Goal: Information Seeking & Learning: Learn about a topic

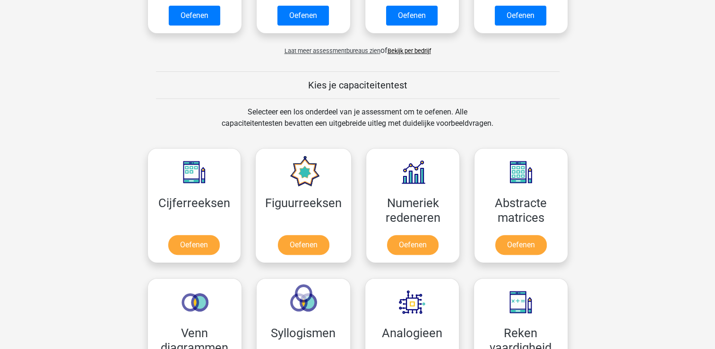
scroll to position [380, 0]
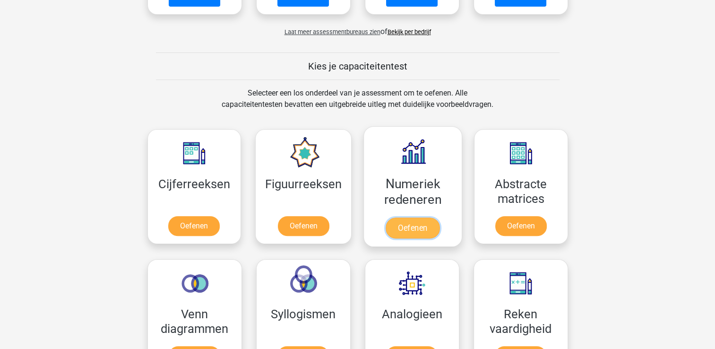
click at [417, 224] on link "Oefenen" at bounding box center [413, 227] width 54 height 21
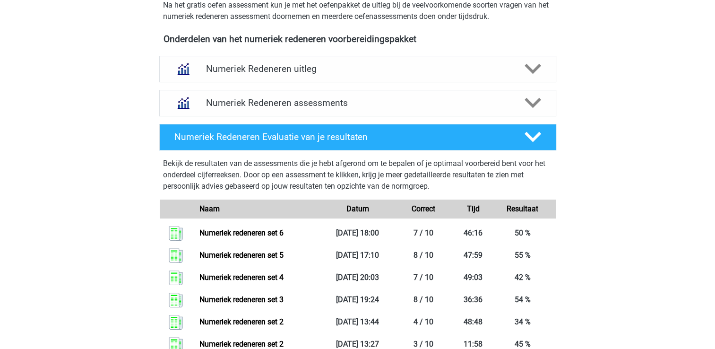
scroll to position [329, 0]
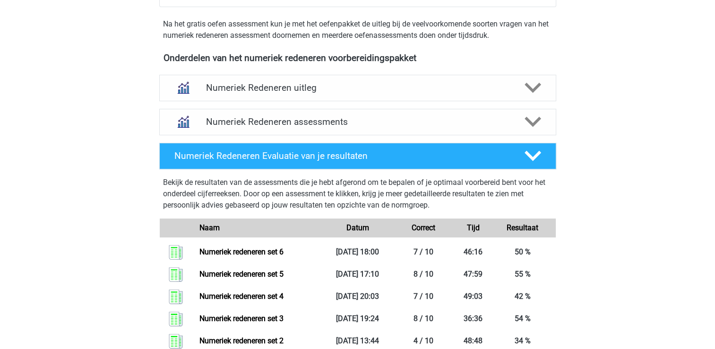
click at [419, 105] on div "Numeriek Redeneren assessments We raden aan om minimaal 3 oefensets te doen met…" at bounding box center [358, 122] width 434 height 34
click at [427, 115] on div "Numeriek Redeneren assessments" at bounding box center [357, 122] width 397 height 26
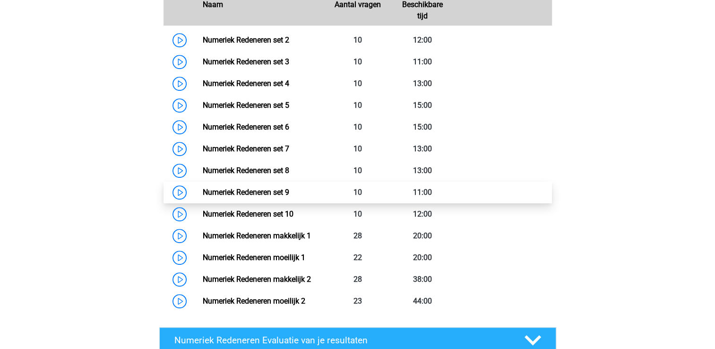
scroll to position [537, 0]
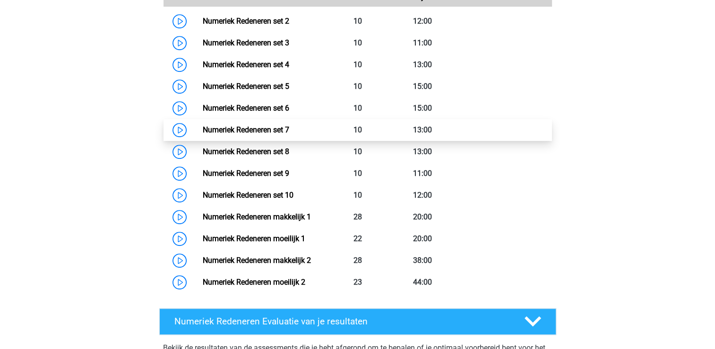
click at [289, 130] on link "Numeriek Redeneren set 7" at bounding box center [246, 129] width 87 height 9
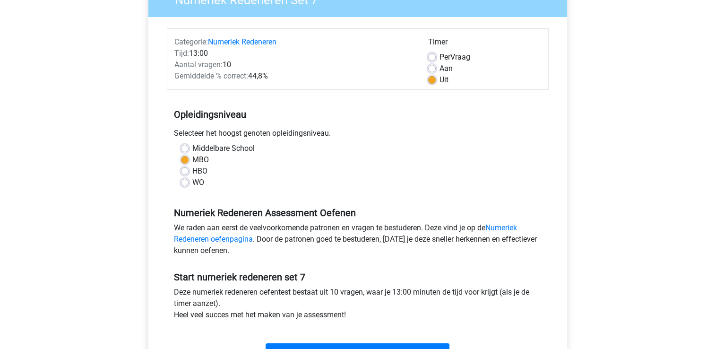
scroll to position [151, 0]
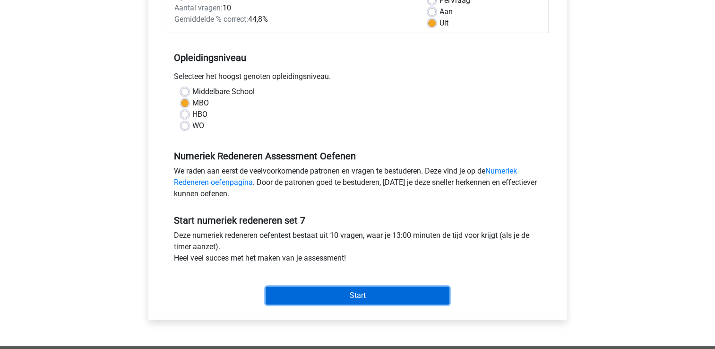
click at [367, 302] on input "Start" at bounding box center [358, 295] width 184 height 18
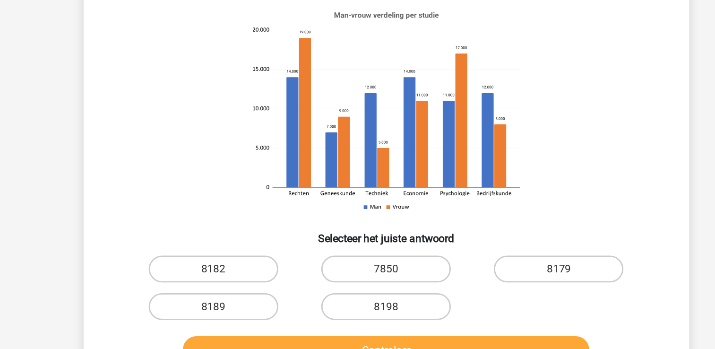
scroll to position [17, 0]
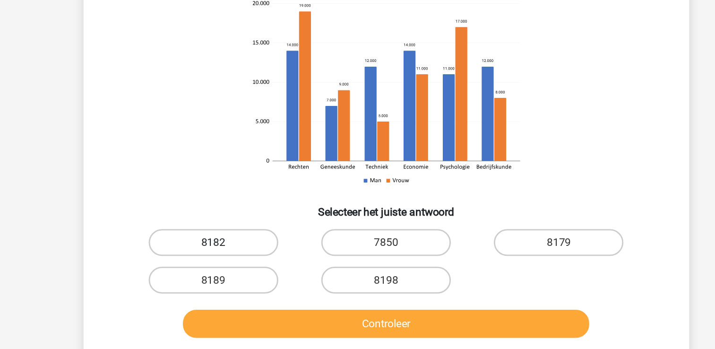
click at [233, 277] on label "8182" at bounding box center [235, 273] width 91 height 19
click at [236, 277] on input "8182" at bounding box center [239, 277] width 6 height 6
radio input "true"
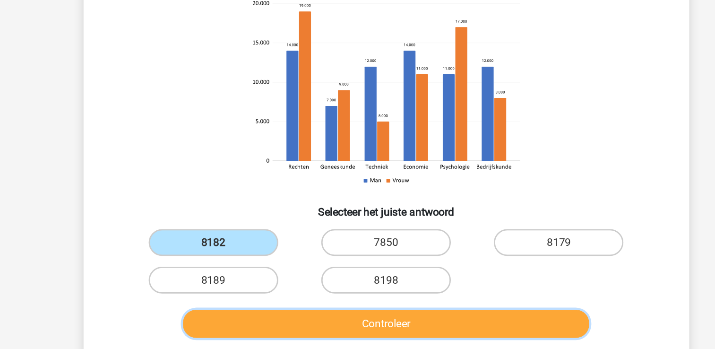
click at [288, 327] on button "Controleer" at bounding box center [358, 331] width 286 height 20
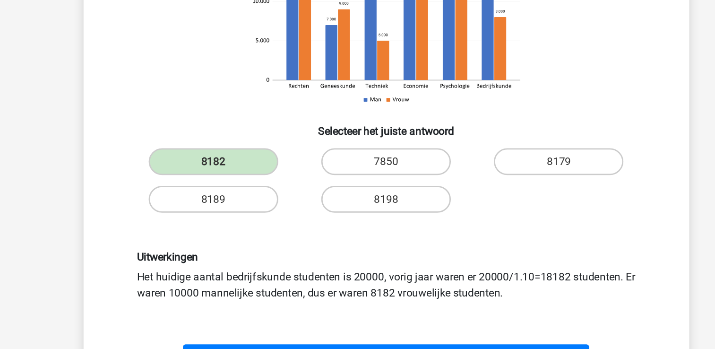
scroll to position [93, 0]
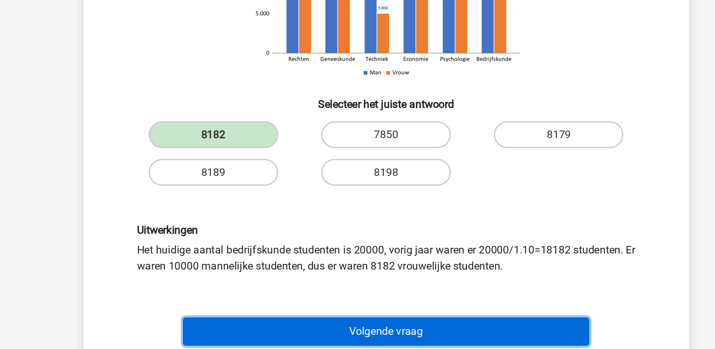
click at [288, 327] on button "Volgende vraag" at bounding box center [358, 337] width 286 height 20
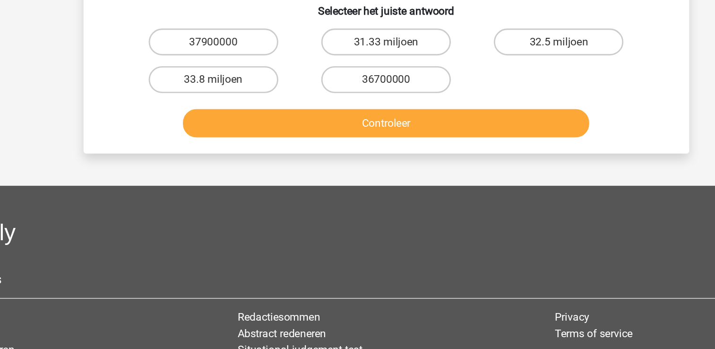
scroll to position [43, 0]
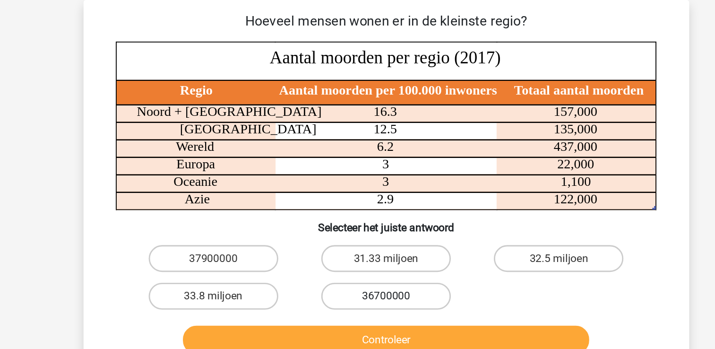
click at [326, 211] on label "36700000" at bounding box center [357, 208] width 91 height 19
click at [357, 211] on input "36700000" at bounding box center [360, 211] width 6 height 6
radio input "true"
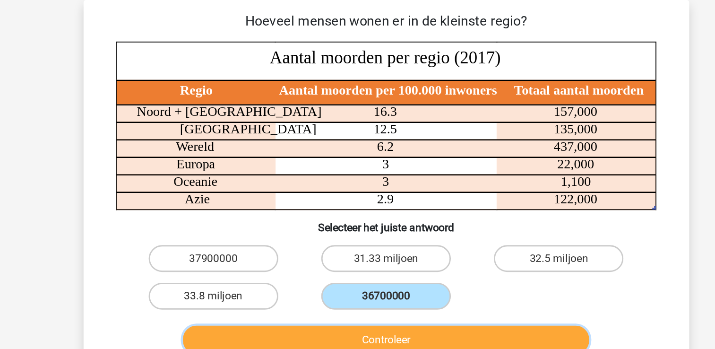
click at [363, 231] on button "Controleer" at bounding box center [358, 239] width 286 height 20
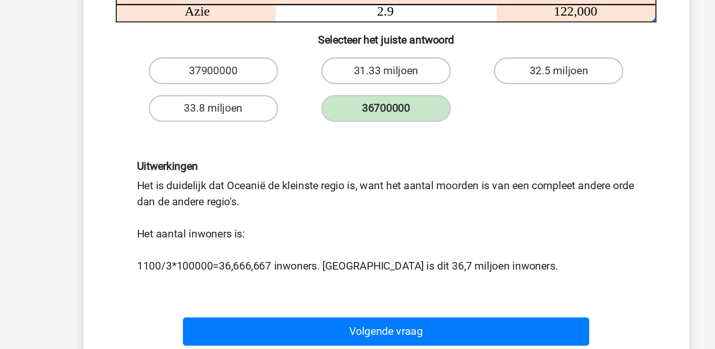
scroll to position [129, 0]
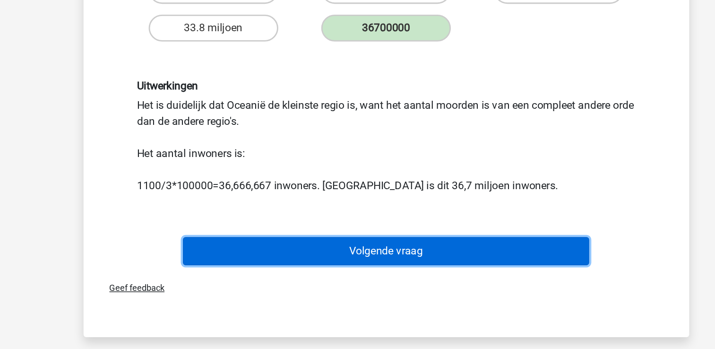
click at [431, 286] on button "Volgende vraag" at bounding box center [358, 280] width 286 height 20
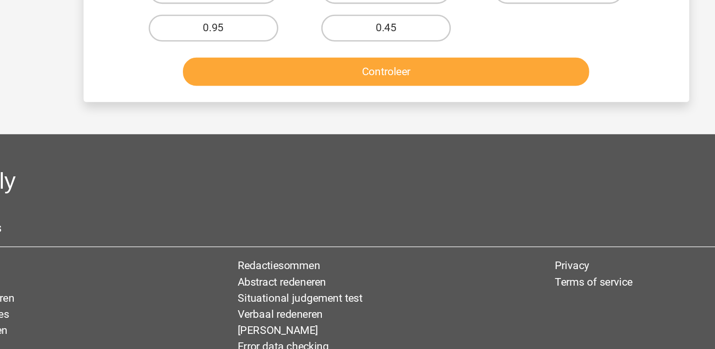
scroll to position [43, 0]
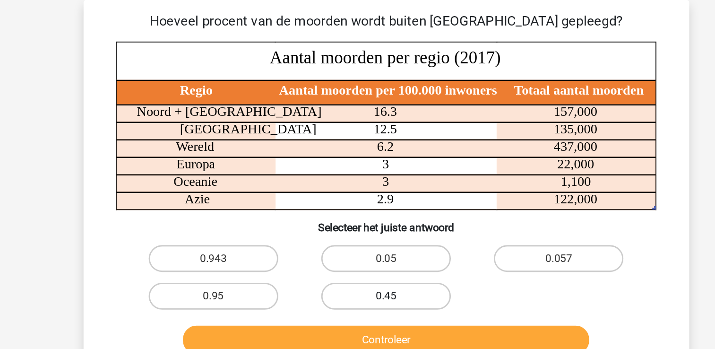
click at [387, 212] on label "0.45" at bounding box center [357, 208] width 91 height 19
click at [364, 212] on input "0.45" at bounding box center [360, 211] width 6 height 6
radio input "true"
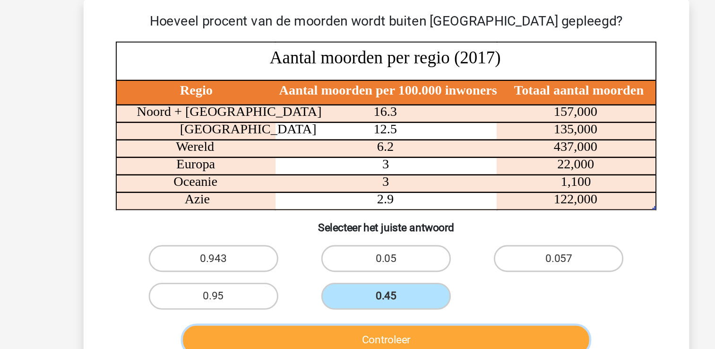
click at [415, 229] on button "Controleer" at bounding box center [358, 239] width 286 height 20
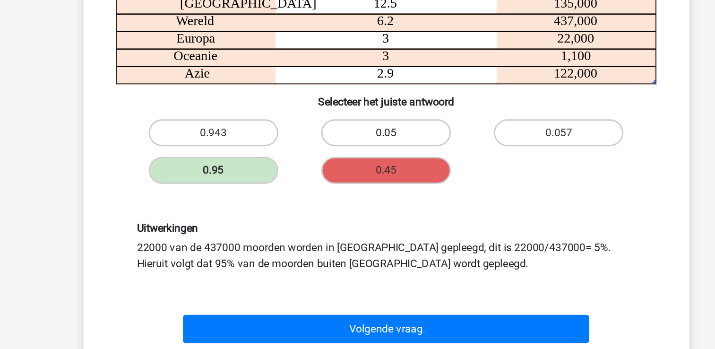
scroll to position [48, 0]
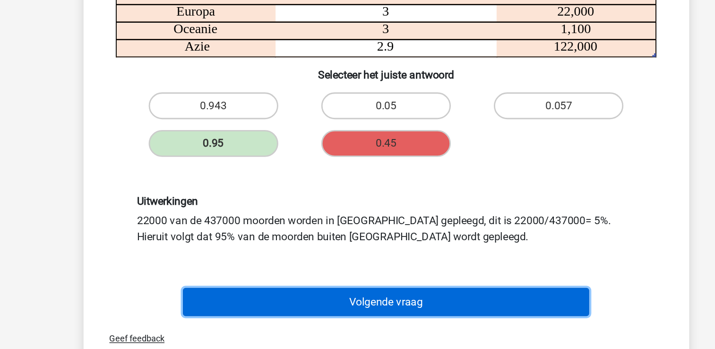
click at [379, 320] on button "Volgende vraag" at bounding box center [358, 316] width 286 height 20
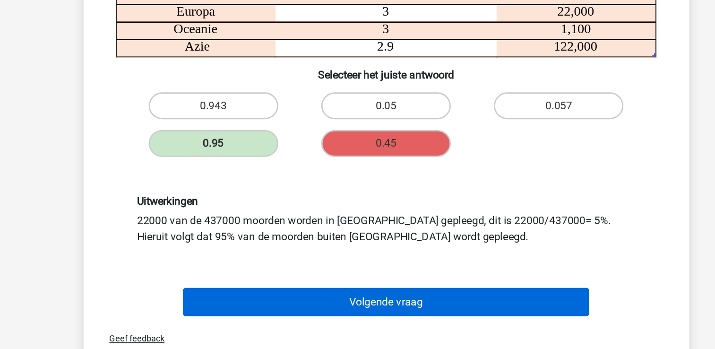
scroll to position [43, 0]
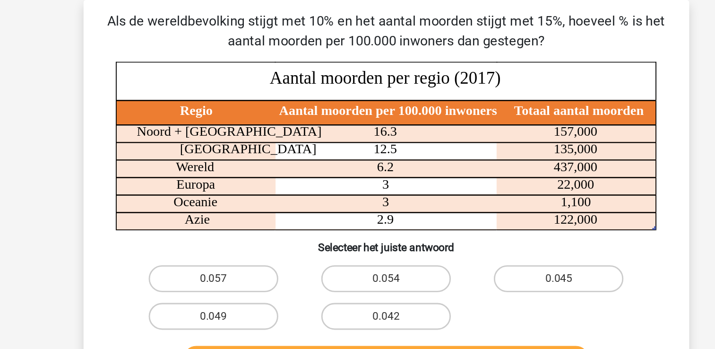
click at [357, 206] on div "0.054" at bounding box center [357, 196] width 121 height 26
drag, startPoint x: 364, startPoint y: 192, endPoint x: 373, endPoint y: 215, distance: 24.0
click at [373, 215] on div "0.057 0.054 0.045 0.049 0.042" at bounding box center [357, 209] width 365 height 53
drag, startPoint x: 373, startPoint y: 215, endPoint x: 374, endPoint y: 196, distance: 18.5
click at [374, 196] on div "0.057 0.054 0.045 0.049 0.042" at bounding box center [357, 209] width 365 height 53
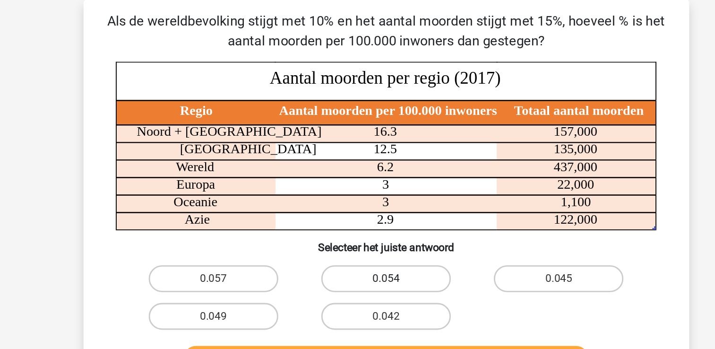
click at [374, 196] on label "0.054" at bounding box center [357, 196] width 91 height 19
click at [364, 196] on input "0.054" at bounding box center [360, 199] width 6 height 6
radio input "true"
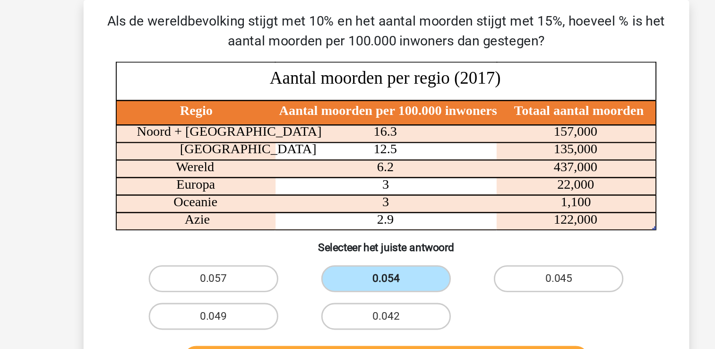
click at [479, 196] on input "0.045" at bounding box center [482, 199] width 6 height 6
radio input "true"
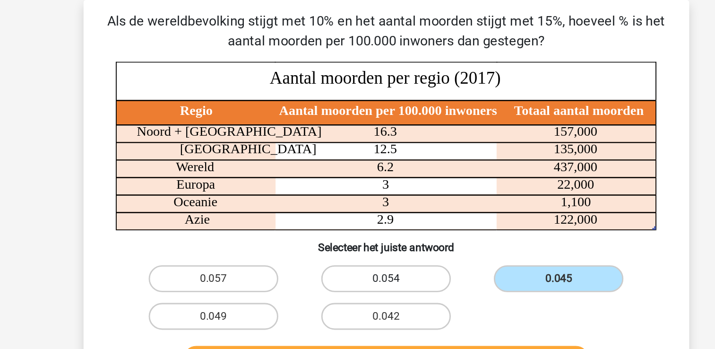
click at [236, 223] on input "0.049" at bounding box center [239, 226] width 6 height 6
radio input "true"
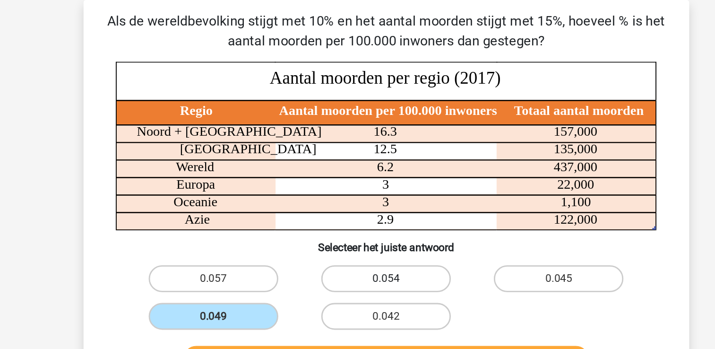
click at [357, 223] on input "0.042" at bounding box center [360, 226] width 6 height 6
radio input "true"
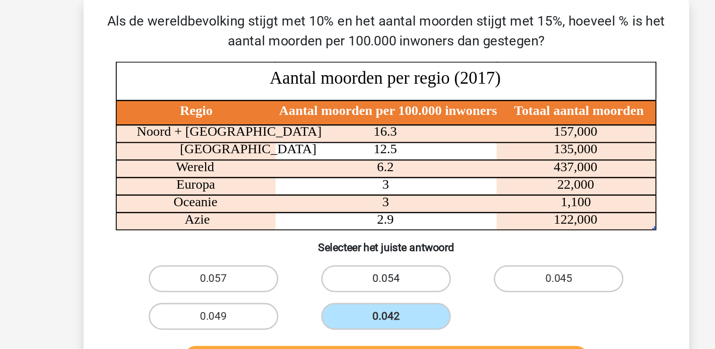
click at [354, 194] on label "0.054" at bounding box center [357, 196] width 91 height 19
click at [357, 196] on input "0.054" at bounding box center [360, 199] width 6 height 6
radio input "true"
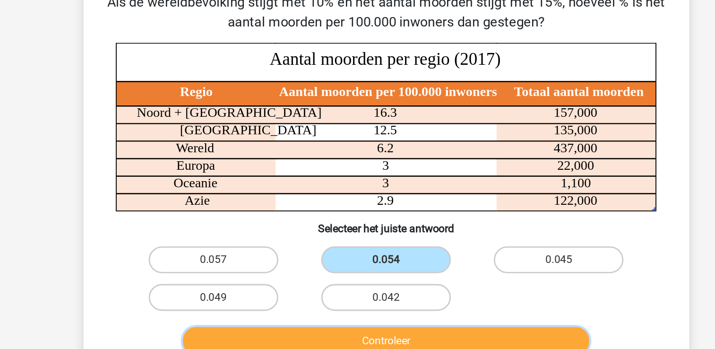
click at [476, 245] on button "Controleer" at bounding box center [358, 253] width 286 height 20
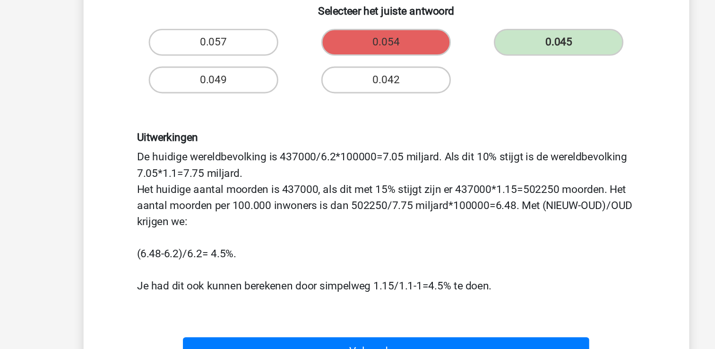
scroll to position [125, 0]
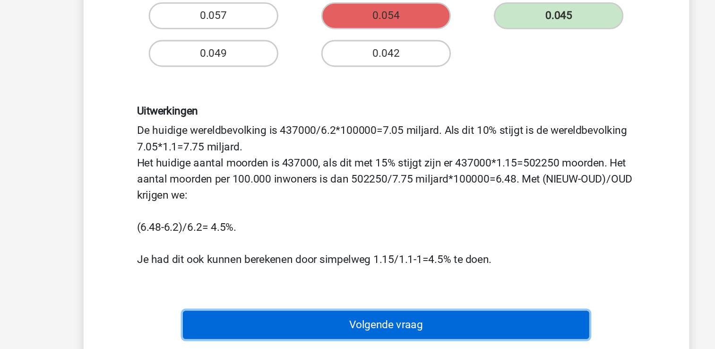
click at [477, 330] on button "Volgende vraag" at bounding box center [358, 332] width 286 height 20
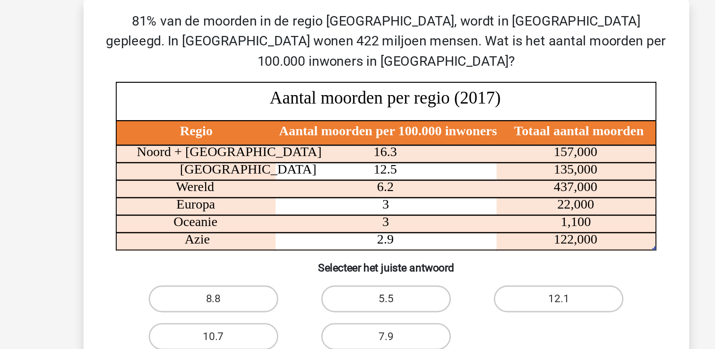
scroll to position [25, 0]
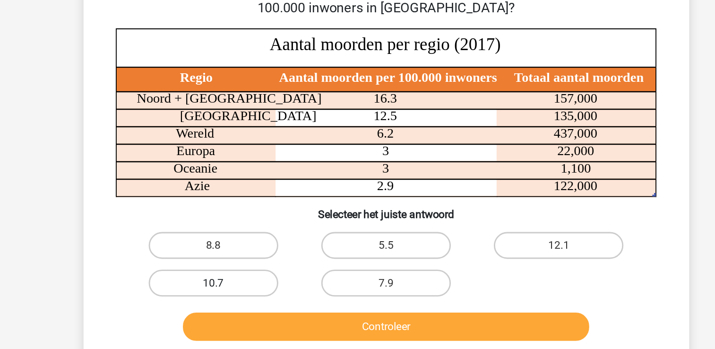
click at [231, 247] on label "10.7" at bounding box center [235, 255] width 91 height 19
click at [236, 256] on input "10.7" at bounding box center [239, 259] width 6 height 6
radio input "true"
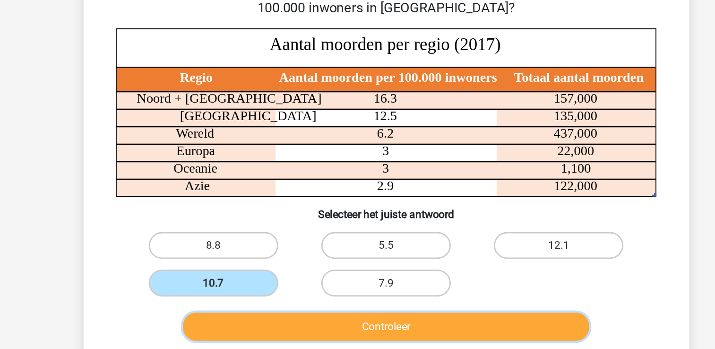
click at [279, 285] on button "Controleer" at bounding box center [358, 287] width 286 height 20
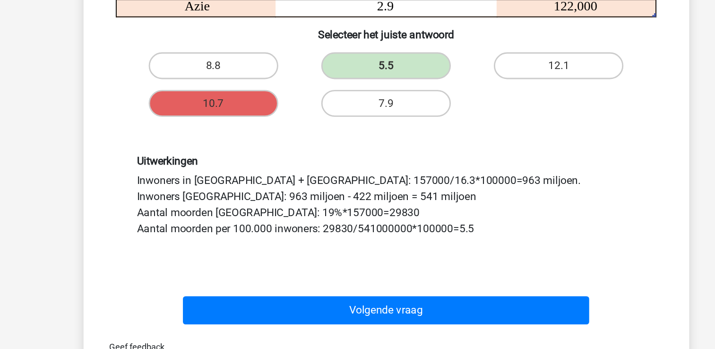
scroll to position [123, 0]
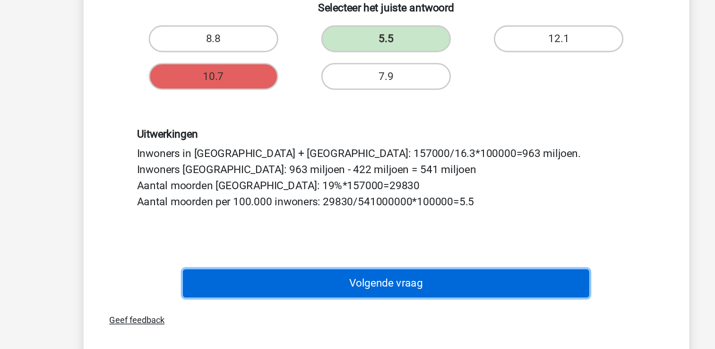
click at [402, 294] on button "Volgende vraag" at bounding box center [358, 303] width 286 height 20
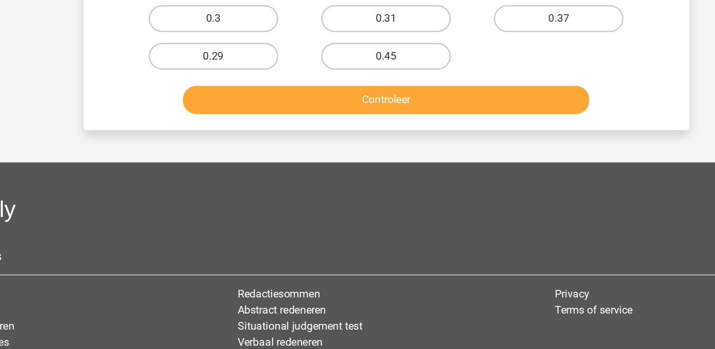
scroll to position [43, 0]
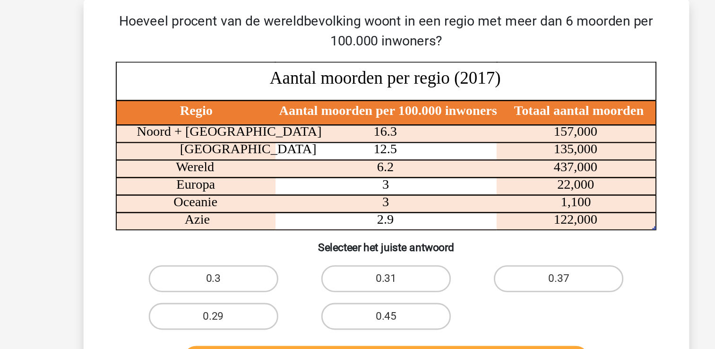
click at [238, 226] on input "0.29" at bounding box center [239, 226] width 6 height 6
radio input "true"
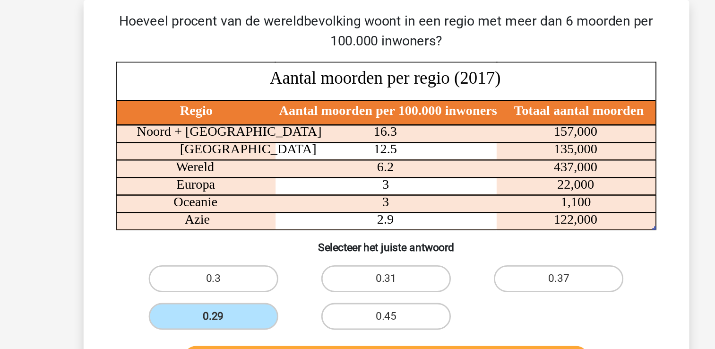
scroll to position [91, 0]
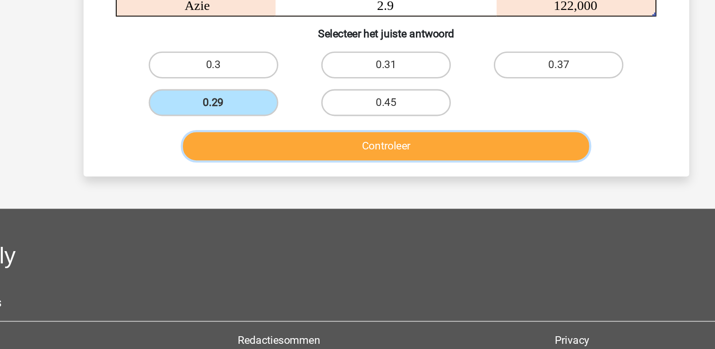
click at [388, 200] on button "Controleer" at bounding box center [358, 206] width 286 height 20
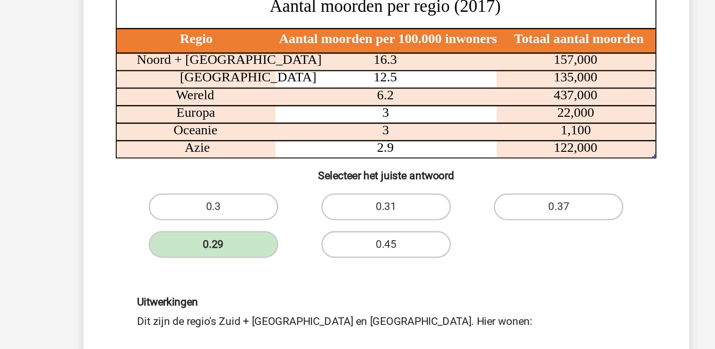
scroll to position [0, 0]
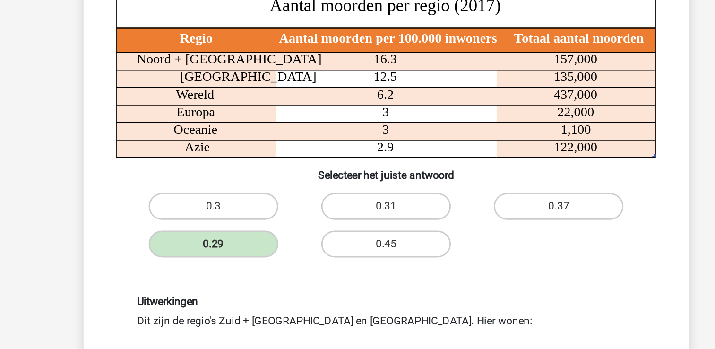
drag, startPoint x: 438, startPoint y: 131, endPoint x: 438, endPoint y: 121, distance: 9.5
click at [438, 121] on icon at bounding box center [357, 122] width 381 height 17
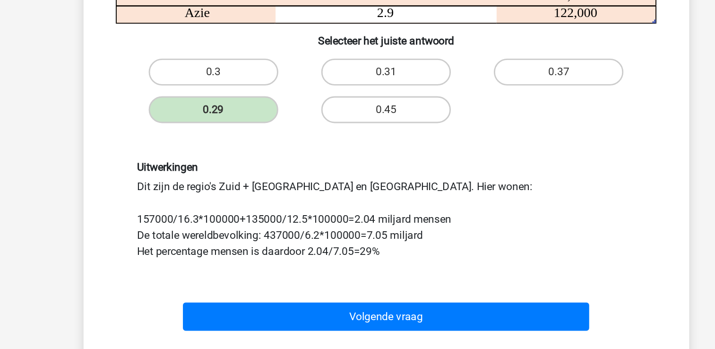
scroll to position [104, 0]
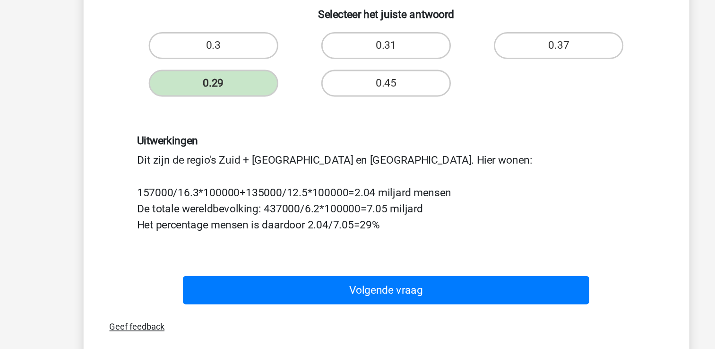
click at [438, 130] on label "0.37" at bounding box center [478, 135] width 91 height 19
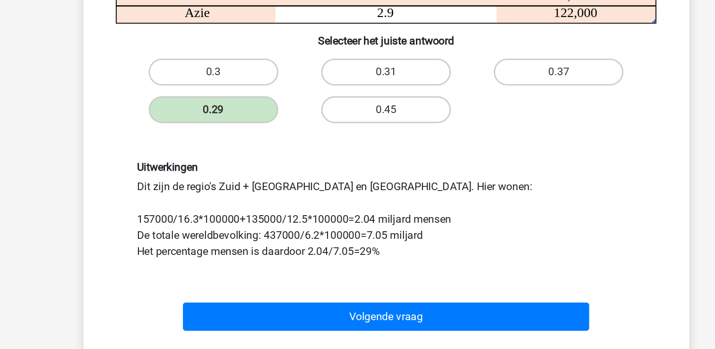
click at [564, 175] on div "Hoeveel procent van de wereldbevolking woont in een regio met meer dan 6 moorde…" at bounding box center [357, 134] width 419 height 374
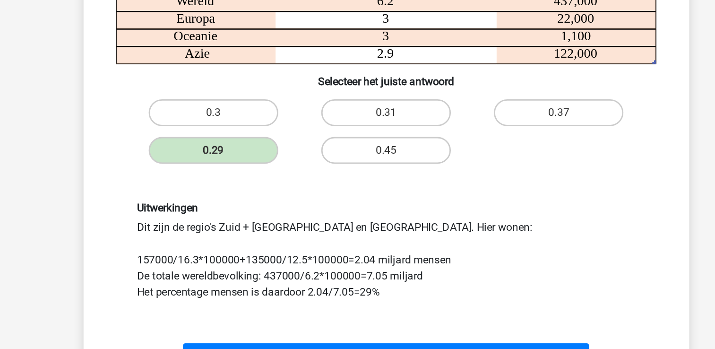
scroll to position [76, 0]
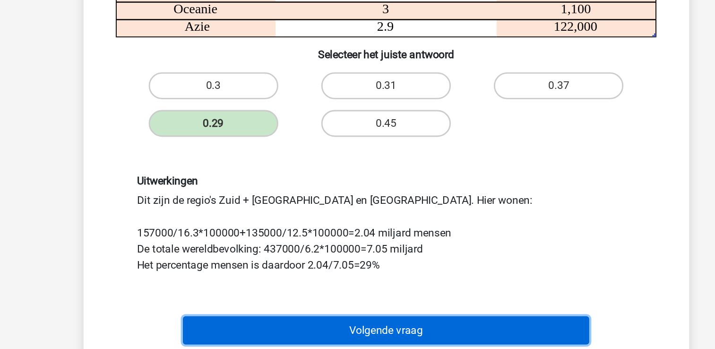
click at [440, 337] on button "Volgende vraag" at bounding box center [358, 336] width 286 height 20
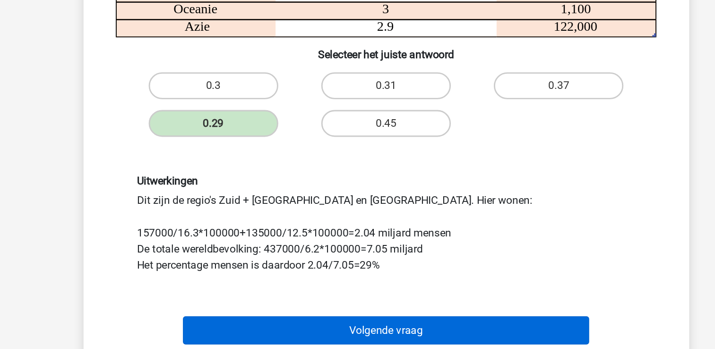
scroll to position [43, 0]
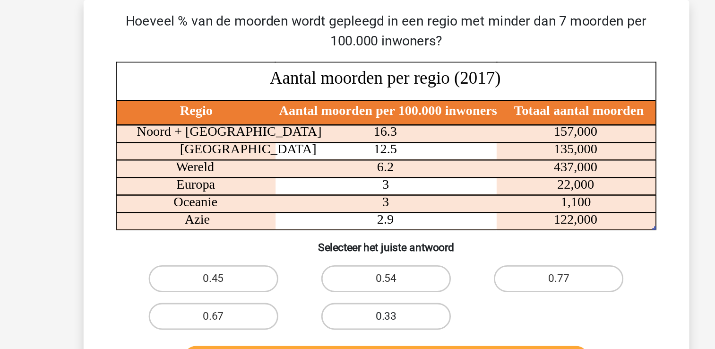
click at [383, 219] on label "0.33" at bounding box center [357, 222] width 91 height 19
click at [364, 223] on input "0.33" at bounding box center [360, 226] width 6 height 6
radio input "true"
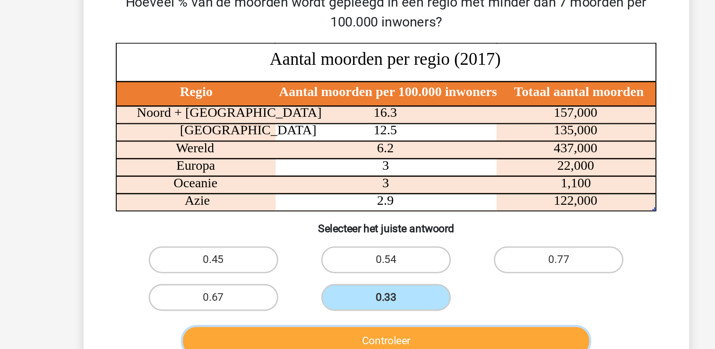
click at [443, 252] on button "Controleer" at bounding box center [358, 253] width 286 height 20
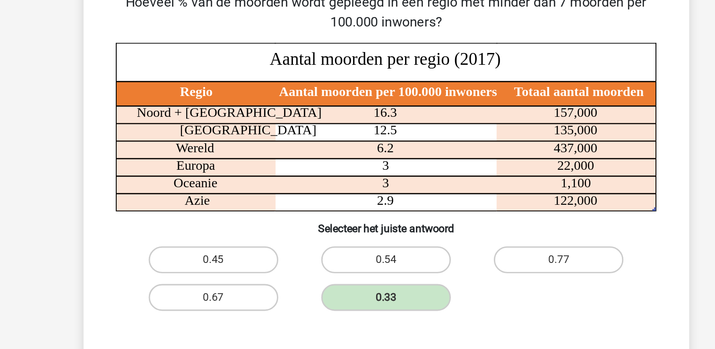
click at [534, 163] on h6 "Selecteer het juiste antwoord" at bounding box center [358, 170] width 396 height 17
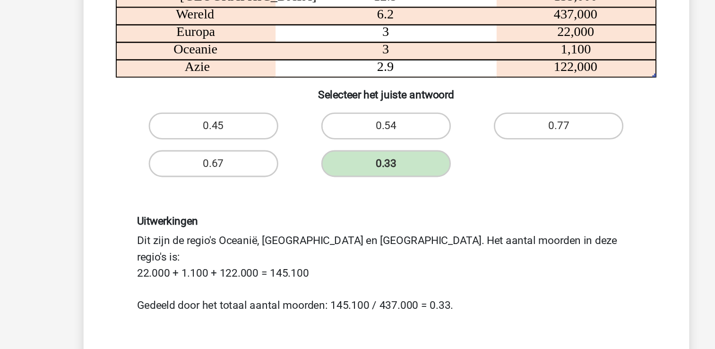
scroll to position [104, 0]
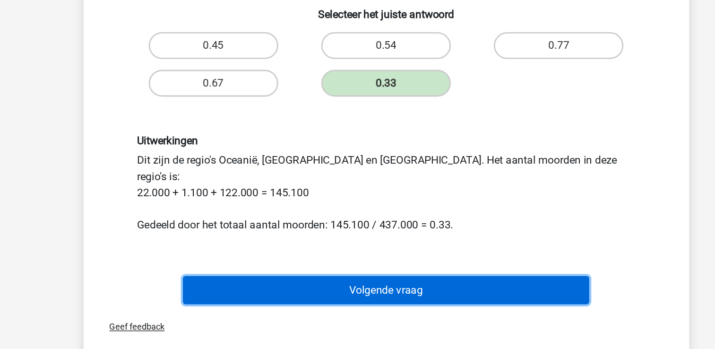
click at [412, 297] on button "Volgende vraag" at bounding box center [358, 307] width 286 height 20
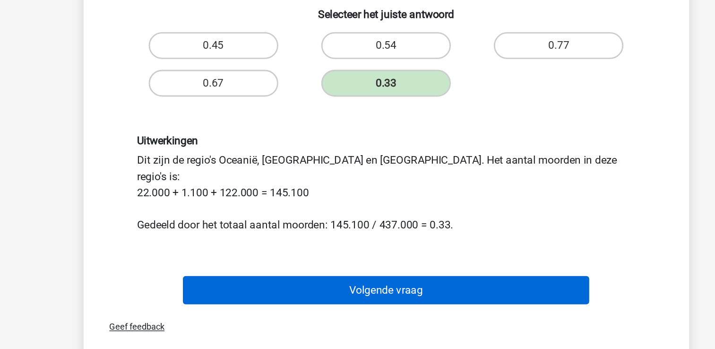
scroll to position [43, 0]
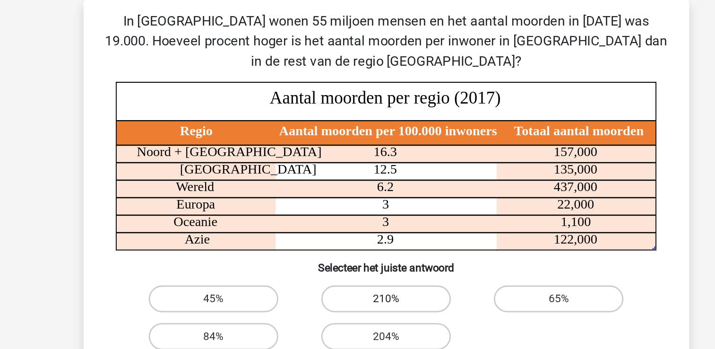
click at [356, 208] on label "210%" at bounding box center [357, 210] width 91 height 19
click at [357, 210] on input "210%" at bounding box center [360, 213] width 6 height 6
radio input "true"
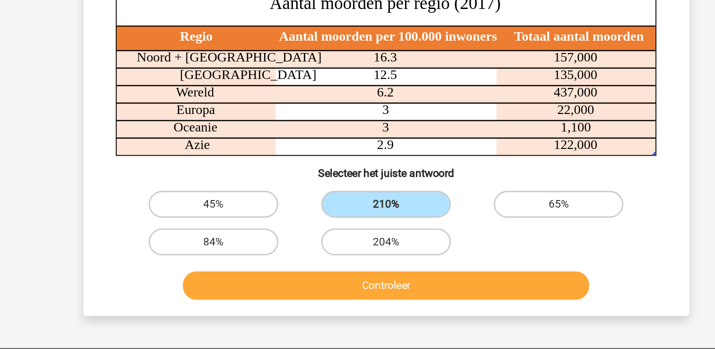
scroll to position [62, 0]
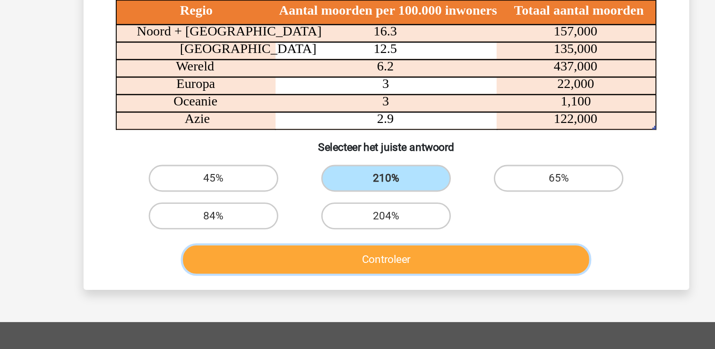
click at [384, 253] on button "Controleer" at bounding box center [358, 249] width 286 height 20
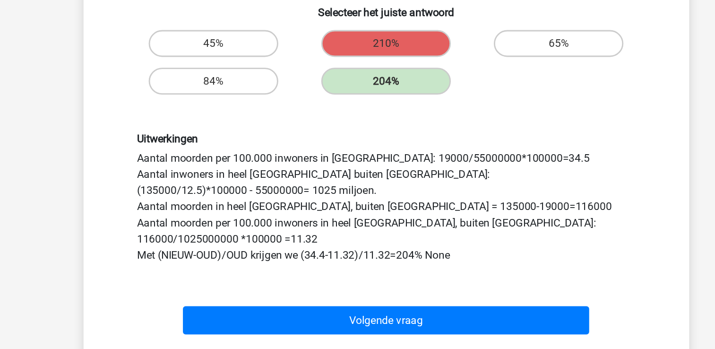
scroll to position [139, 0]
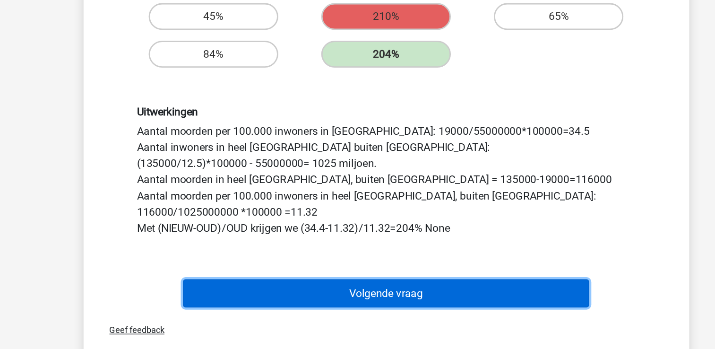
click at [375, 308] on button "Volgende vraag" at bounding box center [358, 310] width 286 height 20
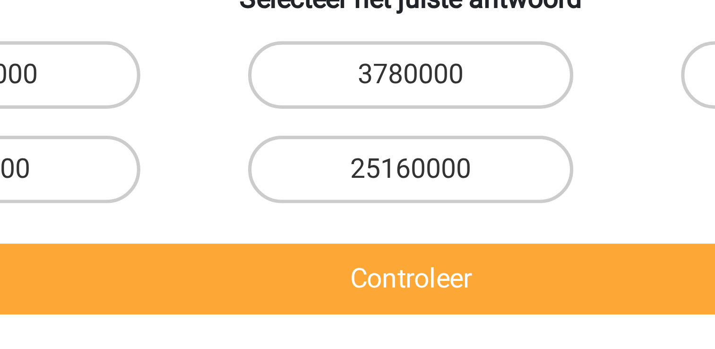
scroll to position [38, 0]
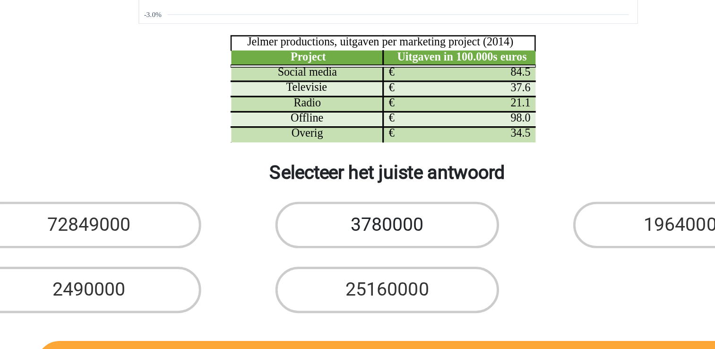
click at [395, 238] on label "3780000" at bounding box center [357, 238] width 91 height 19
click at [364, 239] on input "3780000" at bounding box center [360, 242] width 6 height 6
radio input "true"
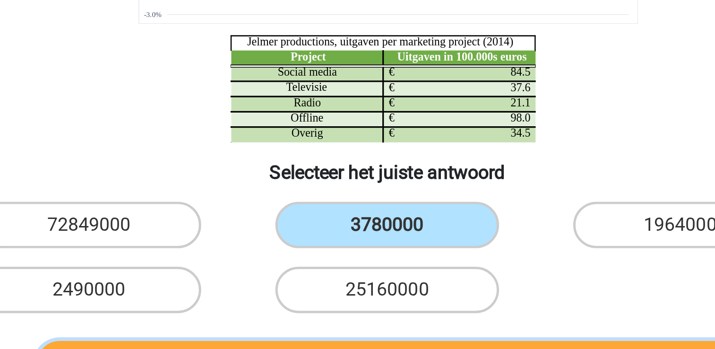
click at [420, 286] on button "Controleer" at bounding box center [358, 296] width 286 height 20
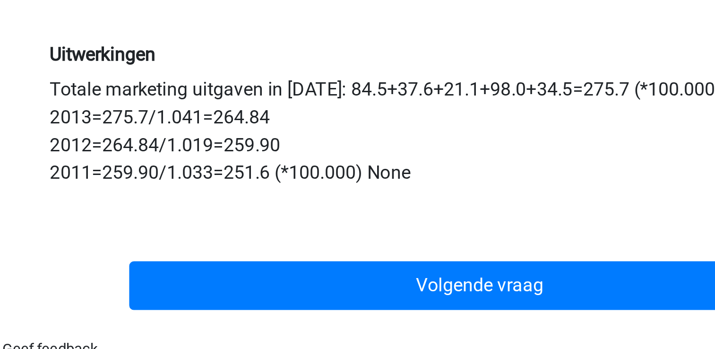
scroll to position [153, 0]
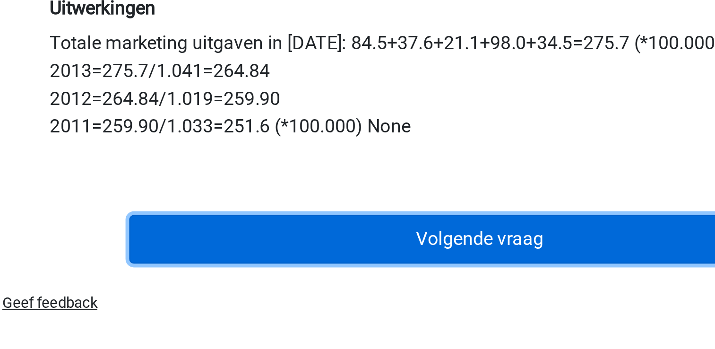
click at [393, 283] on button "Volgende vraag" at bounding box center [358, 285] width 286 height 20
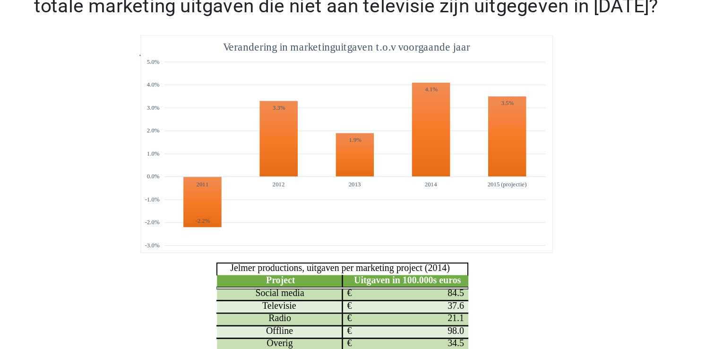
scroll to position [0, 0]
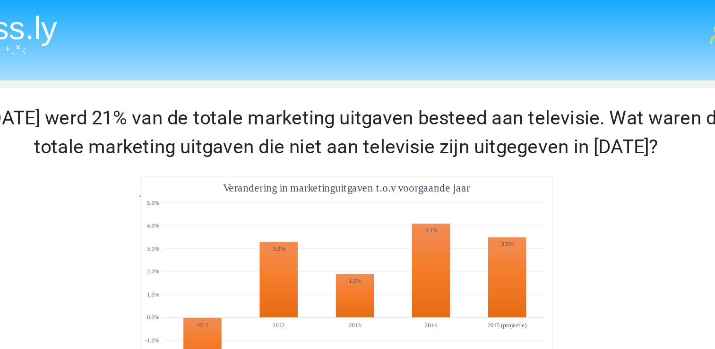
click at [207, 8] on img at bounding box center [181, 19] width 67 height 22
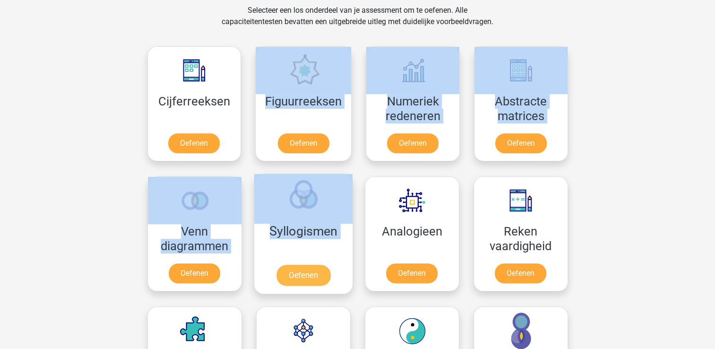
scroll to position [454, 0]
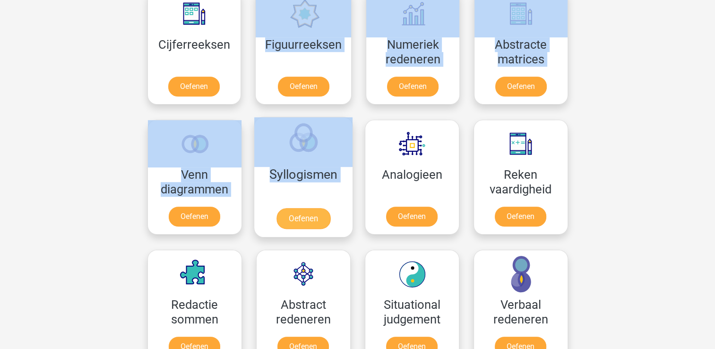
drag, startPoint x: 216, startPoint y: 185, endPoint x: 301, endPoint y: 191, distance: 85.3
click at [301, 191] on div "Cijferreeksen Oefenen Figuurreeksen Oefenen Numeriek redeneren Oefenen Abstract…" at bounding box center [357, 249] width 435 height 535
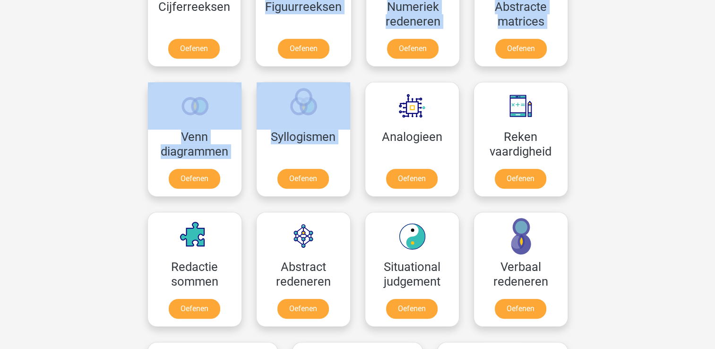
scroll to position [548, 0]
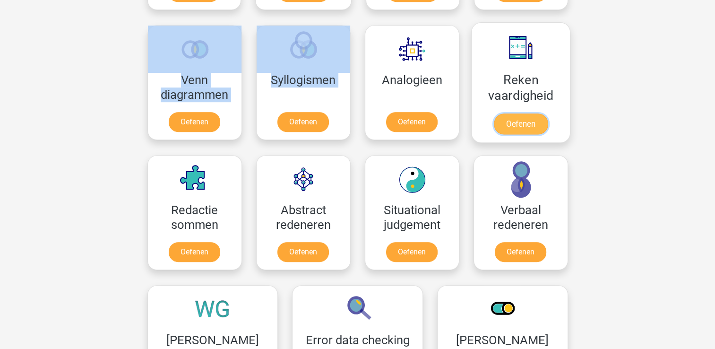
click at [497, 113] on link "Oefenen" at bounding box center [520, 123] width 54 height 21
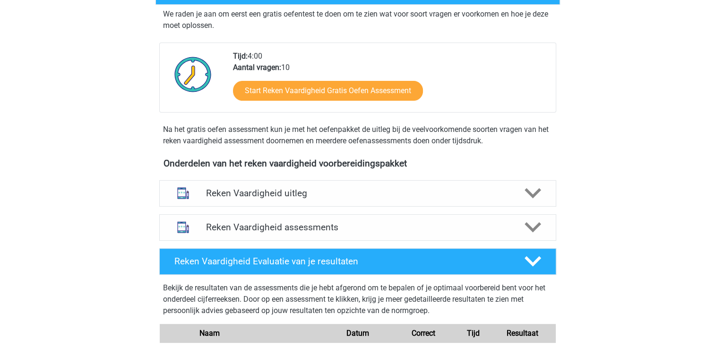
scroll to position [265, 0]
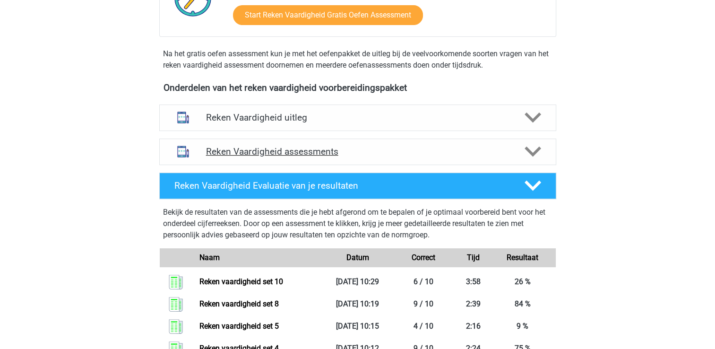
click at [408, 144] on div "Reken Vaardigheid assessments" at bounding box center [357, 152] width 397 height 26
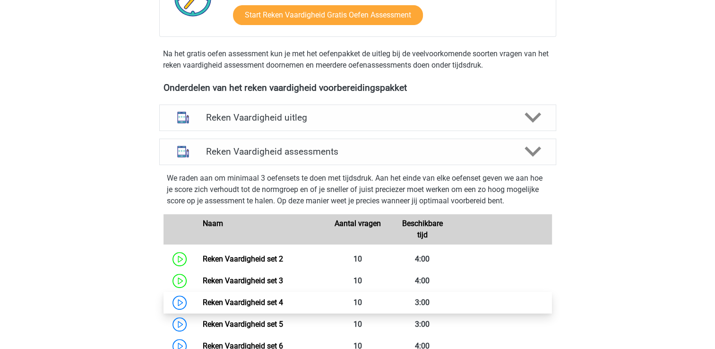
click at [203, 305] on link "Reken Vaardigheid set 4" at bounding box center [243, 302] width 80 height 9
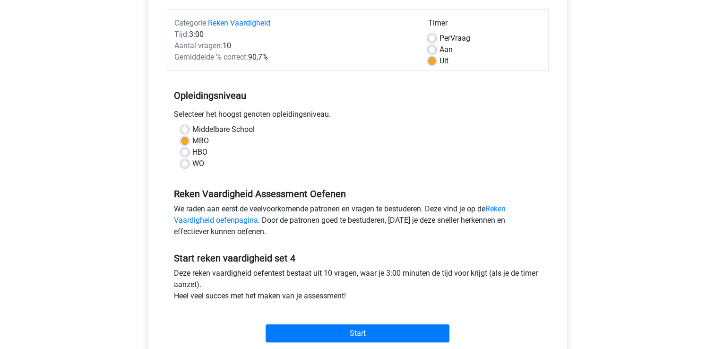
scroll to position [132, 0]
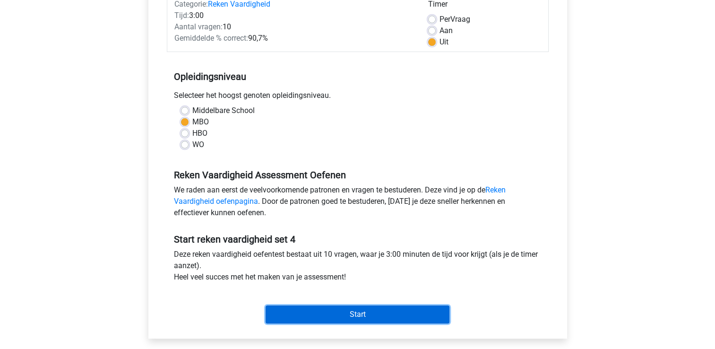
click at [329, 322] on input "Start" at bounding box center [358, 314] width 184 height 18
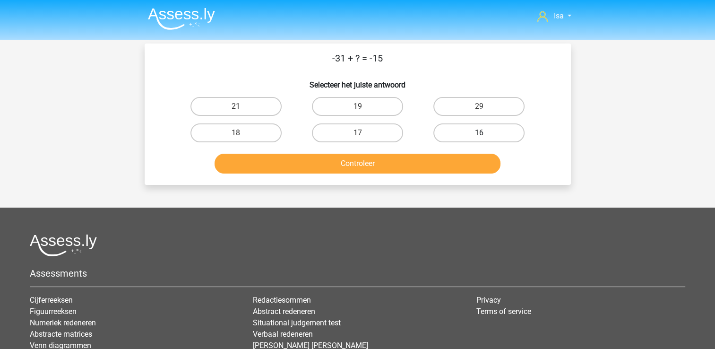
click at [470, 130] on label "16" at bounding box center [478, 132] width 91 height 19
click at [479, 133] on input "16" at bounding box center [482, 136] width 6 height 6
radio input "true"
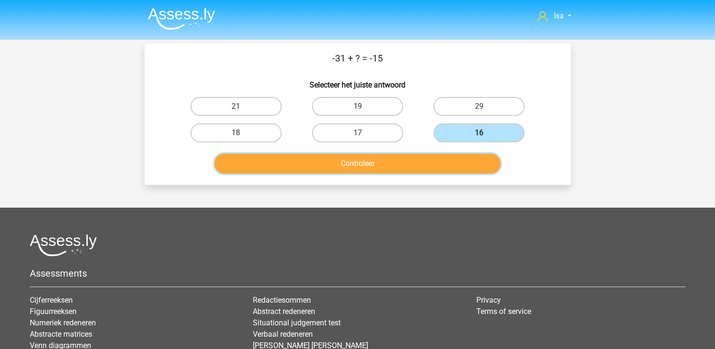
click at [422, 163] on button "Controleer" at bounding box center [358, 164] width 286 height 20
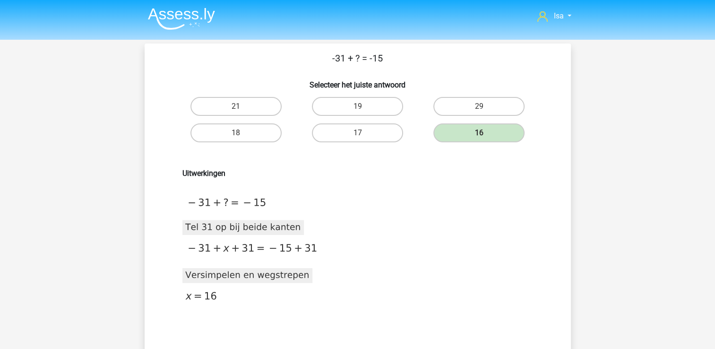
scroll to position [19, 0]
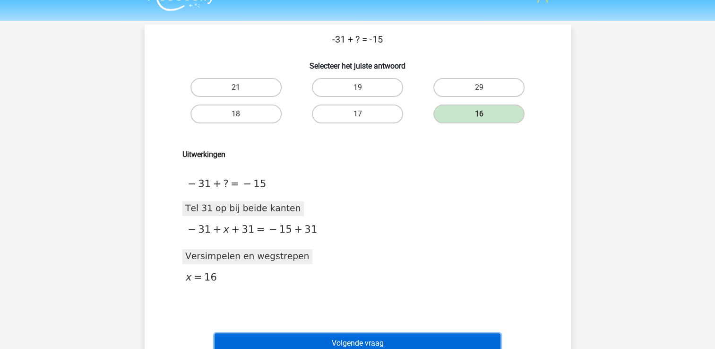
click at [390, 337] on button "Volgende vraag" at bounding box center [358, 343] width 286 height 20
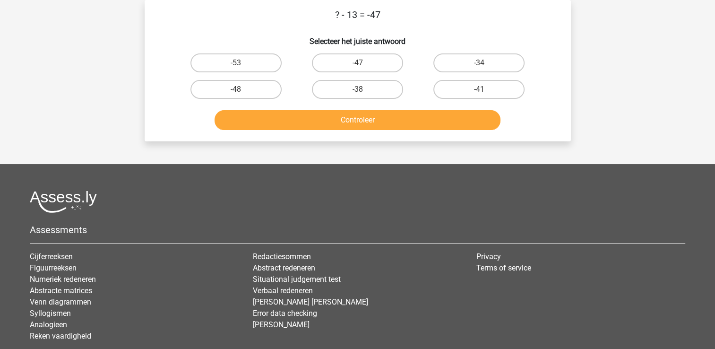
scroll to position [25, 0]
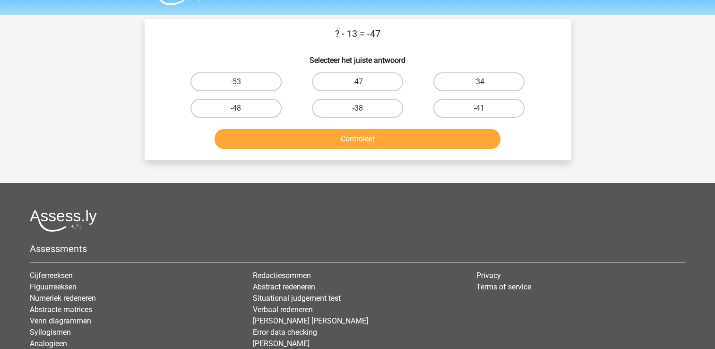
click at [472, 78] on label "-34" at bounding box center [478, 81] width 91 height 19
click at [479, 82] on input "-34" at bounding box center [482, 85] width 6 height 6
radio input "true"
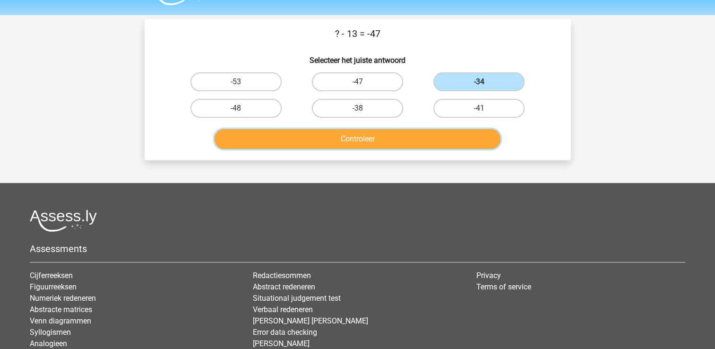
click at [401, 145] on button "Controleer" at bounding box center [358, 139] width 286 height 20
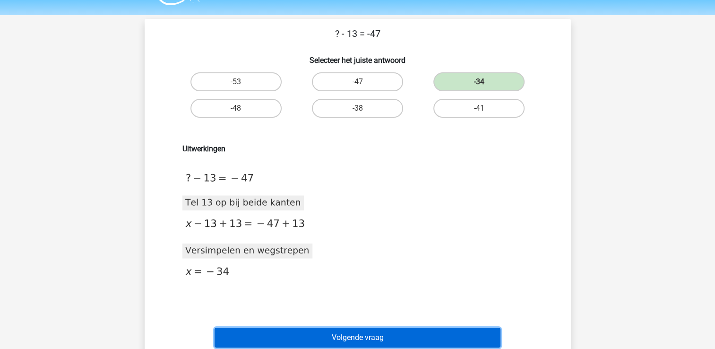
click at [359, 340] on button "Volgende vraag" at bounding box center [358, 338] width 286 height 20
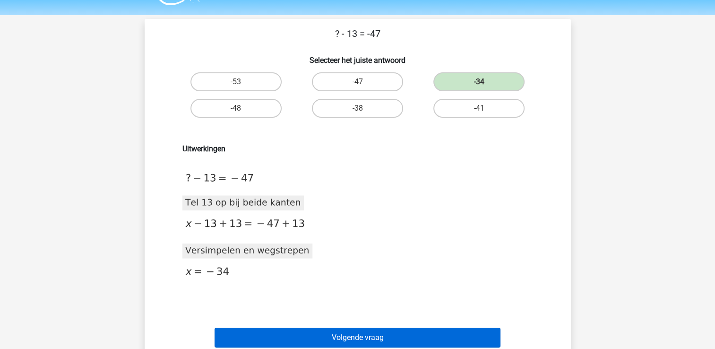
scroll to position [43, 0]
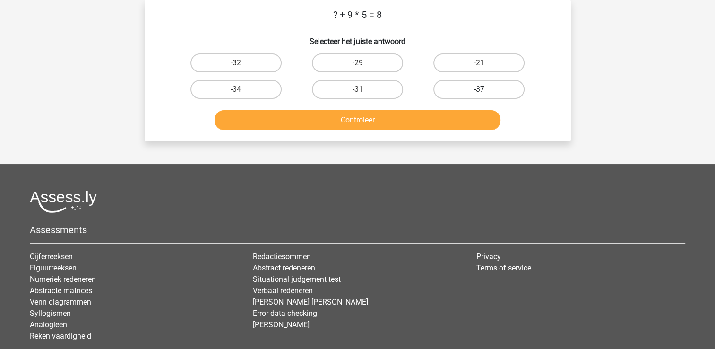
click at [458, 92] on label "-37" at bounding box center [478, 89] width 91 height 19
click at [479, 92] on input "-37" at bounding box center [482, 92] width 6 height 6
radio input "true"
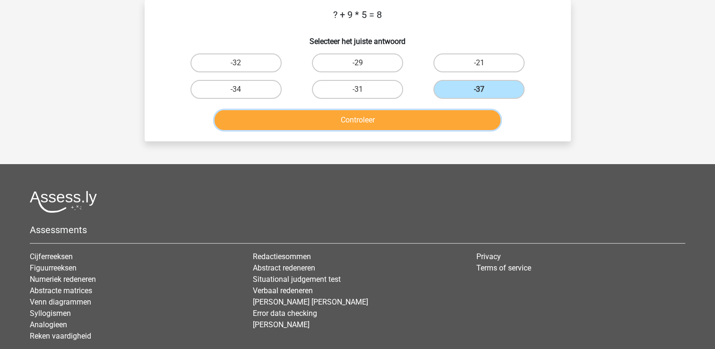
click at [441, 111] on button "Controleer" at bounding box center [358, 120] width 286 height 20
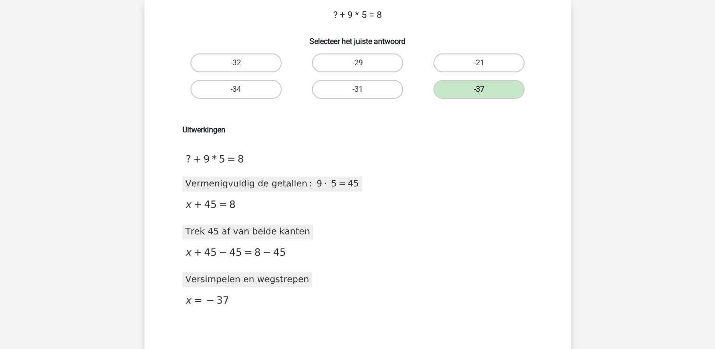
scroll to position [62, 0]
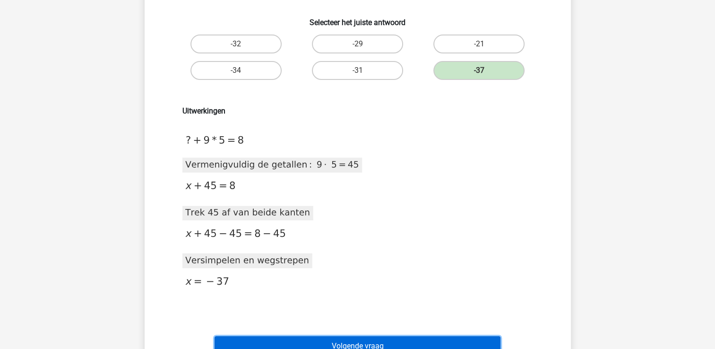
click at [421, 346] on button "Volgende vraag" at bounding box center [358, 346] width 286 height 20
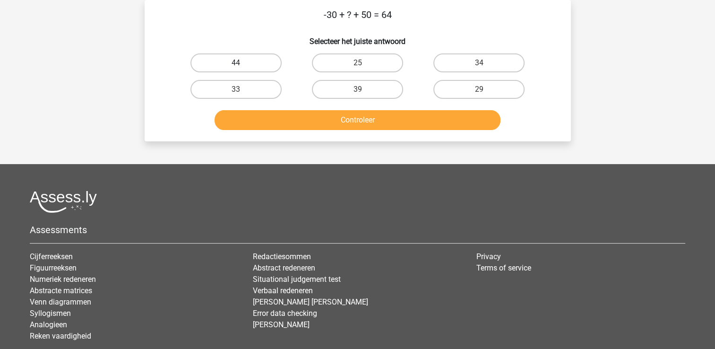
click at [230, 56] on label "44" at bounding box center [235, 62] width 91 height 19
click at [236, 63] on input "44" at bounding box center [239, 66] width 6 height 6
radio input "true"
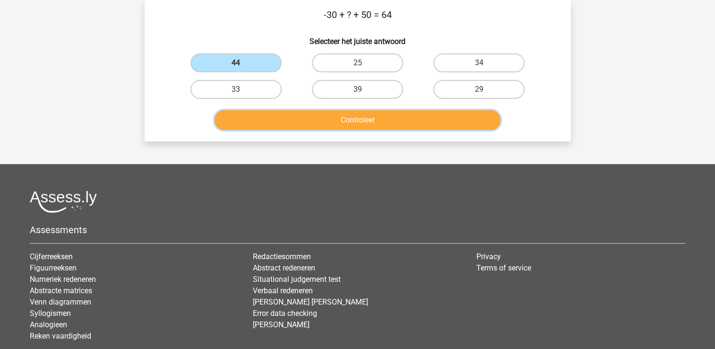
click at [253, 118] on button "Controleer" at bounding box center [358, 120] width 286 height 20
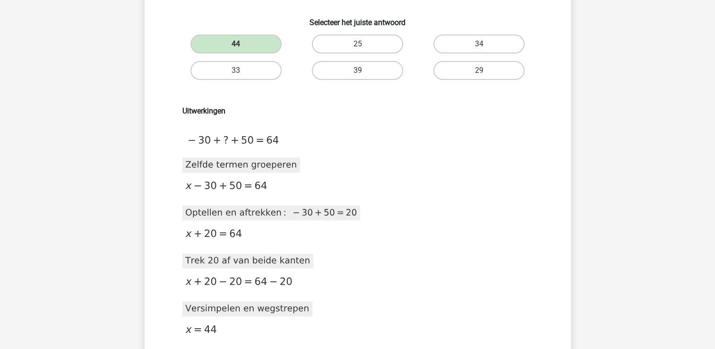
scroll to position [157, 0]
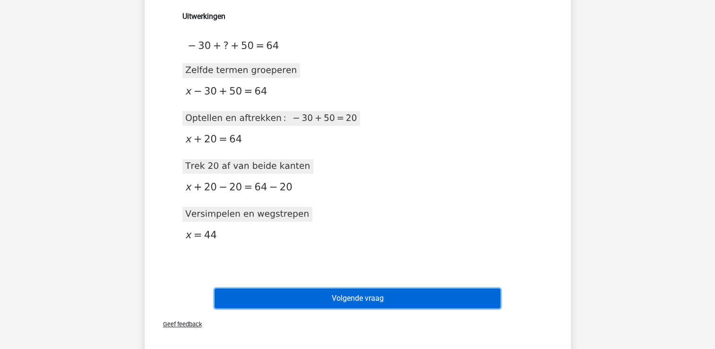
click at [289, 295] on button "Volgende vraag" at bounding box center [358, 298] width 286 height 20
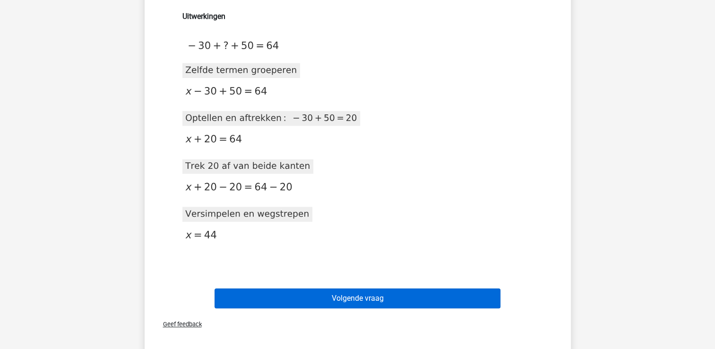
scroll to position [43, 0]
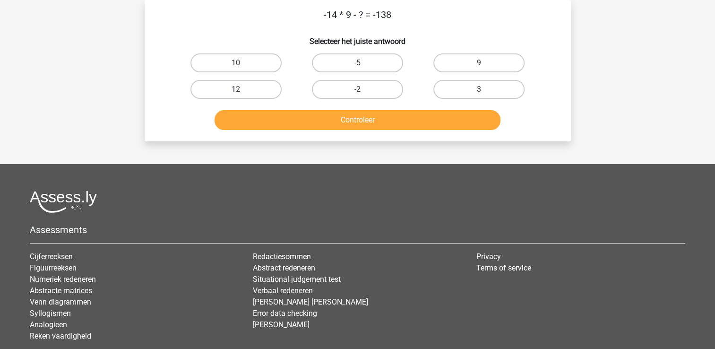
click at [234, 91] on label "12" at bounding box center [235, 89] width 91 height 19
click at [236, 91] on input "12" at bounding box center [239, 92] width 6 height 6
radio input "true"
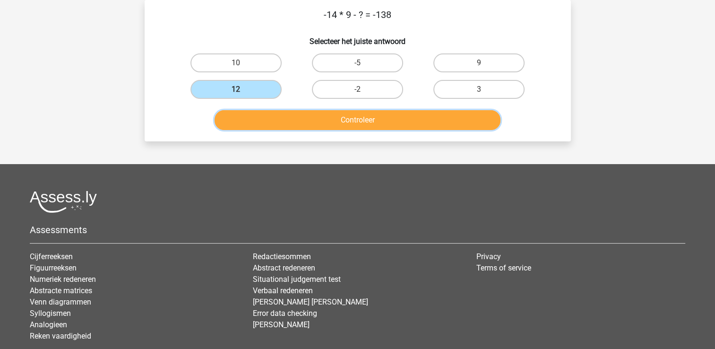
click at [257, 124] on button "Controleer" at bounding box center [358, 120] width 286 height 20
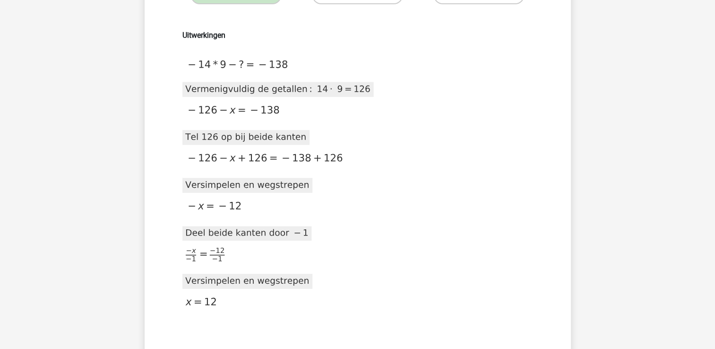
scroll to position [157, 0]
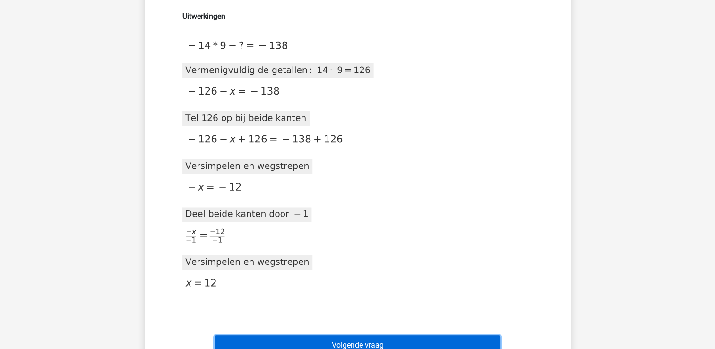
click at [279, 340] on button "Volgende vraag" at bounding box center [358, 345] width 286 height 20
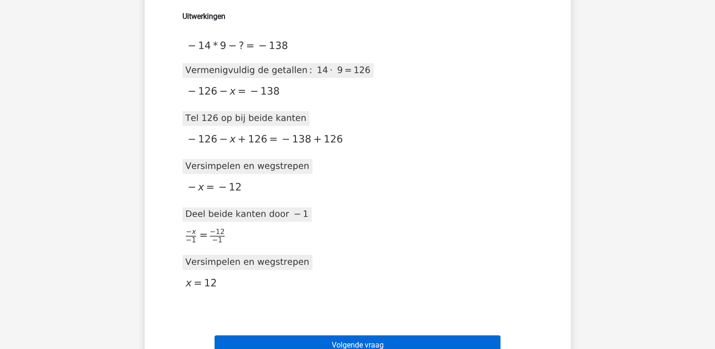
scroll to position [43, 0]
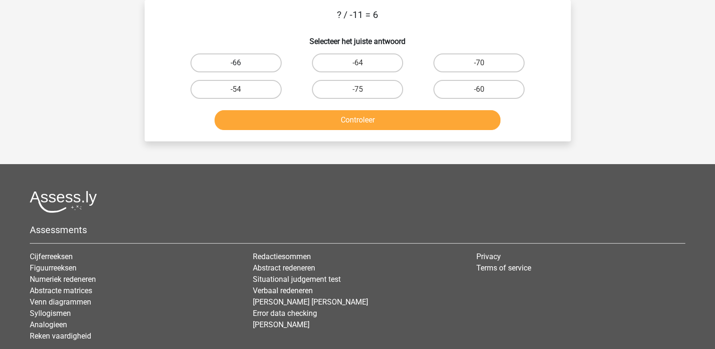
click at [264, 66] on label "-66" at bounding box center [235, 62] width 91 height 19
click at [242, 66] on input "-66" at bounding box center [239, 66] width 6 height 6
radio input "true"
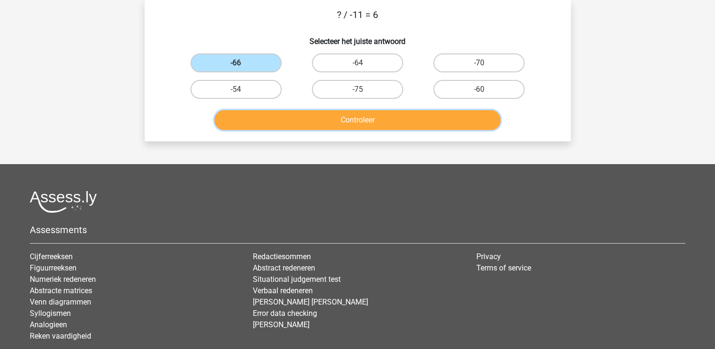
click at [295, 120] on button "Controleer" at bounding box center [358, 120] width 286 height 20
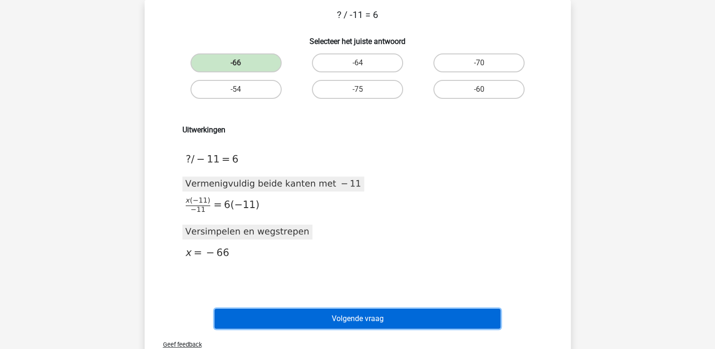
click at [313, 322] on button "Volgende vraag" at bounding box center [358, 319] width 286 height 20
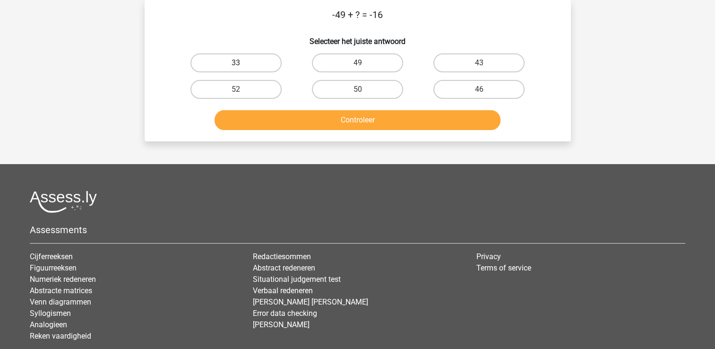
click at [261, 67] on label "33" at bounding box center [235, 62] width 91 height 19
click at [242, 67] on input "33" at bounding box center [239, 66] width 6 height 6
radio input "true"
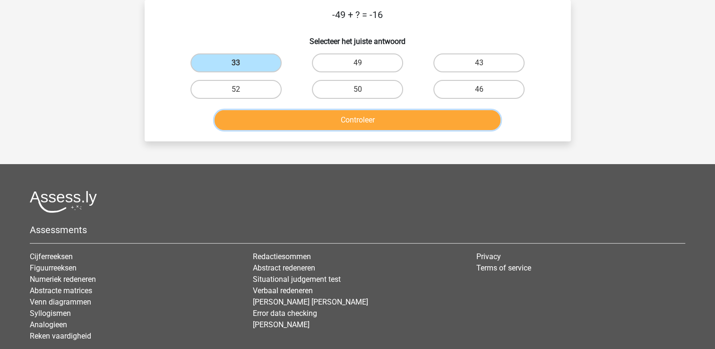
click at [264, 126] on button "Controleer" at bounding box center [358, 120] width 286 height 20
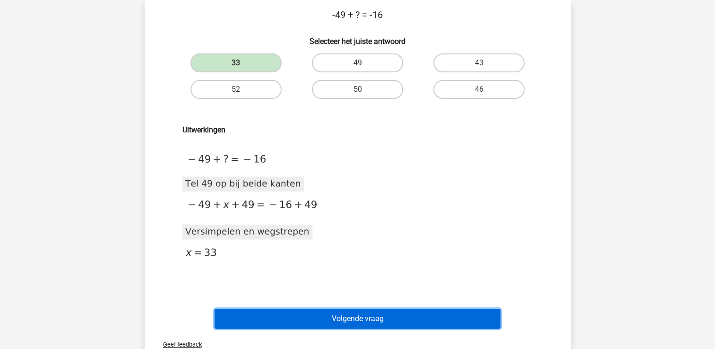
click at [327, 326] on button "Volgende vraag" at bounding box center [358, 319] width 286 height 20
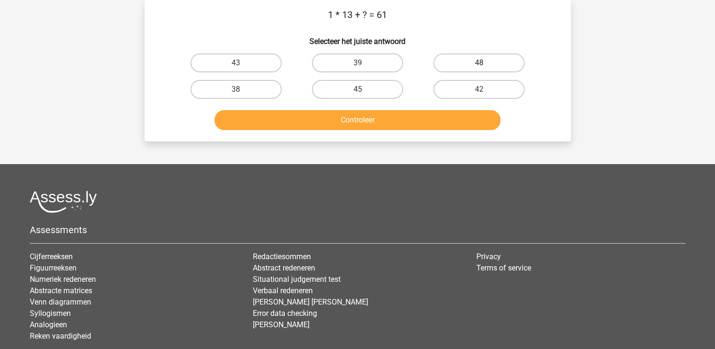
click at [469, 63] on label "48" at bounding box center [478, 62] width 91 height 19
click at [479, 63] on input "48" at bounding box center [482, 66] width 6 height 6
radio input "true"
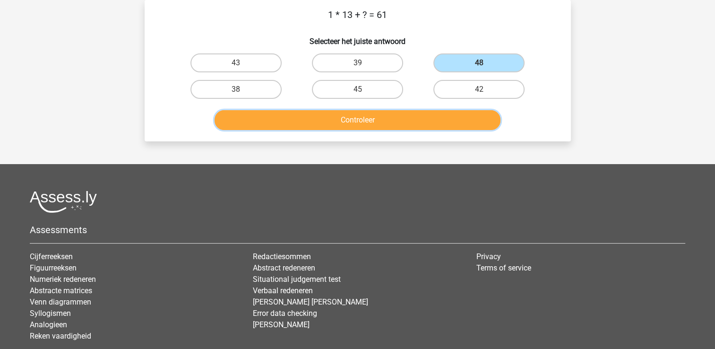
click at [432, 120] on button "Controleer" at bounding box center [358, 120] width 286 height 20
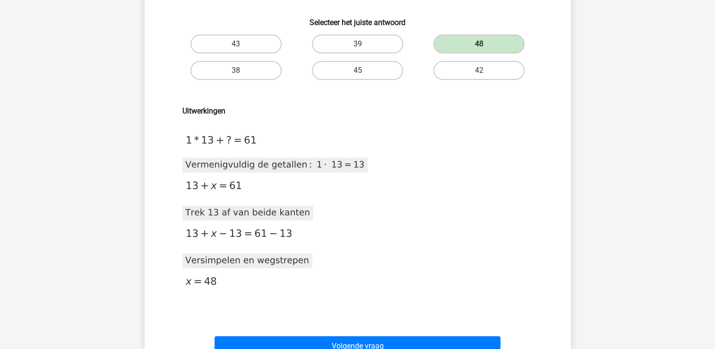
scroll to position [119, 0]
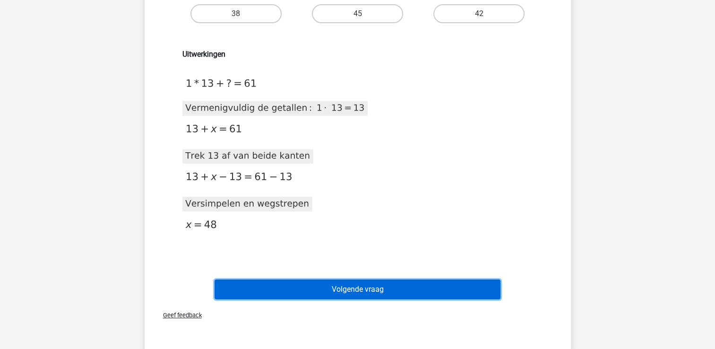
click at [405, 292] on button "Volgende vraag" at bounding box center [358, 289] width 286 height 20
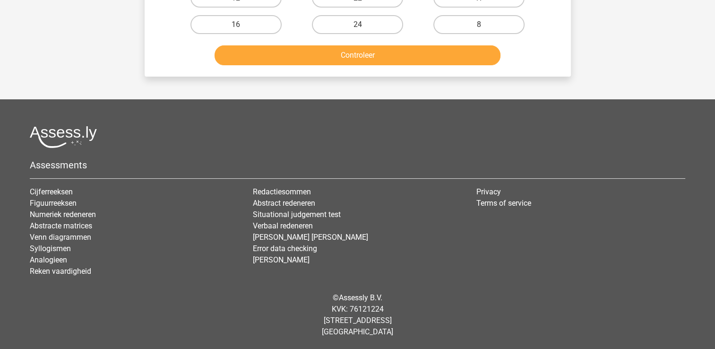
scroll to position [43, 0]
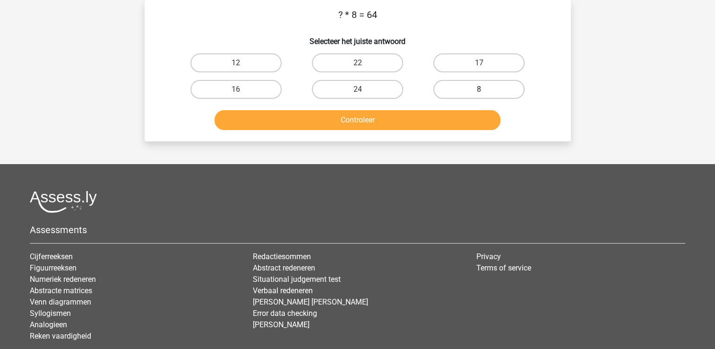
click at [496, 92] on label "8" at bounding box center [478, 89] width 91 height 19
click at [485, 92] on input "8" at bounding box center [482, 92] width 6 height 6
radio input "true"
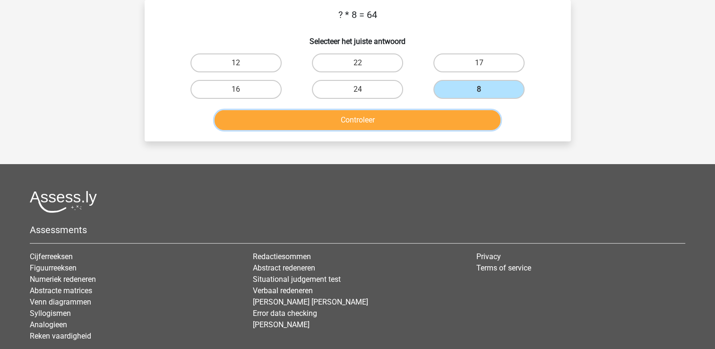
click at [456, 122] on button "Controleer" at bounding box center [358, 120] width 286 height 20
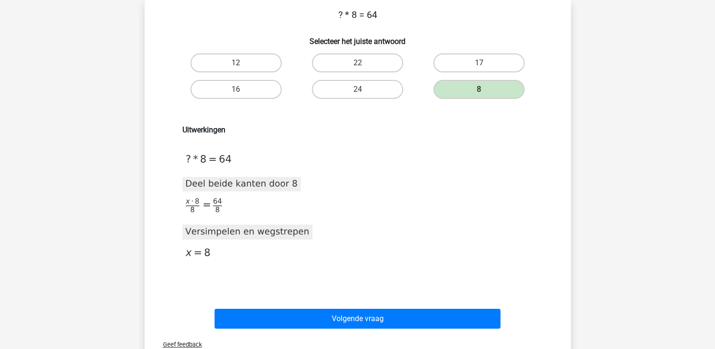
click at [433, 328] on div "Volgende vraag" at bounding box center [357, 321] width 365 height 24
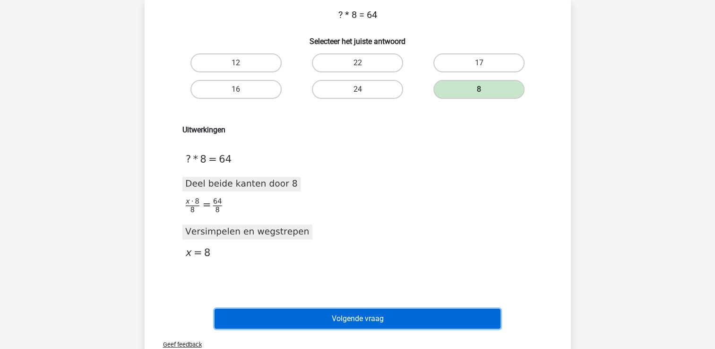
click at [421, 315] on button "Volgende vraag" at bounding box center [358, 319] width 286 height 20
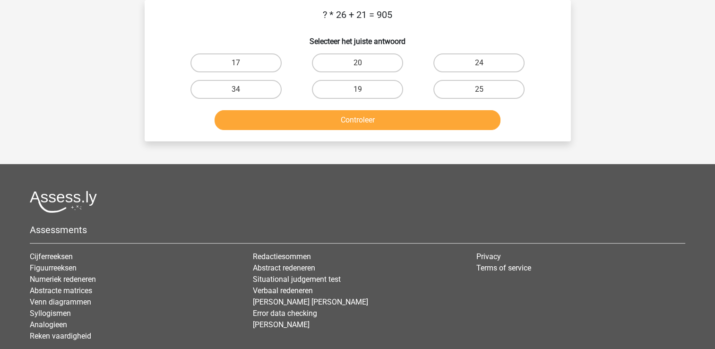
click at [238, 92] on input "34" at bounding box center [239, 92] width 6 height 6
radio input "true"
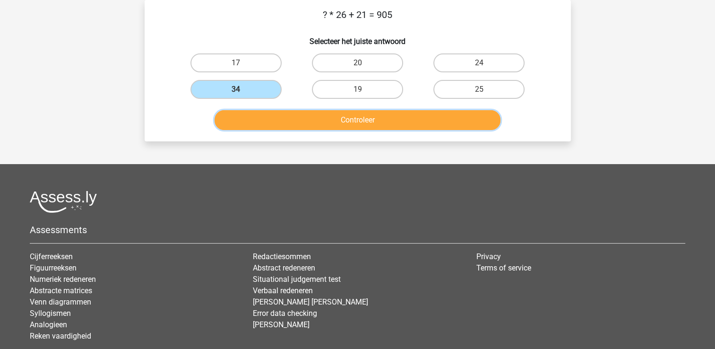
click at [247, 121] on button "Controleer" at bounding box center [358, 120] width 286 height 20
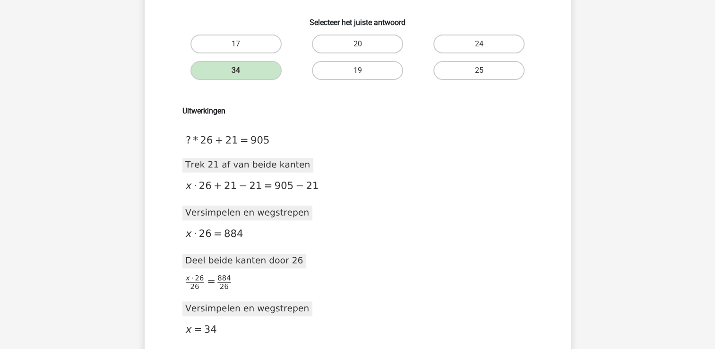
scroll to position [195, 0]
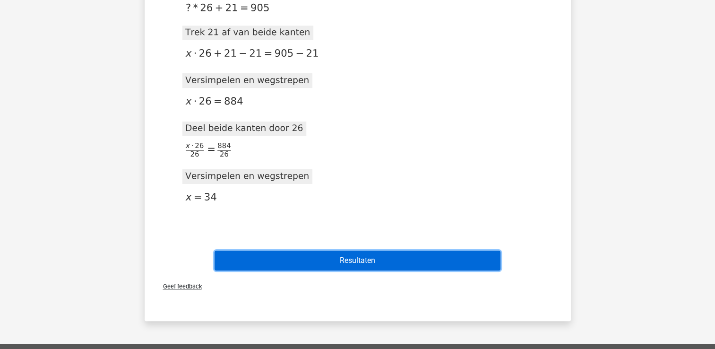
click at [380, 254] on button "Resultaten" at bounding box center [358, 261] width 286 height 20
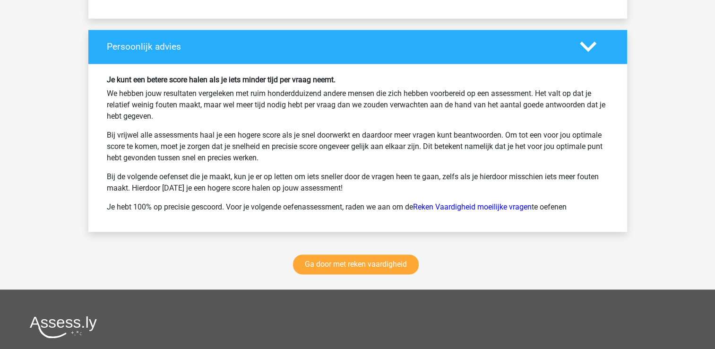
scroll to position [1286, 0]
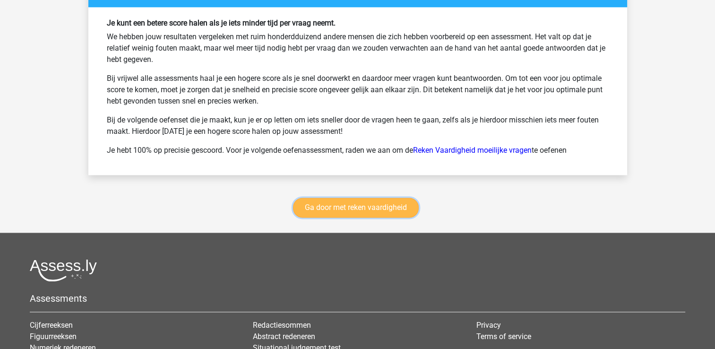
click at [368, 207] on link "Ga door met reken vaardigheid" at bounding box center [356, 208] width 126 height 20
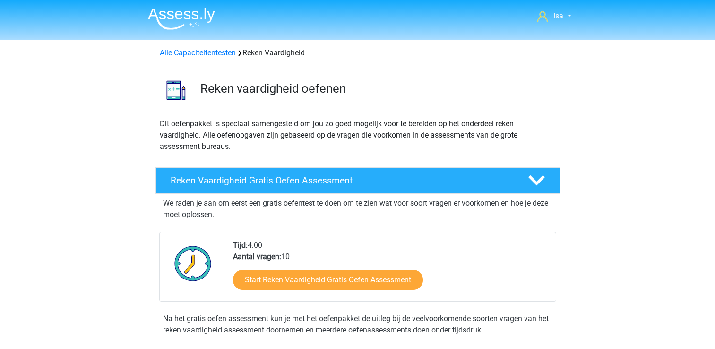
scroll to position [399, 0]
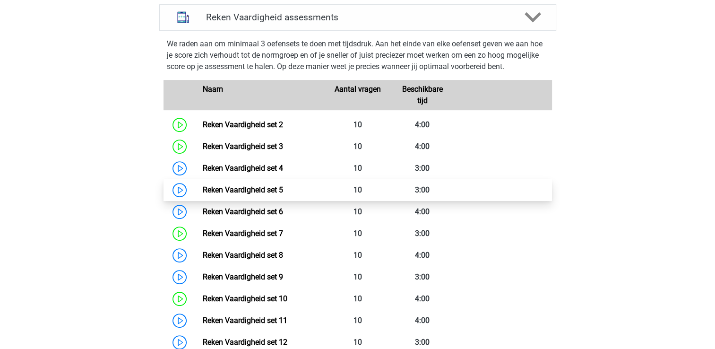
click at [283, 191] on link "Reken Vaardigheid set 5" at bounding box center [243, 189] width 80 height 9
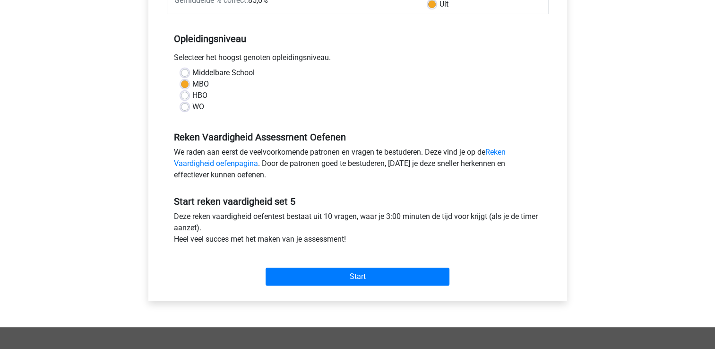
scroll to position [265, 0]
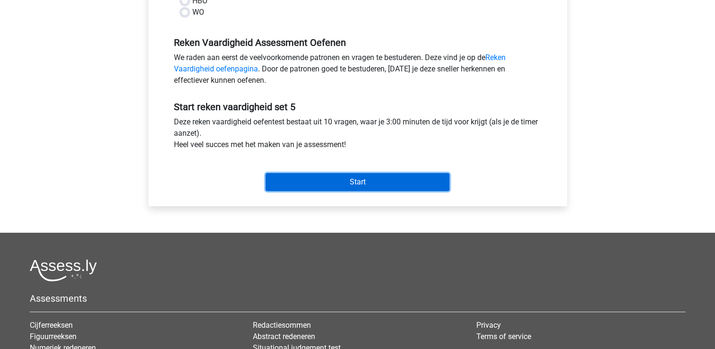
click at [316, 184] on input "Start" at bounding box center [358, 182] width 184 height 18
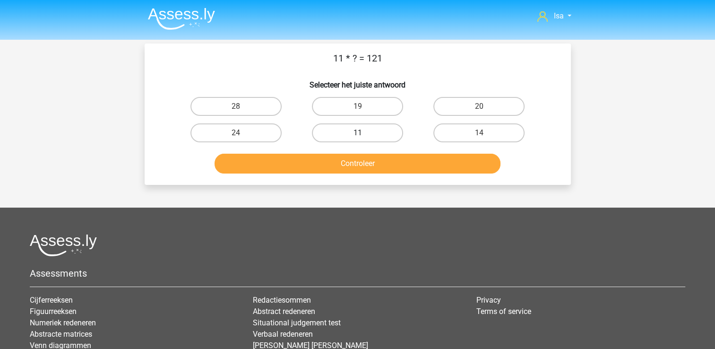
click at [373, 139] on label "11" at bounding box center [357, 132] width 91 height 19
click at [364, 139] on input "11" at bounding box center [360, 136] width 6 height 6
radio input "true"
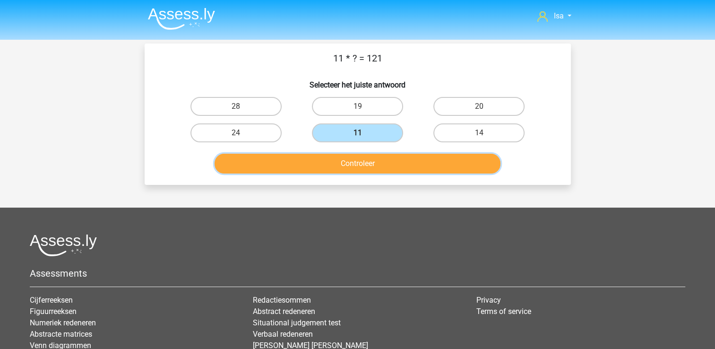
click at [372, 162] on button "Controleer" at bounding box center [358, 164] width 286 height 20
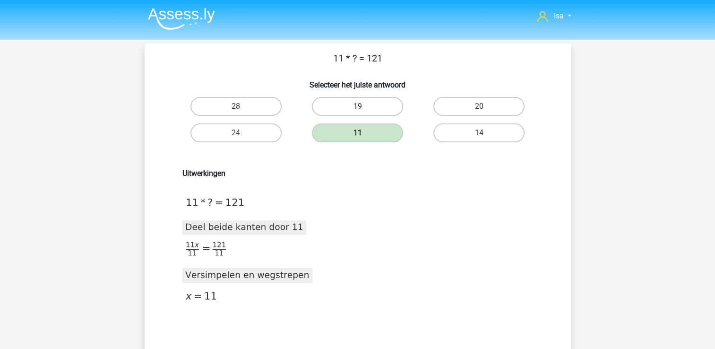
scroll to position [19, 0]
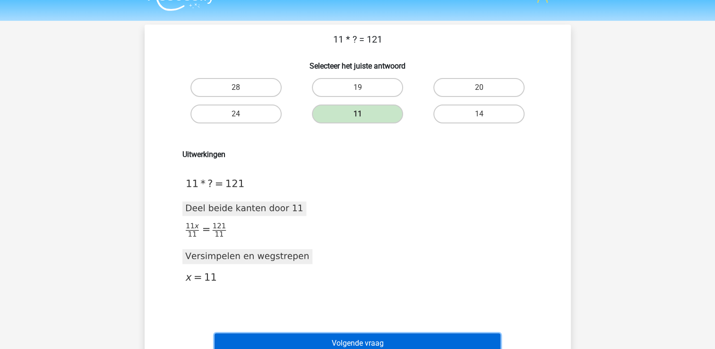
click at [328, 348] on button "Volgende vraag" at bounding box center [358, 343] width 286 height 20
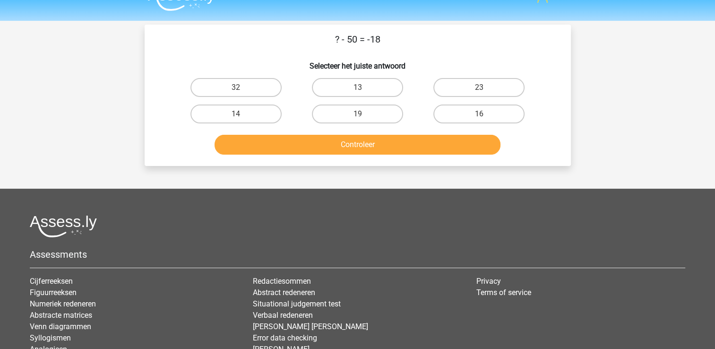
scroll to position [43, 0]
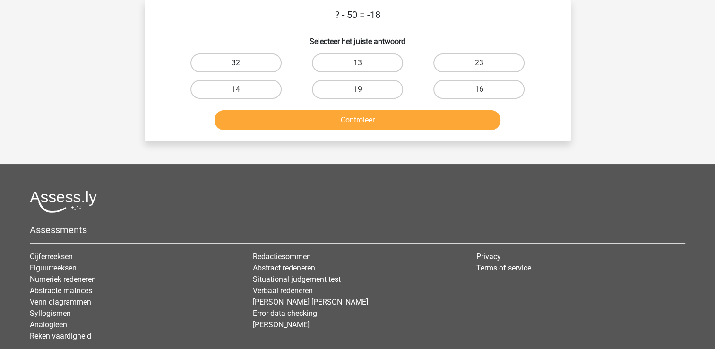
click at [212, 56] on label "32" at bounding box center [235, 62] width 91 height 19
click at [236, 63] on input "32" at bounding box center [239, 66] width 6 height 6
radio input "true"
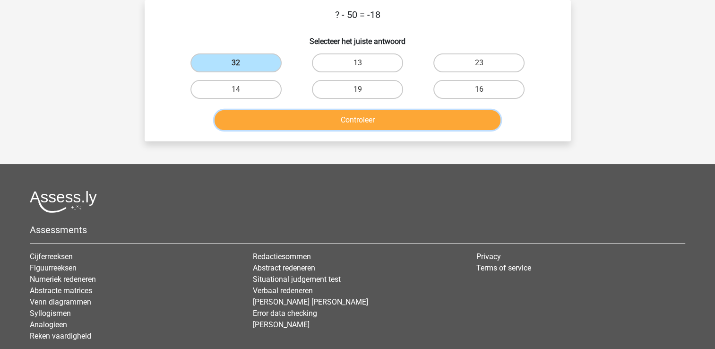
click at [251, 126] on button "Controleer" at bounding box center [358, 120] width 286 height 20
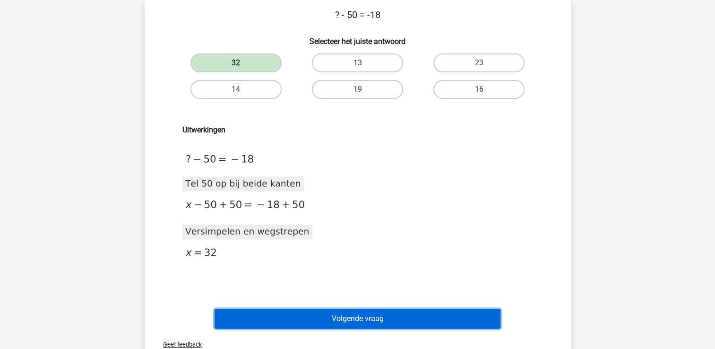
click at [335, 323] on button "Volgende vraag" at bounding box center [358, 319] width 286 height 20
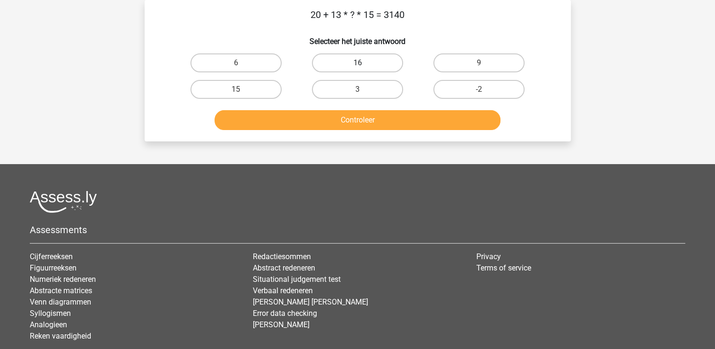
click at [365, 54] on label "16" at bounding box center [357, 62] width 91 height 19
click at [364, 63] on input "16" at bounding box center [360, 66] width 6 height 6
radio input "true"
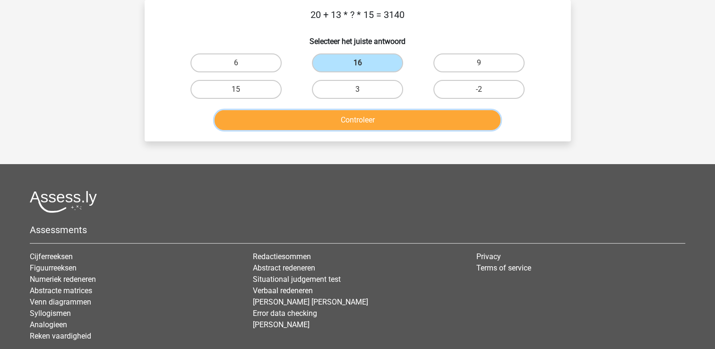
click at [367, 116] on button "Controleer" at bounding box center [358, 120] width 286 height 20
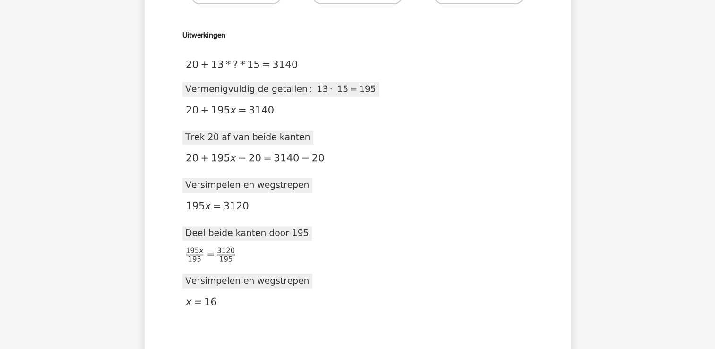
scroll to position [176, 0]
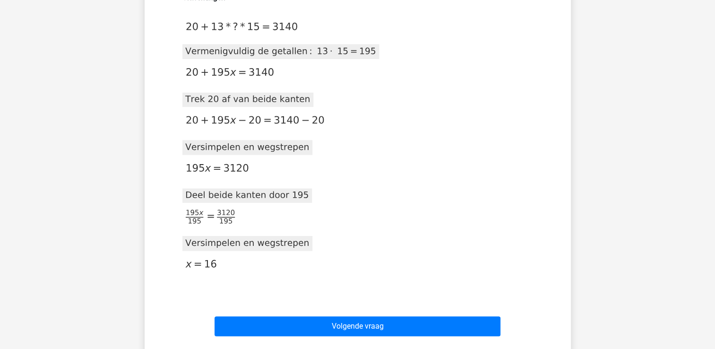
click at [443, 243] on div "Uitwerkingen 2020-11-20T14:18:25.341812 image/svg+xml Matplotlib v3.3.2, https:…" at bounding box center [357, 139] width 365 height 293
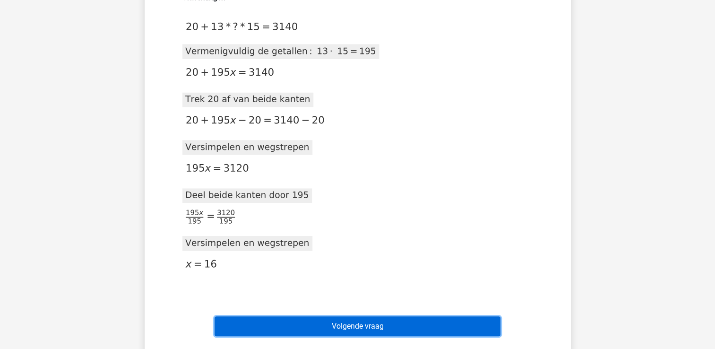
click at [420, 324] on button "Volgende vraag" at bounding box center [358, 326] width 286 height 20
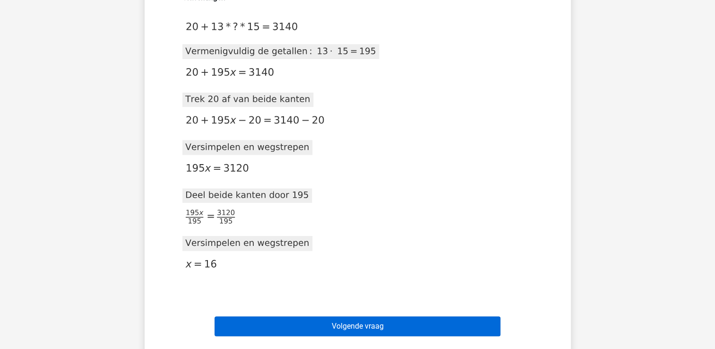
scroll to position [43, 0]
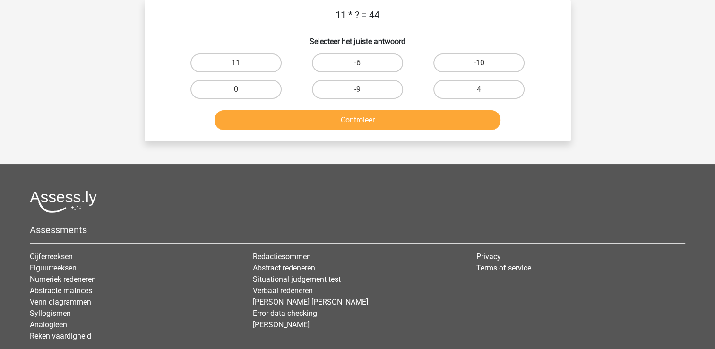
click at [484, 93] on input "4" at bounding box center [482, 92] width 6 height 6
radio input "true"
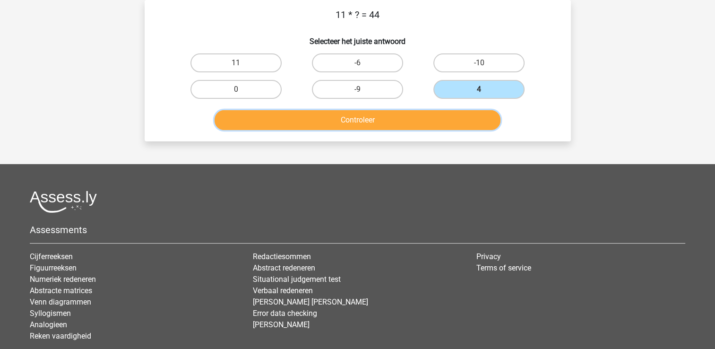
click at [467, 116] on button "Controleer" at bounding box center [358, 120] width 286 height 20
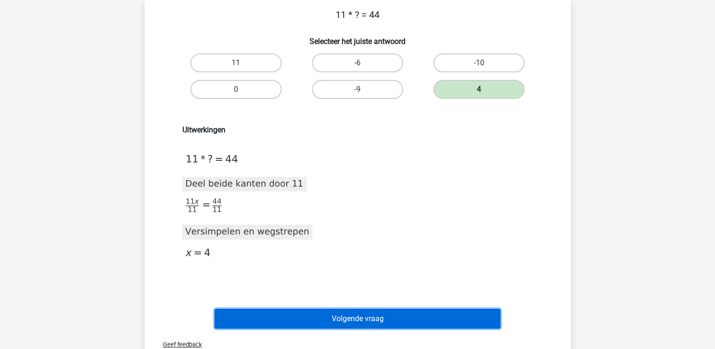
click at [457, 314] on button "Volgende vraag" at bounding box center [358, 319] width 286 height 20
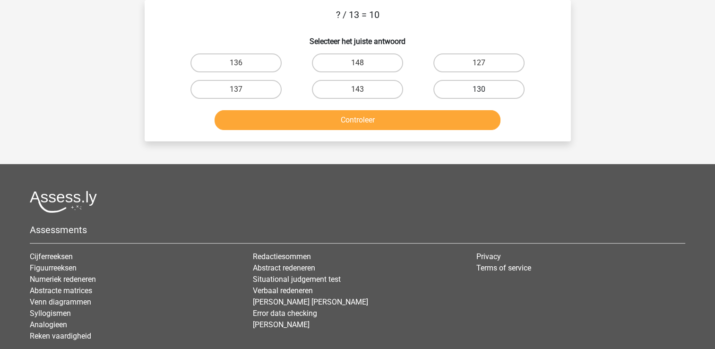
click at [451, 84] on label "130" at bounding box center [478, 89] width 91 height 19
click at [479, 89] on input "130" at bounding box center [482, 92] width 6 height 6
radio input "true"
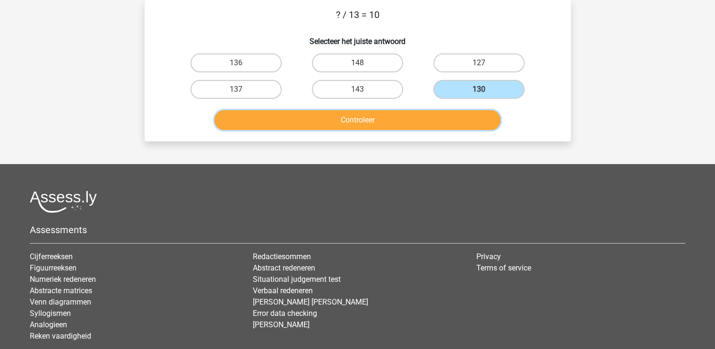
click at [444, 110] on button "Controleer" at bounding box center [358, 120] width 286 height 20
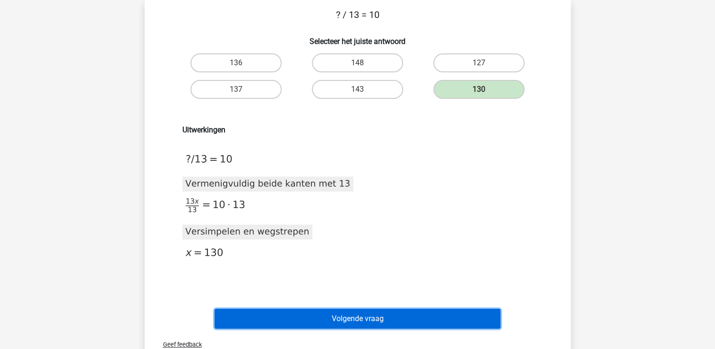
click at [438, 315] on button "Volgende vraag" at bounding box center [358, 319] width 286 height 20
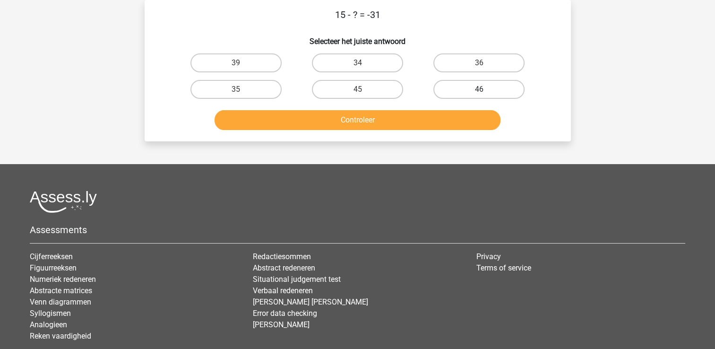
click at [467, 80] on label "46" at bounding box center [478, 89] width 91 height 19
click at [479, 89] on input "46" at bounding box center [482, 92] width 6 height 6
radio input "true"
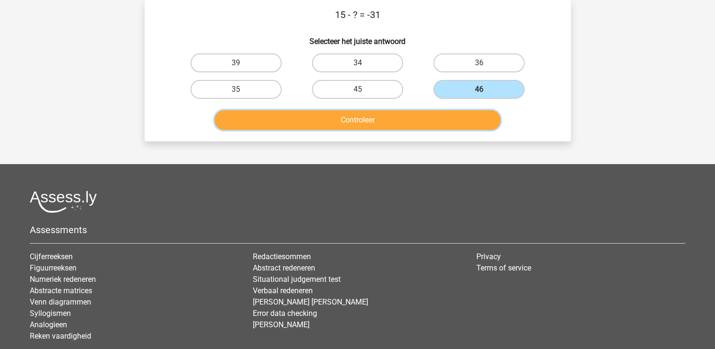
click at [456, 120] on button "Controleer" at bounding box center [358, 120] width 286 height 20
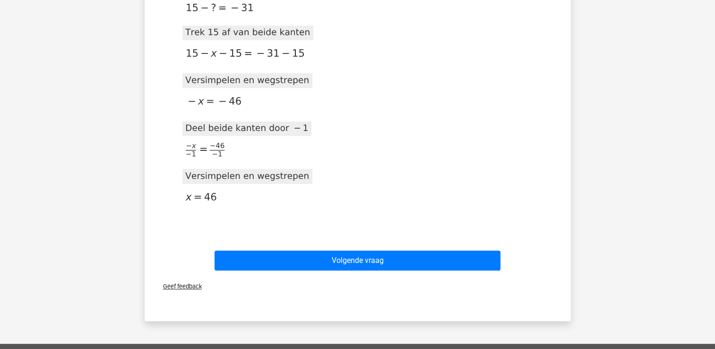
scroll to position [214, 0]
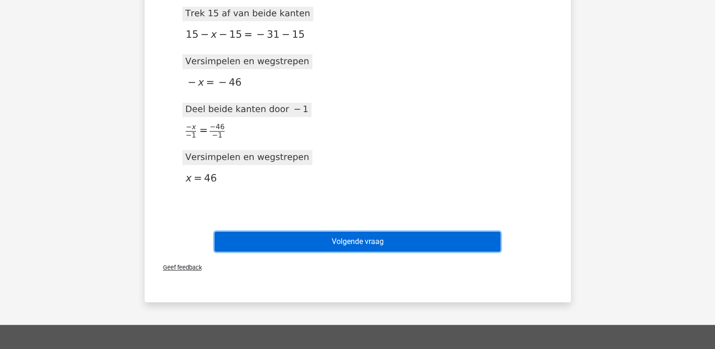
click at [354, 246] on button "Volgende vraag" at bounding box center [358, 242] width 286 height 20
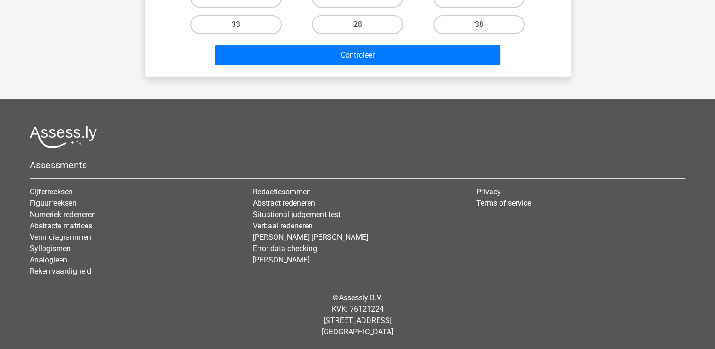
scroll to position [43, 0]
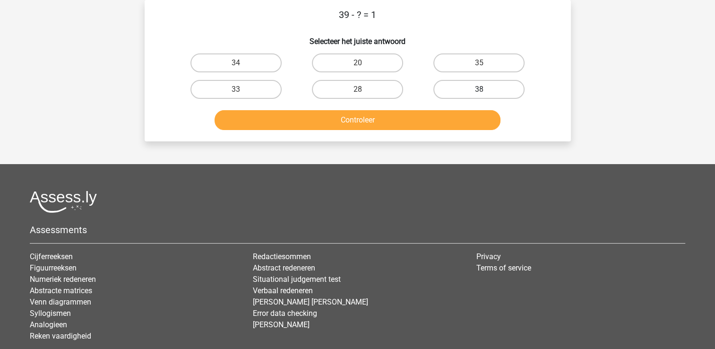
click at [471, 93] on label "38" at bounding box center [478, 89] width 91 height 19
click at [479, 93] on input "38" at bounding box center [482, 92] width 6 height 6
radio input "true"
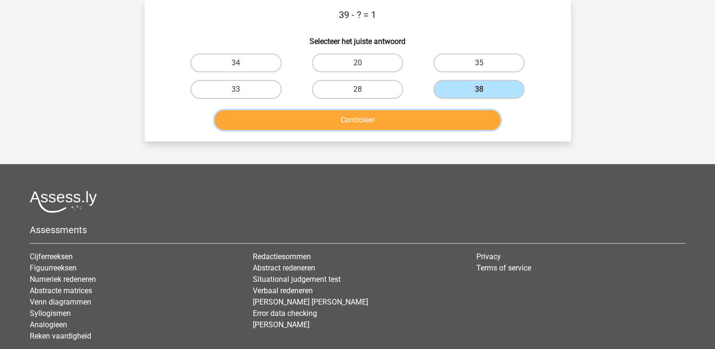
click at [447, 120] on button "Controleer" at bounding box center [358, 120] width 286 height 20
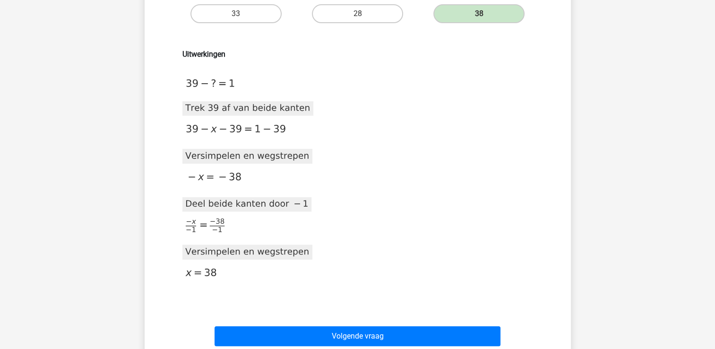
scroll to position [157, 0]
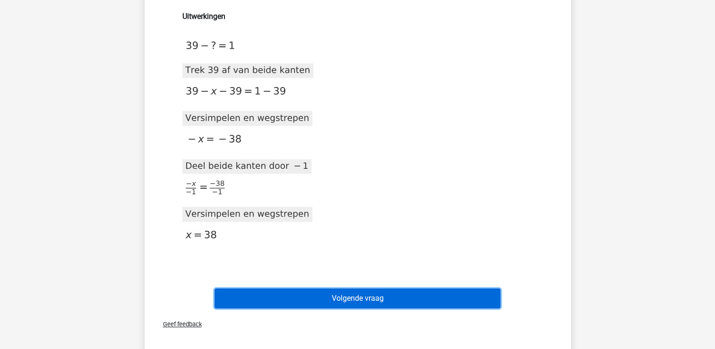
click at [475, 305] on button "Volgende vraag" at bounding box center [358, 298] width 286 height 20
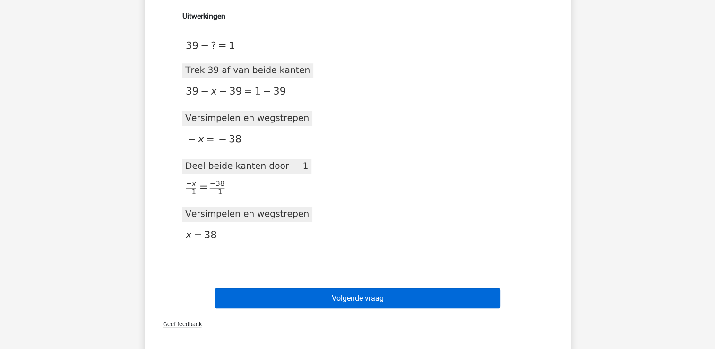
scroll to position [43, 0]
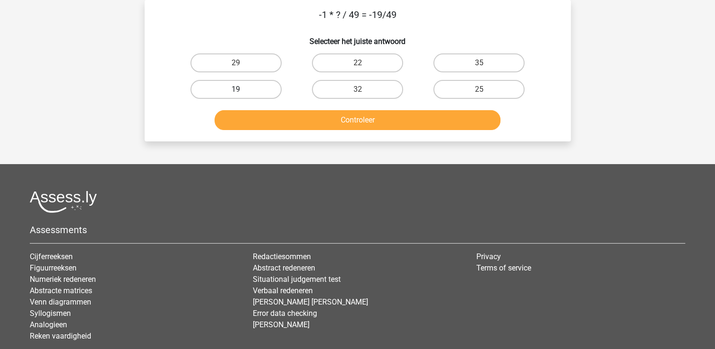
click at [224, 94] on label "19" at bounding box center [235, 89] width 91 height 19
click at [236, 94] on input "19" at bounding box center [239, 92] width 6 height 6
radio input "true"
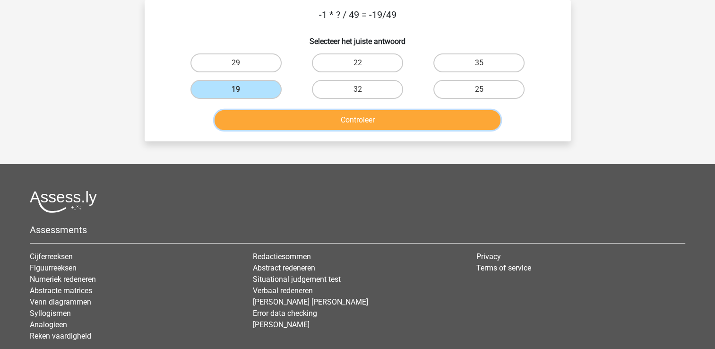
click at [255, 122] on button "Controleer" at bounding box center [358, 120] width 286 height 20
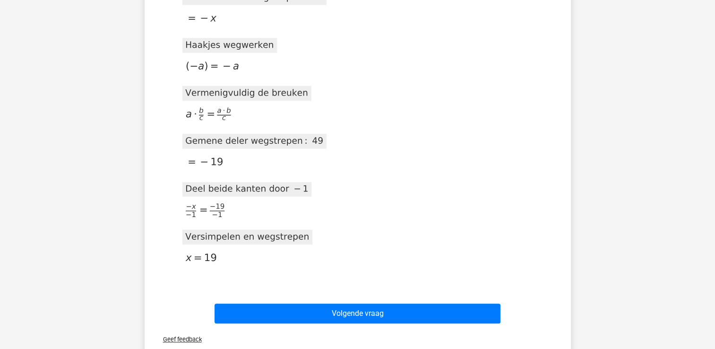
scroll to position [497, 0]
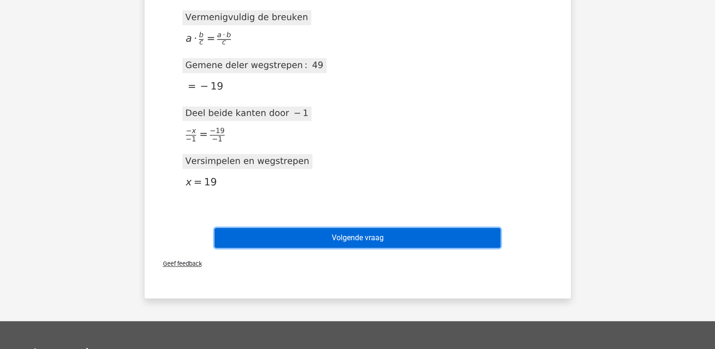
click at [339, 237] on button "Volgende vraag" at bounding box center [358, 238] width 286 height 20
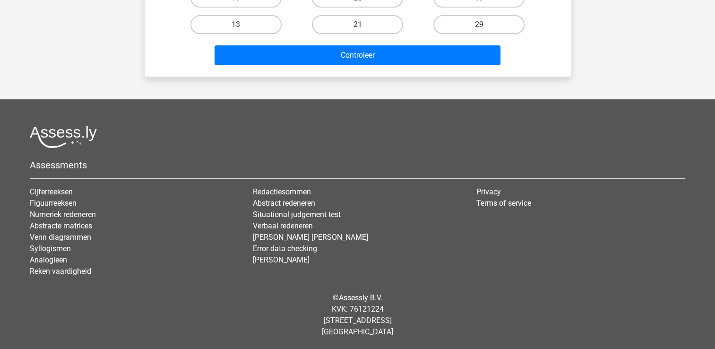
scroll to position [43, 0]
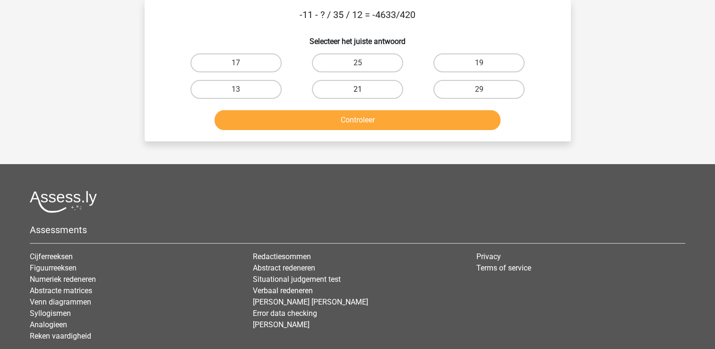
click at [363, 86] on label "21" at bounding box center [357, 89] width 91 height 19
click at [363, 89] on input "21" at bounding box center [360, 92] width 6 height 6
radio input "true"
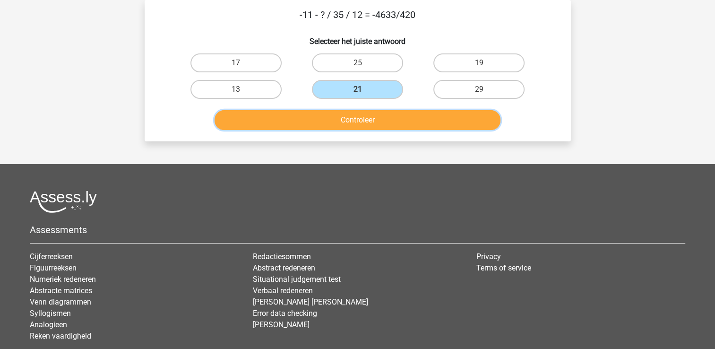
click at [366, 116] on button "Controleer" at bounding box center [358, 120] width 286 height 20
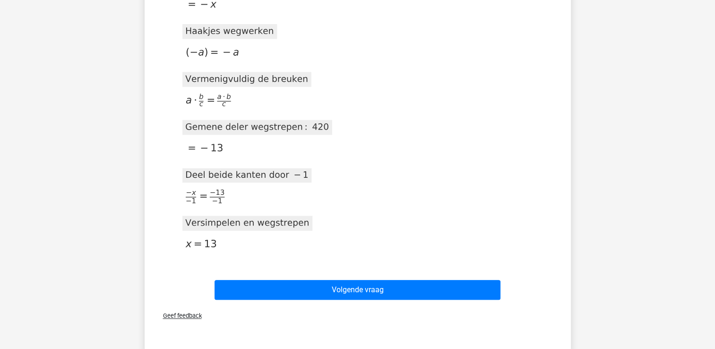
scroll to position [875, 0]
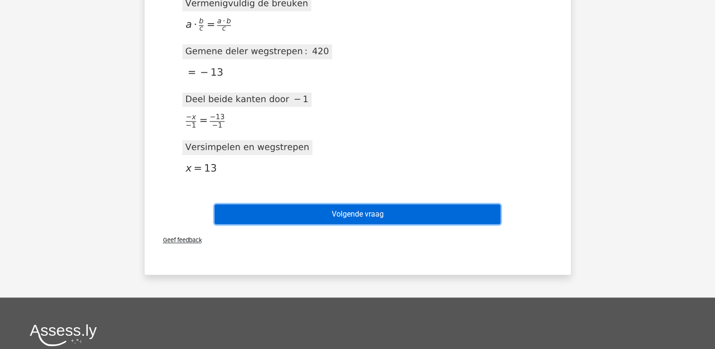
click at [364, 210] on button "Volgende vraag" at bounding box center [358, 214] width 286 height 20
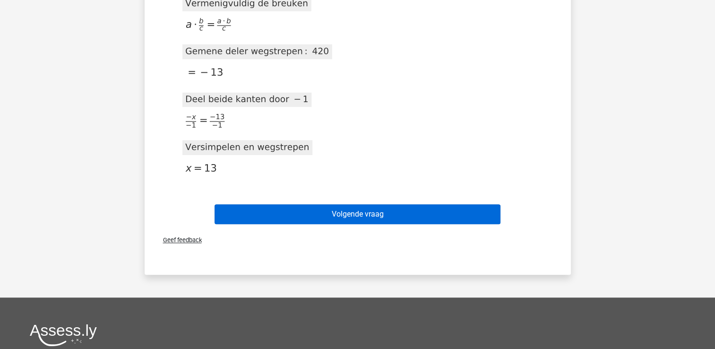
scroll to position [43, 0]
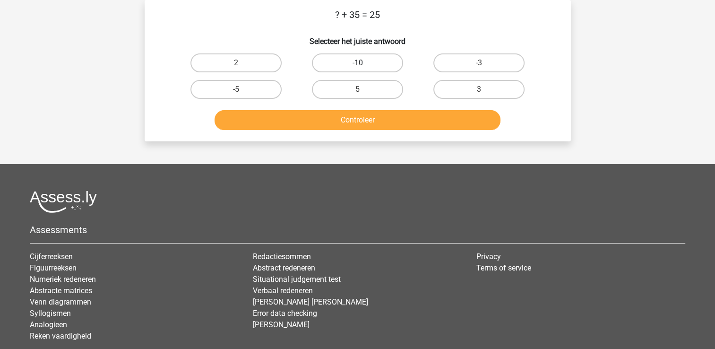
click at [359, 57] on label "-10" at bounding box center [357, 62] width 91 height 19
click at [359, 63] on input "-10" at bounding box center [360, 66] width 6 height 6
radio input "true"
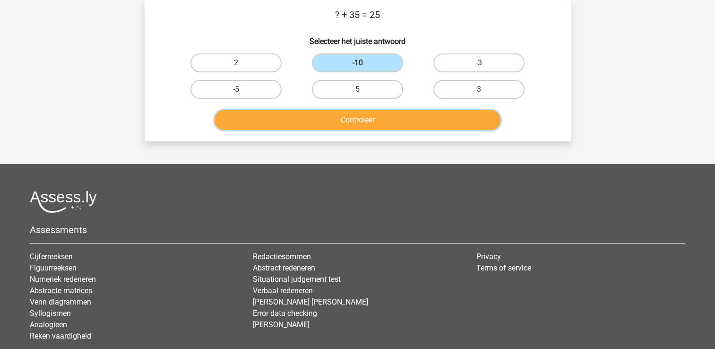
click at [358, 121] on button "Controleer" at bounding box center [358, 120] width 286 height 20
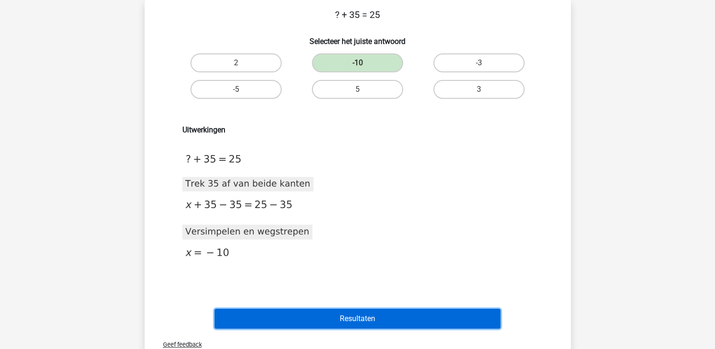
click at [371, 319] on button "Resultaten" at bounding box center [358, 319] width 286 height 20
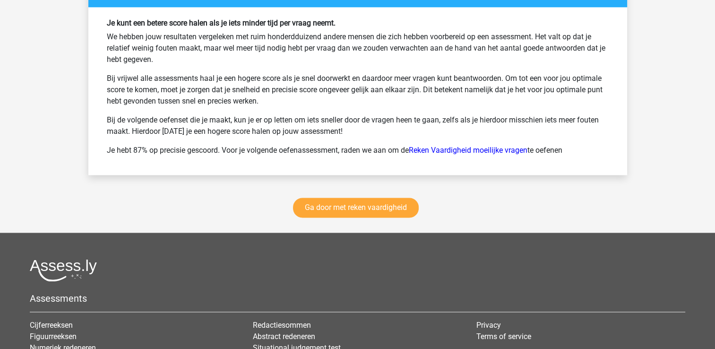
scroll to position [1305, 0]
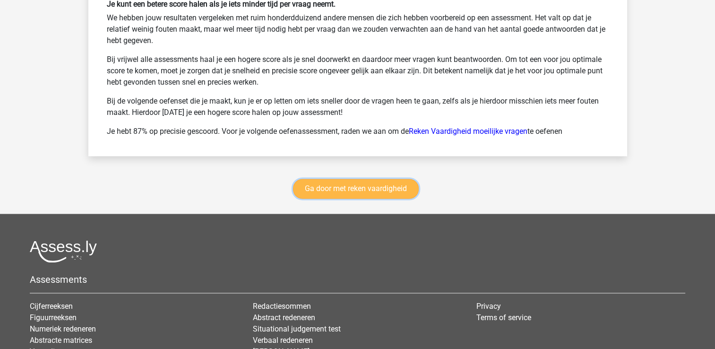
click at [374, 184] on link "Ga door met reken vaardigheid" at bounding box center [356, 189] width 126 height 20
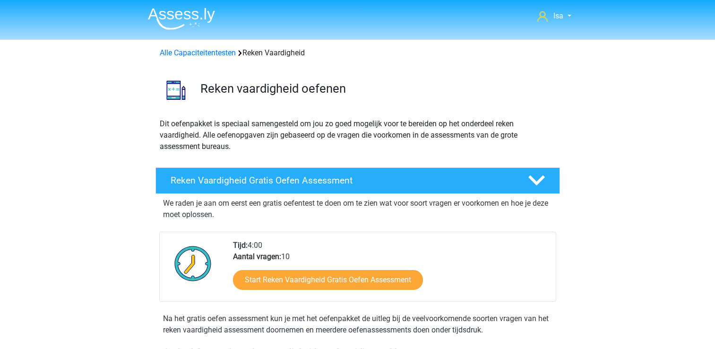
scroll to position [399, 0]
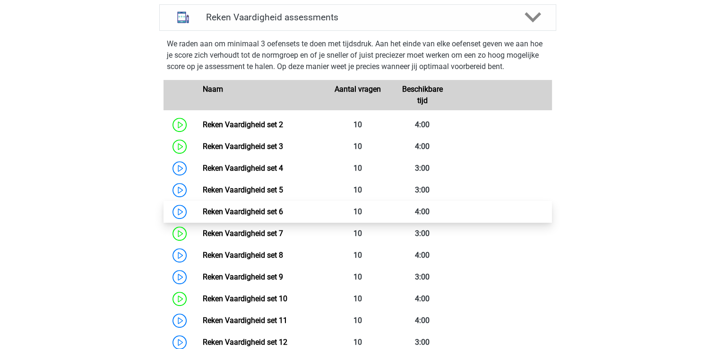
click at [283, 214] on link "Reken Vaardigheid set 6" at bounding box center [243, 211] width 80 height 9
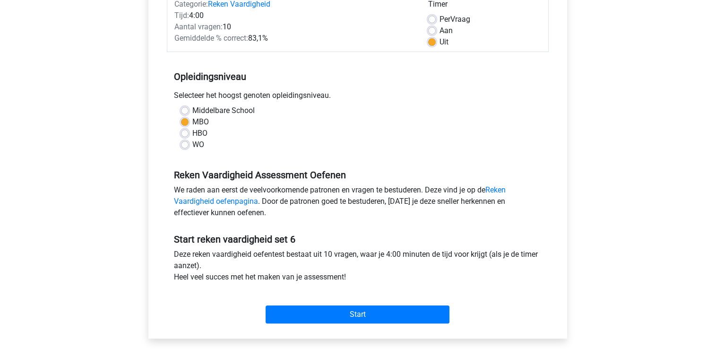
scroll to position [151, 0]
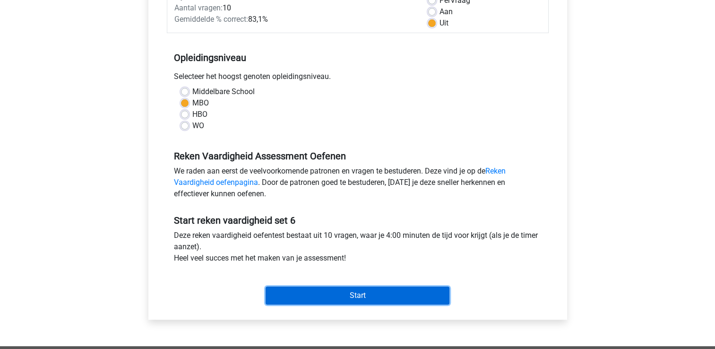
click at [316, 299] on input "Start" at bounding box center [358, 295] width 184 height 18
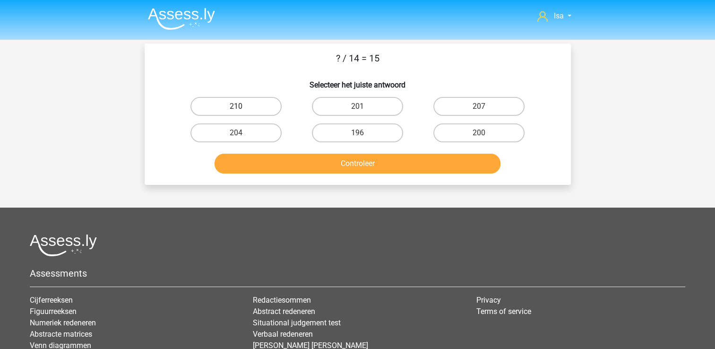
click at [245, 111] on label "210" at bounding box center [235, 106] width 91 height 19
click at [242, 111] on input "210" at bounding box center [239, 109] width 6 height 6
radio input "true"
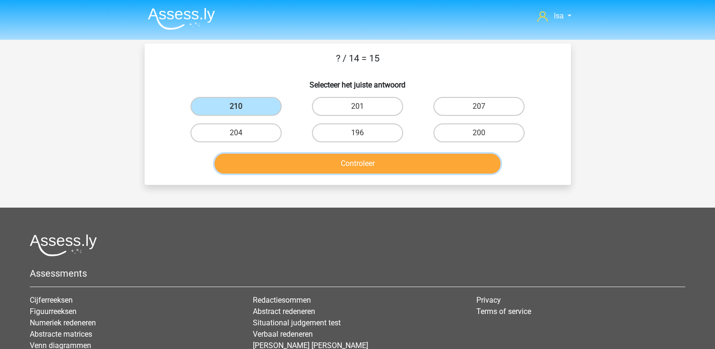
click at [260, 161] on button "Controleer" at bounding box center [358, 164] width 286 height 20
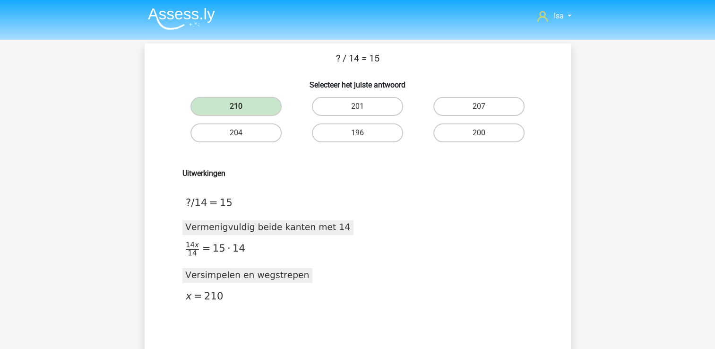
scroll to position [19, 0]
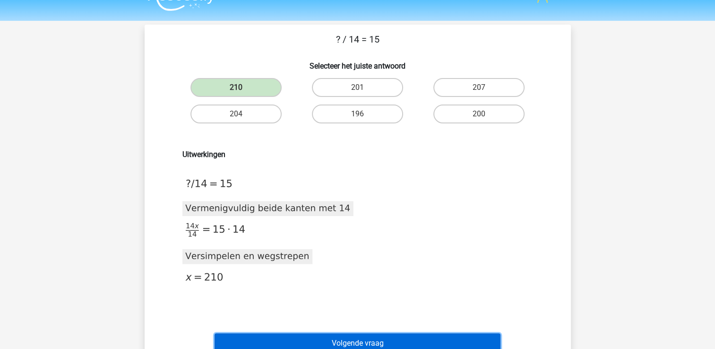
click at [315, 336] on button "Volgende vraag" at bounding box center [358, 343] width 286 height 20
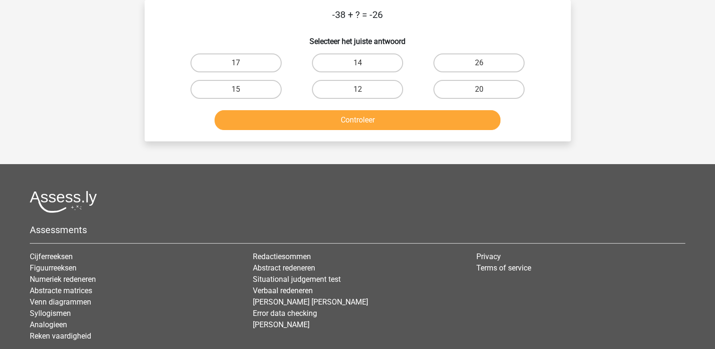
click at [123, 95] on div "Isa isa.mailweustink@gmail.com Nederlands English" at bounding box center [357, 185] width 715 height 457
click at [353, 96] on label "12" at bounding box center [357, 89] width 91 height 19
click at [357, 95] on input "12" at bounding box center [360, 92] width 6 height 6
radio input "true"
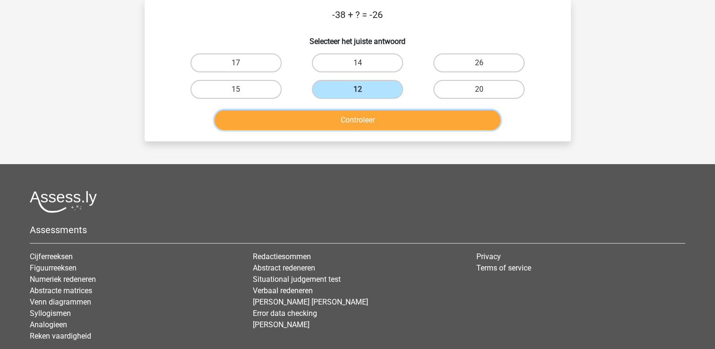
click at [346, 128] on button "Controleer" at bounding box center [358, 120] width 286 height 20
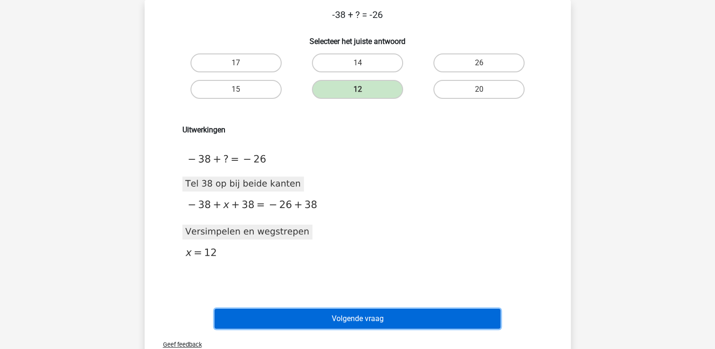
click at [336, 317] on button "Volgende vraag" at bounding box center [358, 319] width 286 height 20
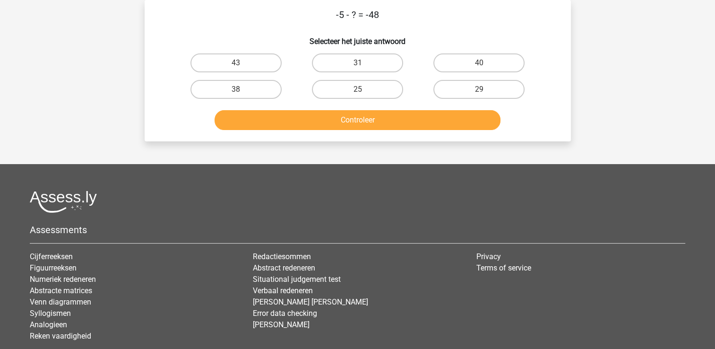
click at [244, 79] on div "38" at bounding box center [235, 89] width 121 height 26
click at [240, 69] on label "43" at bounding box center [235, 62] width 91 height 19
click at [240, 69] on input "43" at bounding box center [239, 66] width 6 height 6
radio input "true"
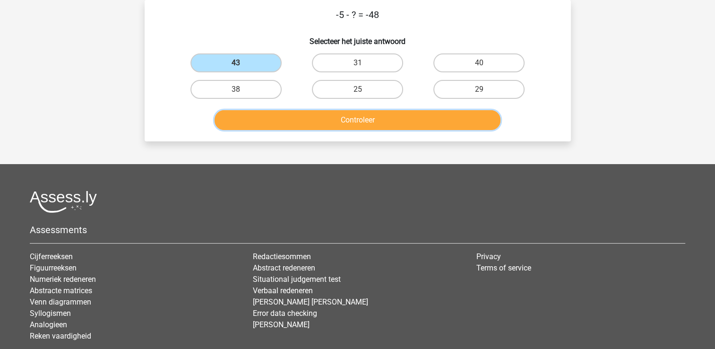
click at [248, 118] on button "Controleer" at bounding box center [358, 120] width 286 height 20
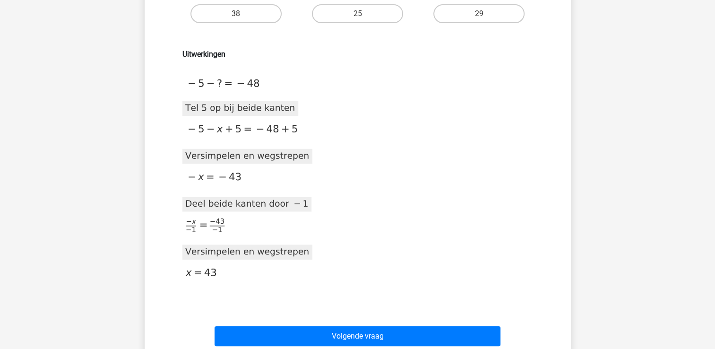
scroll to position [176, 0]
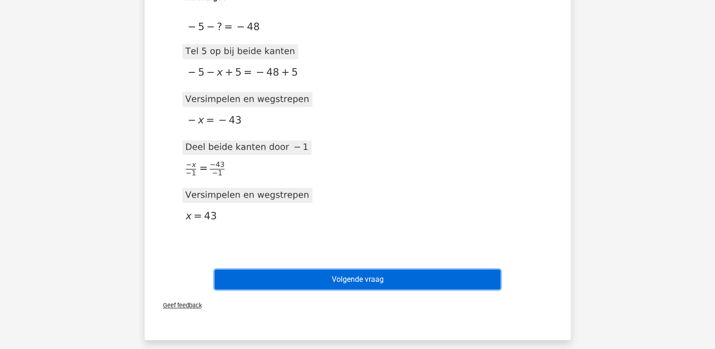
click at [409, 286] on button "Volgende vraag" at bounding box center [358, 279] width 286 height 20
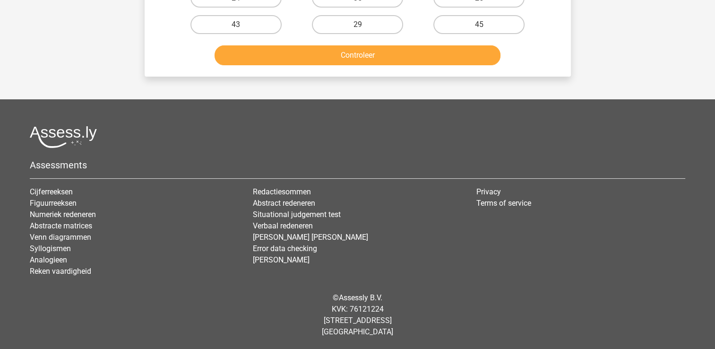
scroll to position [43, 0]
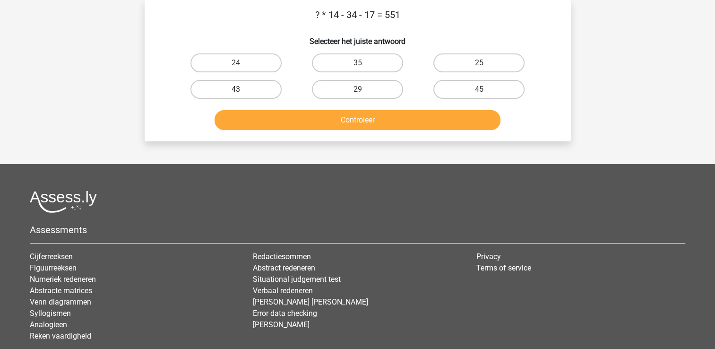
click at [221, 92] on label "43" at bounding box center [235, 89] width 91 height 19
click at [236, 92] on input "43" at bounding box center [239, 92] width 6 height 6
radio input "true"
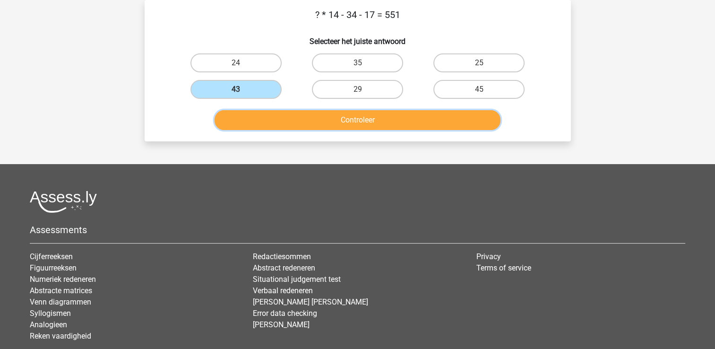
click at [247, 124] on button "Controleer" at bounding box center [358, 120] width 286 height 20
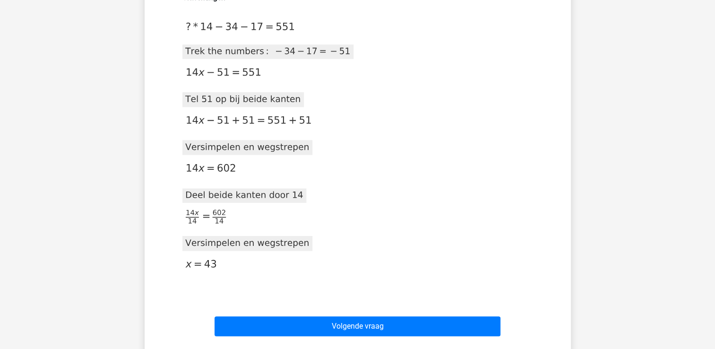
scroll to position [195, 0]
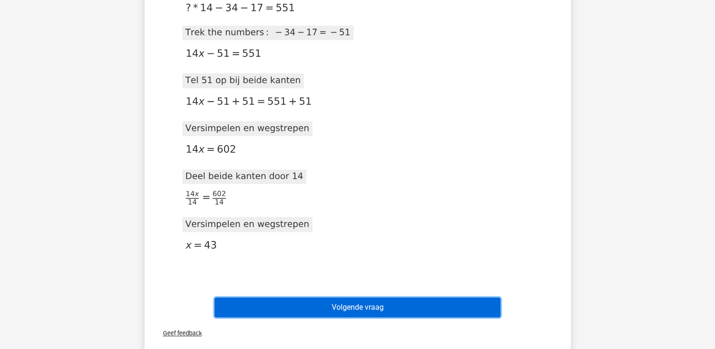
click at [378, 303] on button "Volgende vraag" at bounding box center [358, 307] width 286 height 20
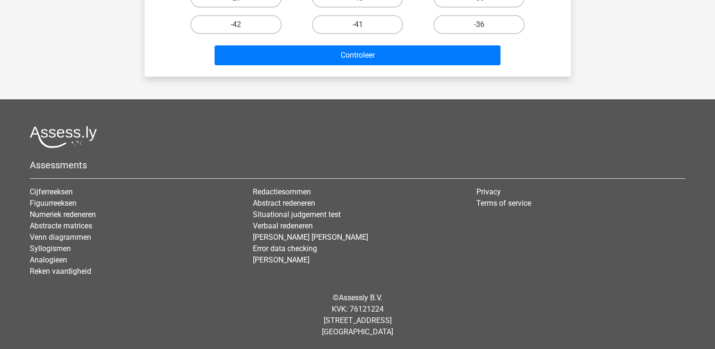
scroll to position [43, 0]
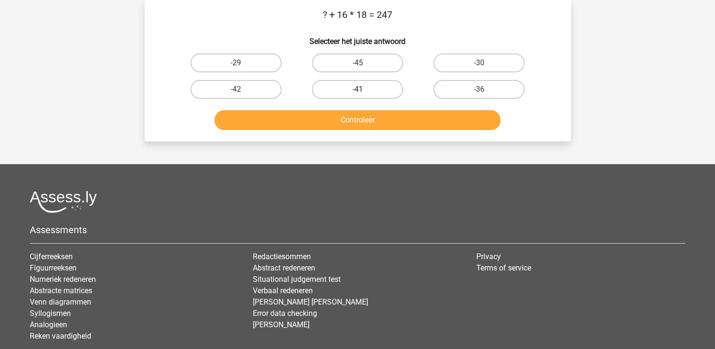
drag, startPoint x: 348, startPoint y: 92, endPoint x: 343, endPoint y: 91, distance: 5.4
click at [343, 91] on label "-41" at bounding box center [357, 89] width 91 height 19
click at [357, 91] on input "-41" at bounding box center [360, 92] width 6 height 6
radio input "true"
click at [343, 91] on label "-41" at bounding box center [357, 89] width 91 height 19
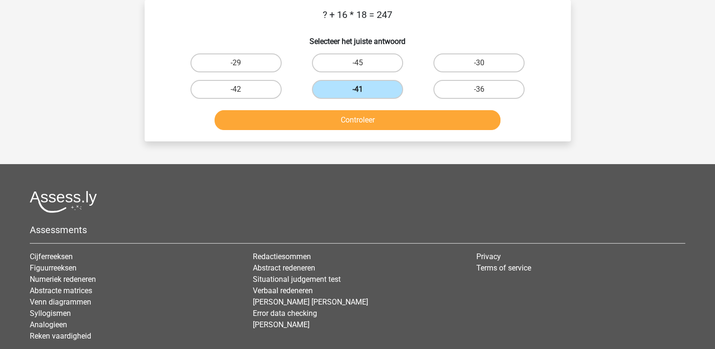
click at [357, 91] on input "-41" at bounding box center [360, 92] width 6 height 6
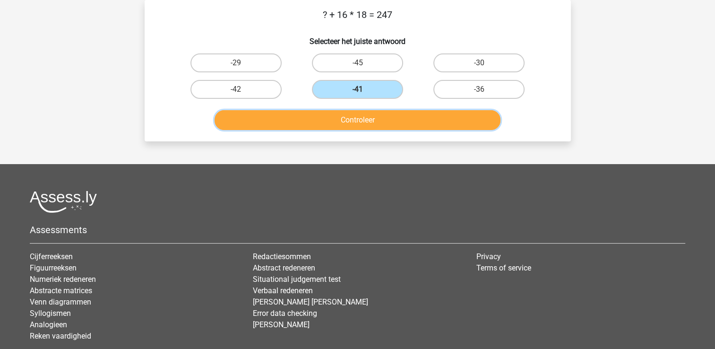
click at [342, 118] on button "Controleer" at bounding box center [358, 120] width 286 height 20
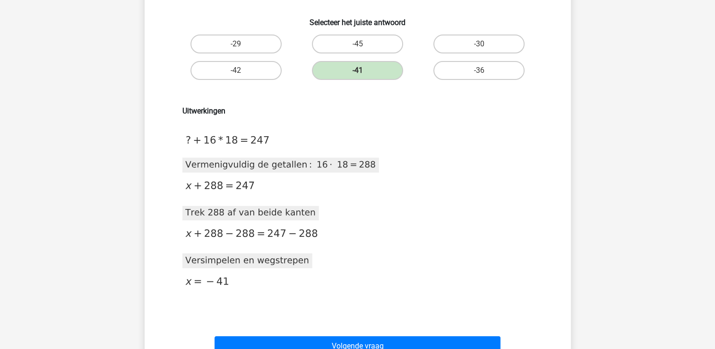
scroll to position [119, 0]
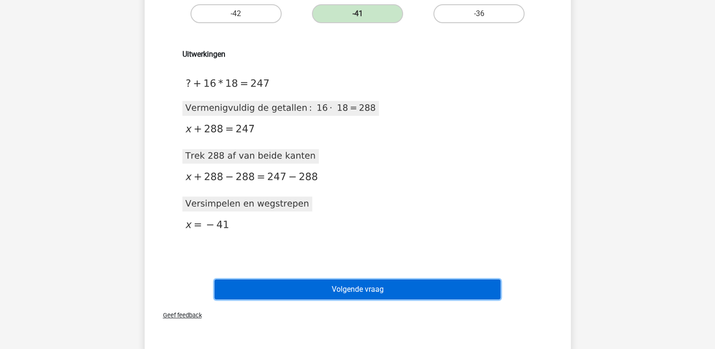
click at [359, 279] on button "Volgende vraag" at bounding box center [358, 289] width 286 height 20
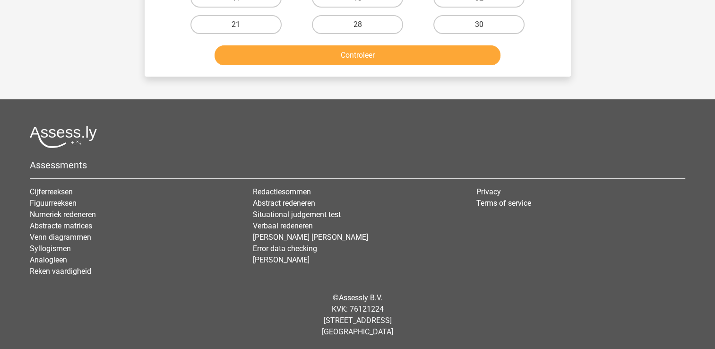
scroll to position [43, 0]
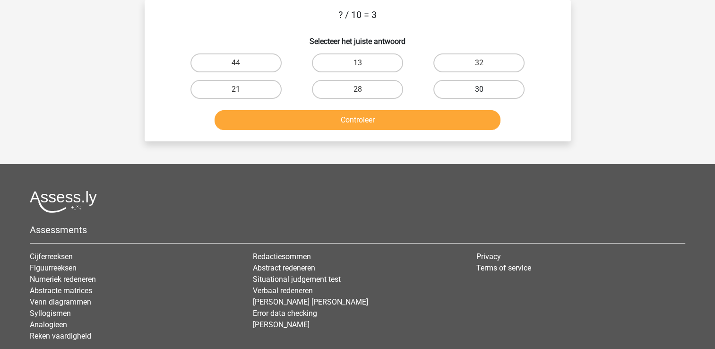
click at [467, 87] on label "30" at bounding box center [478, 89] width 91 height 19
click at [479, 89] on input "30" at bounding box center [482, 92] width 6 height 6
radio input "true"
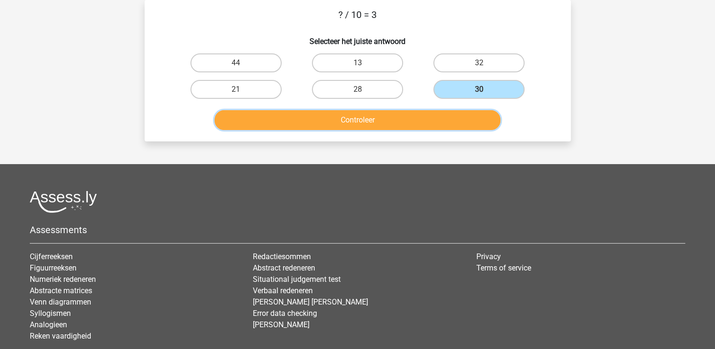
click at [459, 117] on button "Controleer" at bounding box center [358, 120] width 286 height 20
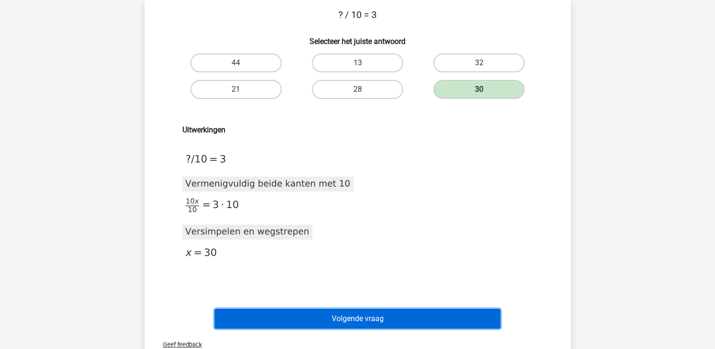
click at [320, 309] on button "Volgende vraag" at bounding box center [358, 319] width 286 height 20
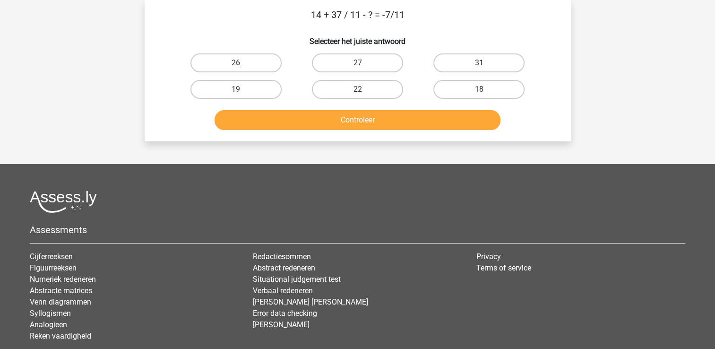
click at [469, 72] on label "31" at bounding box center [478, 62] width 91 height 19
click at [479, 69] on input "31" at bounding box center [482, 66] width 6 height 6
radio input "true"
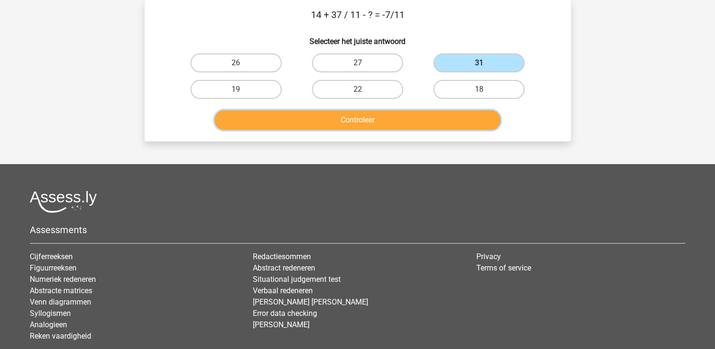
click at [452, 114] on button "Controleer" at bounding box center [358, 120] width 286 height 20
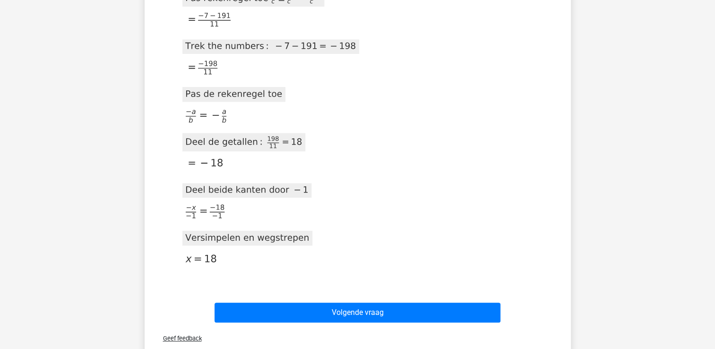
scroll to position [554, 0]
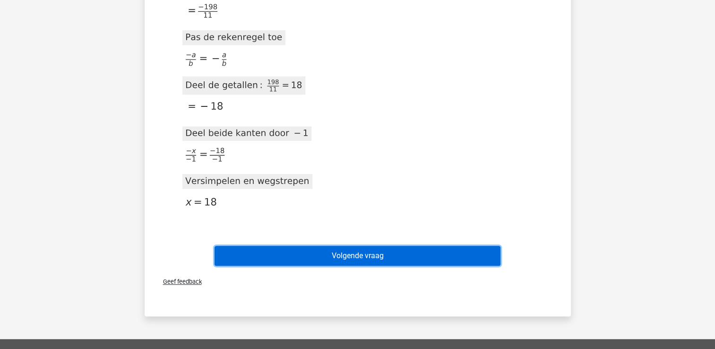
click at [322, 254] on button "Volgende vraag" at bounding box center [358, 256] width 286 height 20
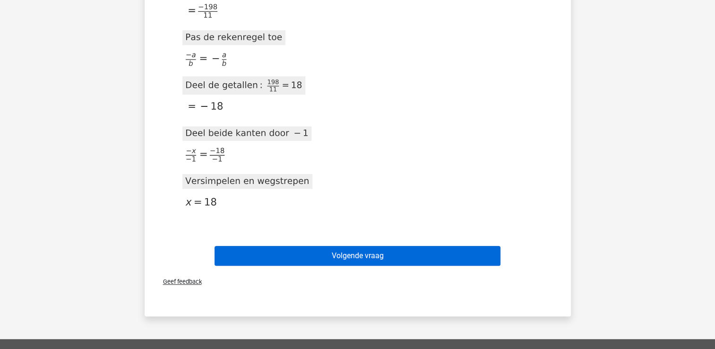
scroll to position [43, 0]
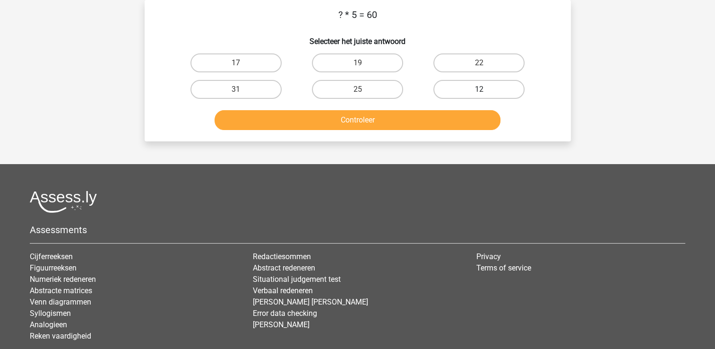
click at [480, 85] on label "12" at bounding box center [478, 89] width 91 height 19
click at [480, 89] on input "12" at bounding box center [482, 92] width 6 height 6
radio input "true"
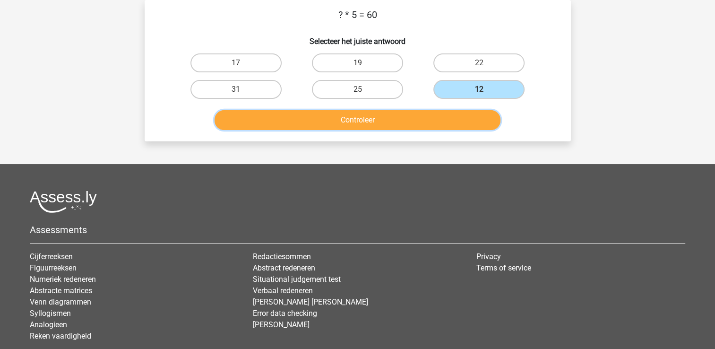
click at [471, 122] on button "Controleer" at bounding box center [358, 120] width 286 height 20
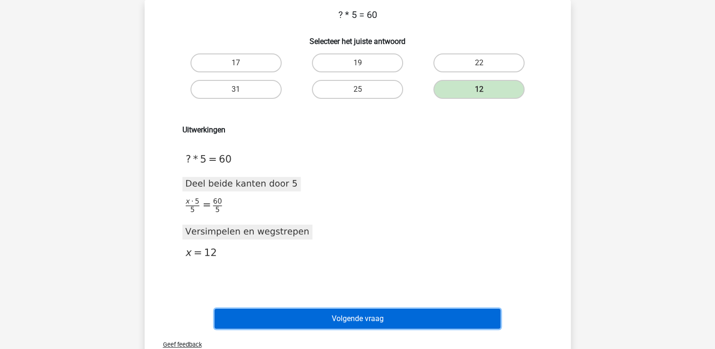
click at [457, 327] on button "Volgende vraag" at bounding box center [358, 319] width 286 height 20
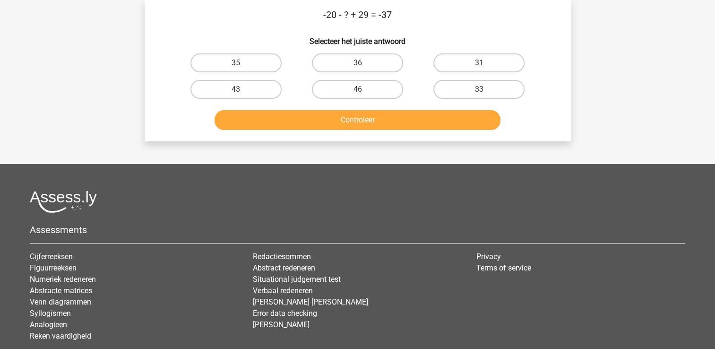
click at [363, 94] on input "46" at bounding box center [360, 92] width 6 height 6
radio input "true"
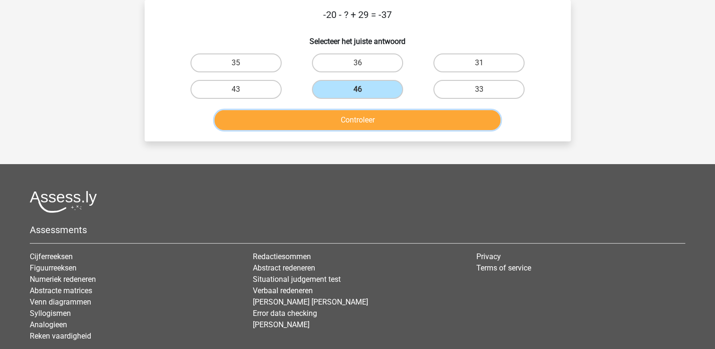
click at [359, 115] on button "Controleer" at bounding box center [358, 120] width 286 height 20
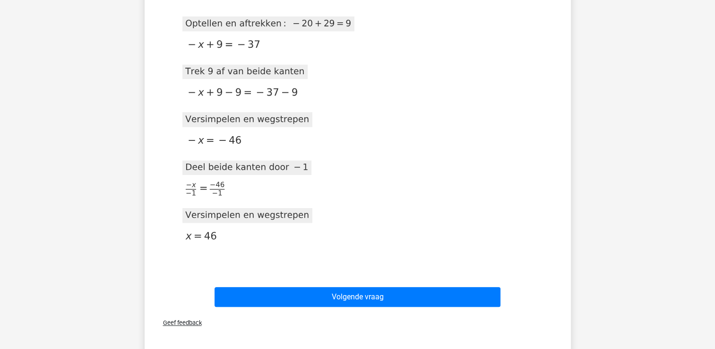
scroll to position [327, 0]
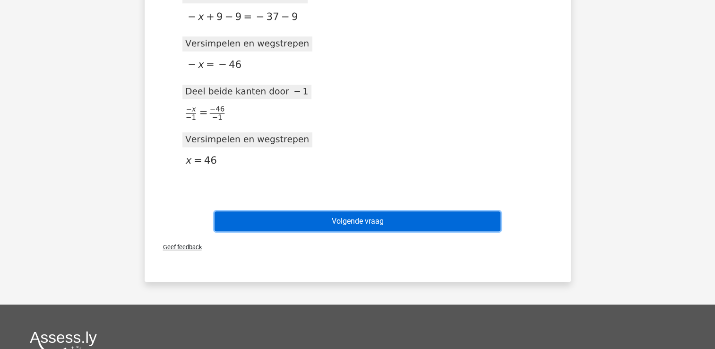
click at [436, 211] on button "Volgende vraag" at bounding box center [358, 221] width 286 height 20
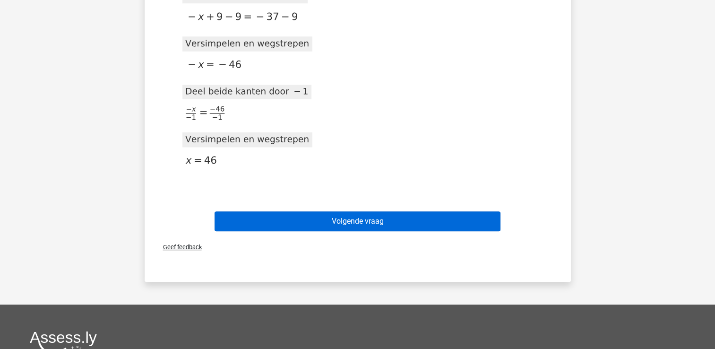
scroll to position [43, 0]
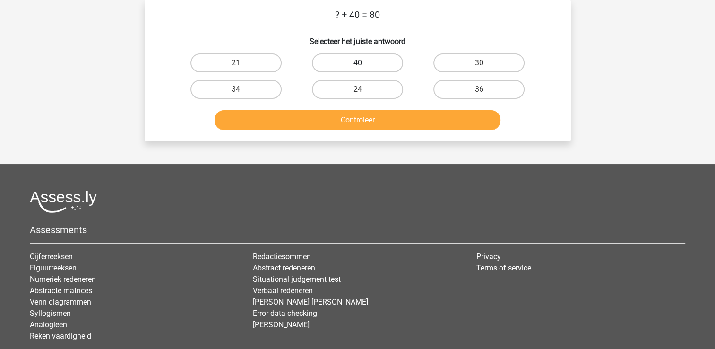
click at [344, 67] on label "40" at bounding box center [357, 62] width 91 height 19
click at [357, 67] on input "40" at bounding box center [360, 66] width 6 height 6
radio input "true"
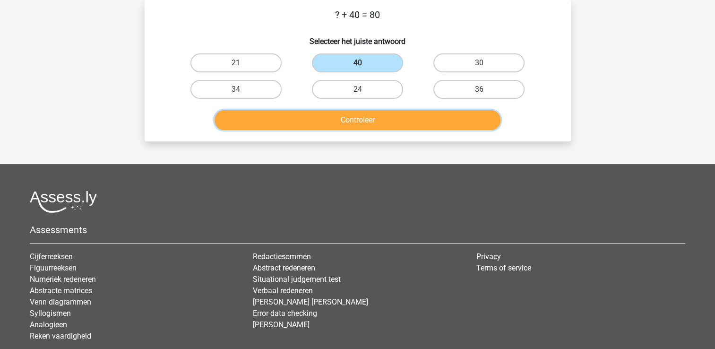
click at [340, 116] on button "Controleer" at bounding box center [358, 120] width 286 height 20
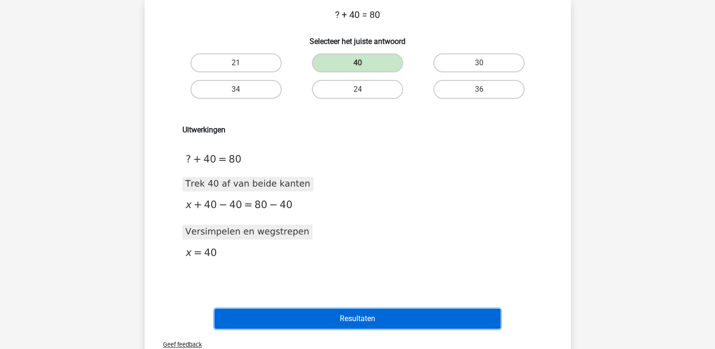
click at [365, 322] on button "Resultaten" at bounding box center [358, 319] width 286 height 20
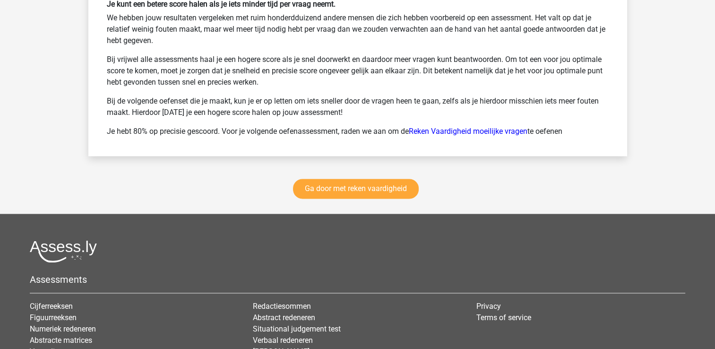
scroll to position [1342, 0]
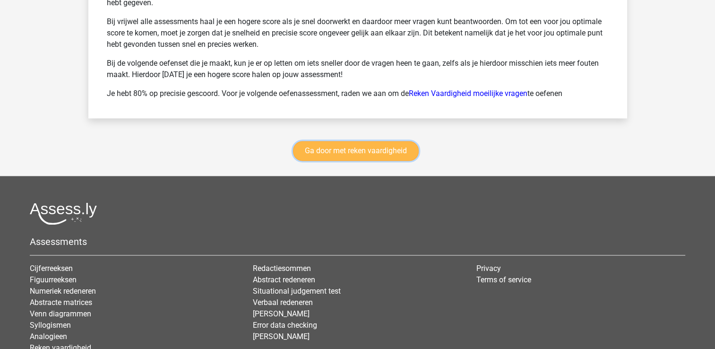
click at [382, 146] on link "Ga door met reken vaardigheid" at bounding box center [356, 151] width 126 height 20
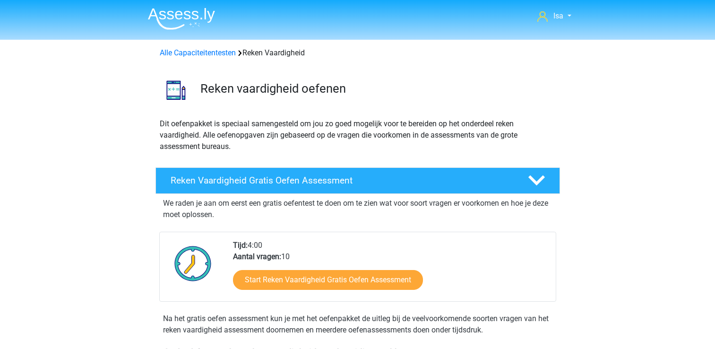
scroll to position [399, 0]
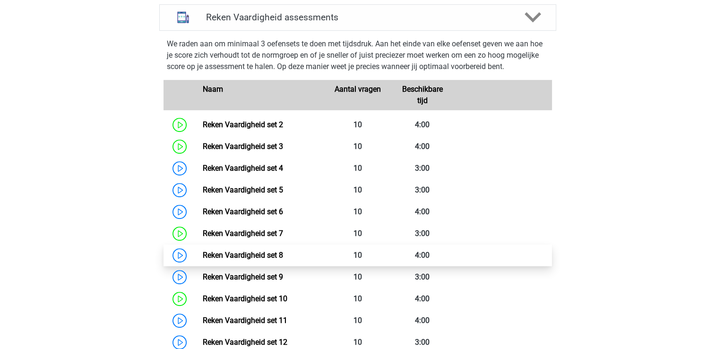
click at [283, 256] on link "Reken Vaardigheid set 8" at bounding box center [243, 255] width 80 height 9
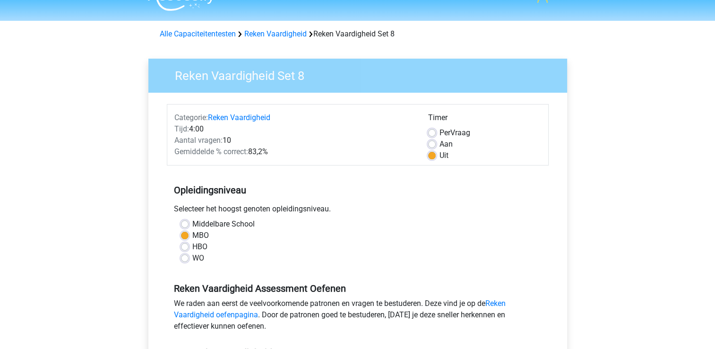
scroll to position [151, 0]
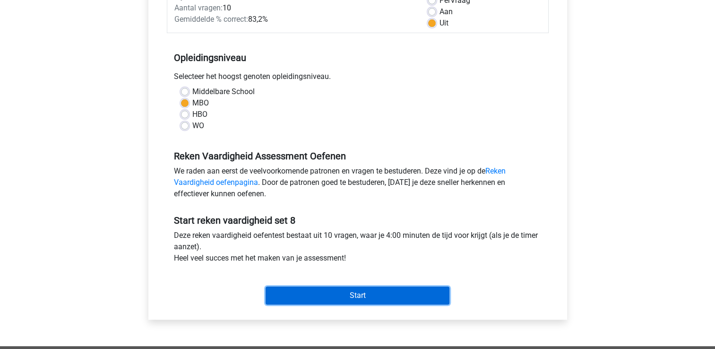
click at [371, 298] on input "Start" at bounding box center [358, 295] width 184 height 18
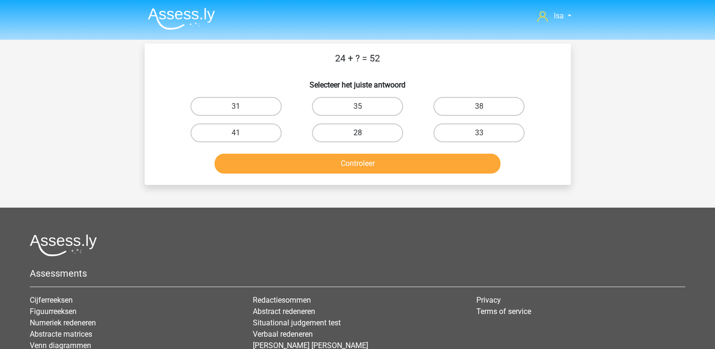
click at [372, 131] on label "28" at bounding box center [357, 132] width 91 height 19
click at [364, 133] on input "28" at bounding box center [360, 136] width 6 height 6
radio input "true"
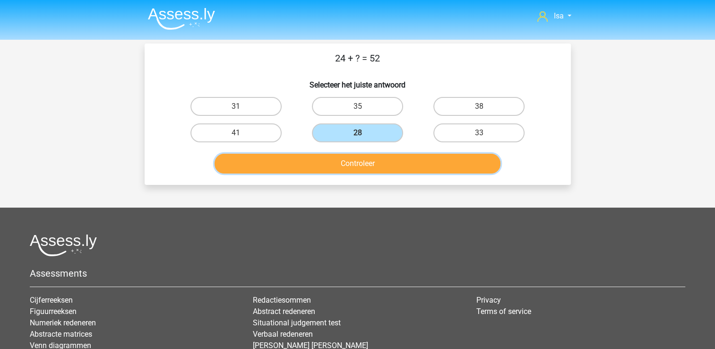
click at [369, 167] on button "Controleer" at bounding box center [358, 164] width 286 height 20
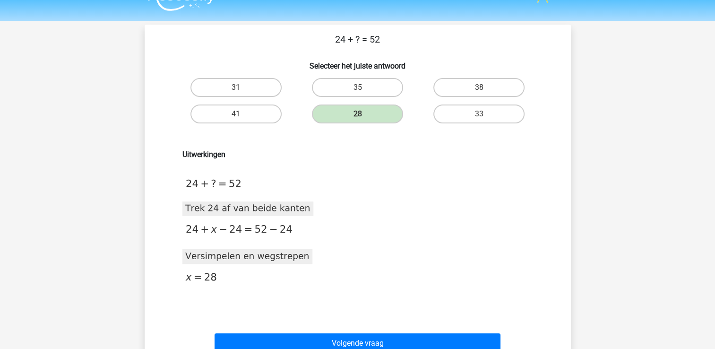
scroll to position [38, 0]
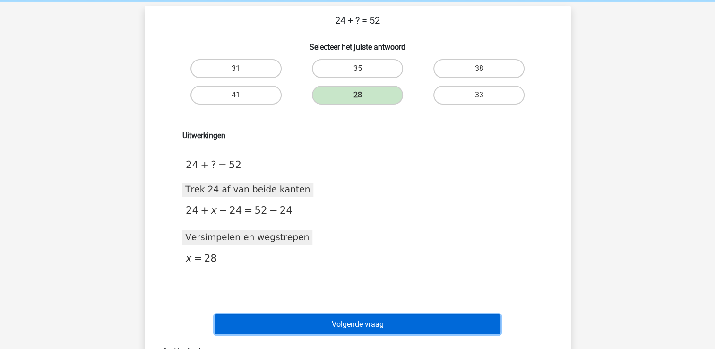
click at [350, 329] on button "Volgende vraag" at bounding box center [358, 324] width 286 height 20
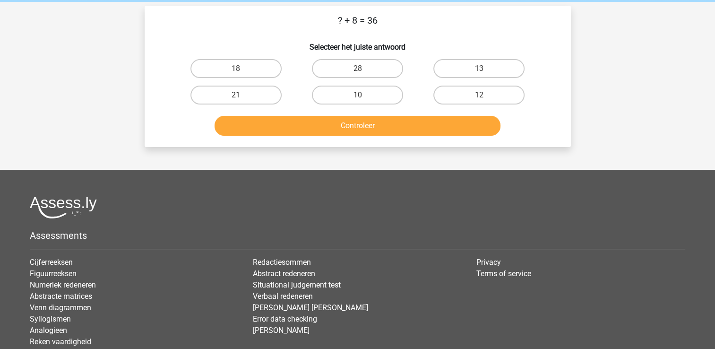
scroll to position [43, 0]
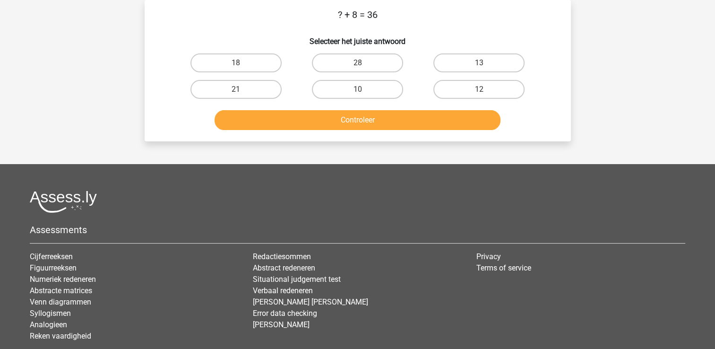
click at [369, 73] on div "28" at bounding box center [357, 63] width 121 height 26
click at [372, 66] on label "28" at bounding box center [357, 62] width 91 height 19
click at [364, 66] on input "28" at bounding box center [360, 66] width 6 height 6
radio input "true"
click at [372, 66] on label "28" at bounding box center [357, 62] width 91 height 19
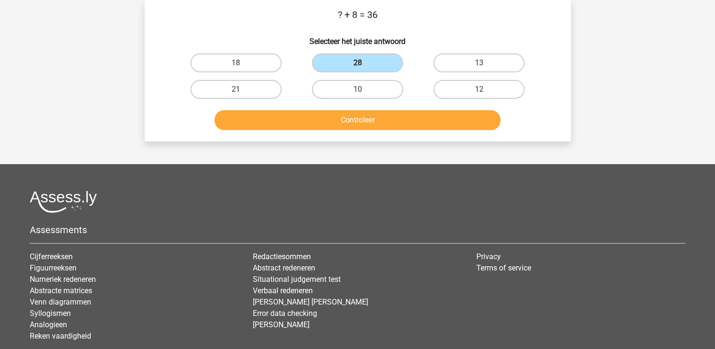
click at [364, 66] on input "28" at bounding box center [360, 66] width 6 height 6
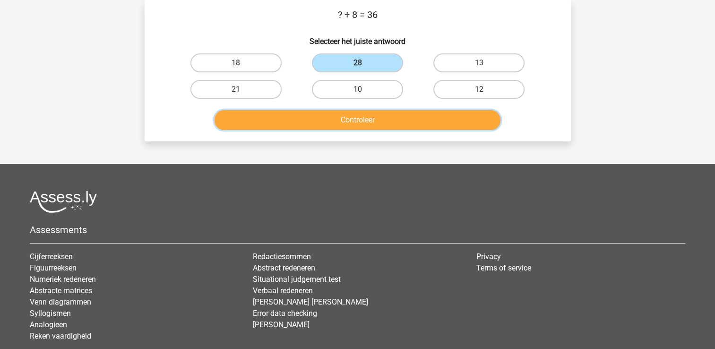
click at [374, 114] on button "Controleer" at bounding box center [358, 120] width 286 height 20
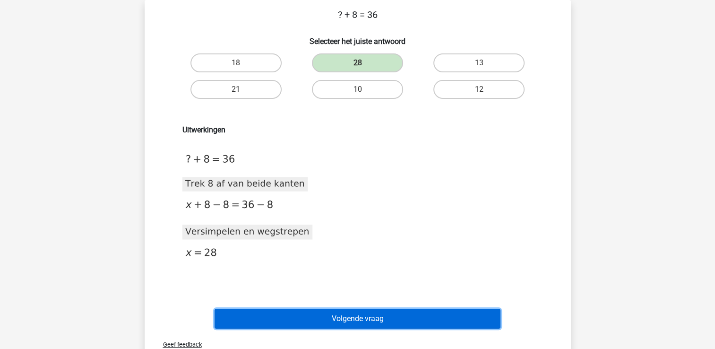
click at [372, 324] on button "Volgende vraag" at bounding box center [358, 319] width 286 height 20
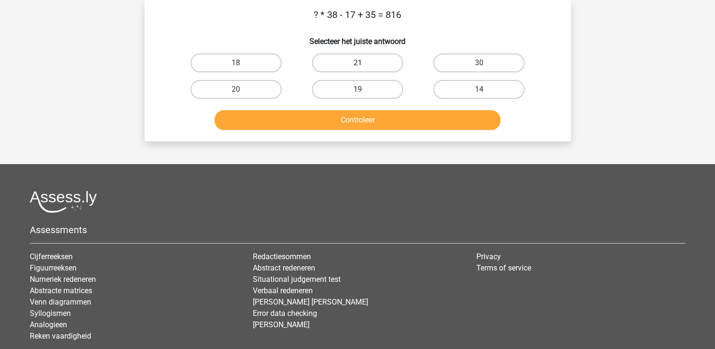
click at [328, 61] on label "21" at bounding box center [357, 62] width 91 height 19
click at [357, 63] on input "21" at bounding box center [360, 66] width 6 height 6
radio input "true"
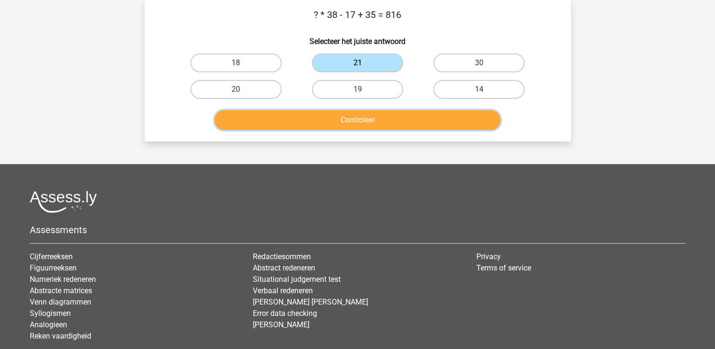
click at [323, 117] on button "Controleer" at bounding box center [358, 120] width 286 height 20
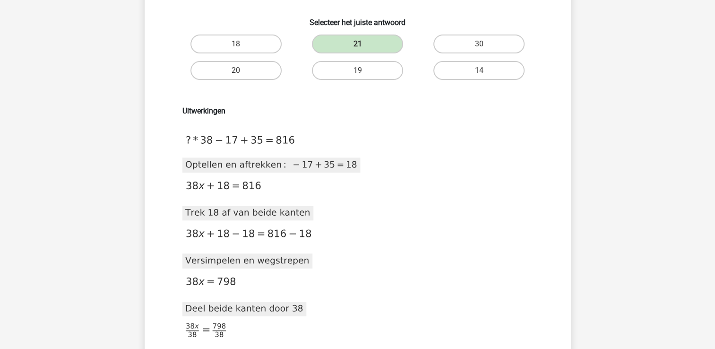
scroll to position [176, 0]
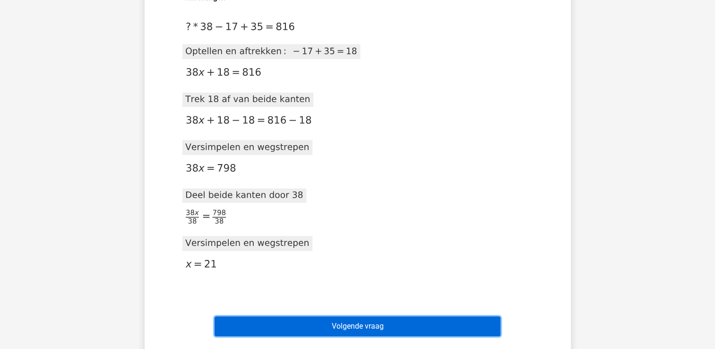
click at [369, 320] on button "Volgende vraag" at bounding box center [358, 326] width 286 height 20
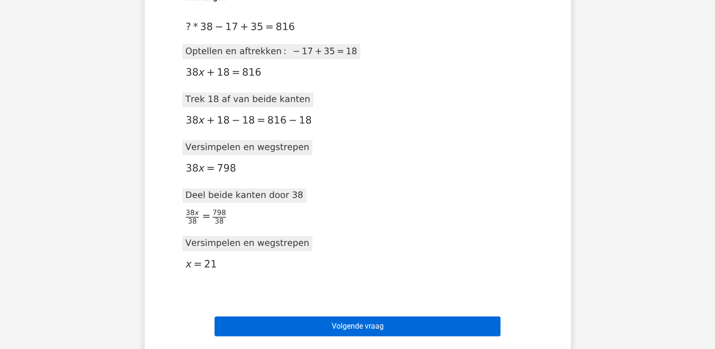
scroll to position [43, 0]
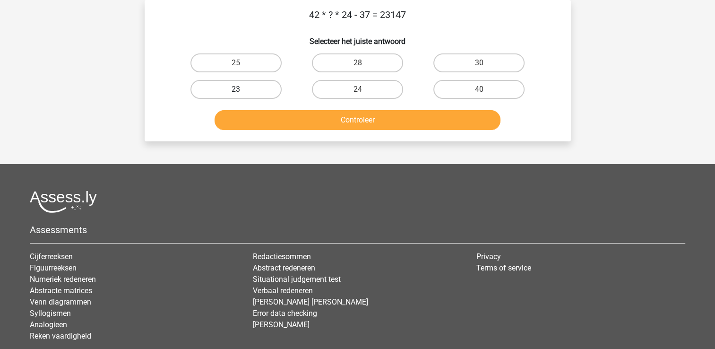
click at [217, 92] on label "23" at bounding box center [235, 89] width 91 height 19
click at [236, 92] on input "23" at bounding box center [239, 92] width 6 height 6
radio input "true"
click at [260, 133] on div "Controleer" at bounding box center [357, 122] width 365 height 24
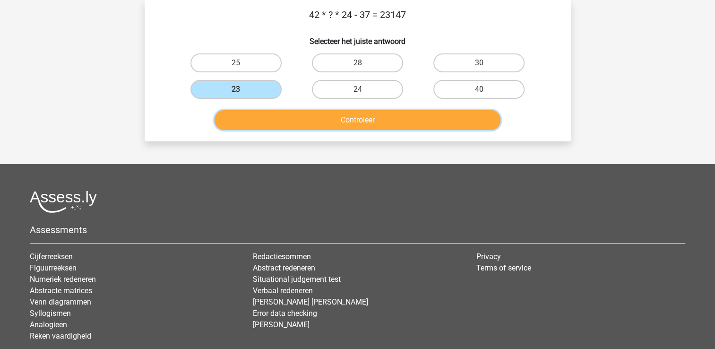
click at [254, 121] on button "Controleer" at bounding box center [358, 120] width 286 height 20
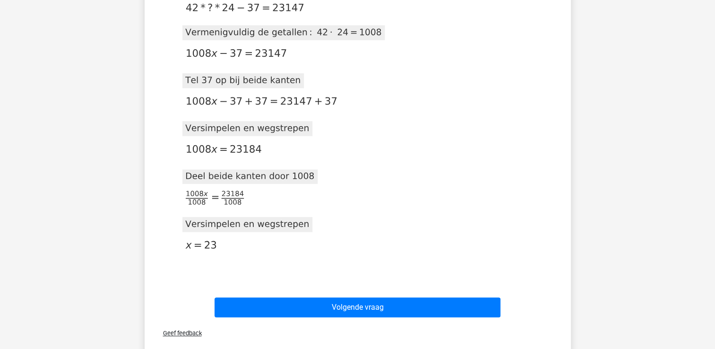
scroll to position [214, 0]
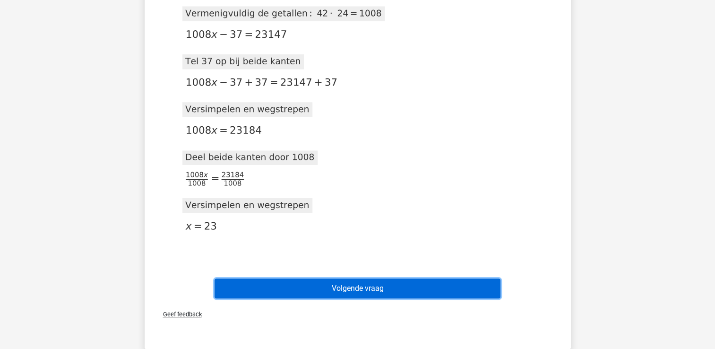
click at [386, 286] on button "Volgende vraag" at bounding box center [358, 288] width 286 height 20
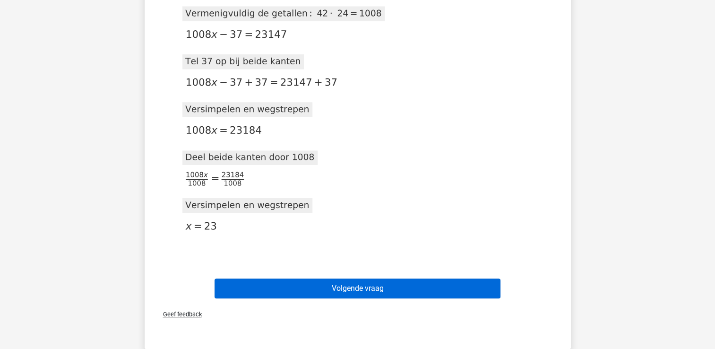
scroll to position [43, 0]
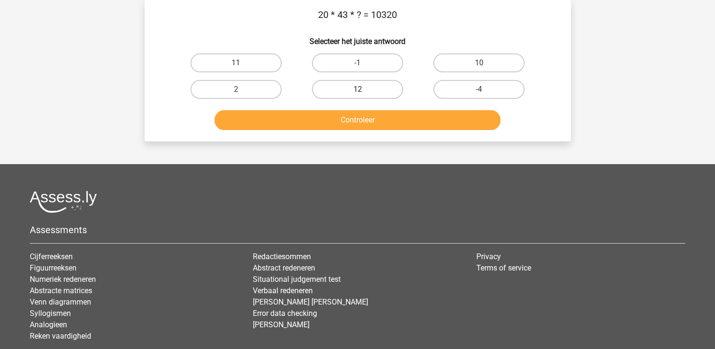
click at [369, 86] on label "12" at bounding box center [357, 89] width 91 height 19
click at [364, 89] on input "12" at bounding box center [360, 92] width 6 height 6
radio input "true"
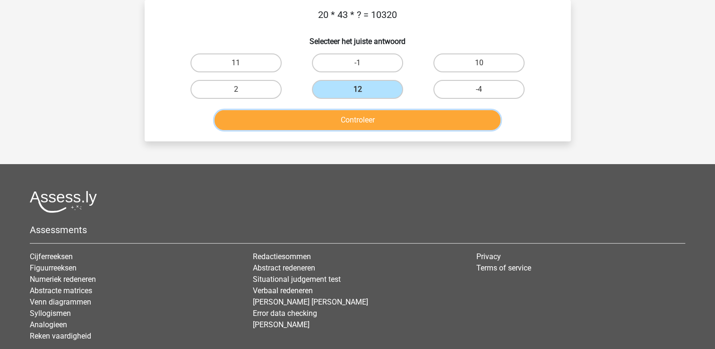
click at [365, 121] on button "Controleer" at bounding box center [358, 120] width 286 height 20
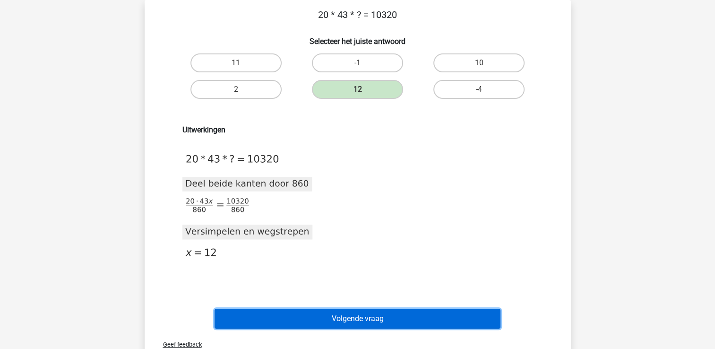
click at [393, 324] on button "Volgende vraag" at bounding box center [358, 319] width 286 height 20
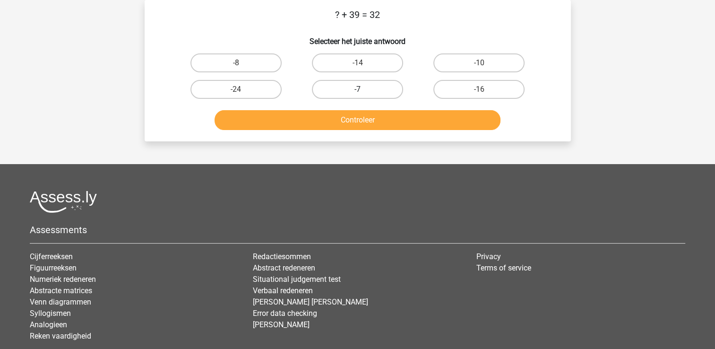
click at [350, 95] on label "-7" at bounding box center [357, 89] width 91 height 19
click at [357, 95] on input "-7" at bounding box center [360, 92] width 6 height 6
radio input "true"
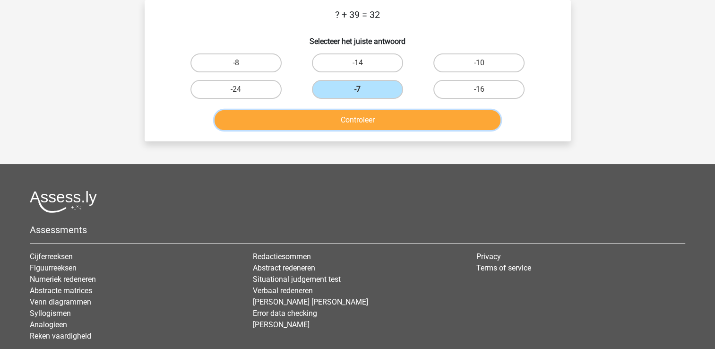
click at [346, 121] on button "Controleer" at bounding box center [358, 120] width 286 height 20
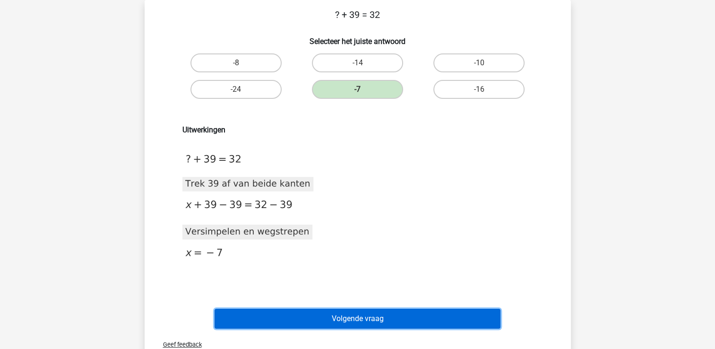
click at [338, 315] on button "Volgende vraag" at bounding box center [358, 319] width 286 height 20
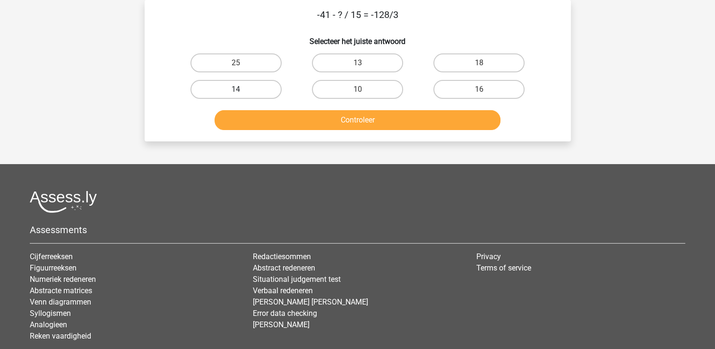
click at [244, 87] on label "14" at bounding box center [235, 89] width 91 height 19
click at [242, 89] on input "14" at bounding box center [239, 92] width 6 height 6
radio input "true"
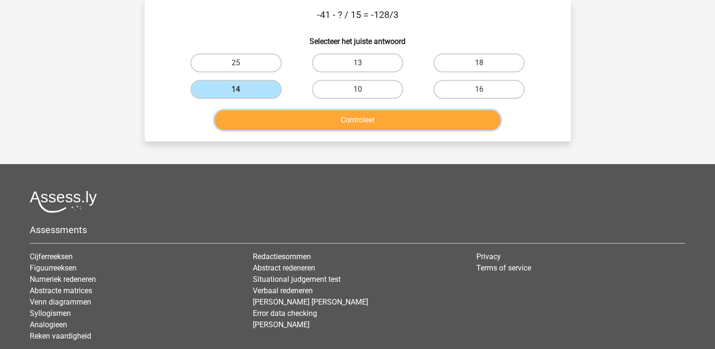
click at [265, 127] on button "Controleer" at bounding box center [358, 120] width 286 height 20
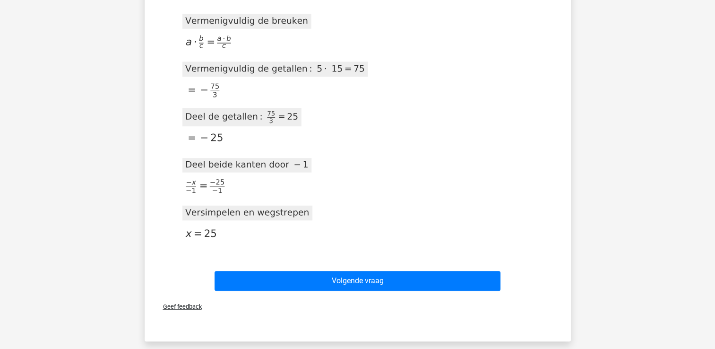
scroll to position [838, 0]
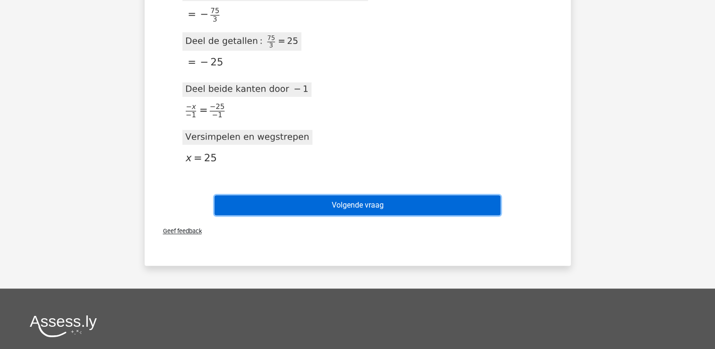
click at [437, 199] on button "Volgende vraag" at bounding box center [358, 205] width 286 height 20
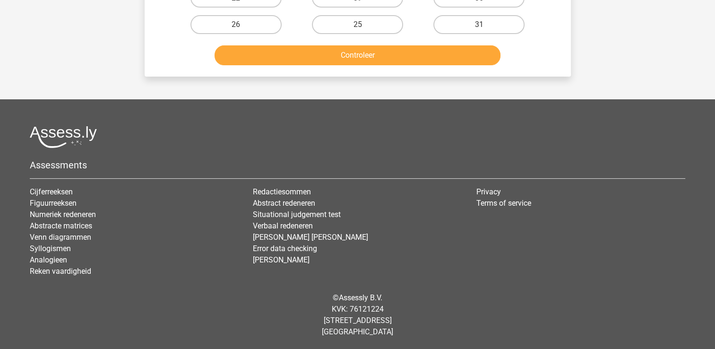
scroll to position [43, 0]
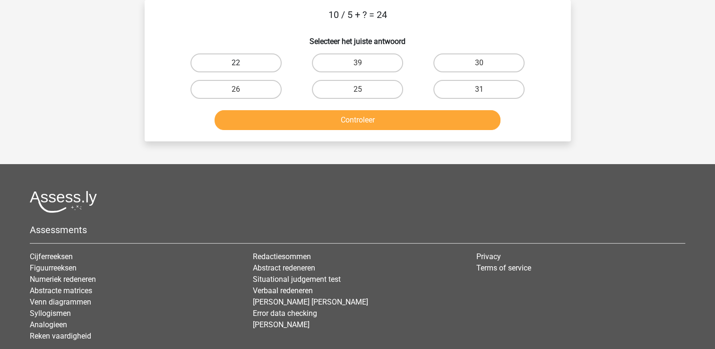
click at [274, 63] on label "22" at bounding box center [235, 62] width 91 height 19
click at [242, 63] on input "22" at bounding box center [239, 66] width 6 height 6
radio input "true"
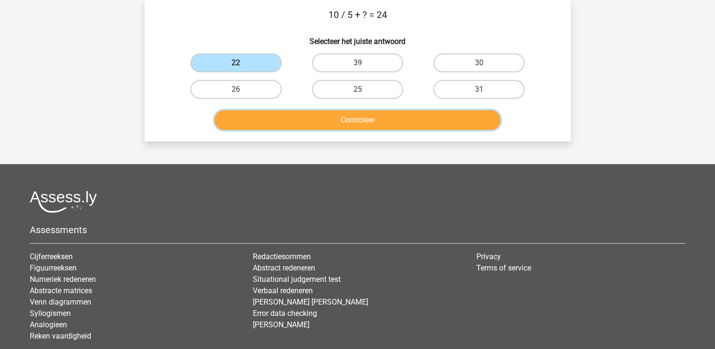
click at [296, 123] on button "Controleer" at bounding box center [358, 120] width 286 height 20
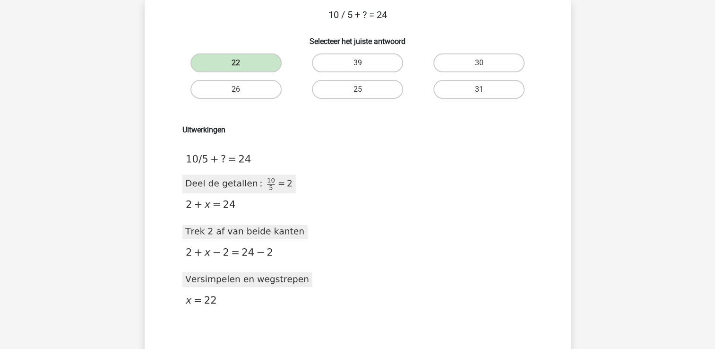
scroll to position [62, 0]
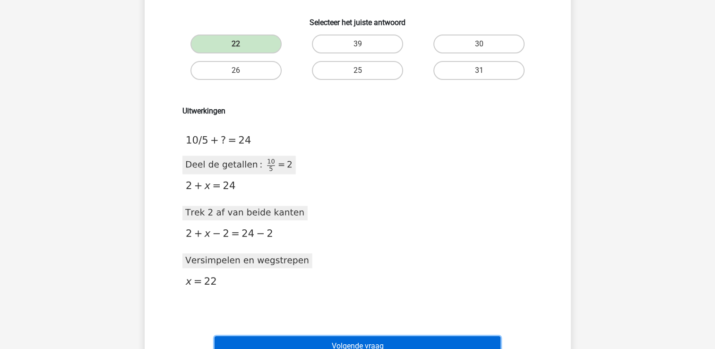
click at [424, 341] on button "Volgende vraag" at bounding box center [358, 346] width 286 height 20
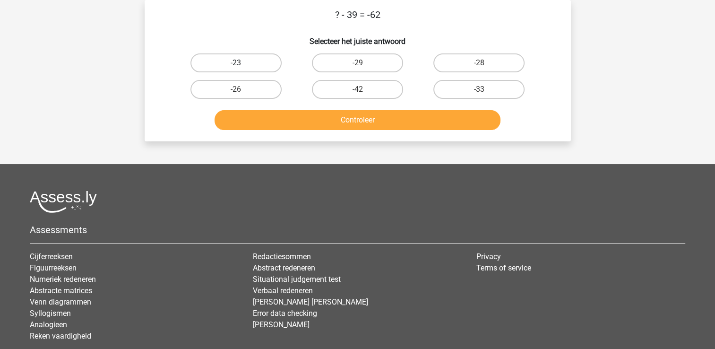
click at [209, 68] on label "-23" at bounding box center [235, 62] width 91 height 19
click at [236, 68] on input "-23" at bounding box center [239, 66] width 6 height 6
radio input "true"
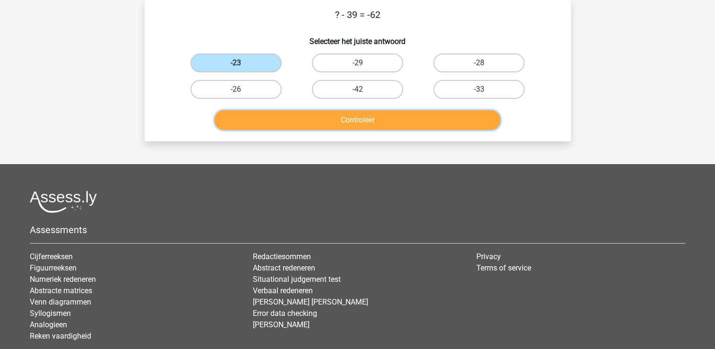
click at [289, 120] on button "Controleer" at bounding box center [358, 120] width 286 height 20
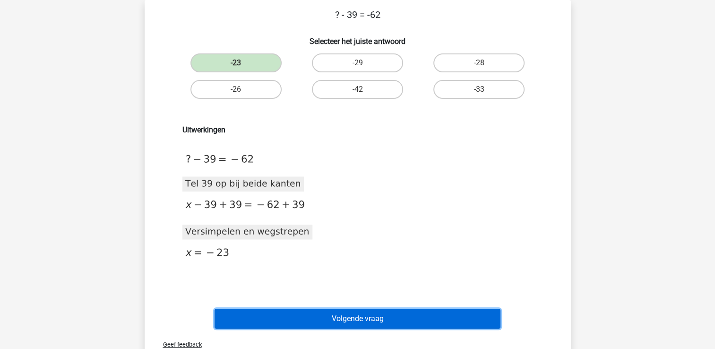
click at [322, 320] on button "Volgende vraag" at bounding box center [358, 319] width 286 height 20
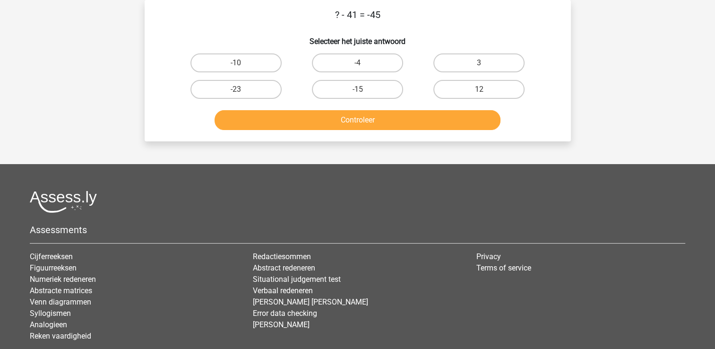
click at [361, 63] on input "-4" at bounding box center [360, 66] width 6 height 6
radio input "true"
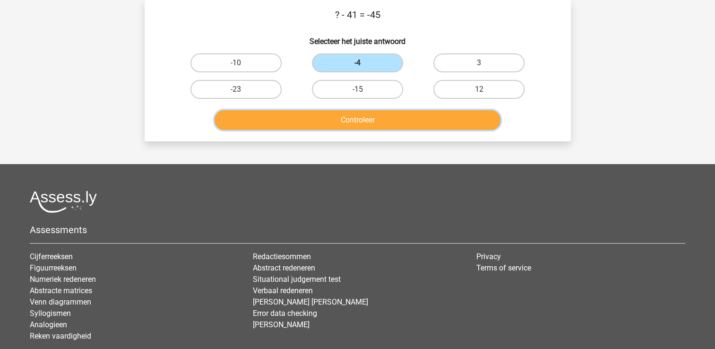
click at [356, 129] on button "Controleer" at bounding box center [358, 120] width 286 height 20
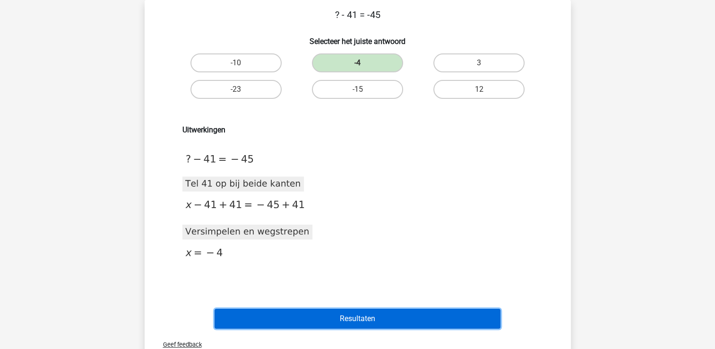
click at [356, 314] on button "Resultaten" at bounding box center [358, 319] width 286 height 20
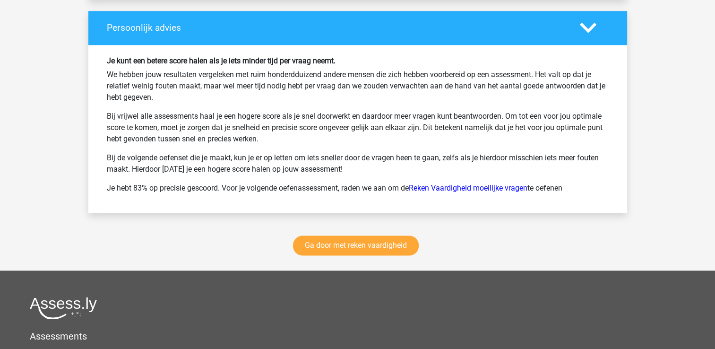
scroll to position [1305, 0]
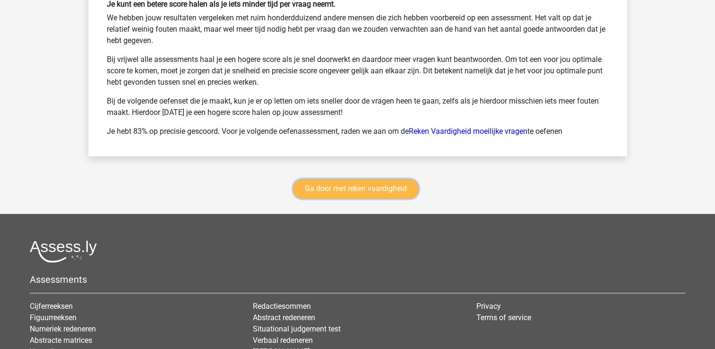
click at [380, 184] on link "Ga door met reken vaardigheid" at bounding box center [356, 189] width 126 height 20
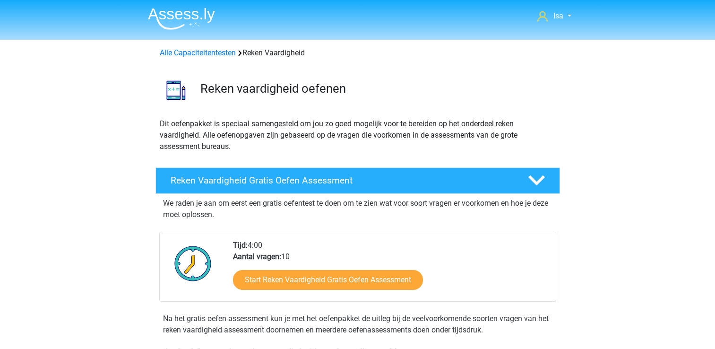
scroll to position [399, 0]
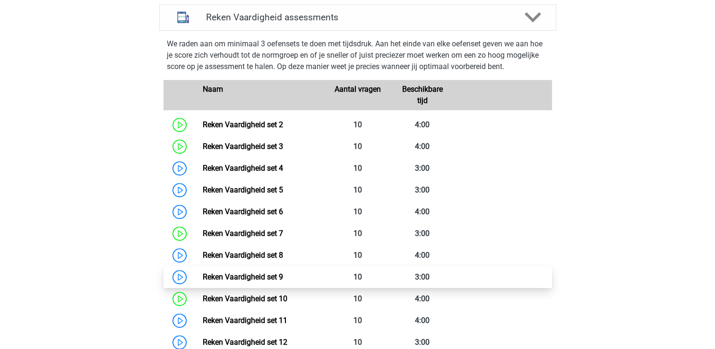
click at [283, 272] on link "Reken Vaardigheid set 9" at bounding box center [243, 276] width 80 height 9
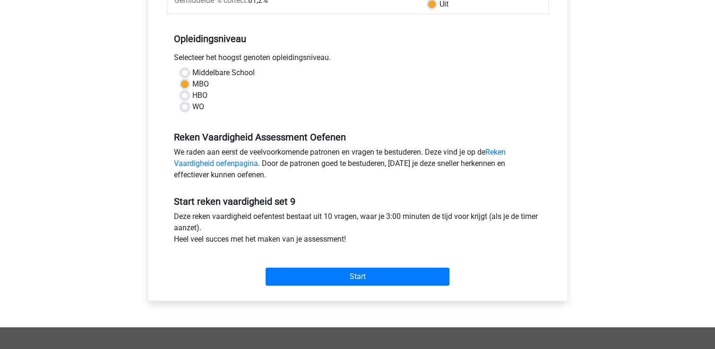
scroll to position [246, 0]
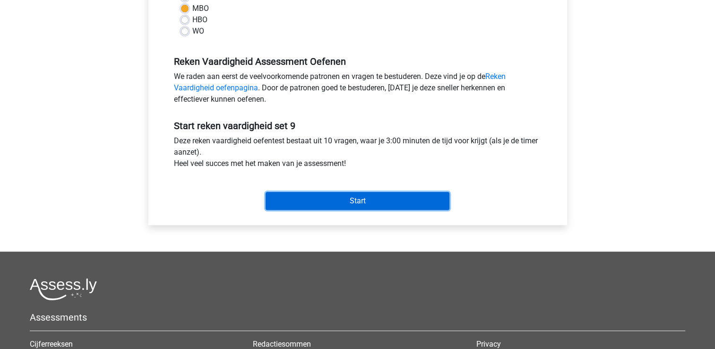
click at [381, 199] on input "Start" at bounding box center [358, 201] width 184 height 18
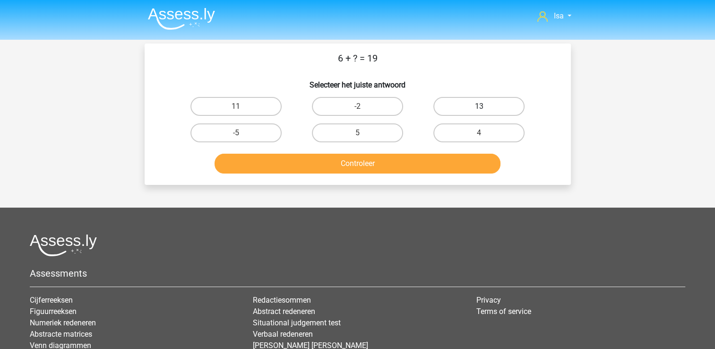
click at [468, 106] on label "13" at bounding box center [478, 106] width 91 height 19
click at [479, 106] on input "13" at bounding box center [482, 109] width 6 height 6
radio input "true"
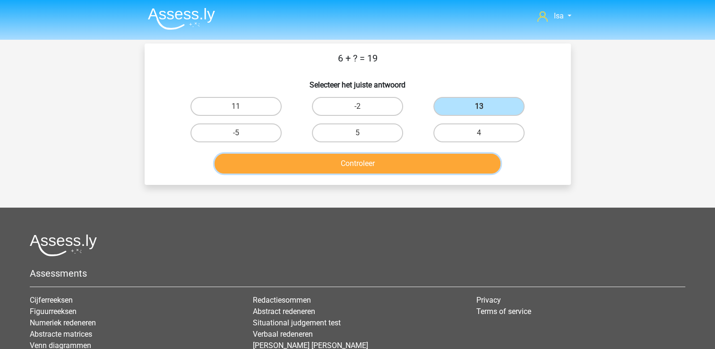
click at [435, 172] on button "Controleer" at bounding box center [358, 164] width 286 height 20
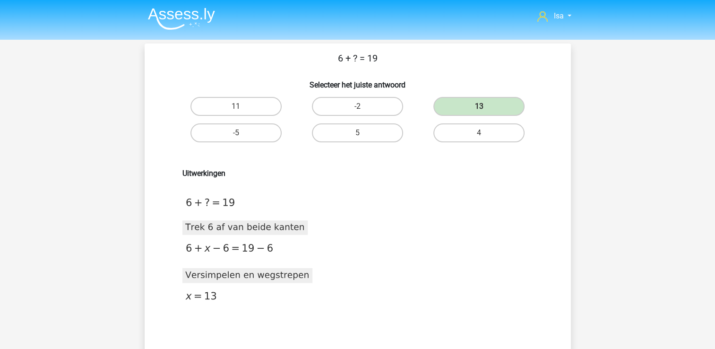
scroll to position [19, 0]
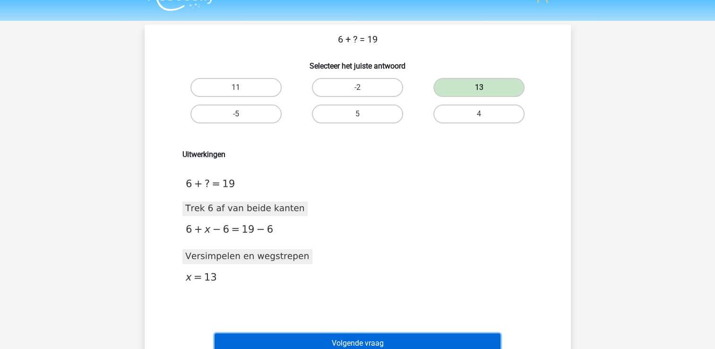
click at [429, 344] on button "Volgende vraag" at bounding box center [358, 343] width 286 height 20
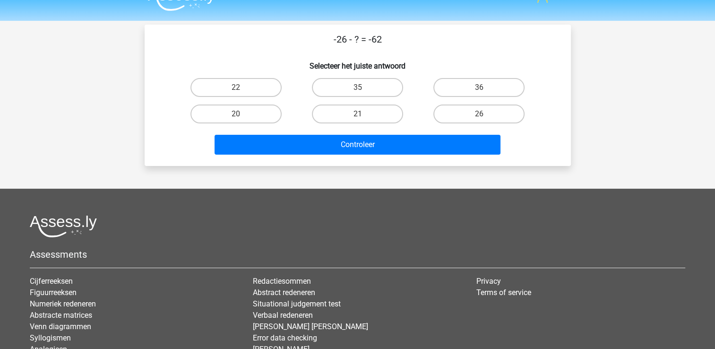
scroll to position [43, 0]
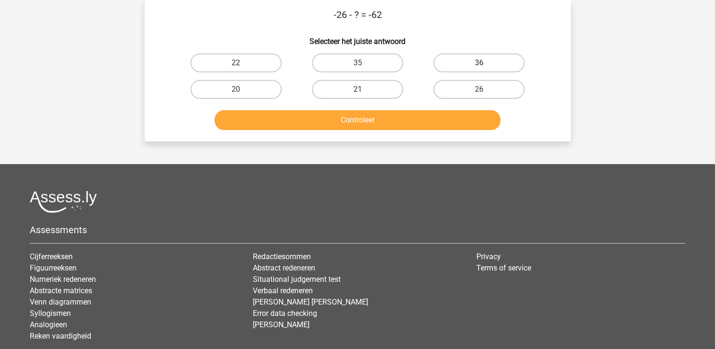
click at [497, 54] on label "36" at bounding box center [478, 62] width 91 height 19
click at [485, 63] on input "36" at bounding box center [482, 66] width 6 height 6
radio input "true"
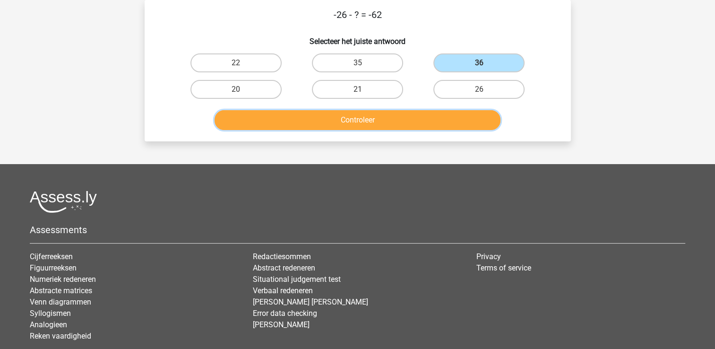
click at [469, 128] on button "Controleer" at bounding box center [358, 120] width 286 height 20
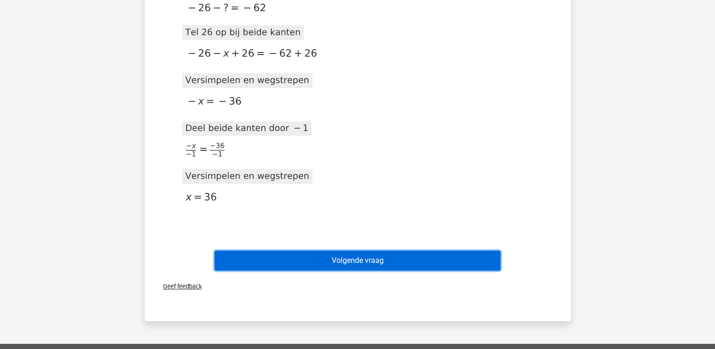
click at [434, 262] on button "Volgende vraag" at bounding box center [358, 261] width 286 height 20
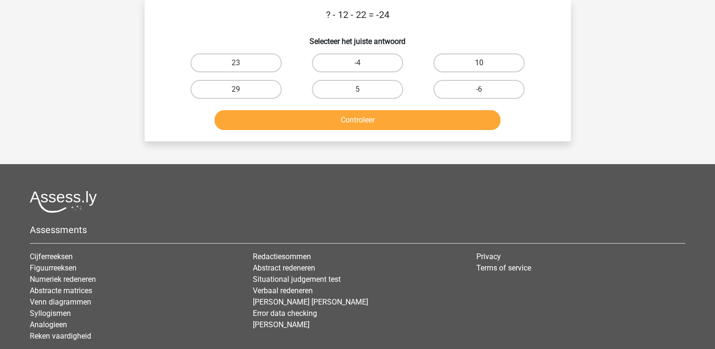
click at [467, 65] on label "10" at bounding box center [478, 62] width 91 height 19
click at [479, 65] on input "10" at bounding box center [482, 66] width 6 height 6
radio input "true"
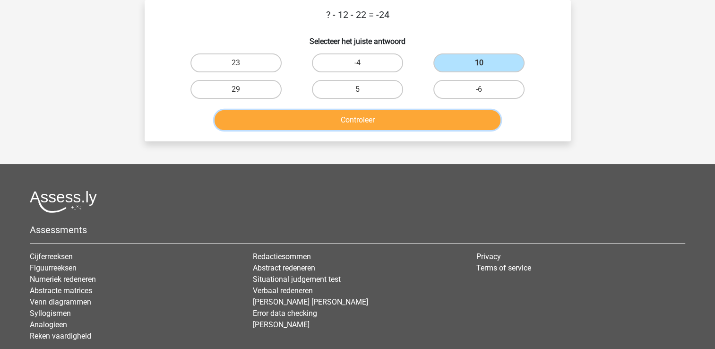
click at [439, 119] on button "Controleer" at bounding box center [358, 120] width 286 height 20
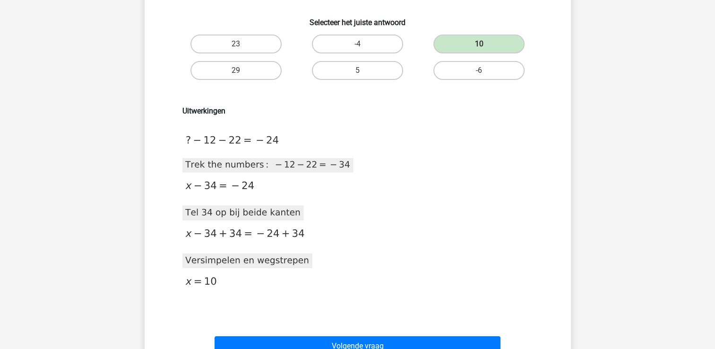
scroll to position [119, 0]
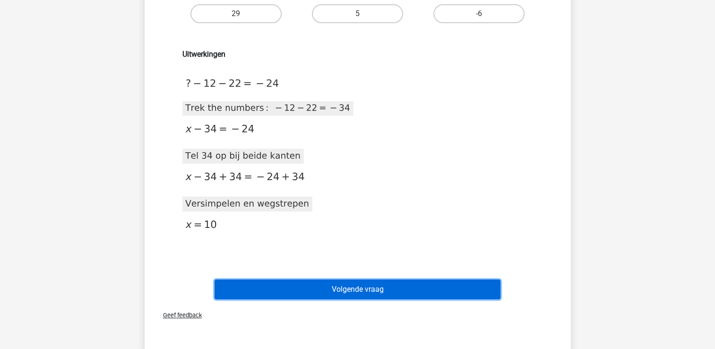
click at [425, 287] on button "Volgende vraag" at bounding box center [358, 289] width 286 height 20
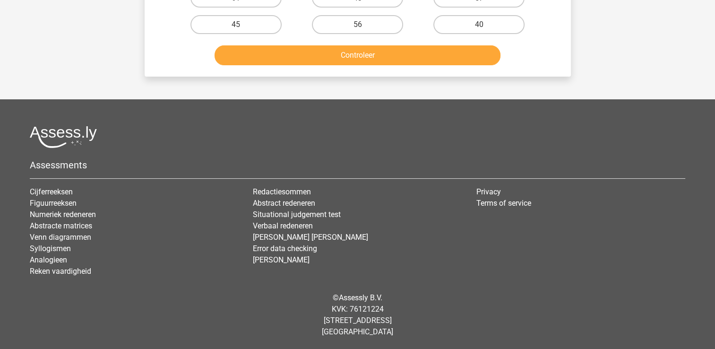
scroll to position [43, 0]
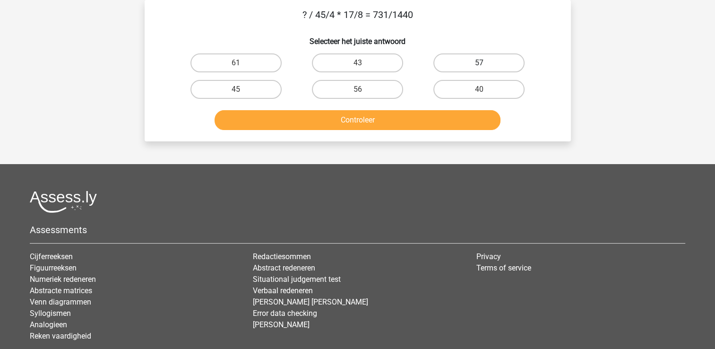
drag, startPoint x: 500, startPoint y: 75, endPoint x: 484, endPoint y: 69, distance: 16.6
click at [484, 69] on div "57" at bounding box center [478, 63] width 121 height 26
click at [484, 69] on label "57" at bounding box center [478, 62] width 91 height 19
click at [484, 69] on input "57" at bounding box center [482, 66] width 6 height 6
radio input "true"
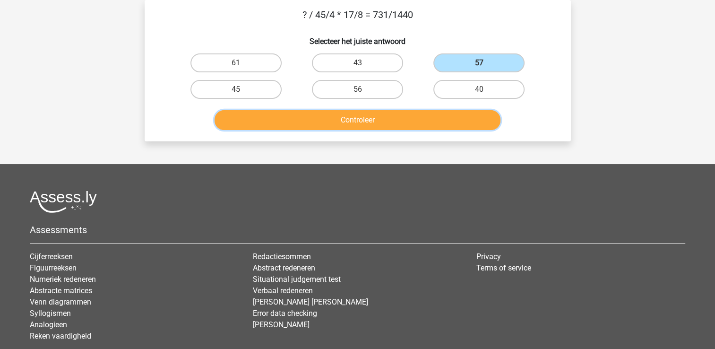
click at [468, 111] on button "Controleer" at bounding box center [358, 120] width 286 height 20
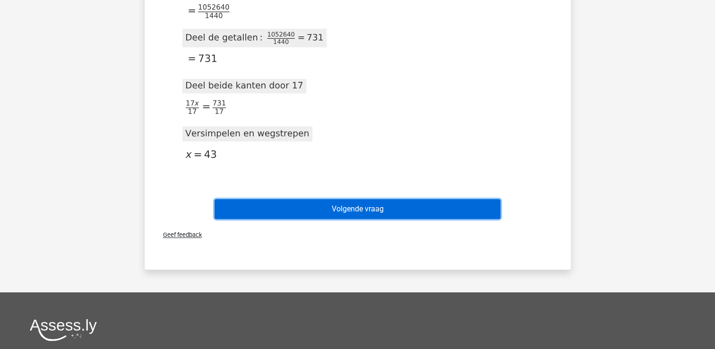
click at [455, 209] on button "Volgende vraag" at bounding box center [358, 209] width 286 height 20
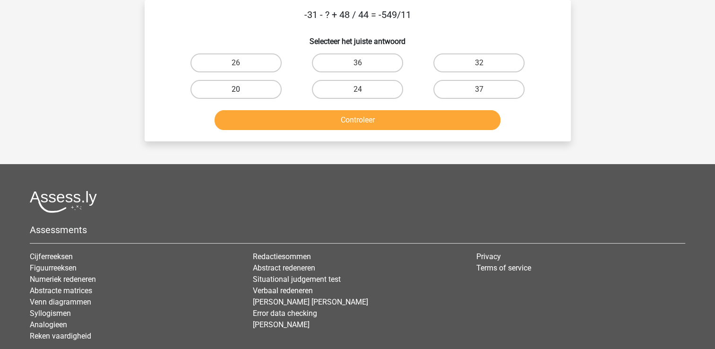
click at [261, 89] on label "20" at bounding box center [235, 89] width 91 height 19
click at [242, 89] on input "20" at bounding box center [239, 92] width 6 height 6
radio input "true"
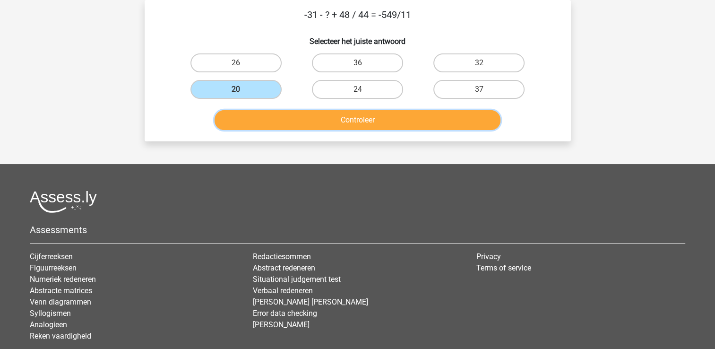
click at [275, 120] on button "Controleer" at bounding box center [358, 120] width 286 height 20
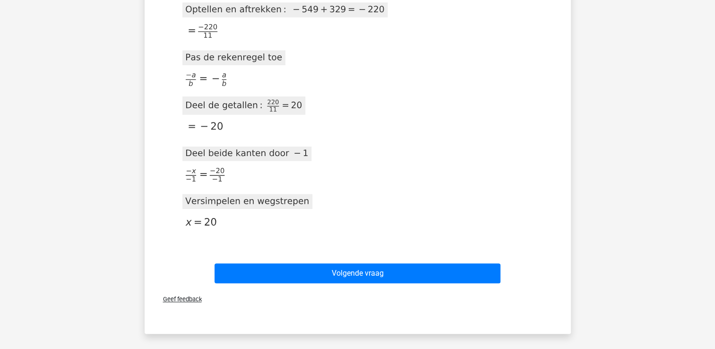
scroll to position [649, 0]
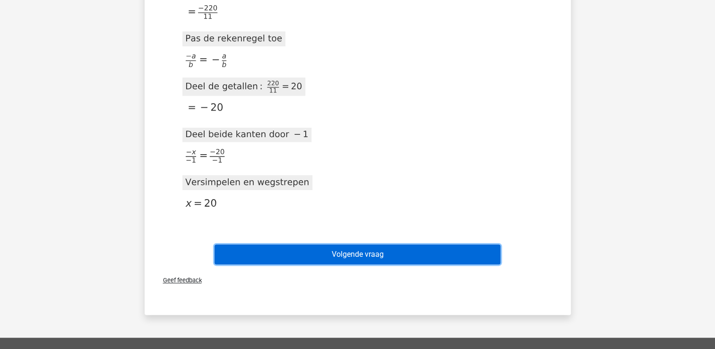
click at [428, 256] on button "Volgende vraag" at bounding box center [358, 254] width 286 height 20
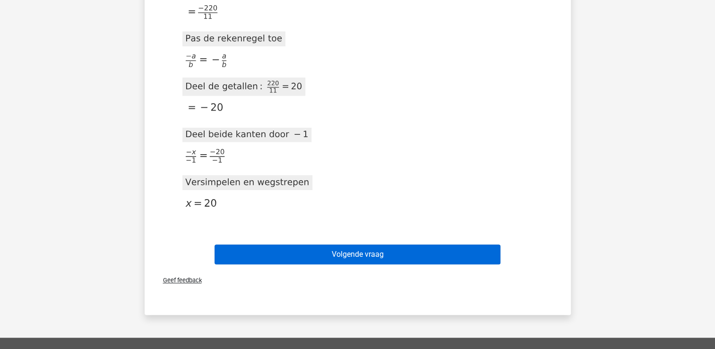
scroll to position [43, 0]
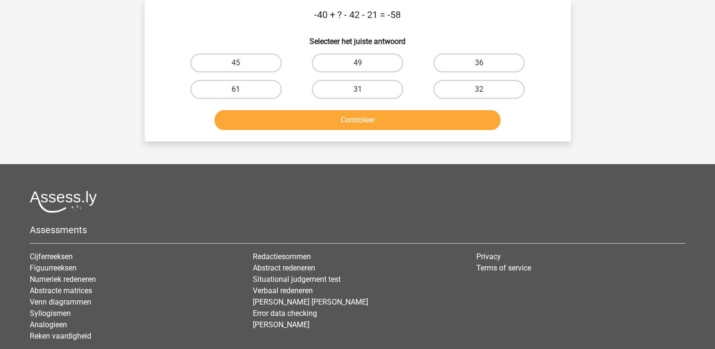
drag, startPoint x: 226, startPoint y: 74, endPoint x: 228, endPoint y: 94, distance: 19.5
click at [228, 94] on div "45 49 36 61 31" at bounding box center [357, 76] width 365 height 53
click at [228, 94] on label "61" at bounding box center [235, 89] width 91 height 19
click at [236, 94] on input "61" at bounding box center [239, 92] width 6 height 6
radio input "true"
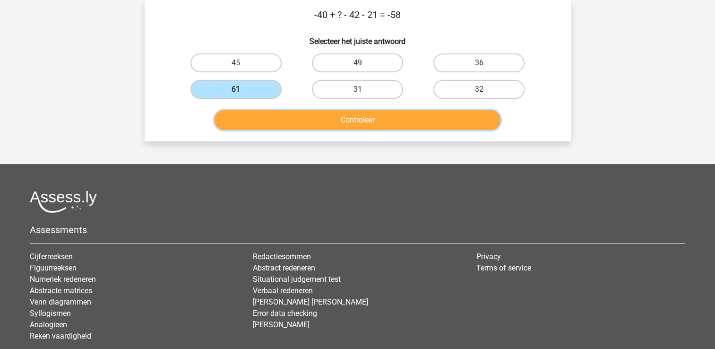
click at [250, 118] on button "Controleer" at bounding box center [358, 120] width 286 height 20
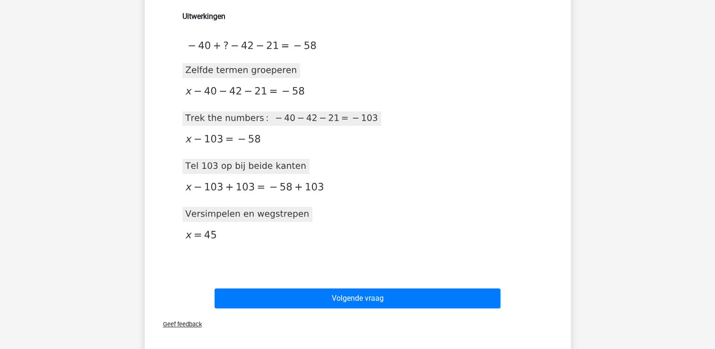
scroll to position [195, 0]
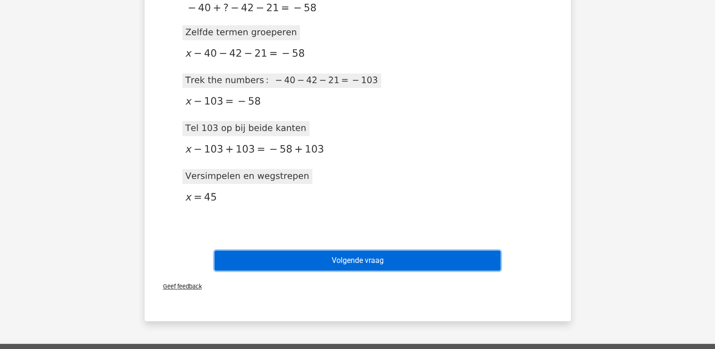
click at [274, 263] on button "Volgende vraag" at bounding box center [358, 261] width 286 height 20
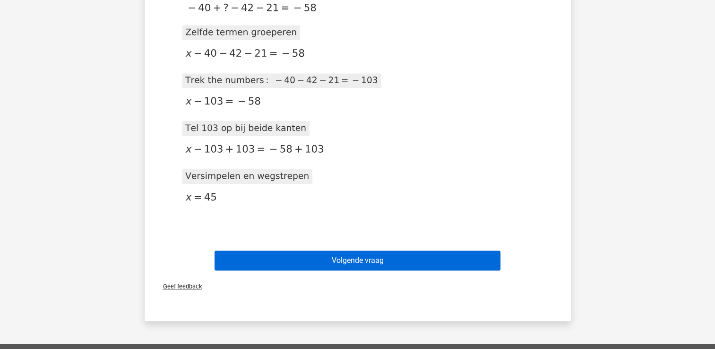
scroll to position [43, 0]
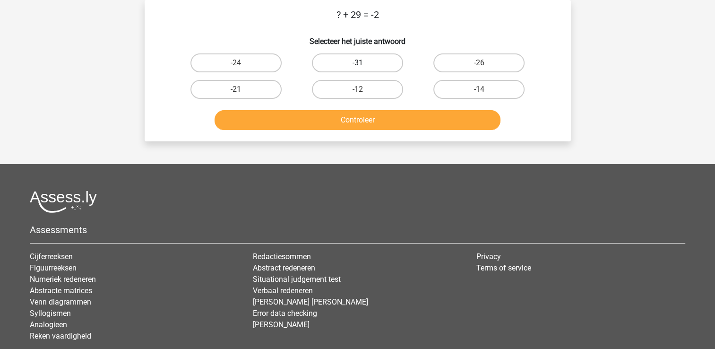
drag, startPoint x: 353, startPoint y: 62, endPoint x: 346, endPoint y: 69, distance: 10.0
click at [346, 69] on label "-31" at bounding box center [357, 62] width 91 height 19
click at [357, 69] on input "-31" at bounding box center [360, 66] width 6 height 6
radio input "true"
click at [346, 69] on label "-31" at bounding box center [357, 62] width 91 height 19
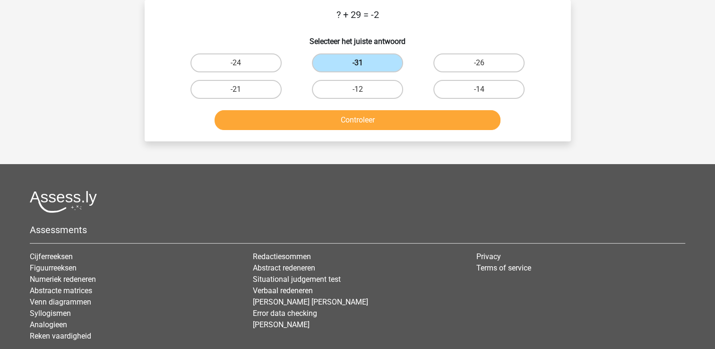
click at [357, 69] on input "-31" at bounding box center [360, 66] width 6 height 6
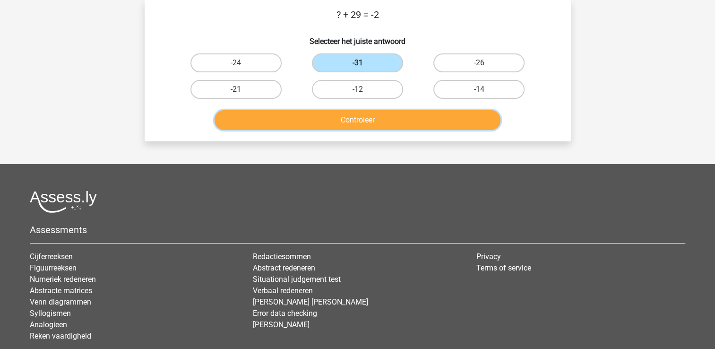
click at [337, 129] on button "Controleer" at bounding box center [358, 120] width 286 height 20
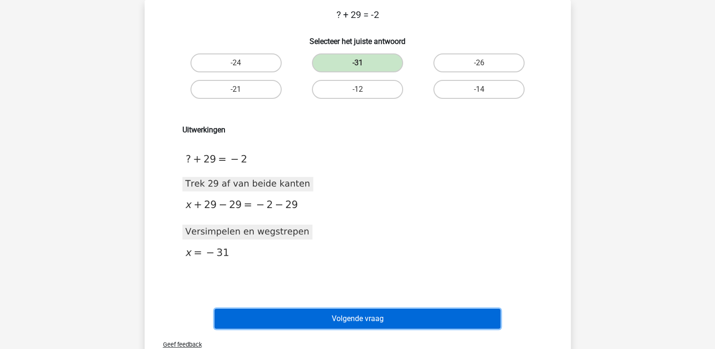
click at [353, 319] on button "Volgende vraag" at bounding box center [358, 319] width 286 height 20
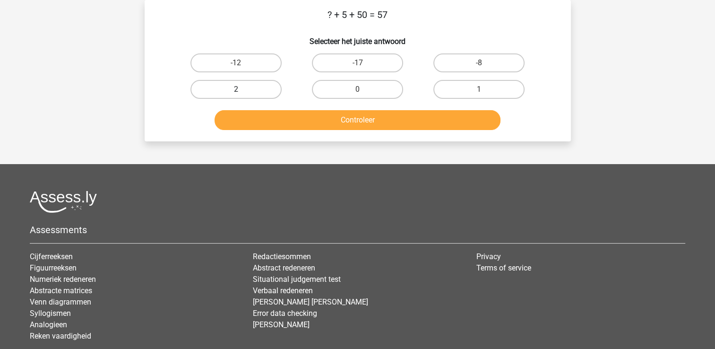
click at [200, 85] on label "2" at bounding box center [235, 89] width 91 height 19
click at [236, 89] on input "2" at bounding box center [239, 92] width 6 height 6
radio input "true"
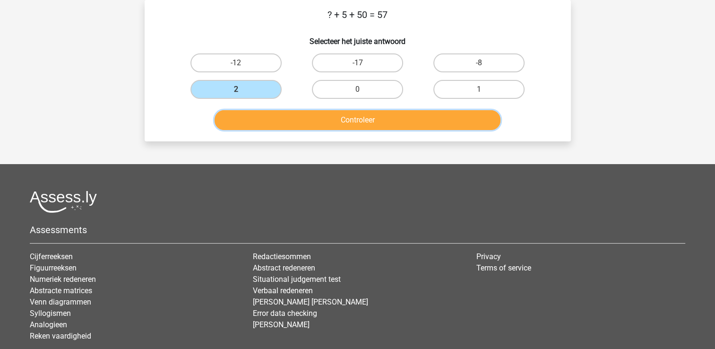
click at [238, 113] on button "Controleer" at bounding box center [358, 120] width 286 height 20
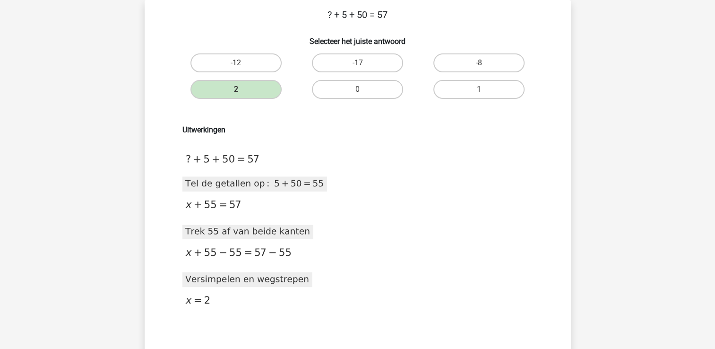
scroll to position [62, 0]
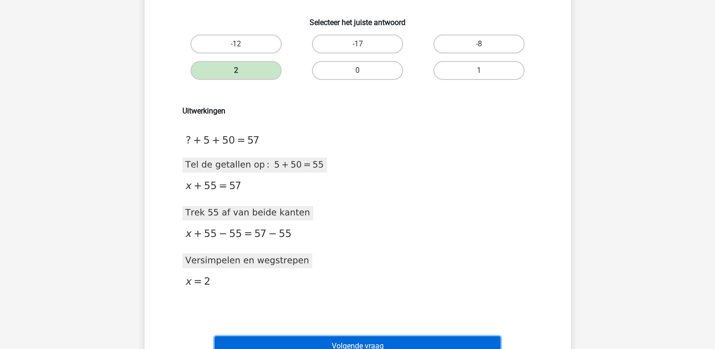
click at [391, 339] on button "Volgende vraag" at bounding box center [358, 346] width 286 height 20
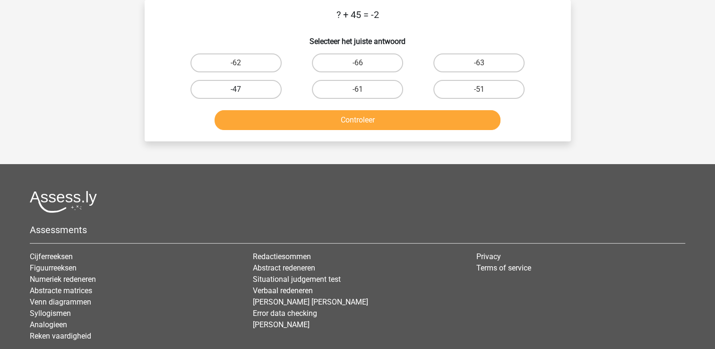
click at [253, 82] on label "-47" at bounding box center [235, 89] width 91 height 19
click at [242, 89] on input "-47" at bounding box center [239, 92] width 6 height 6
radio input "true"
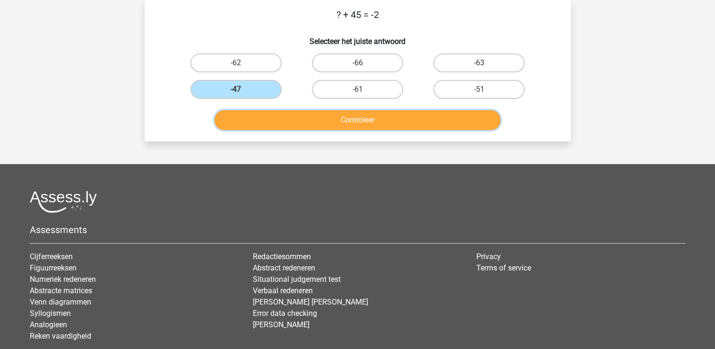
click at [256, 120] on button "Controleer" at bounding box center [358, 120] width 286 height 20
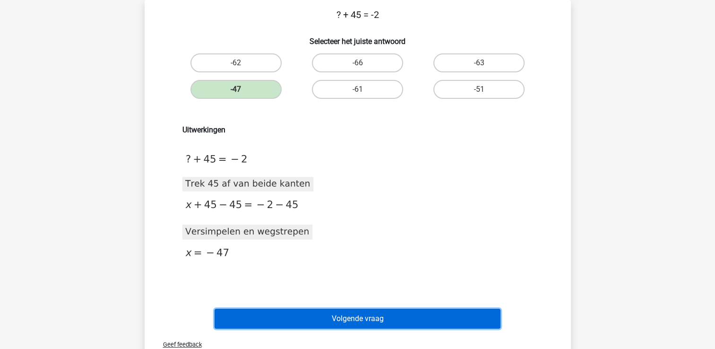
click at [338, 322] on button "Volgende vraag" at bounding box center [358, 319] width 286 height 20
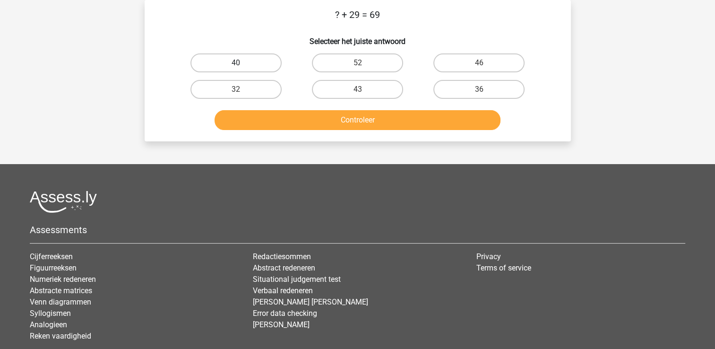
click at [268, 64] on label "40" at bounding box center [235, 62] width 91 height 19
click at [242, 64] on input "40" at bounding box center [239, 66] width 6 height 6
radio input "true"
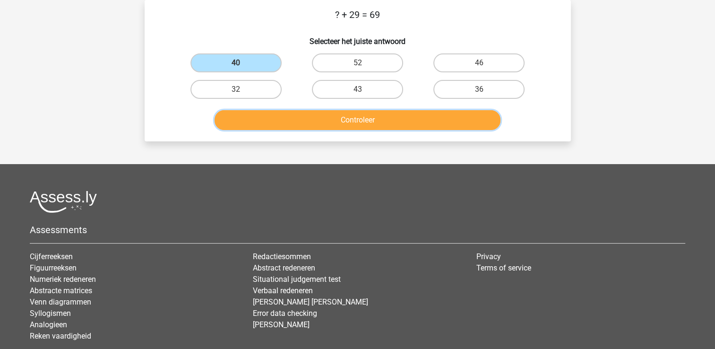
click at [275, 121] on button "Controleer" at bounding box center [358, 120] width 286 height 20
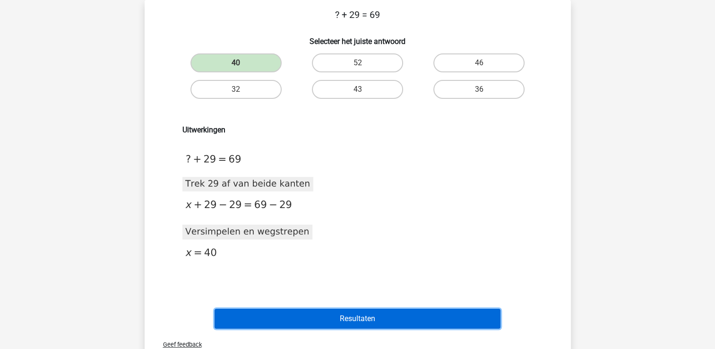
click at [304, 318] on button "Resultaten" at bounding box center [358, 319] width 286 height 20
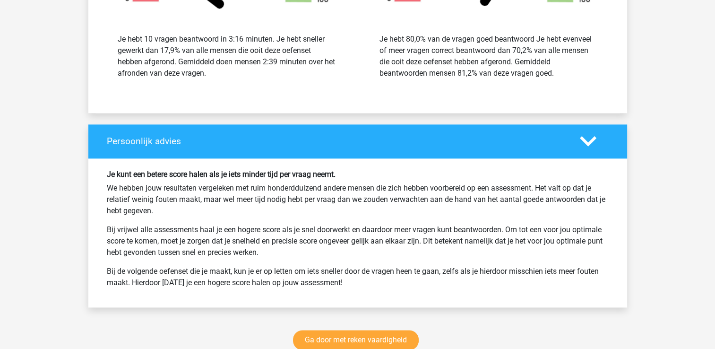
scroll to position [1286, 0]
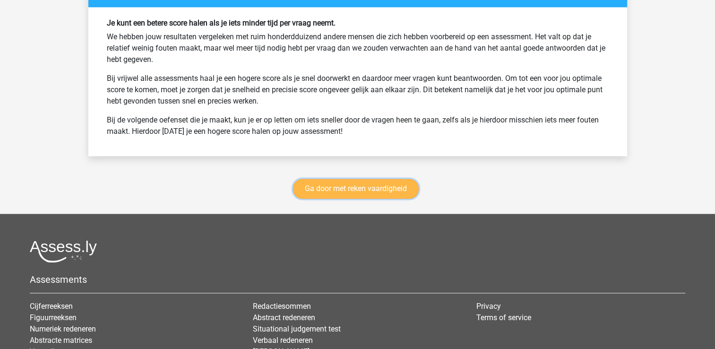
click at [342, 189] on link "Ga door met reken vaardigheid" at bounding box center [356, 189] width 126 height 20
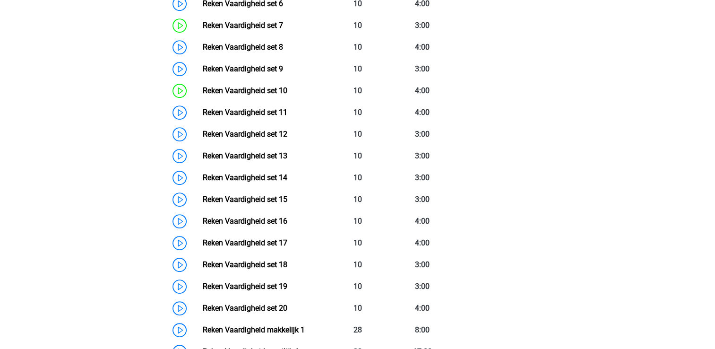
scroll to position [588, 0]
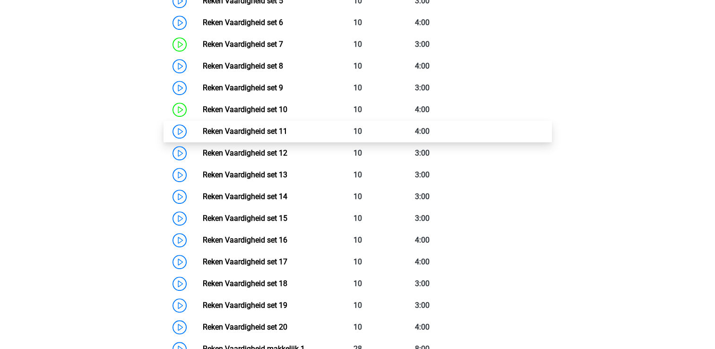
click at [203, 132] on link "Reken Vaardigheid set 11" at bounding box center [245, 131] width 85 height 9
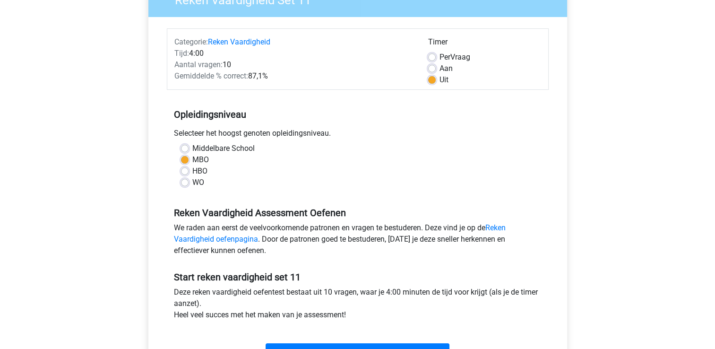
scroll to position [151, 0]
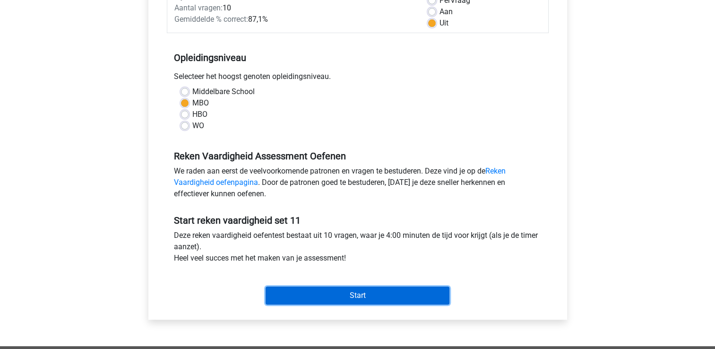
click at [293, 296] on input "Start" at bounding box center [358, 295] width 184 height 18
click at [352, 293] on input "Start" at bounding box center [358, 295] width 184 height 18
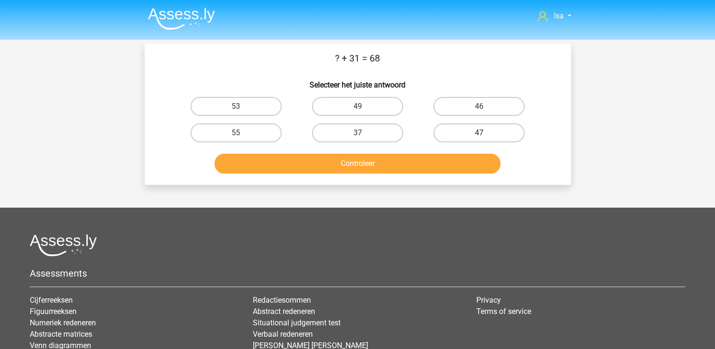
click at [514, 131] on label "47" at bounding box center [478, 132] width 91 height 19
click at [485, 133] on input "47" at bounding box center [482, 136] width 6 height 6
radio input "true"
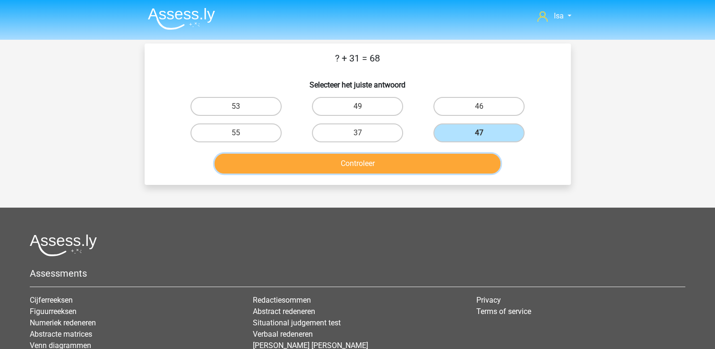
click at [448, 166] on button "Controleer" at bounding box center [358, 164] width 286 height 20
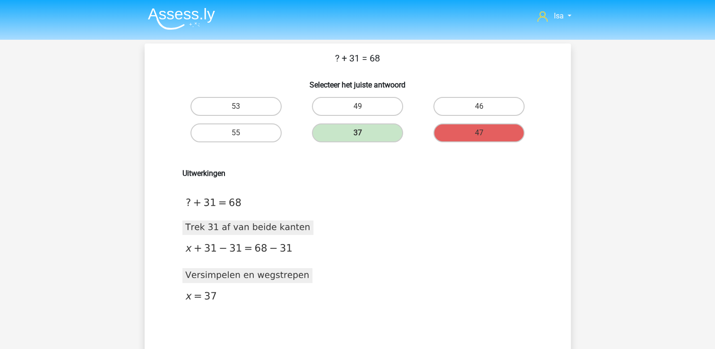
scroll to position [19, 0]
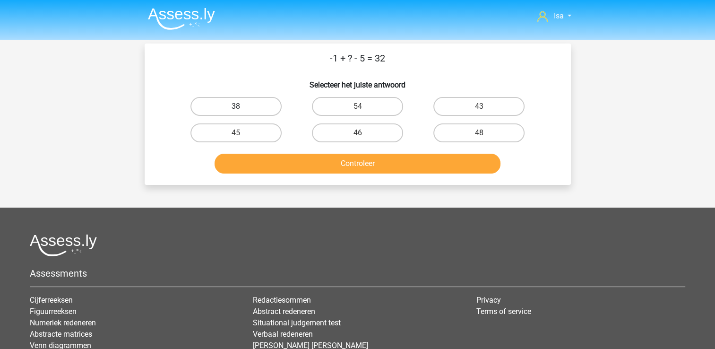
click at [256, 97] on label "38" at bounding box center [235, 106] width 91 height 19
click at [242, 106] on input "38" at bounding box center [239, 109] width 6 height 6
radio input "true"
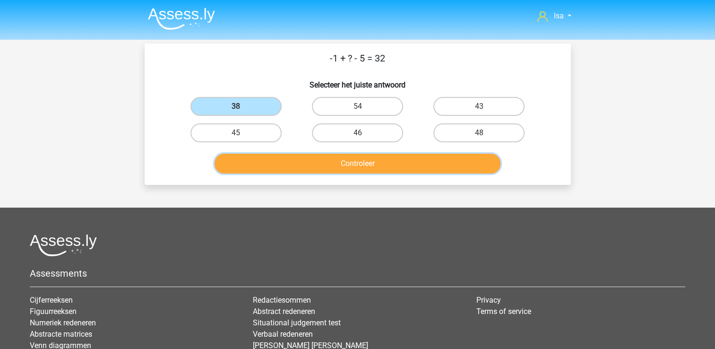
click at [274, 164] on button "Controleer" at bounding box center [358, 164] width 286 height 20
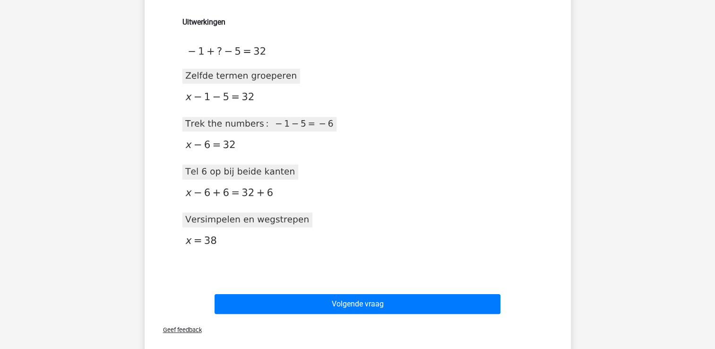
scroll to position [170, 0]
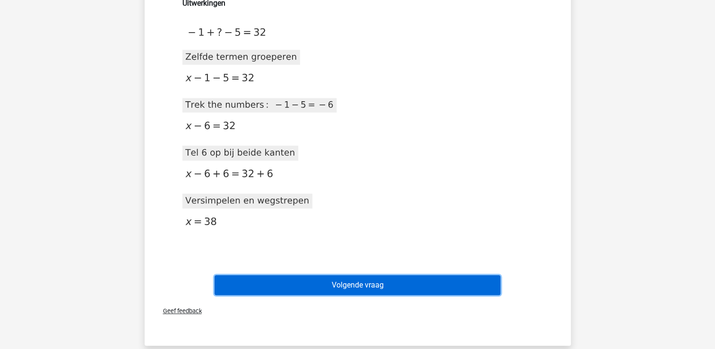
click at [374, 276] on button "Volgende vraag" at bounding box center [358, 285] width 286 height 20
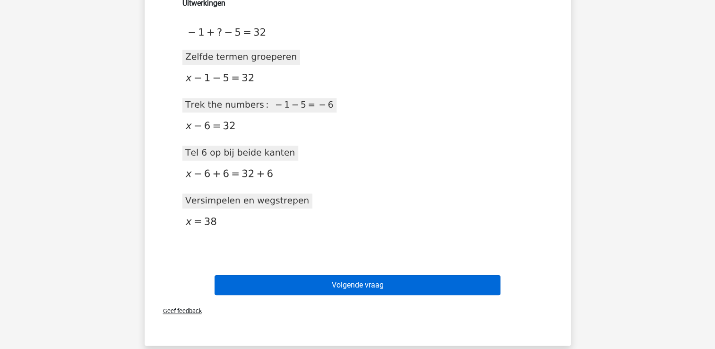
scroll to position [43, 0]
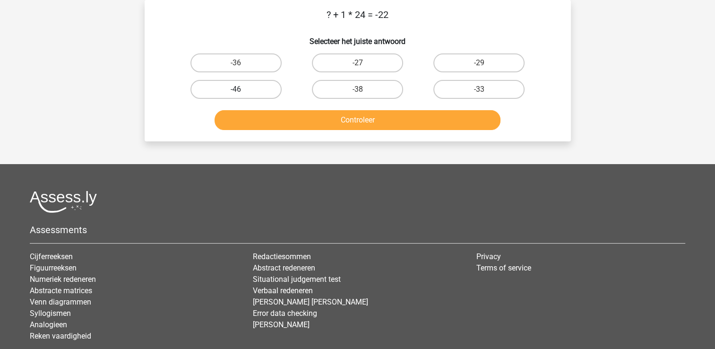
click at [265, 81] on label "-46" at bounding box center [235, 89] width 91 height 19
click at [242, 89] on input "-46" at bounding box center [239, 92] width 6 height 6
radio input "true"
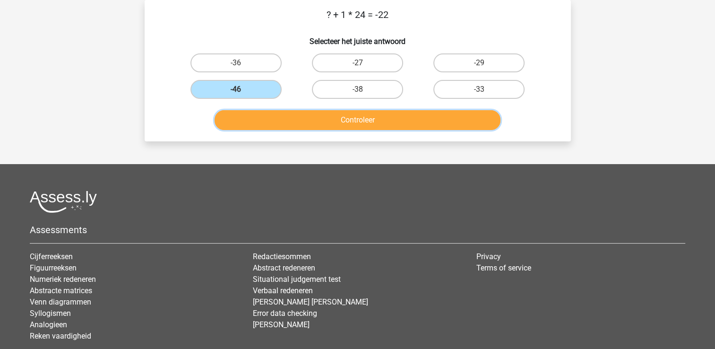
click at [270, 126] on button "Controleer" at bounding box center [358, 120] width 286 height 20
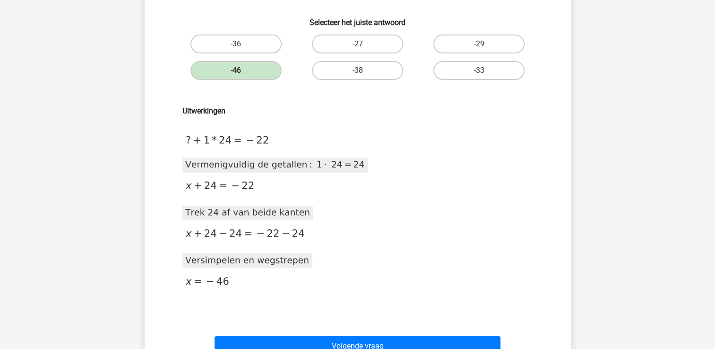
scroll to position [81, 0]
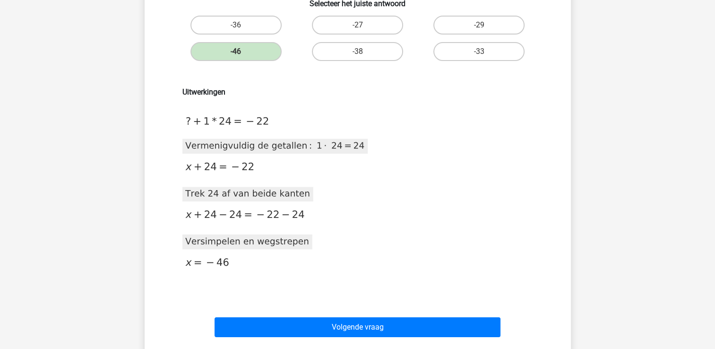
click at [343, 338] on div "Volgende vraag" at bounding box center [357, 329] width 365 height 24
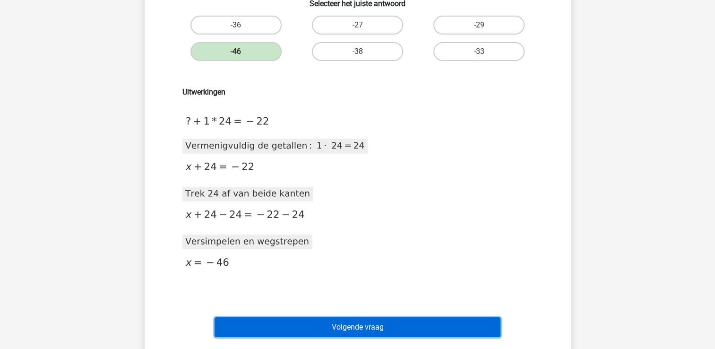
click at [339, 332] on button "Volgende vraag" at bounding box center [358, 327] width 286 height 20
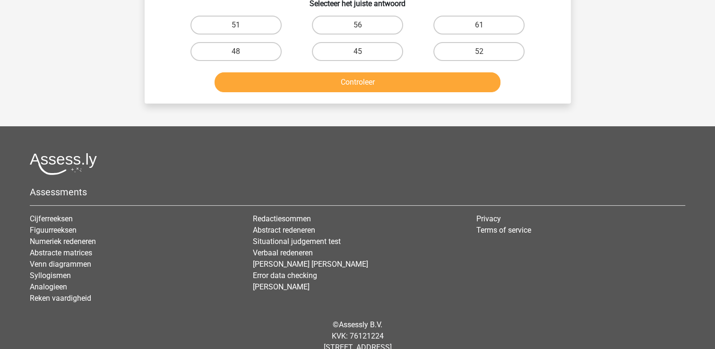
scroll to position [43, 0]
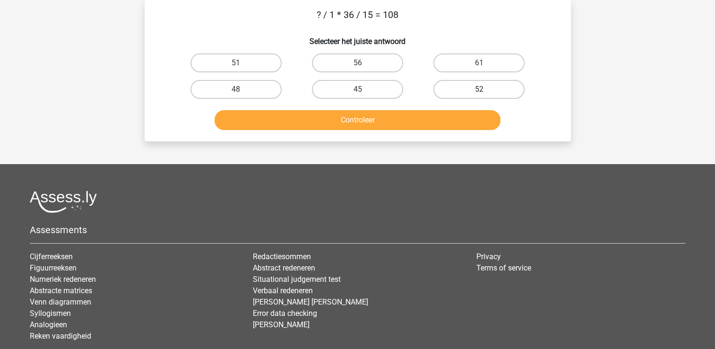
click at [453, 88] on label "52" at bounding box center [478, 89] width 91 height 19
click at [479, 89] on input "52" at bounding box center [482, 92] width 6 height 6
radio input "true"
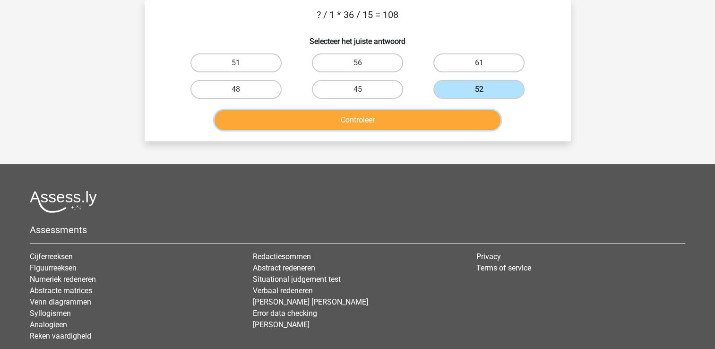
click at [432, 112] on button "Controleer" at bounding box center [358, 120] width 286 height 20
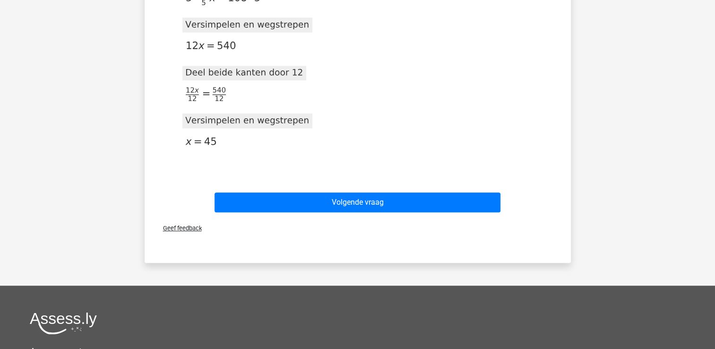
scroll to position [365, 0]
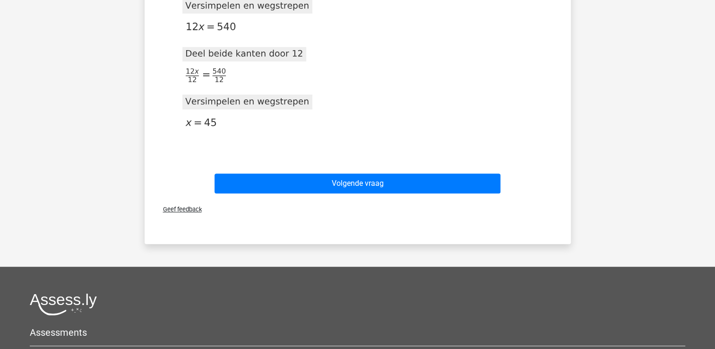
click at [439, 166] on div "Volgende vraag" at bounding box center [358, 181] width 396 height 31
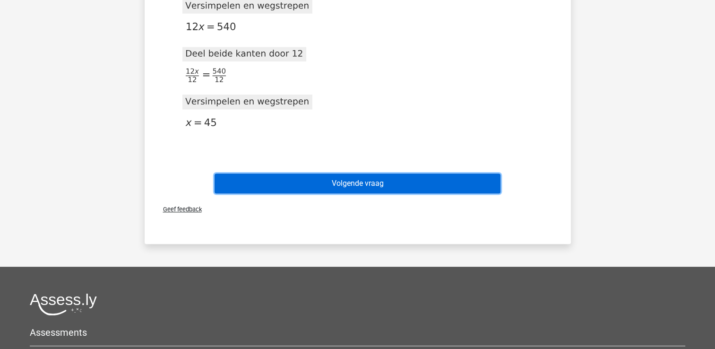
click at [434, 176] on button "Volgende vraag" at bounding box center [358, 183] width 286 height 20
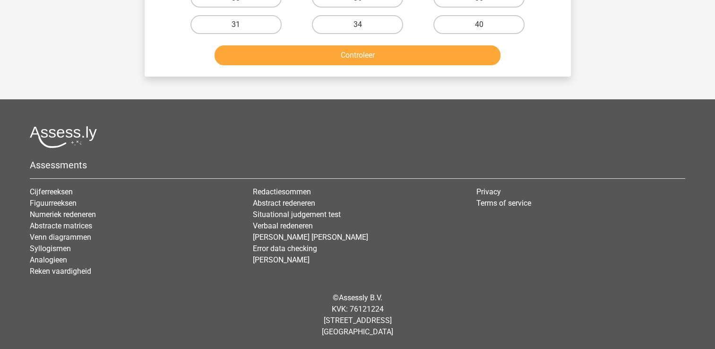
scroll to position [43, 0]
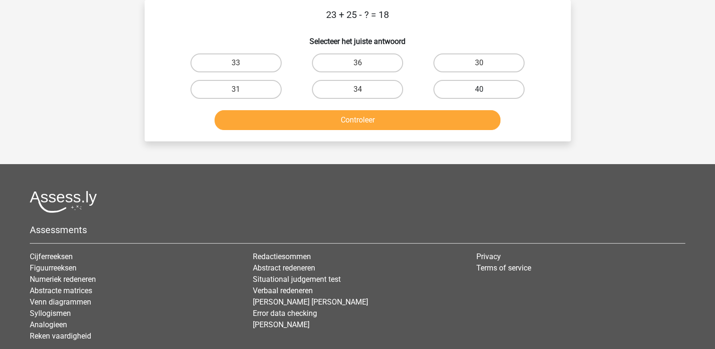
click at [478, 93] on label "40" at bounding box center [478, 89] width 91 height 19
click at [479, 93] on input "40" at bounding box center [482, 92] width 6 height 6
radio input "true"
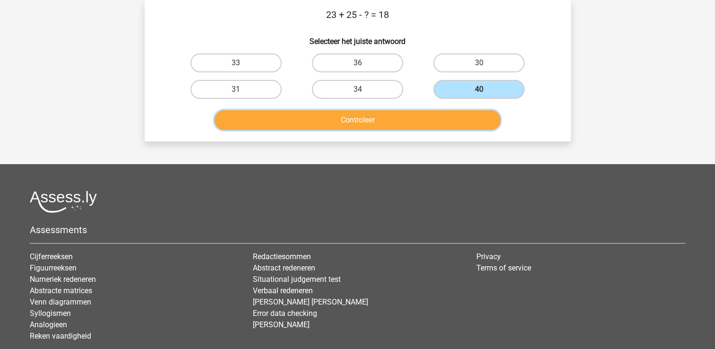
click at [458, 127] on button "Controleer" at bounding box center [358, 120] width 286 height 20
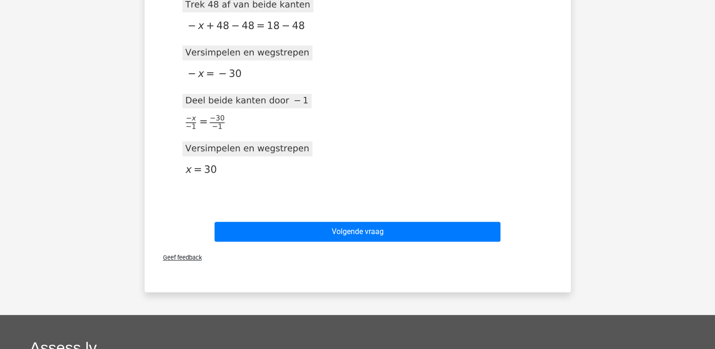
scroll to position [289, 0]
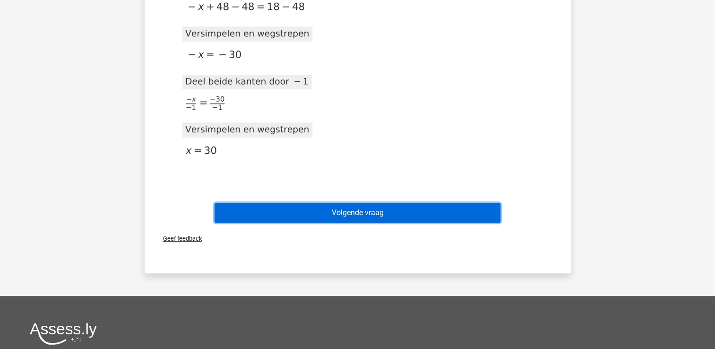
click at [397, 206] on button "Volgende vraag" at bounding box center [358, 213] width 286 height 20
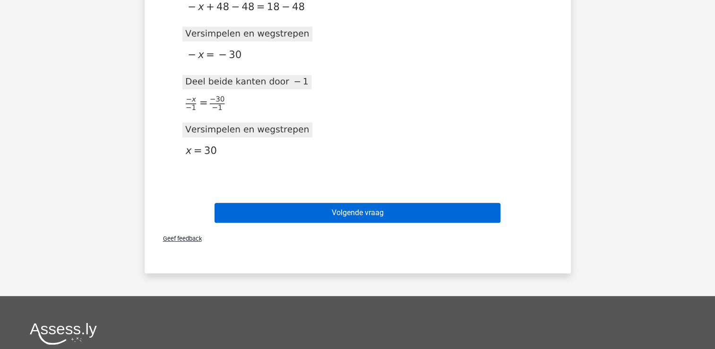
scroll to position [43, 0]
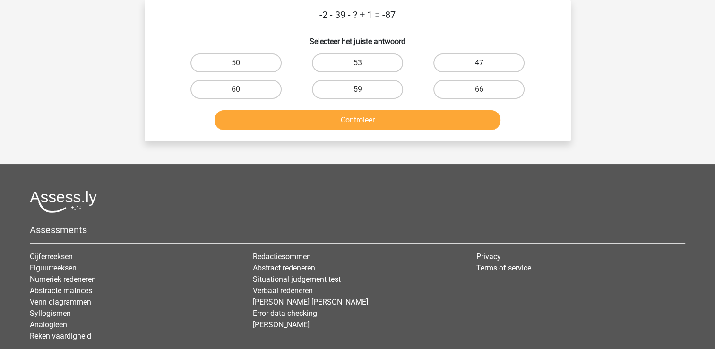
click at [520, 64] on label "47" at bounding box center [478, 62] width 91 height 19
click at [485, 64] on input "47" at bounding box center [482, 66] width 6 height 6
radio input "true"
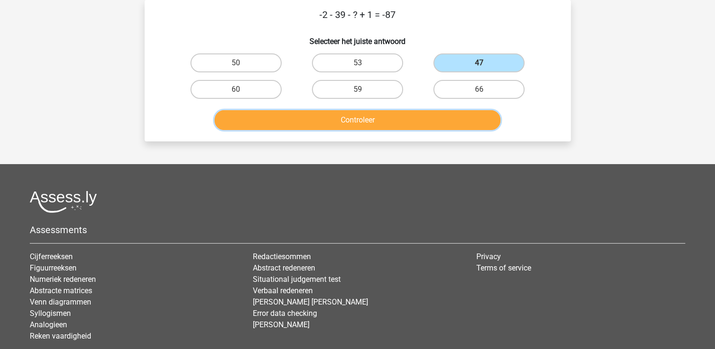
click at [431, 125] on button "Controleer" at bounding box center [358, 120] width 286 height 20
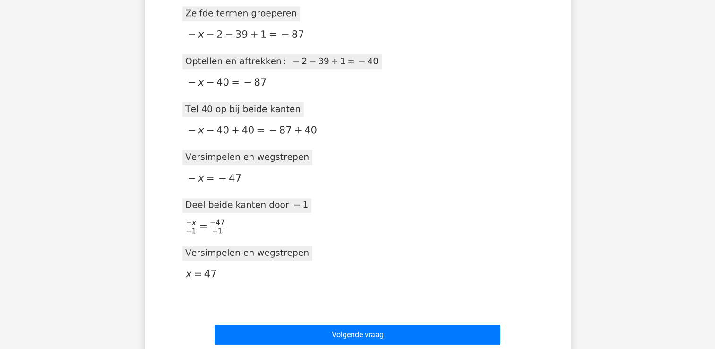
scroll to position [233, 0]
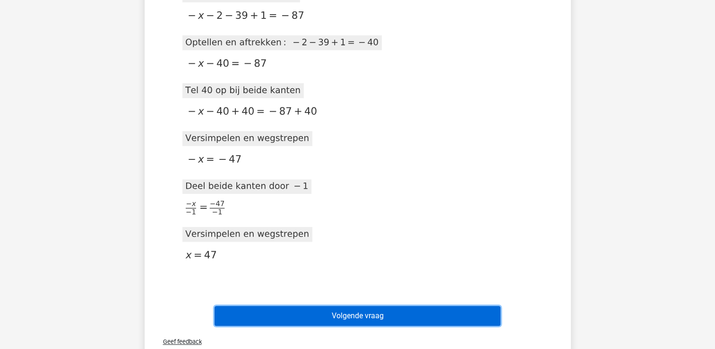
click at [378, 306] on button "Volgende vraag" at bounding box center [358, 316] width 286 height 20
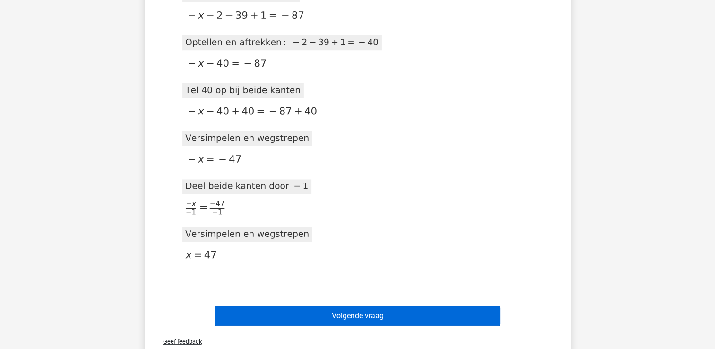
scroll to position [43, 0]
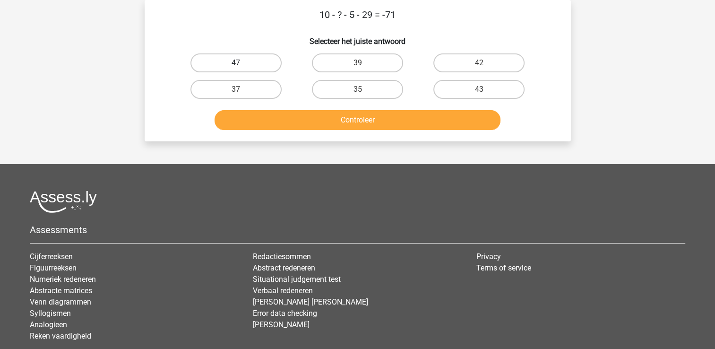
click at [236, 56] on label "47" at bounding box center [235, 62] width 91 height 19
click at [236, 63] on input "47" at bounding box center [239, 66] width 6 height 6
radio input "true"
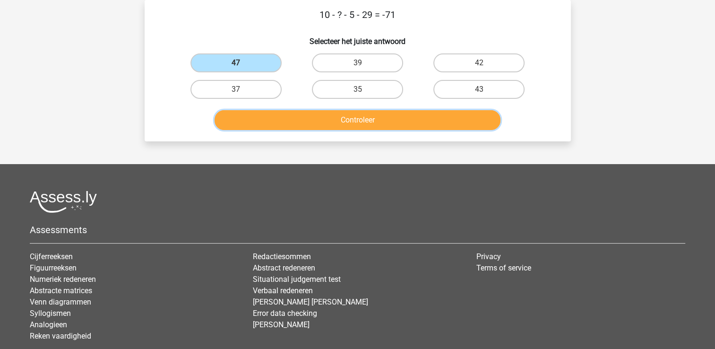
click at [268, 113] on button "Controleer" at bounding box center [358, 120] width 286 height 20
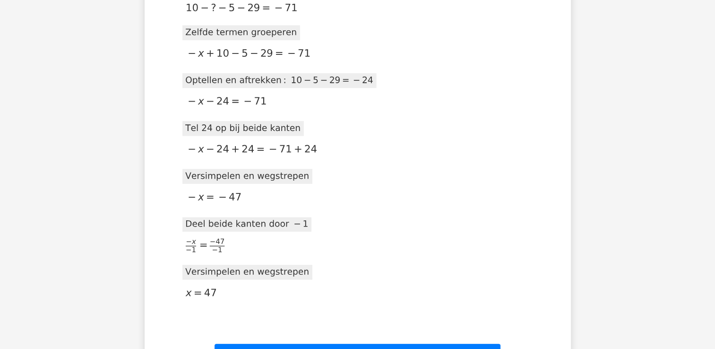
scroll to position [233, 0]
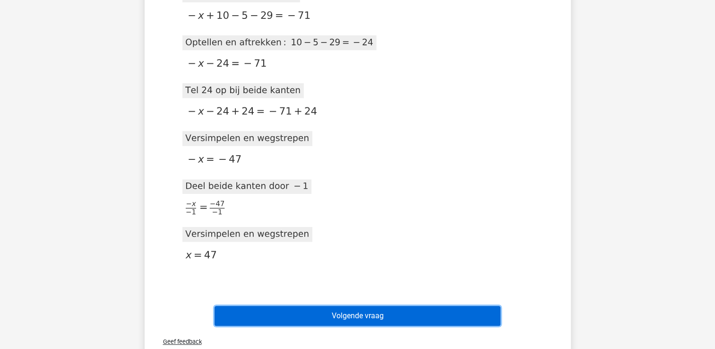
click at [352, 316] on button "Volgende vraag" at bounding box center [358, 316] width 286 height 20
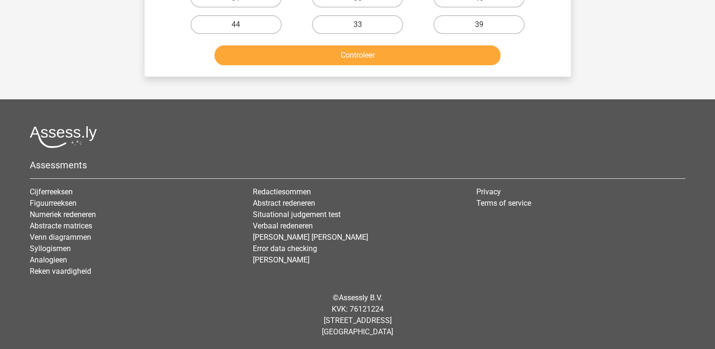
scroll to position [43, 0]
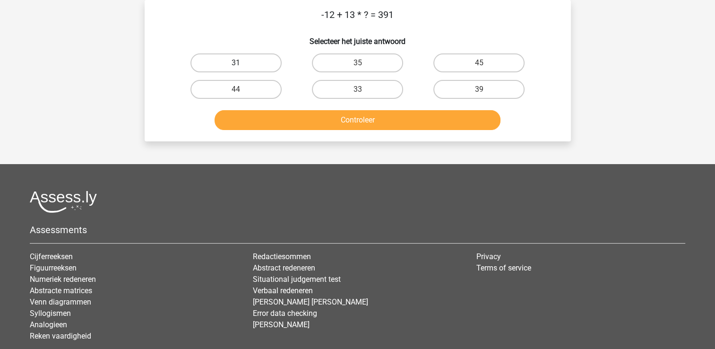
click at [276, 61] on label "31" at bounding box center [235, 62] width 91 height 19
click at [242, 63] on input "31" at bounding box center [239, 66] width 6 height 6
radio input "true"
click at [294, 135] on div "-12 + 13 * ? = 391 Selecteer het juiste antwoord 31 35 45 44" at bounding box center [358, 70] width 426 height 141
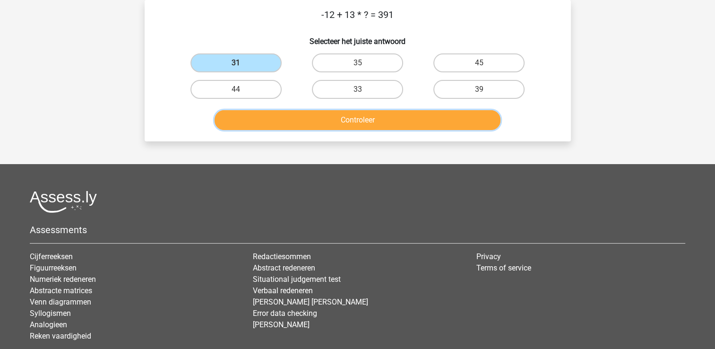
click at [291, 125] on button "Controleer" at bounding box center [358, 120] width 286 height 20
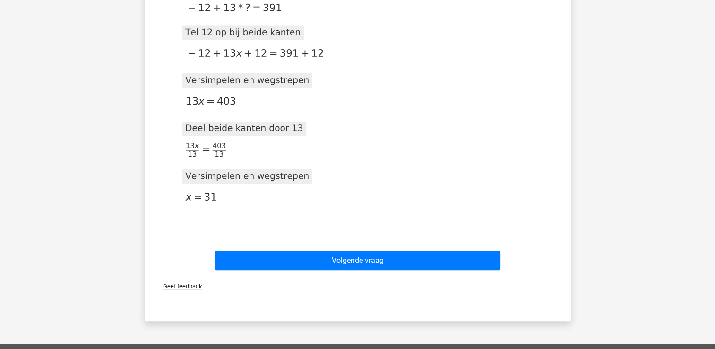
scroll to position [233, 0]
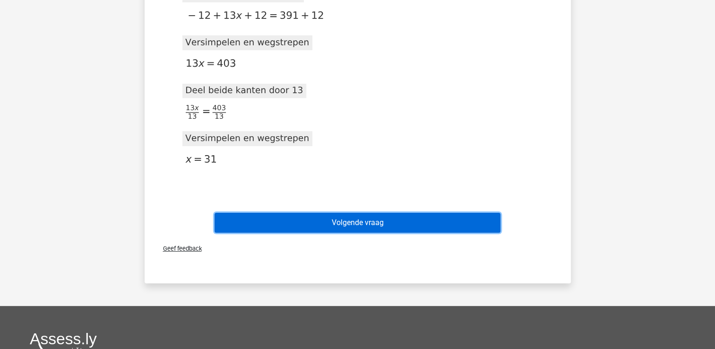
click at [343, 217] on button "Volgende vraag" at bounding box center [358, 223] width 286 height 20
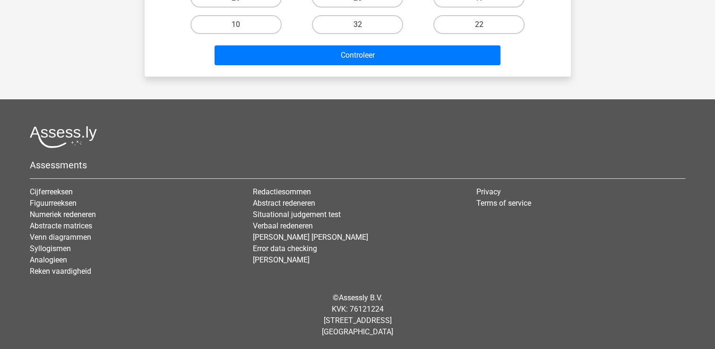
scroll to position [43, 0]
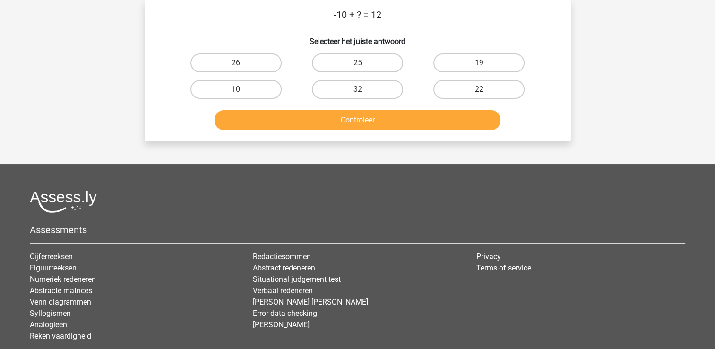
click at [488, 89] on label "22" at bounding box center [478, 89] width 91 height 19
click at [485, 89] on input "22" at bounding box center [482, 92] width 6 height 6
radio input "true"
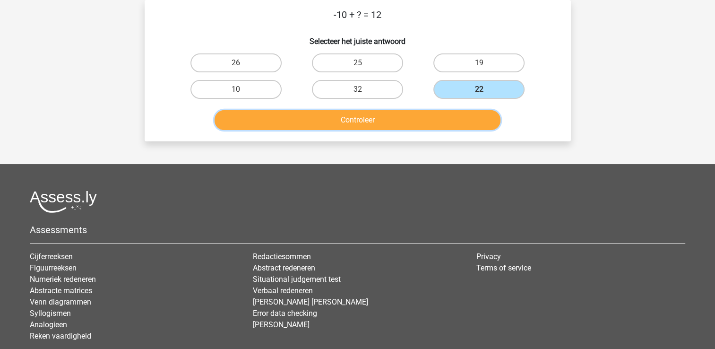
click at [472, 121] on button "Controleer" at bounding box center [358, 120] width 286 height 20
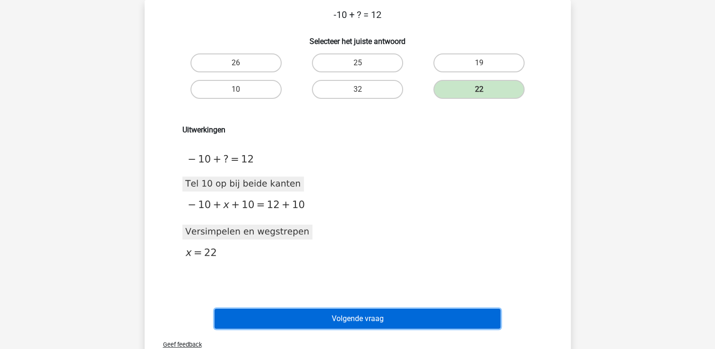
click at [457, 316] on button "Volgende vraag" at bounding box center [358, 319] width 286 height 20
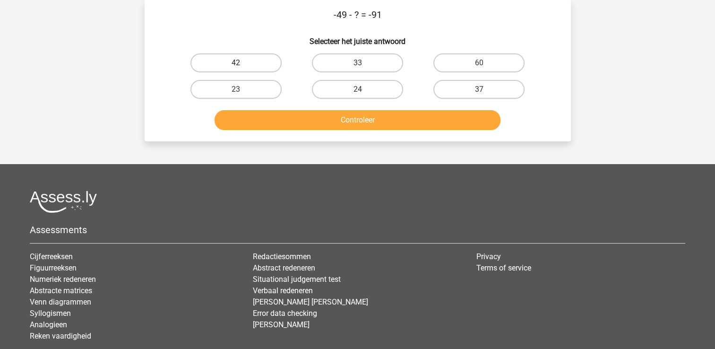
drag, startPoint x: 277, startPoint y: 52, endPoint x: 258, endPoint y: 57, distance: 20.5
click at [258, 57] on div "42" at bounding box center [235, 63] width 121 height 26
click at [258, 57] on label "42" at bounding box center [235, 62] width 91 height 19
click at [242, 63] on input "42" at bounding box center [239, 66] width 6 height 6
radio input "true"
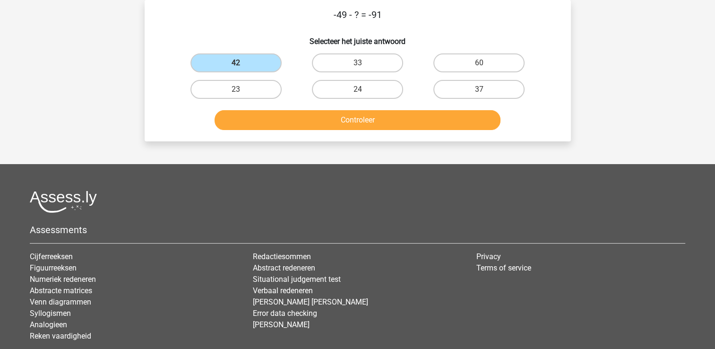
click at [259, 130] on div "Controleer" at bounding box center [357, 122] width 365 height 24
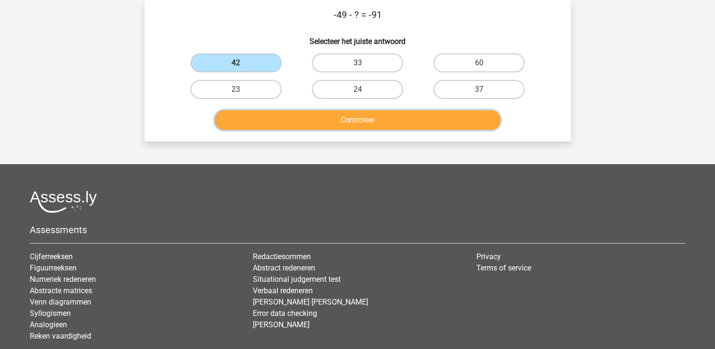
click at [258, 121] on button "Controleer" at bounding box center [358, 120] width 286 height 20
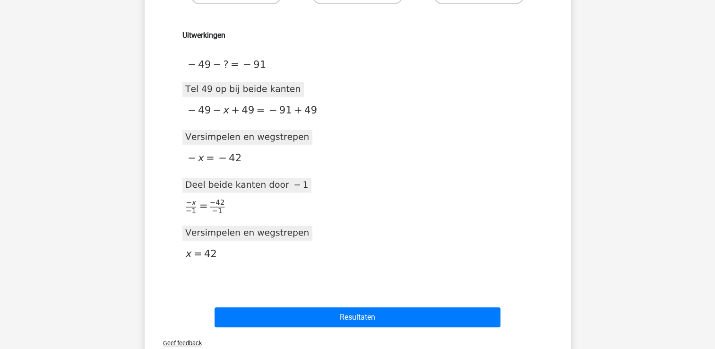
scroll to position [195, 0]
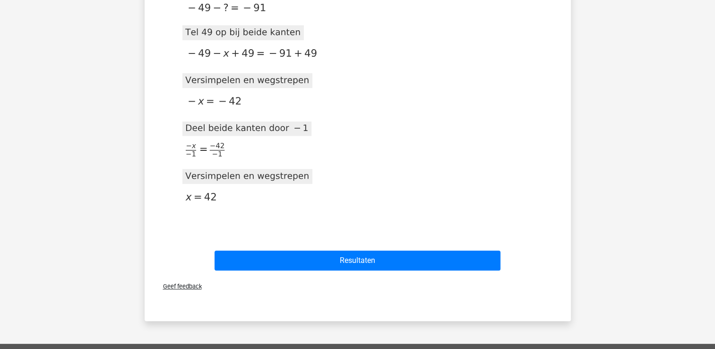
click at [364, 248] on div "Resultaten" at bounding box center [358, 258] width 396 height 31
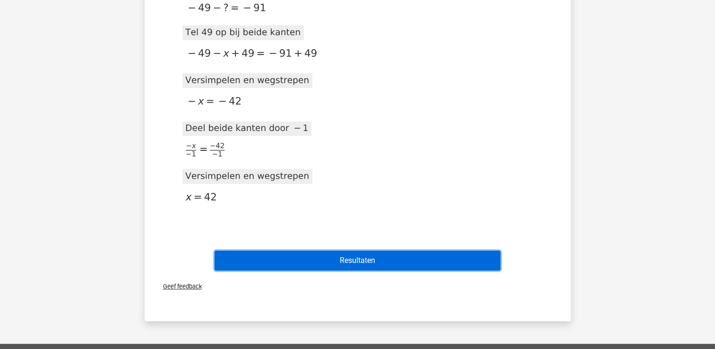
click at [352, 265] on button "Resultaten" at bounding box center [358, 261] width 286 height 20
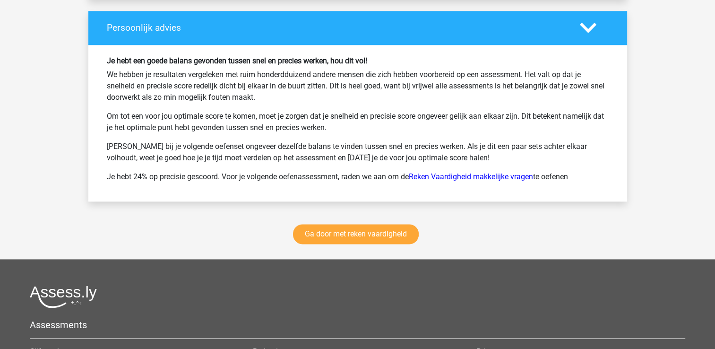
scroll to position [1267, 0]
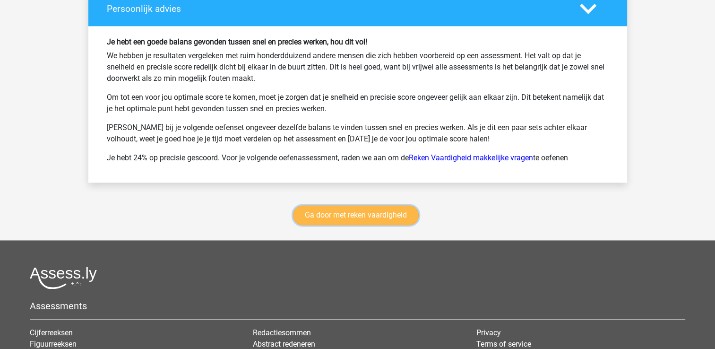
click at [374, 208] on link "Ga door met reken vaardigheid" at bounding box center [356, 215] width 126 height 20
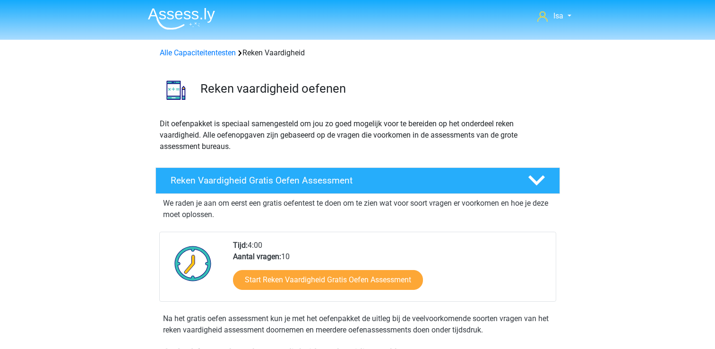
scroll to position [399, 0]
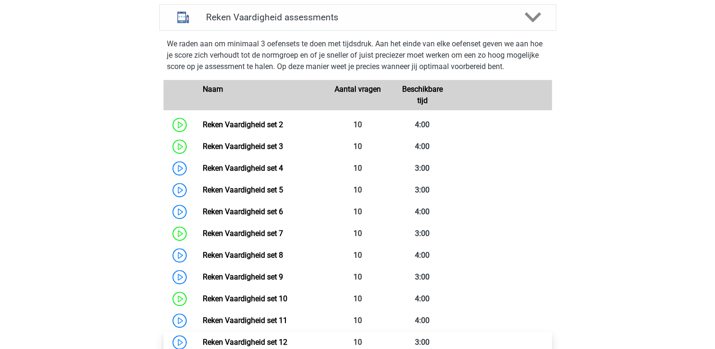
click at [287, 338] on link "Reken Vaardigheid set 12" at bounding box center [245, 342] width 85 height 9
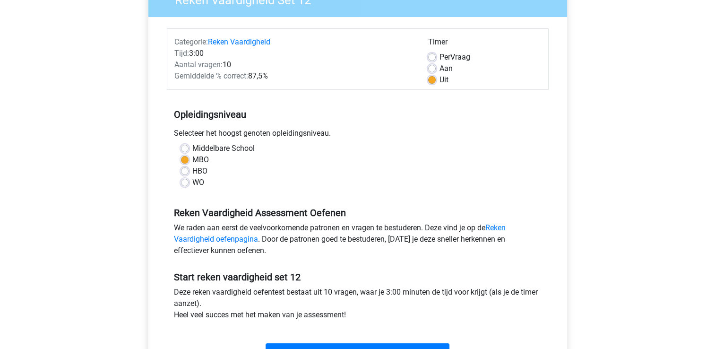
scroll to position [151, 0]
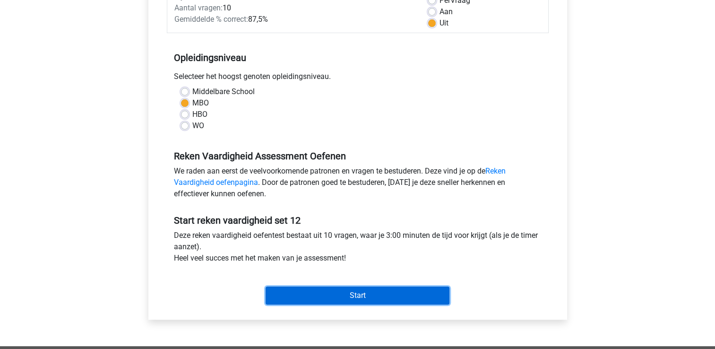
click at [366, 301] on input "Start" at bounding box center [358, 295] width 184 height 18
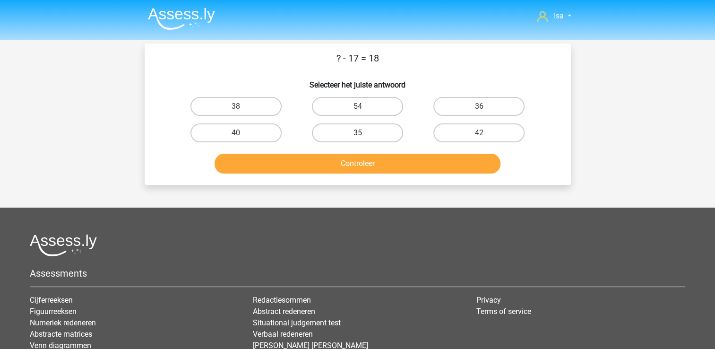
click at [381, 135] on label "35" at bounding box center [357, 132] width 91 height 19
click at [364, 135] on input "35" at bounding box center [360, 136] width 6 height 6
radio input "true"
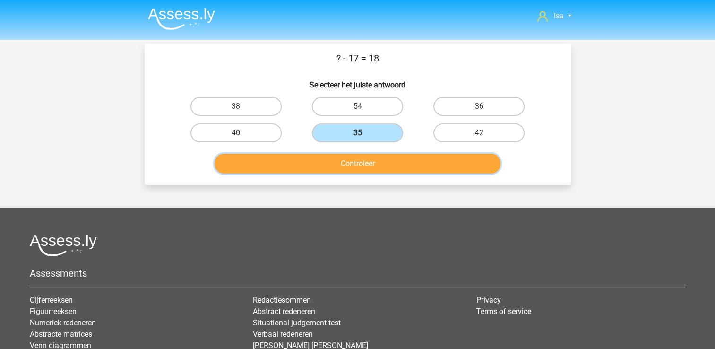
click at [380, 164] on button "Controleer" at bounding box center [358, 164] width 286 height 20
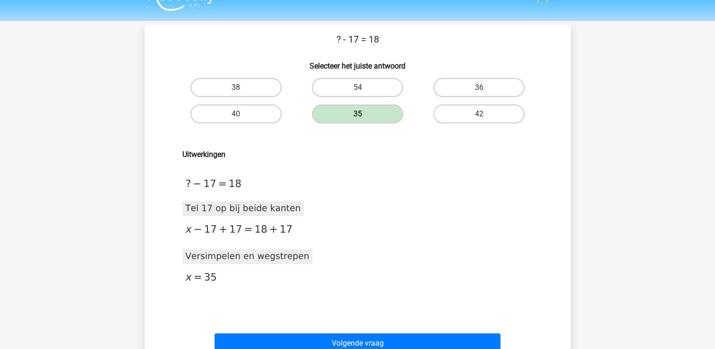
scroll to position [57, 0]
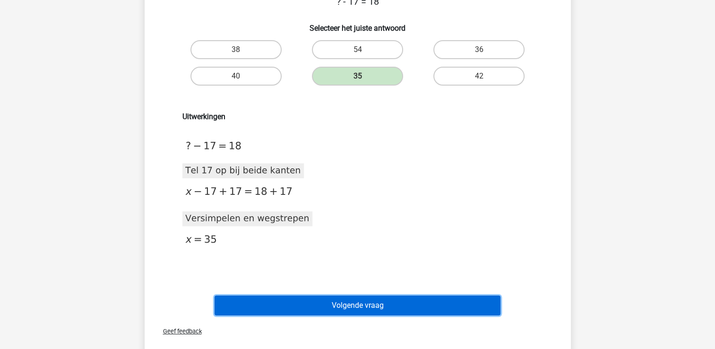
click at [431, 305] on button "Volgende vraag" at bounding box center [358, 305] width 286 height 20
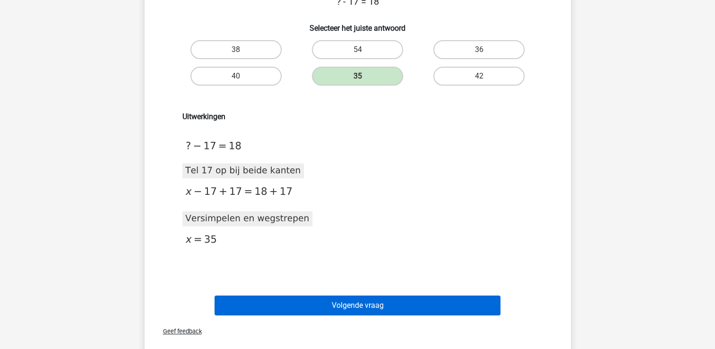
scroll to position [43, 0]
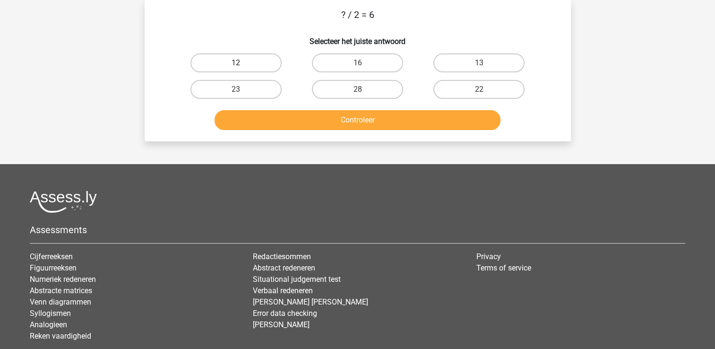
click at [257, 71] on label "12" at bounding box center [235, 62] width 91 height 19
click at [242, 69] on input "12" at bounding box center [239, 66] width 6 height 6
radio input "true"
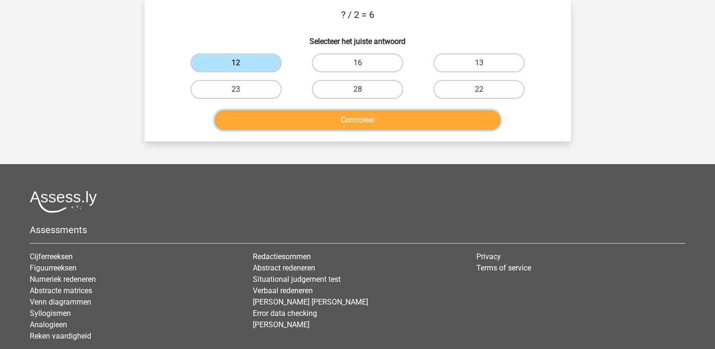
click at [258, 123] on button "Controleer" at bounding box center [358, 120] width 286 height 20
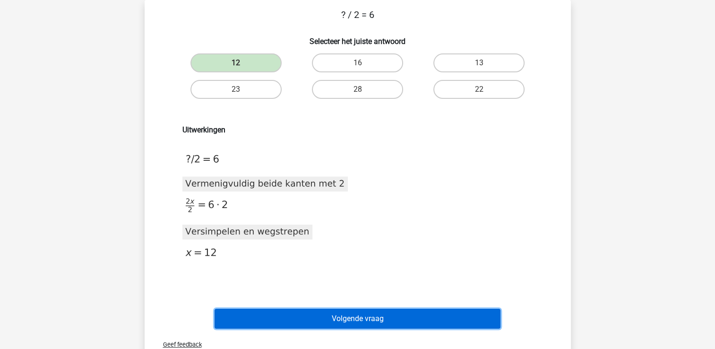
click at [284, 320] on button "Volgende vraag" at bounding box center [358, 319] width 286 height 20
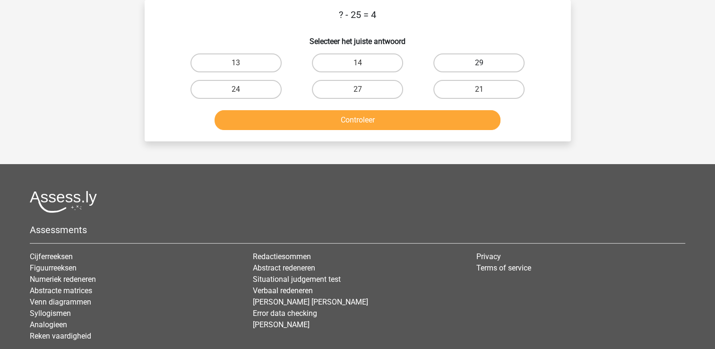
click at [484, 62] on label "29" at bounding box center [478, 62] width 91 height 19
click at [484, 63] on input "29" at bounding box center [482, 66] width 6 height 6
radio input "true"
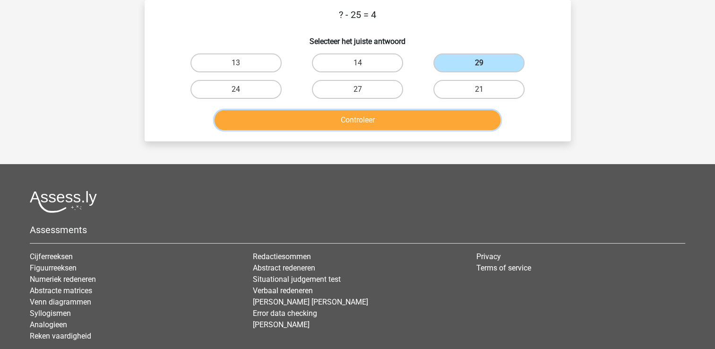
click at [441, 126] on button "Controleer" at bounding box center [358, 120] width 286 height 20
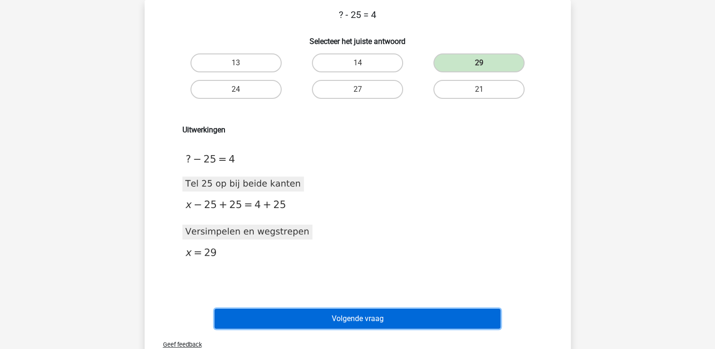
click at [399, 319] on button "Volgende vraag" at bounding box center [358, 319] width 286 height 20
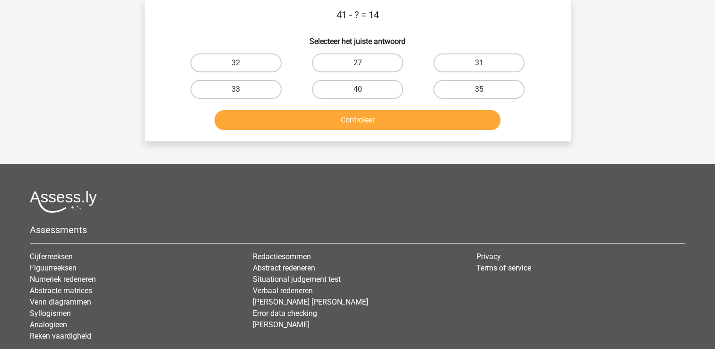
click at [344, 63] on label "27" at bounding box center [357, 62] width 91 height 19
click at [357, 63] on input "27" at bounding box center [360, 66] width 6 height 6
radio input "true"
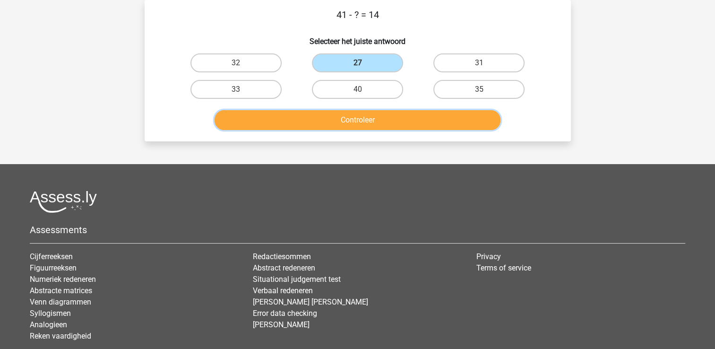
click at [343, 127] on button "Controleer" at bounding box center [358, 120] width 286 height 20
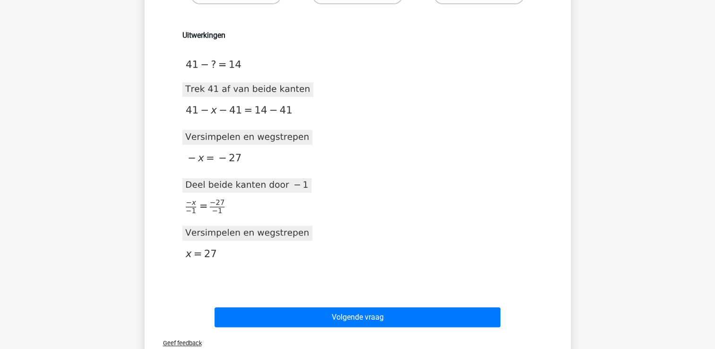
scroll to position [176, 0]
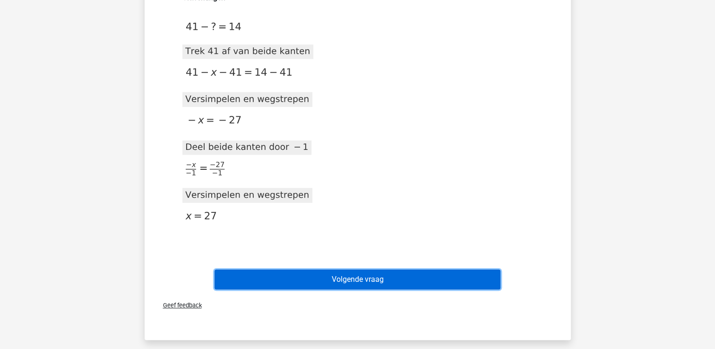
click at [375, 272] on button "Volgende vraag" at bounding box center [358, 279] width 286 height 20
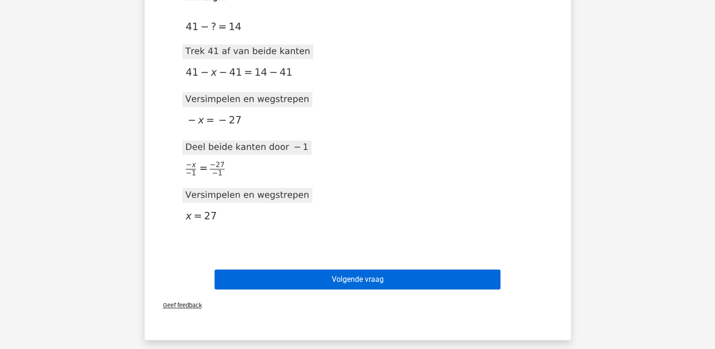
scroll to position [43, 0]
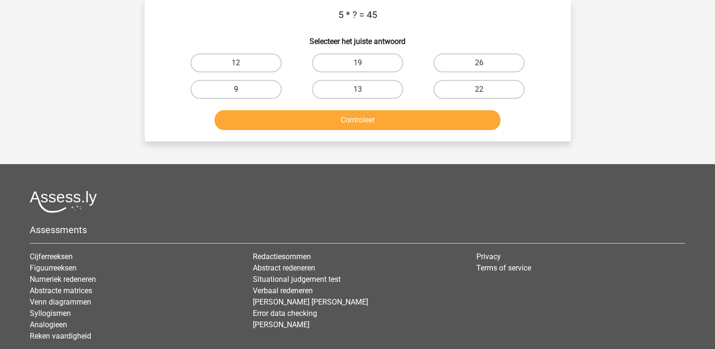
click at [266, 92] on label "9" at bounding box center [235, 89] width 91 height 19
click at [242, 92] on input "9" at bounding box center [239, 92] width 6 height 6
radio input "true"
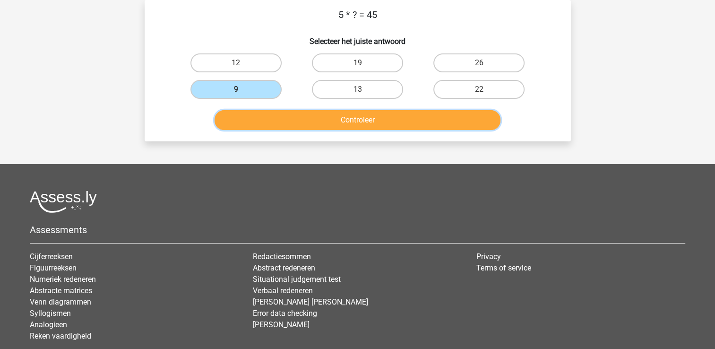
click at [282, 128] on button "Controleer" at bounding box center [358, 120] width 286 height 20
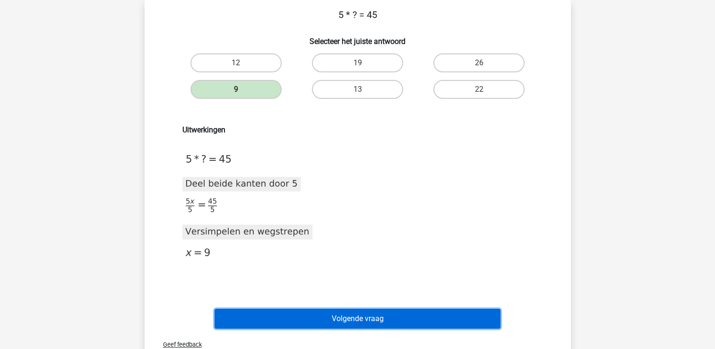
click at [318, 311] on button "Volgende vraag" at bounding box center [358, 319] width 286 height 20
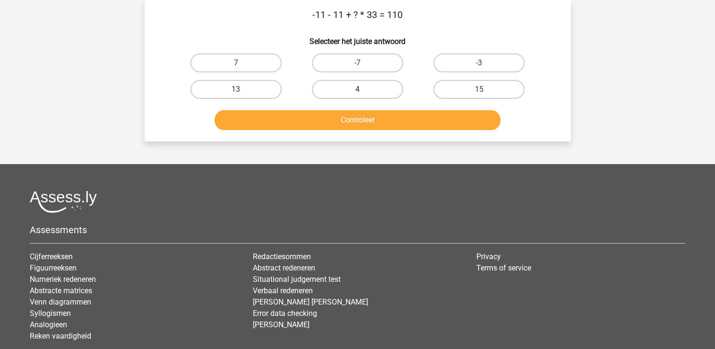
click at [324, 82] on label "4" at bounding box center [357, 89] width 91 height 19
click at [357, 89] on input "4" at bounding box center [360, 92] width 6 height 6
radio input "true"
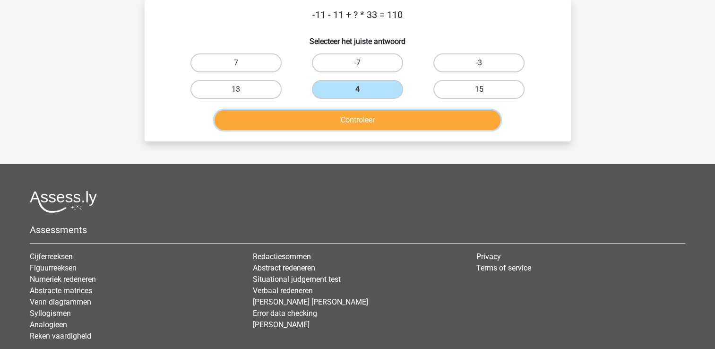
click at [318, 129] on button "Controleer" at bounding box center [358, 120] width 286 height 20
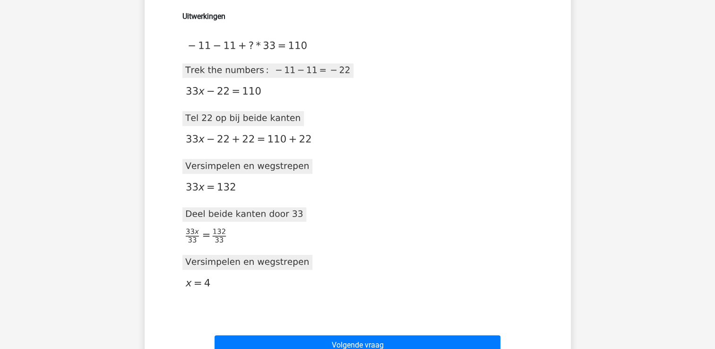
scroll to position [176, 0]
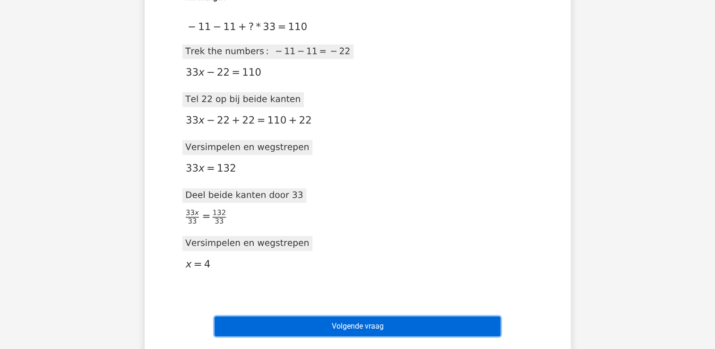
click at [334, 331] on button "Volgende vraag" at bounding box center [358, 326] width 286 height 20
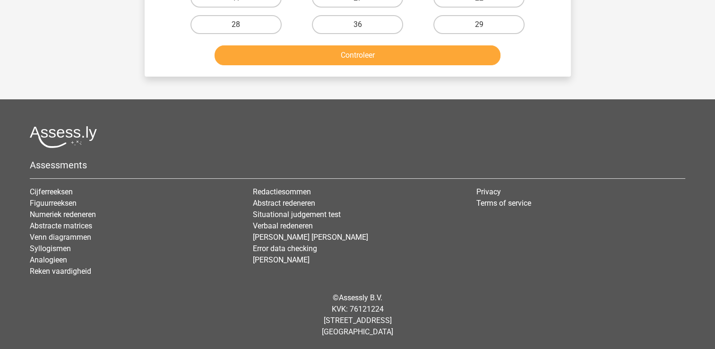
scroll to position [43, 0]
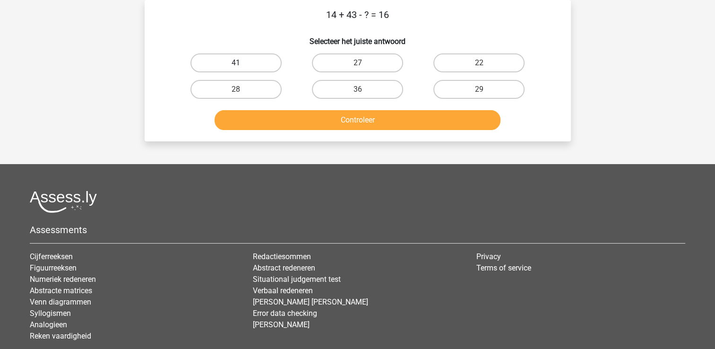
click at [252, 67] on label "41" at bounding box center [235, 62] width 91 height 19
click at [242, 67] on input "41" at bounding box center [239, 66] width 6 height 6
radio input "true"
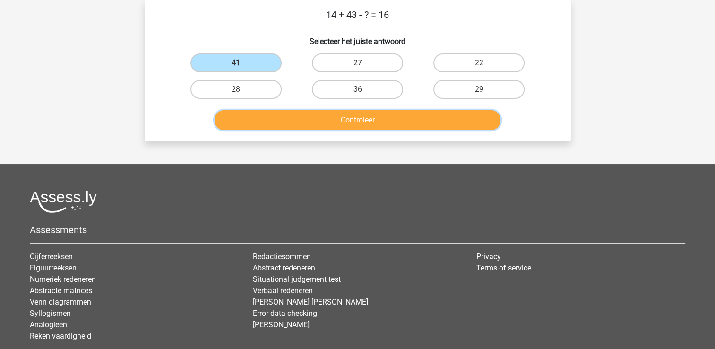
click at [262, 118] on button "Controleer" at bounding box center [358, 120] width 286 height 20
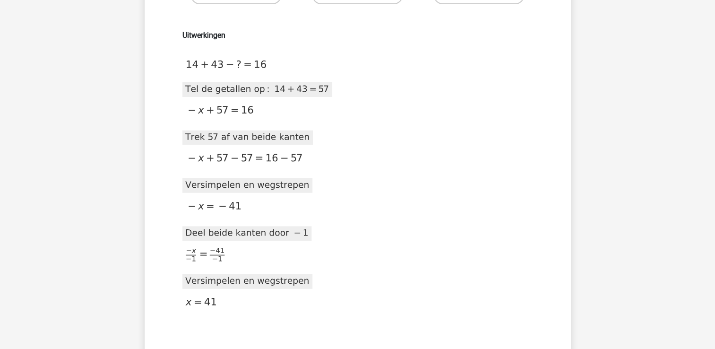
scroll to position [176, 0]
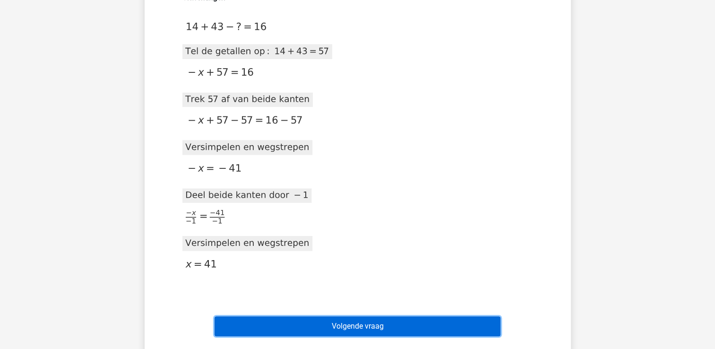
click at [363, 334] on button "Volgende vraag" at bounding box center [358, 326] width 286 height 20
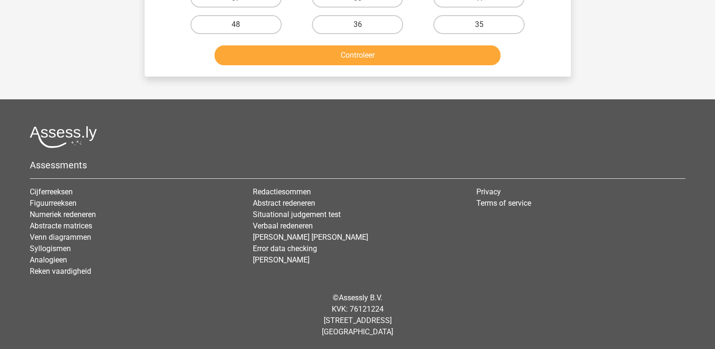
scroll to position [43, 0]
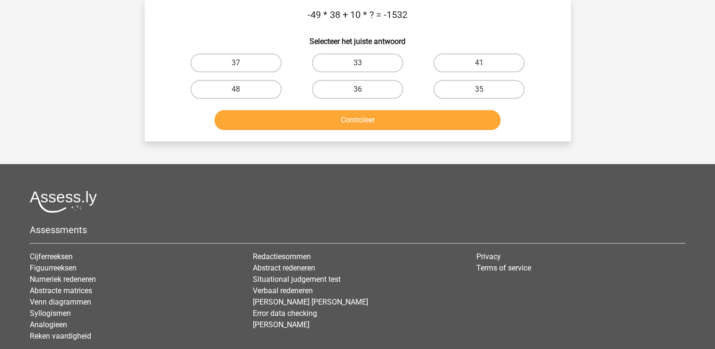
click at [361, 65] on input "33" at bounding box center [360, 66] width 6 height 6
radio input "true"
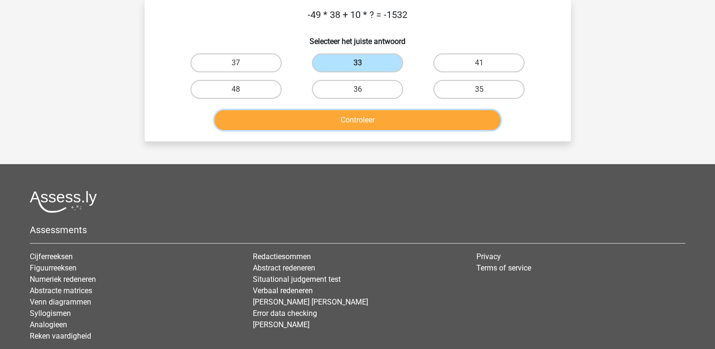
click at [357, 110] on button "Controleer" at bounding box center [358, 120] width 286 height 20
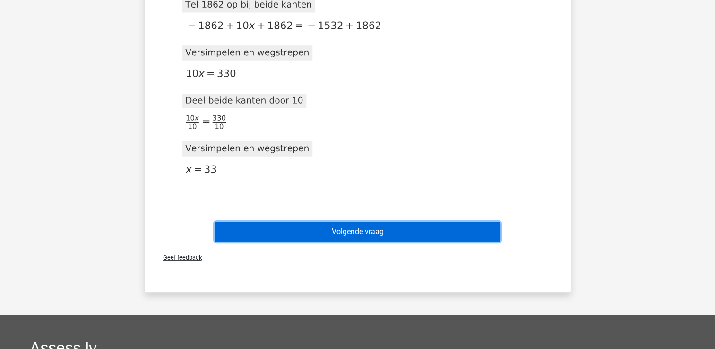
click at [408, 234] on button "Volgende vraag" at bounding box center [358, 232] width 286 height 20
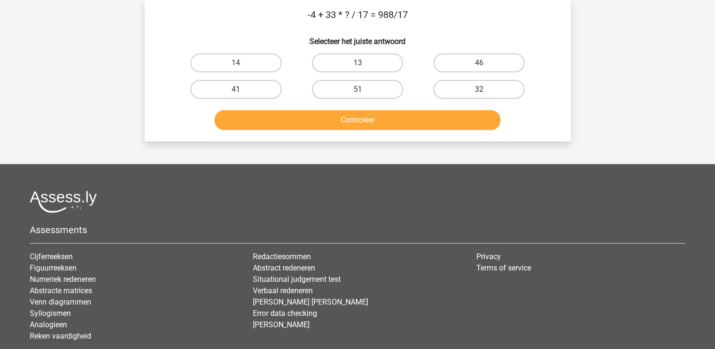
click at [476, 91] on label "32" at bounding box center [478, 89] width 91 height 19
click at [479, 91] on input "32" at bounding box center [482, 92] width 6 height 6
radio input "true"
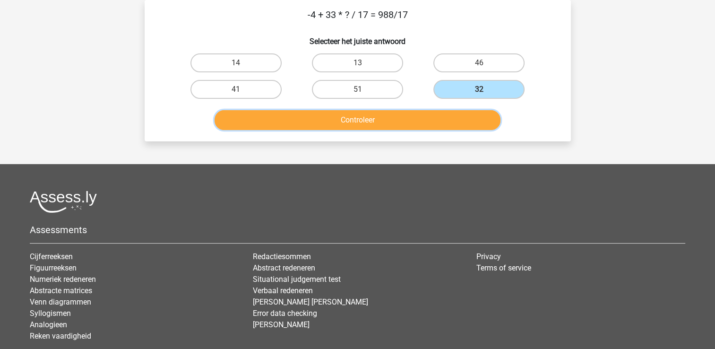
click at [419, 123] on button "Controleer" at bounding box center [358, 120] width 286 height 20
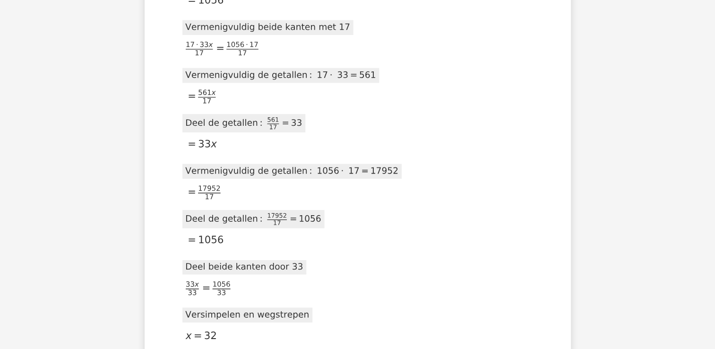
scroll to position [667, 0]
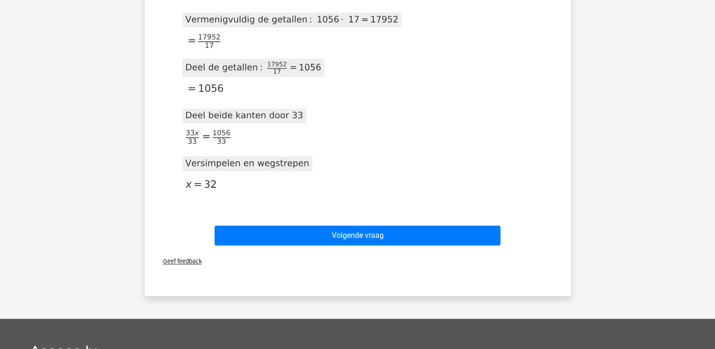
click at [395, 244] on div "Volgende vraag" at bounding box center [357, 237] width 365 height 24
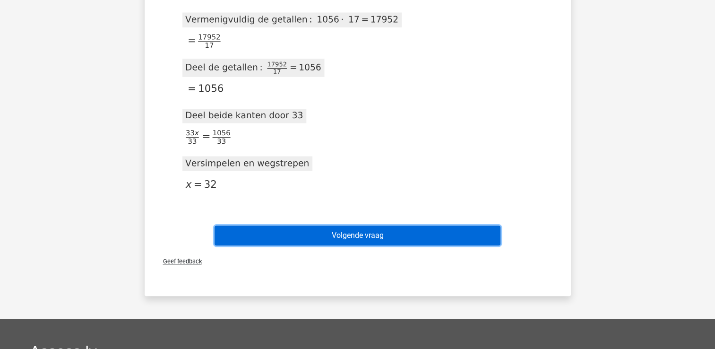
click at [389, 235] on button "Volgende vraag" at bounding box center [358, 235] width 286 height 20
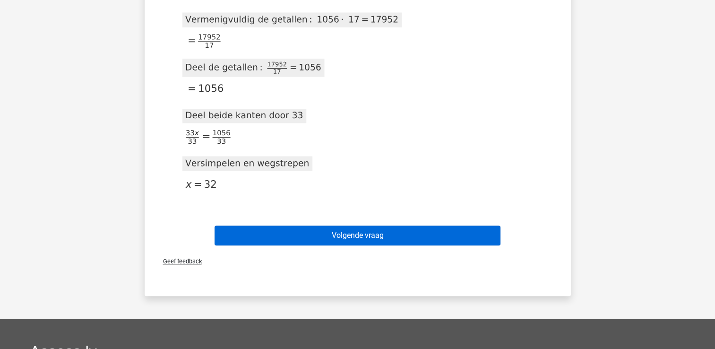
scroll to position [43, 0]
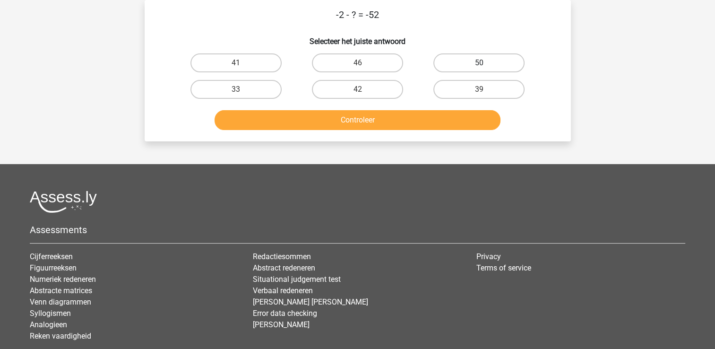
click at [495, 61] on label "50" at bounding box center [478, 62] width 91 height 19
click at [485, 63] on input "50" at bounding box center [482, 66] width 6 height 6
radio input "true"
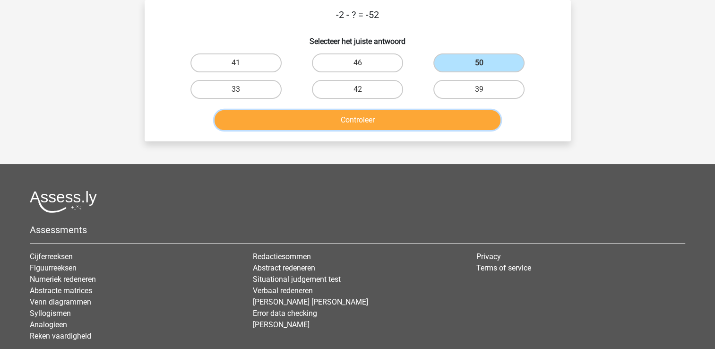
click at [465, 125] on button "Controleer" at bounding box center [358, 120] width 286 height 20
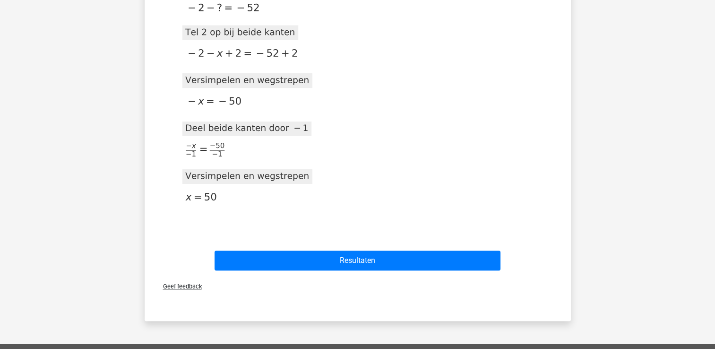
scroll to position [214, 0]
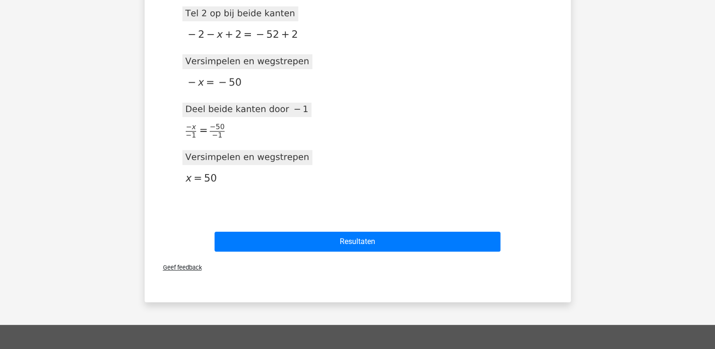
click at [457, 251] on div "Resultaten" at bounding box center [357, 244] width 365 height 24
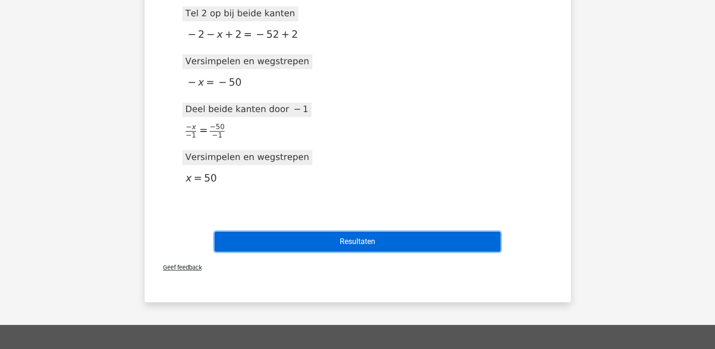
click at [449, 234] on button "Resultaten" at bounding box center [358, 242] width 286 height 20
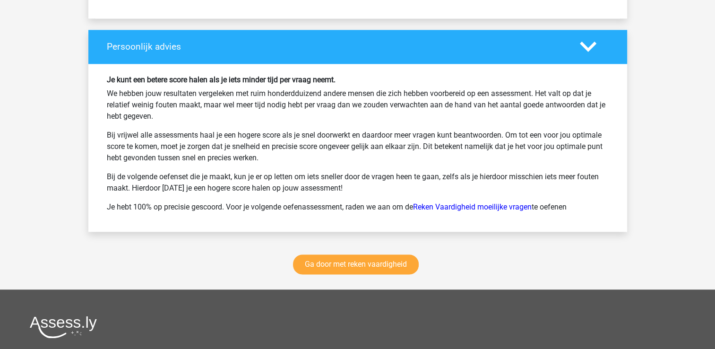
scroll to position [1286, 0]
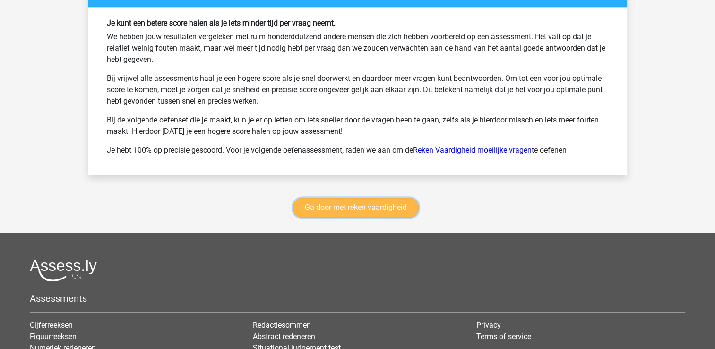
click at [385, 207] on link "Ga door met reken vaardigheid" at bounding box center [356, 208] width 126 height 20
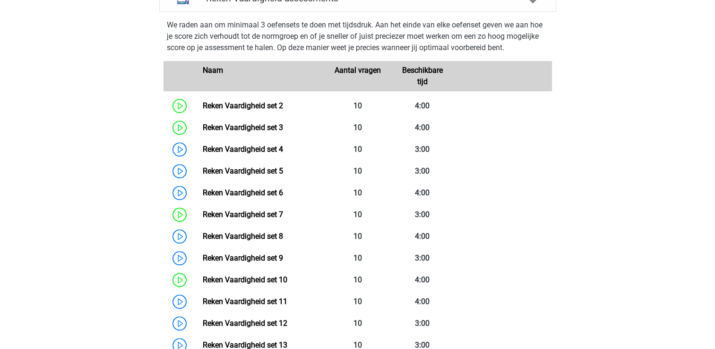
scroll to position [475, 0]
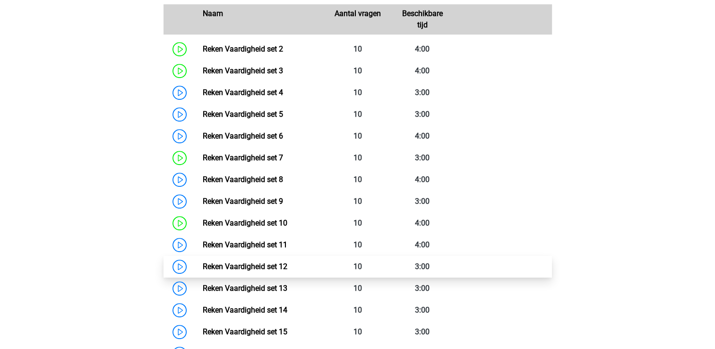
click at [287, 271] on link "Reken Vaardigheid set 12" at bounding box center [245, 266] width 85 height 9
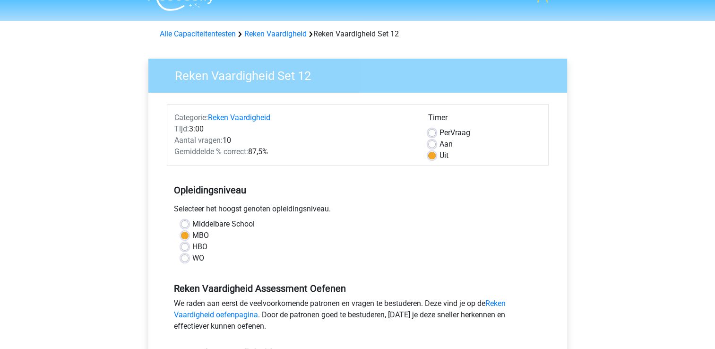
scroll to position [170, 0]
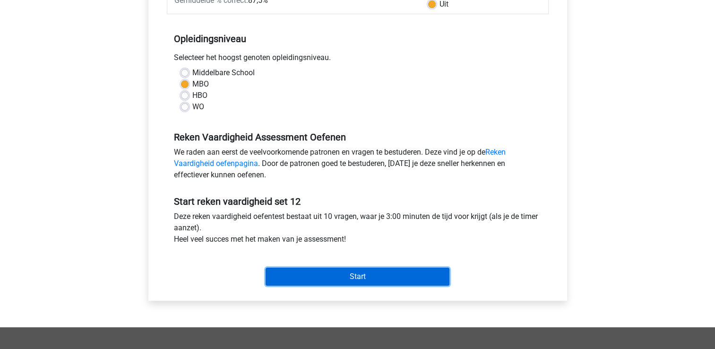
click at [301, 275] on input "Start" at bounding box center [358, 277] width 184 height 18
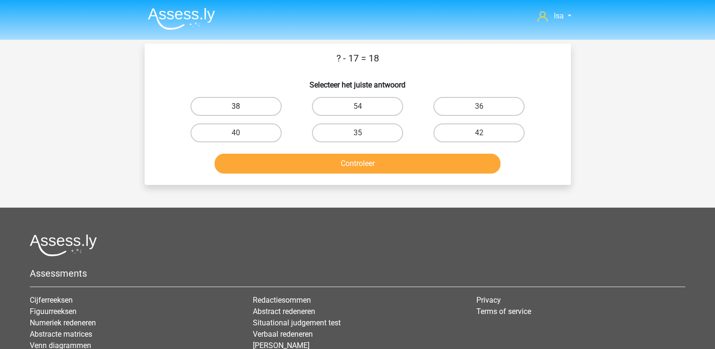
click at [247, 106] on label "38" at bounding box center [235, 106] width 91 height 19
click at [242, 106] on input "38" at bounding box center [239, 109] width 6 height 6
radio input "true"
click at [213, 17] on img at bounding box center [181, 19] width 67 height 22
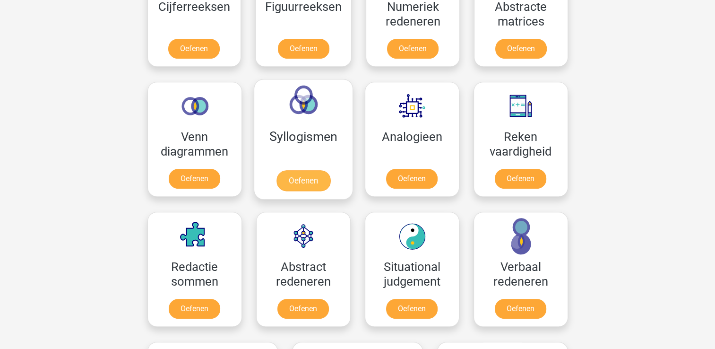
scroll to position [473, 0]
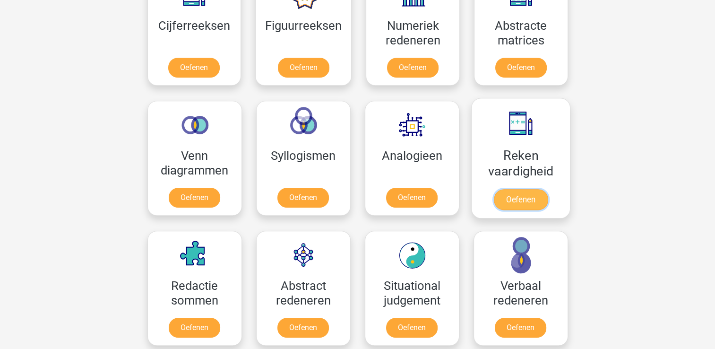
click at [521, 189] on link "Oefenen" at bounding box center [520, 199] width 54 height 21
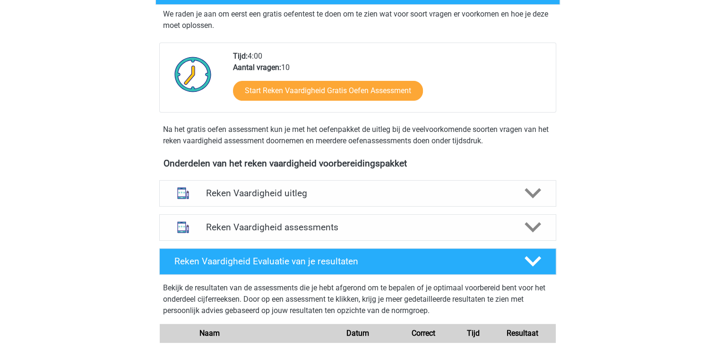
scroll to position [151, 0]
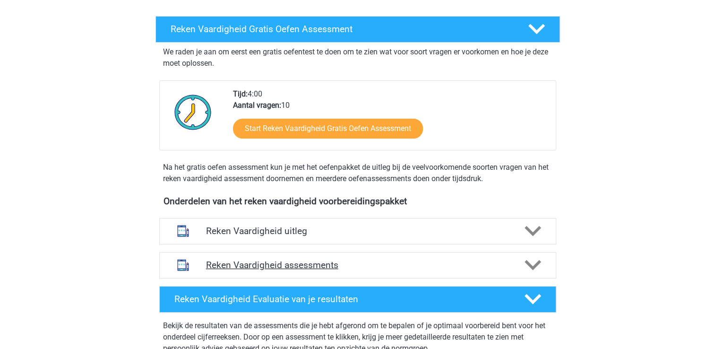
click at [458, 277] on div "Reken Vaardigheid assessments" at bounding box center [357, 265] width 397 height 26
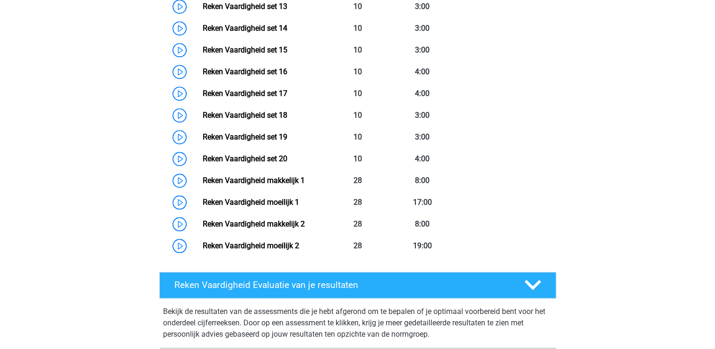
scroll to position [737, 0]
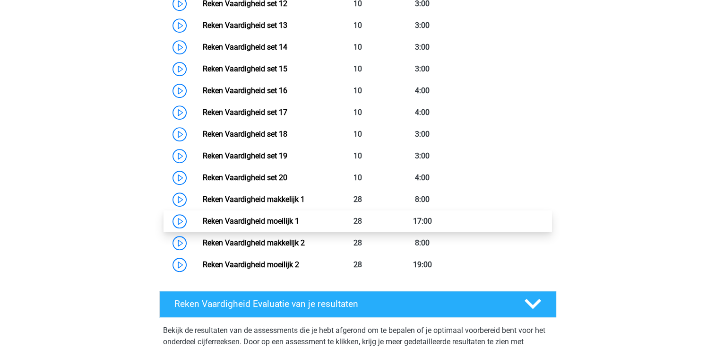
click at [299, 220] on link "Reken Vaardigheid moeilijk 1" at bounding box center [251, 220] width 96 height 9
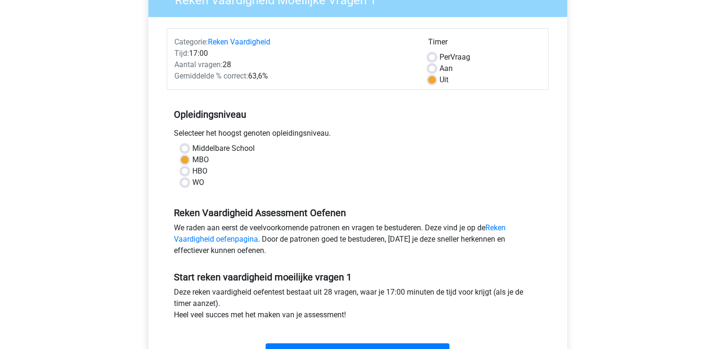
scroll to position [170, 0]
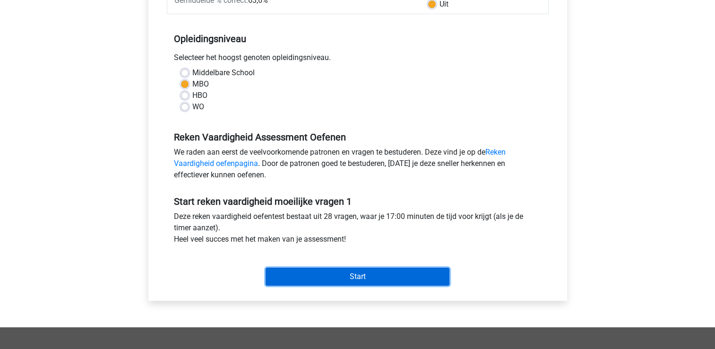
click at [327, 268] on input "Start" at bounding box center [358, 277] width 184 height 18
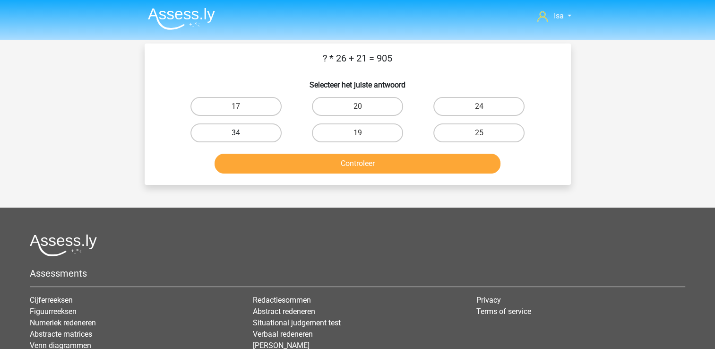
click at [256, 130] on label "34" at bounding box center [235, 132] width 91 height 19
click at [242, 133] on input "34" at bounding box center [239, 136] width 6 height 6
radio input "true"
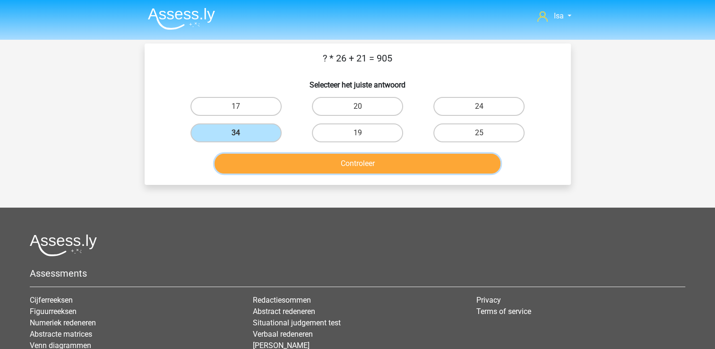
click at [260, 163] on button "Controleer" at bounding box center [358, 164] width 286 height 20
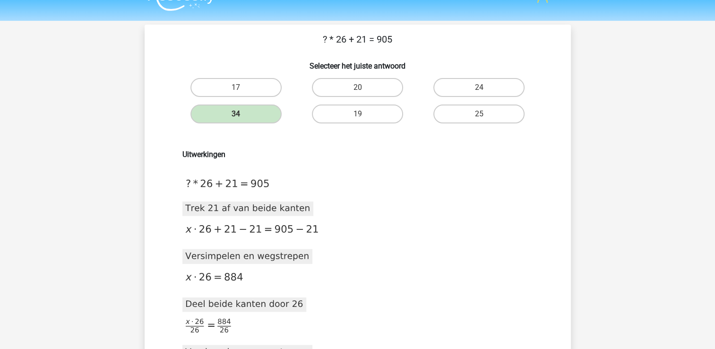
scroll to position [151, 0]
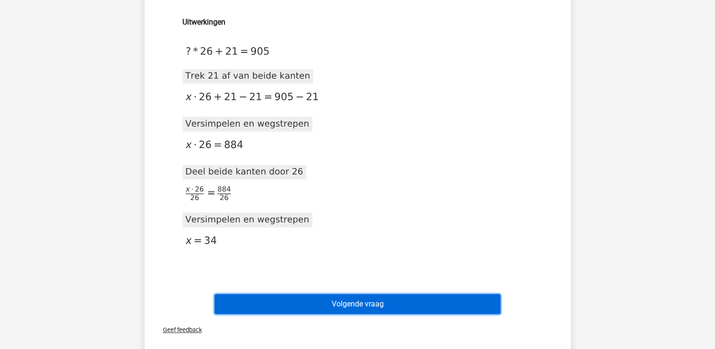
click at [370, 299] on button "Volgende vraag" at bounding box center [358, 304] width 286 height 20
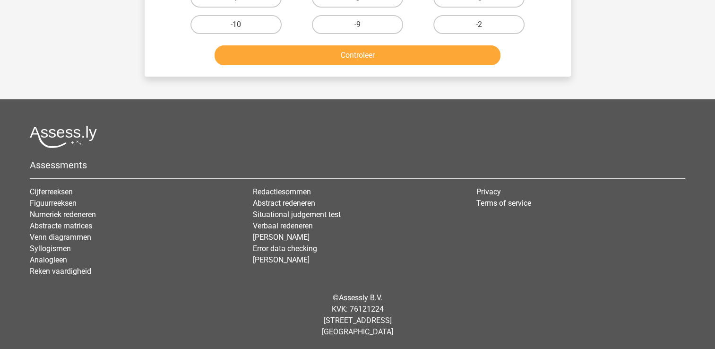
scroll to position [43, 0]
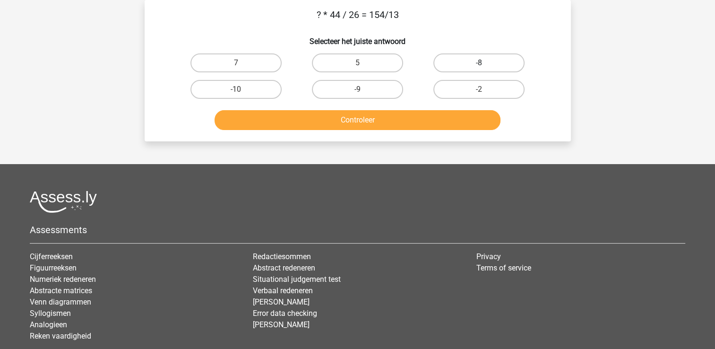
click at [491, 69] on label "-8" at bounding box center [478, 62] width 91 height 19
click at [485, 69] on input "-8" at bounding box center [482, 66] width 6 height 6
radio input "true"
click at [241, 67] on input "7" at bounding box center [239, 66] width 6 height 6
radio input "true"
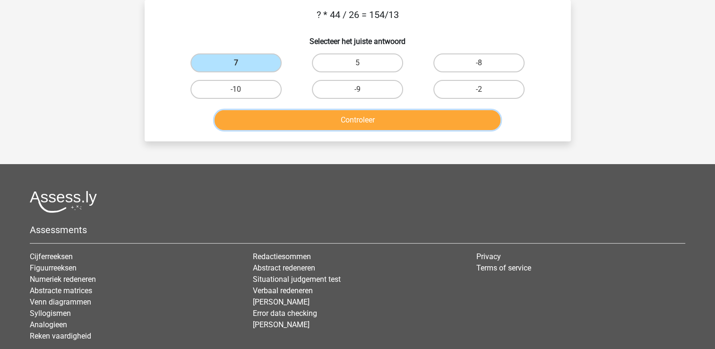
click at [260, 118] on button "Controleer" at bounding box center [358, 120] width 286 height 20
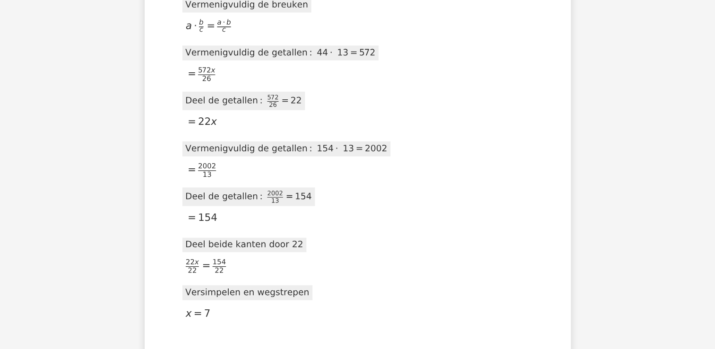
scroll to position [384, 0]
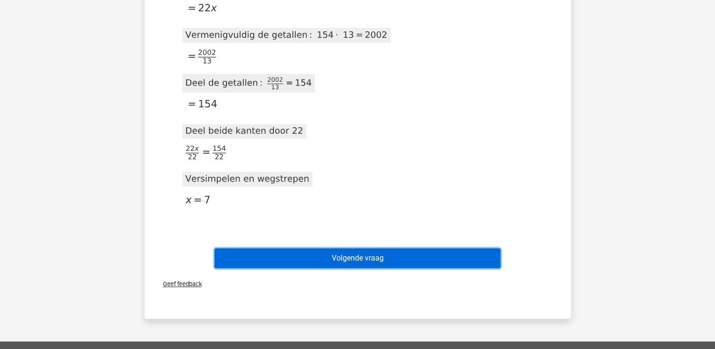
click at [370, 250] on button "Volgende vraag" at bounding box center [358, 258] width 286 height 20
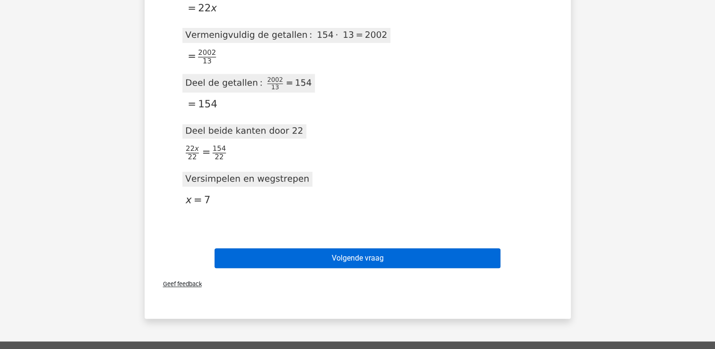
scroll to position [43, 0]
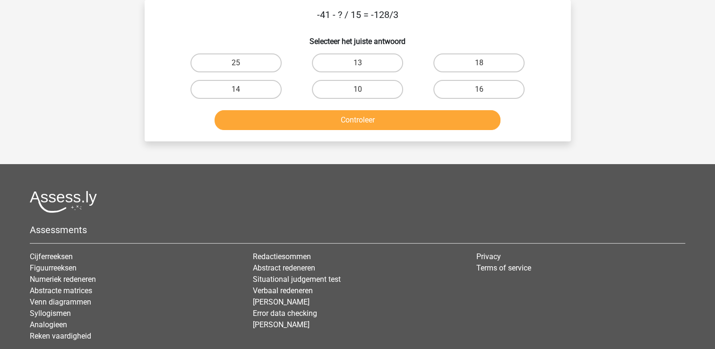
click at [312, 75] on div "13" at bounding box center [357, 63] width 121 height 26
click at [248, 61] on label "25" at bounding box center [235, 62] width 91 height 19
click at [242, 63] on input "25" at bounding box center [239, 66] width 6 height 6
radio input "true"
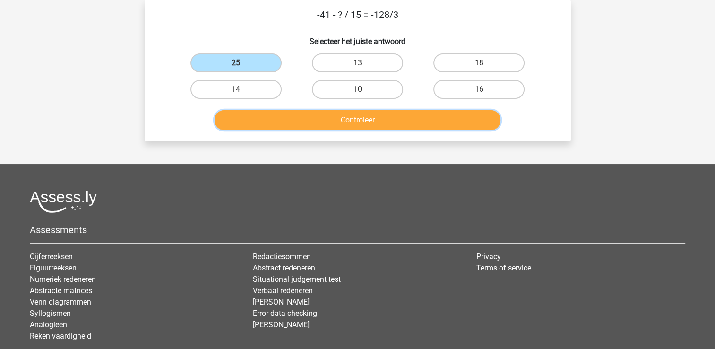
click at [251, 124] on button "Controleer" at bounding box center [358, 120] width 286 height 20
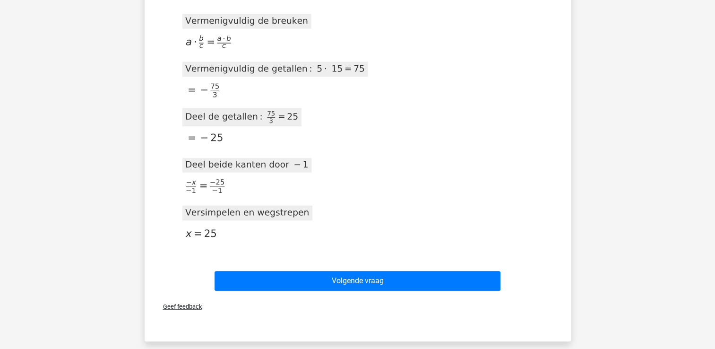
scroll to position [838, 0]
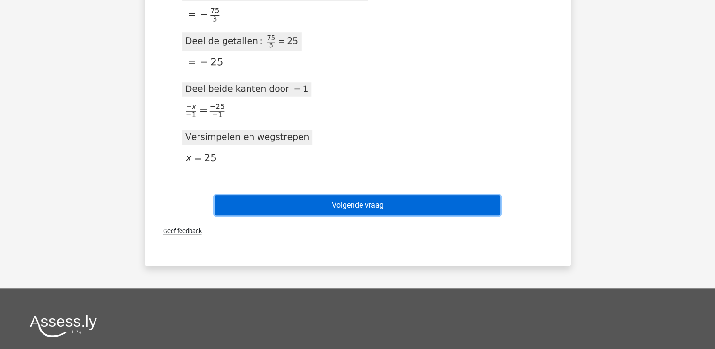
click at [320, 205] on button "Volgende vraag" at bounding box center [358, 205] width 286 height 20
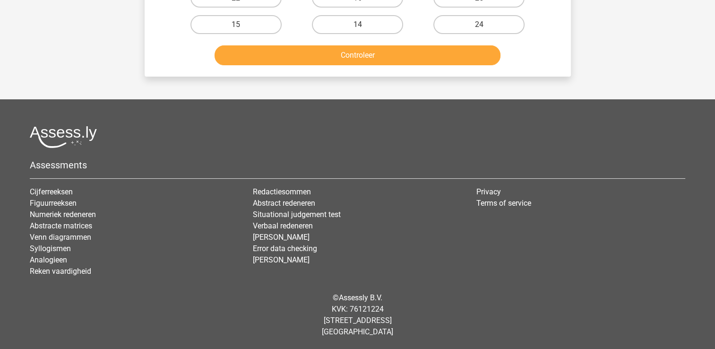
scroll to position [43, 0]
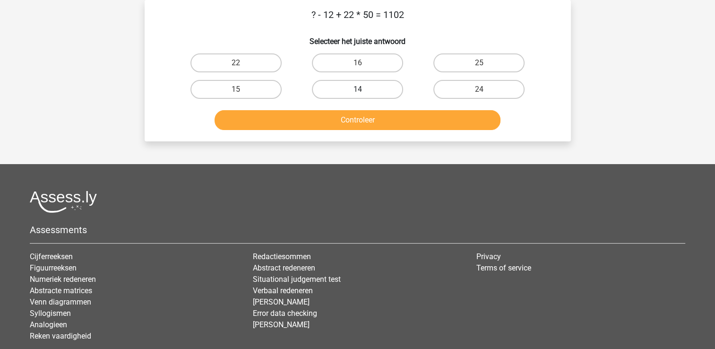
click at [344, 90] on label "14" at bounding box center [357, 89] width 91 height 19
click at [357, 90] on input "14" at bounding box center [360, 92] width 6 height 6
radio input "true"
click at [335, 131] on div "Controleer" at bounding box center [357, 122] width 365 height 24
drag, startPoint x: 335, startPoint y: 130, endPoint x: 328, endPoint y: 102, distance: 29.1
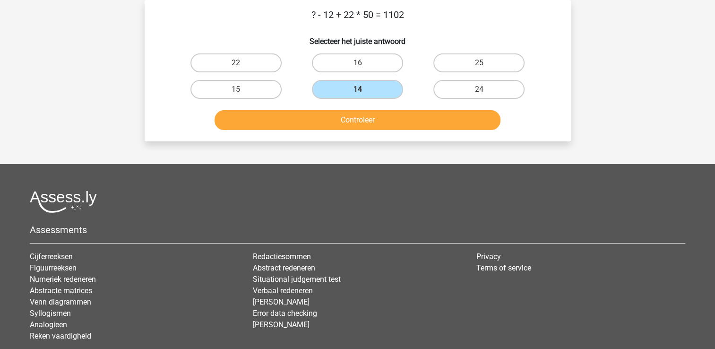
click at [328, 103] on div "Controleer" at bounding box center [358, 118] width 396 height 31
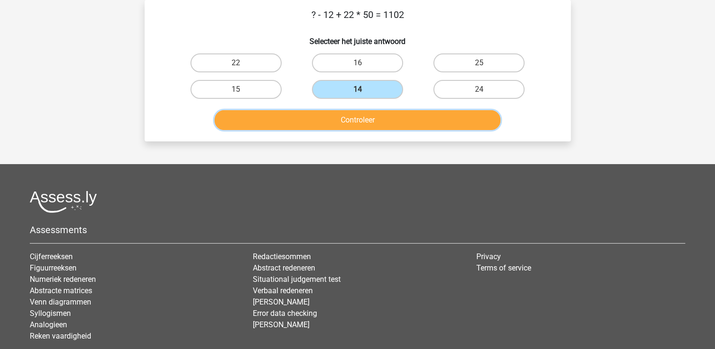
click at [326, 121] on button "Controleer" at bounding box center [358, 120] width 286 height 20
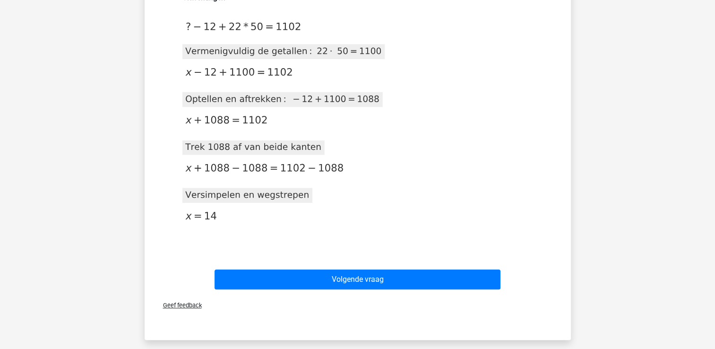
scroll to position [195, 0]
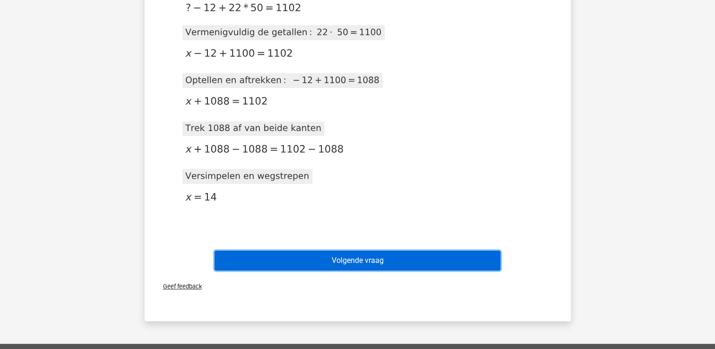
click at [293, 263] on button "Volgende vraag" at bounding box center [358, 261] width 286 height 20
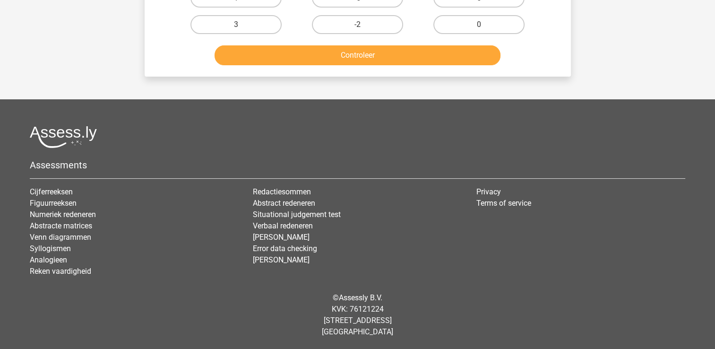
scroll to position [43, 0]
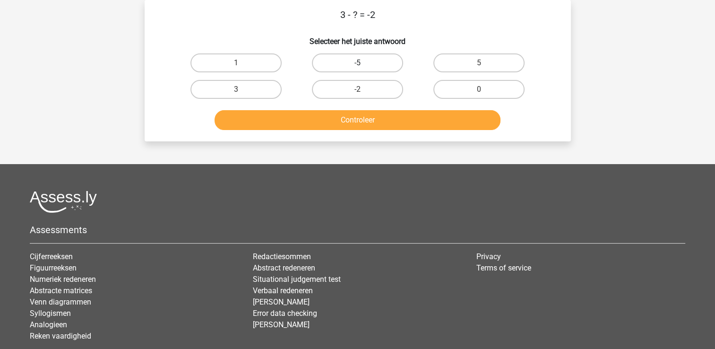
click at [367, 59] on label "-5" at bounding box center [357, 62] width 91 height 19
click at [364, 63] on input "-5" at bounding box center [360, 66] width 6 height 6
radio input "true"
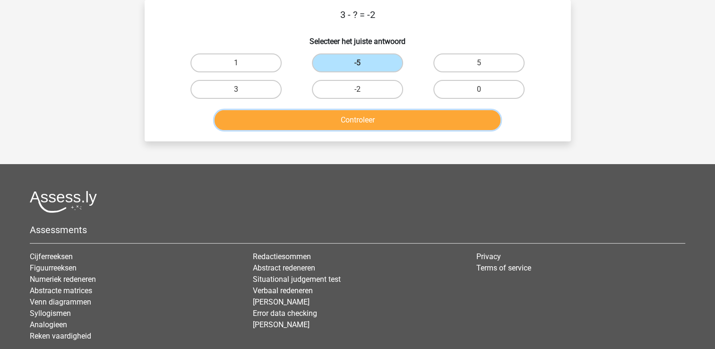
click at [382, 121] on button "Controleer" at bounding box center [358, 120] width 286 height 20
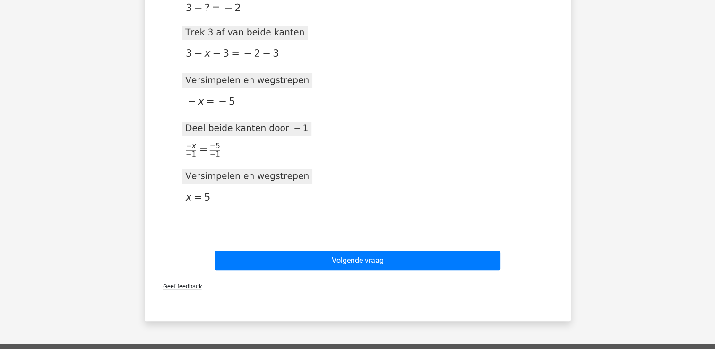
scroll to position [346, 0]
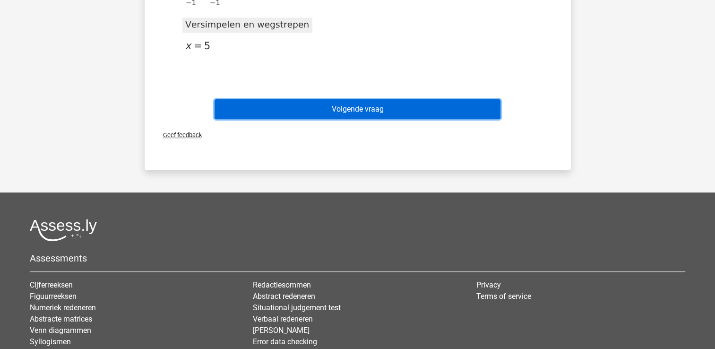
click at [431, 112] on button "Volgende vraag" at bounding box center [358, 109] width 286 height 20
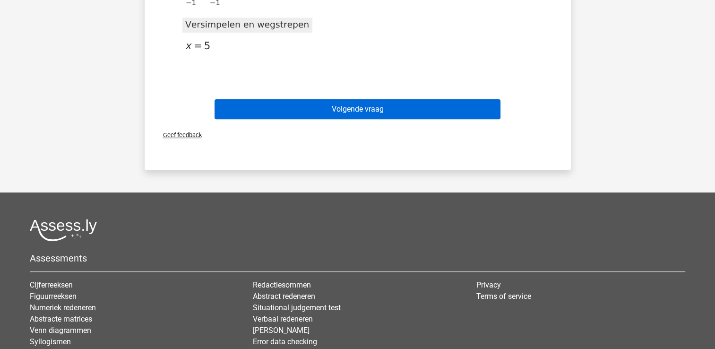
scroll to position [43, 0]
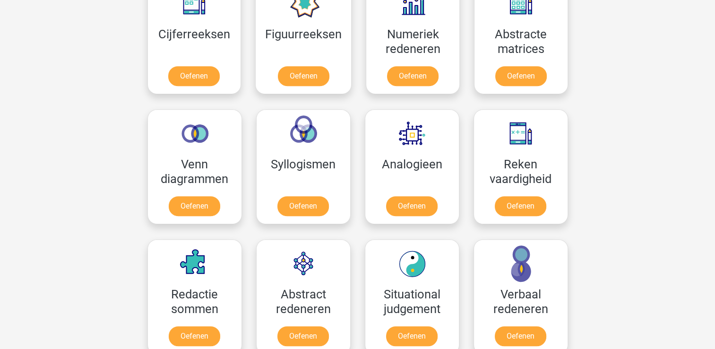
scroll to position [548, 0]
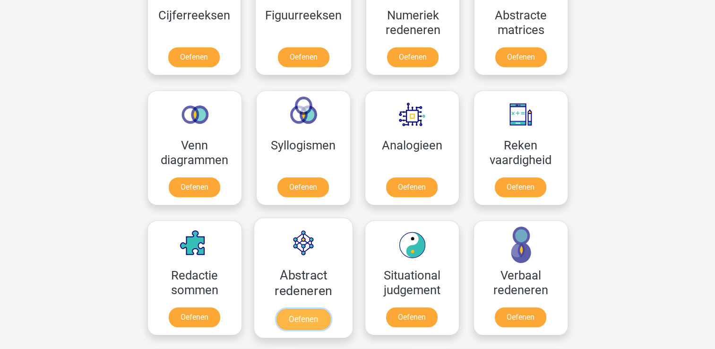
click at [330, 309] on link "Oefenen" at bounding box center [303, 319] width 54 height 21
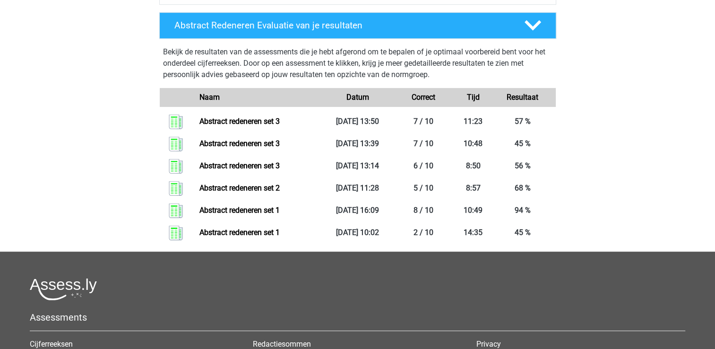
scroll to position [330, 0]
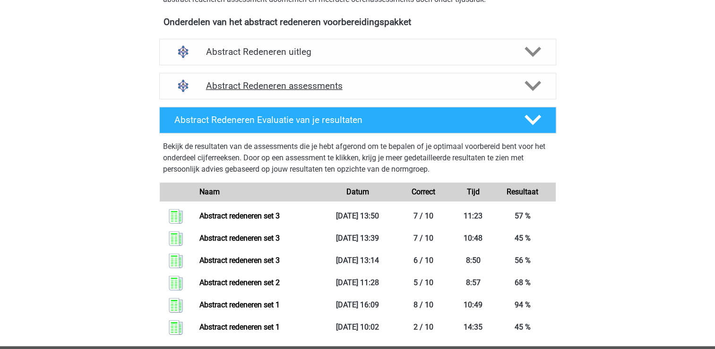
click at [242, 93] on div "Abstract Redeneren assessments" at bounding box center [357, 86] width 397 height 26
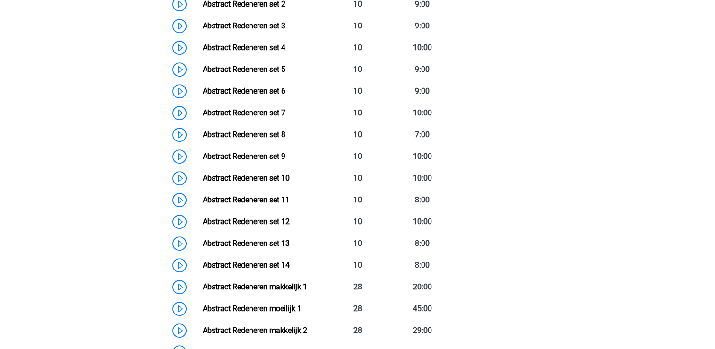
scroll to position [501, 0]
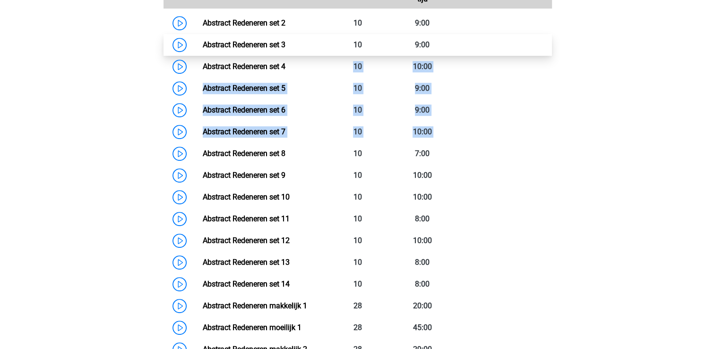
drag, startPoint x: 62, startPoint y: 154, endPoint x: 182, endPoint y: 44, distance: 162.6
click at [182, 44] on div "Isa [EMAIL_ADDRESS][DOMAIN_NAME] Nederlands English" at bounding box center [357, 192] width 715 height 1386
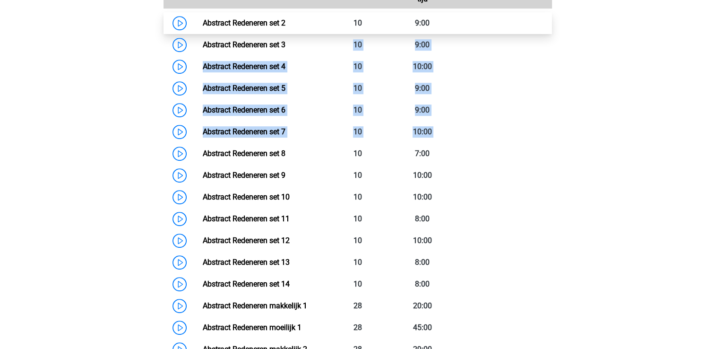
drag, startPoint x: 182, startPoint y: 44, endPoint x: 179, endPoint y: 24, distance: 20.5
click at [203, 24] on link "Abstract Redeneren set 2" at bounding box center [244, 22] width 83 height 9
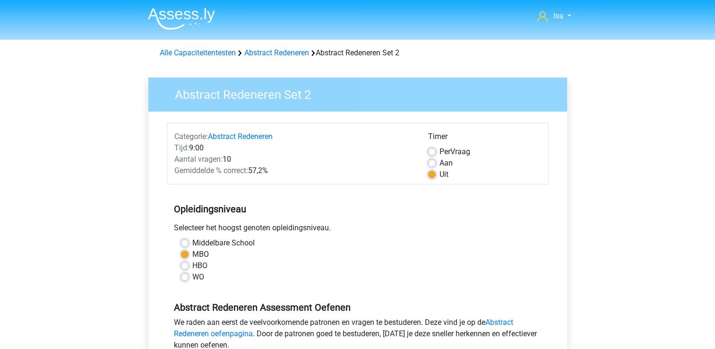
scroll to position [227, 0]
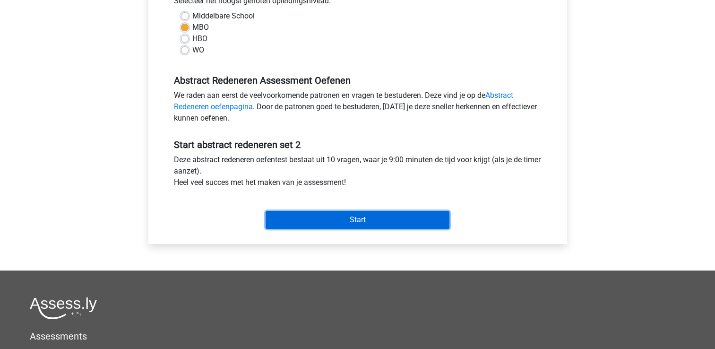
click at [326, 215] on input "Start" at bounding box center [358, 220] width 184 height 18
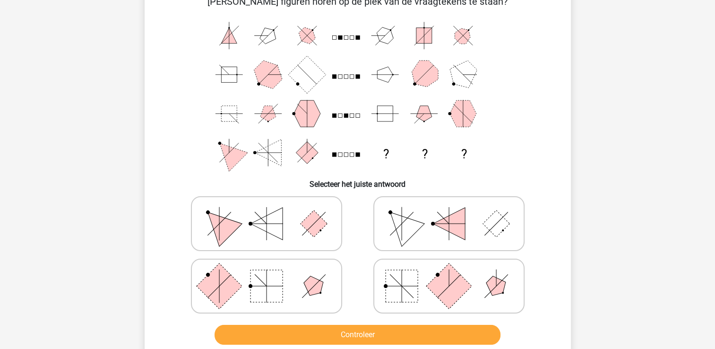
scroll to position [76, 0]
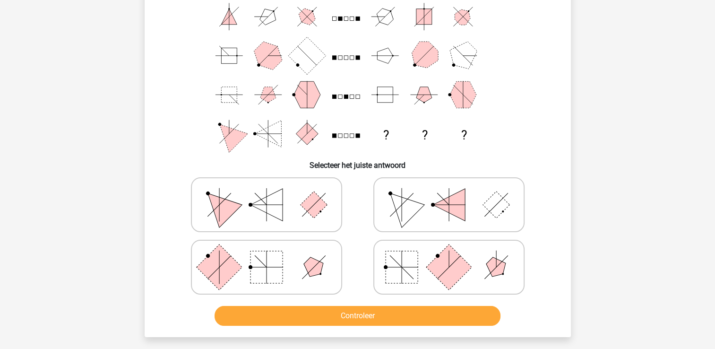
click at [263, 279] on rect at bounding box center [267, 267] width 32 height 32
click at [267, 255] on input "radio" at bounding box center [270, 252] width 6 height 6
radio input "true"
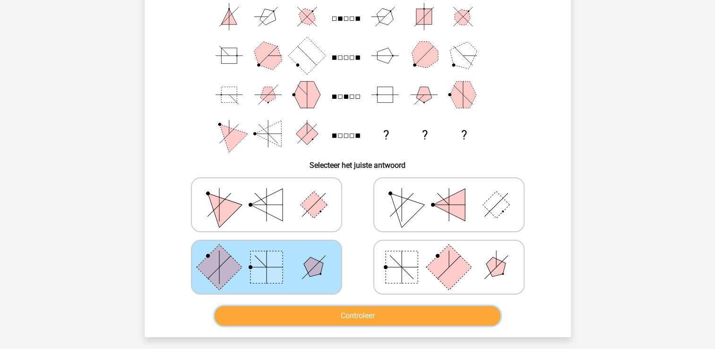
click at [278, 313] on button "Controleer" at bounding box center [358, 316] width 286 height 20
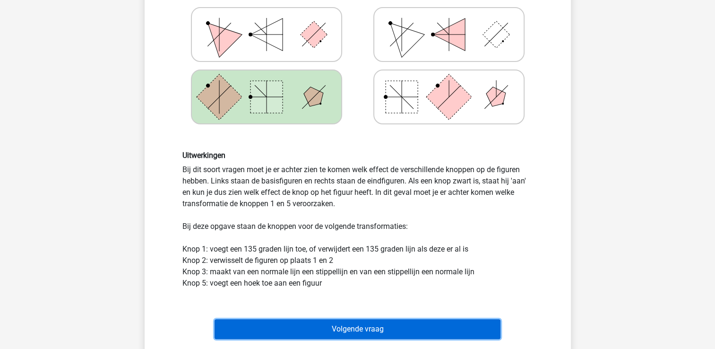
click at [273, 326] on button "Volgende vraag" at bounding box center [358, 329] width 286 height 20
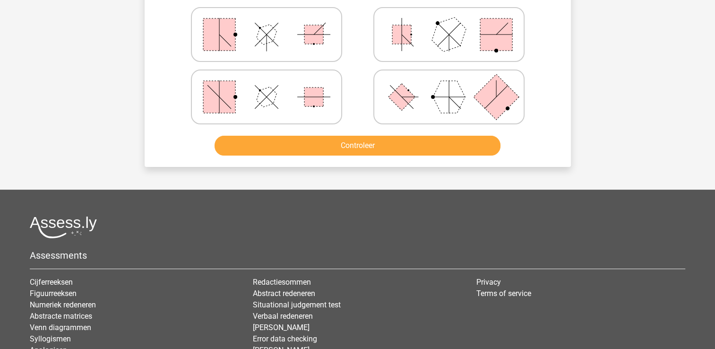
scroll to position [43, 0]
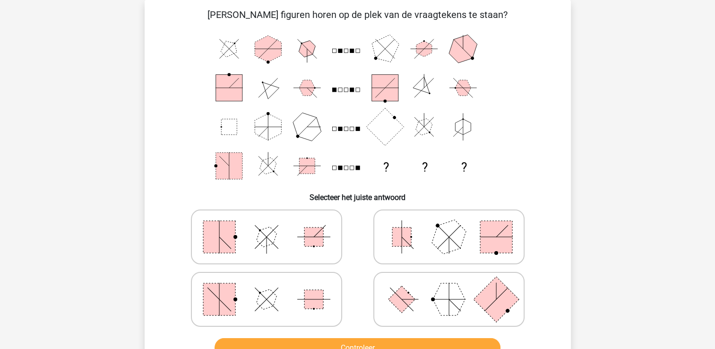
click at [483, 303] on rect at bounding box center [495, 299] width 45 height 45
click at [455, 287] on input "radio" at bounding box center [452, 284] width 6 height 6
radio input "true"
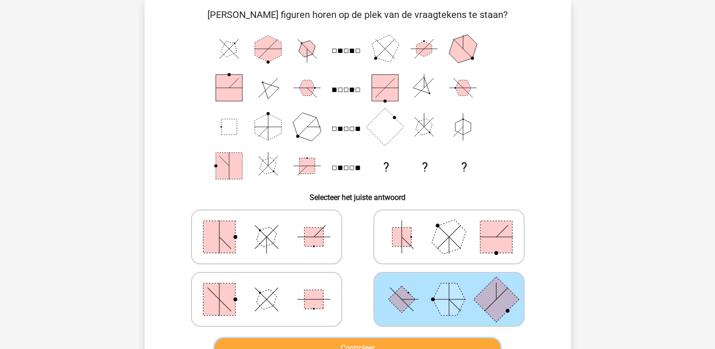
click at [482, 342] on button "Controleer" at bounding box center [358, 348] width 286 height 20
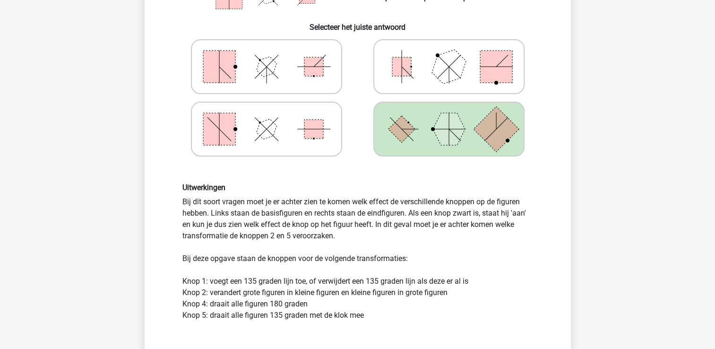
scroll to position [233, 0]
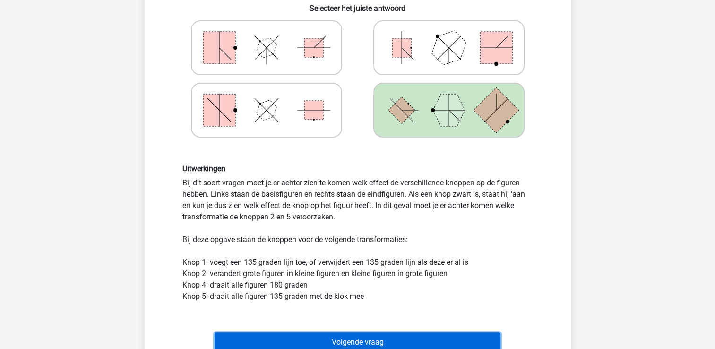
click at [482, 342] on button "Volgende vraag" at bounding box center [358, 342] width 286 height 20
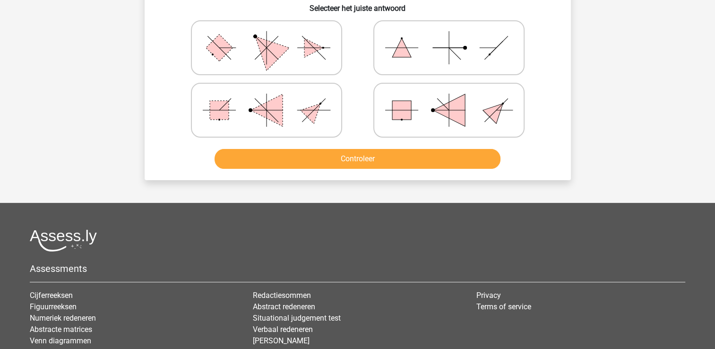
scroll to position [43, 0]
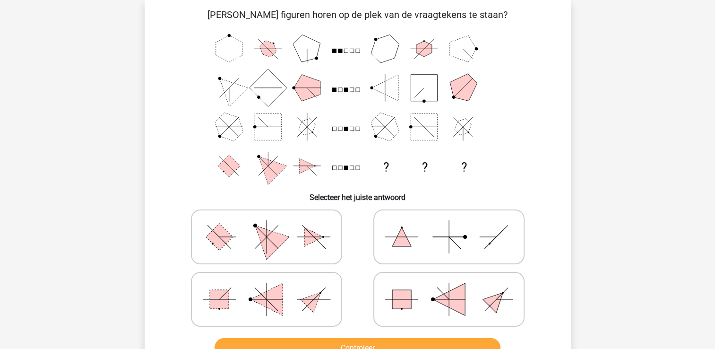
click at [286, 245] on icon at bounding box center [267, 236] width 142 height 47
click at [273, 225] on input "radio" at bounding box center [270, 222] width 6 height 6
radio input "true"
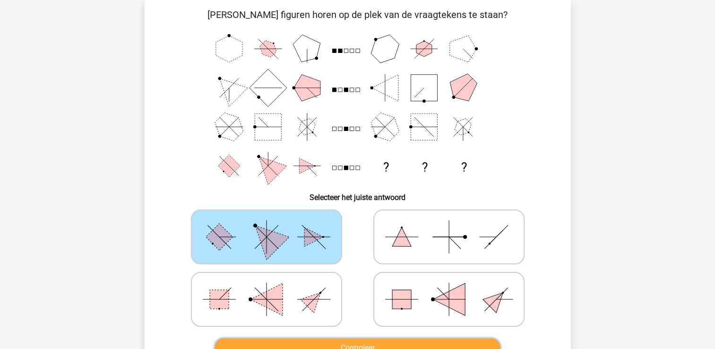
click at [289, 341] on button "Controleer" at bounding box center [358, 348] width 286 height 20
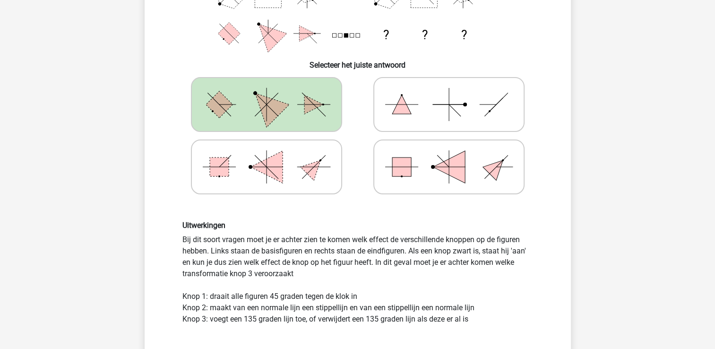
scroll to position [195, 0]
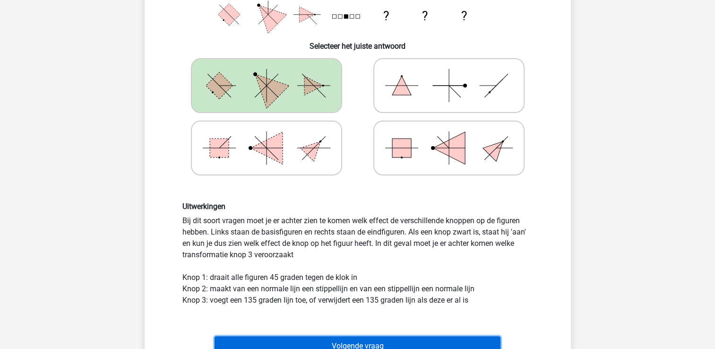
click at [406, 342] on button "Volgende vraag" at bounding box center [358, 346] width 286 height 20
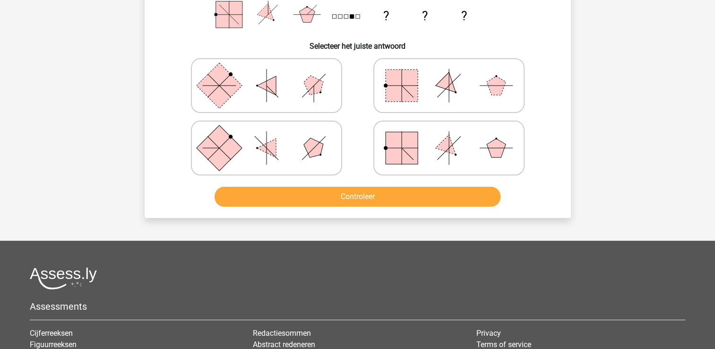
scroll to position [43, 0]
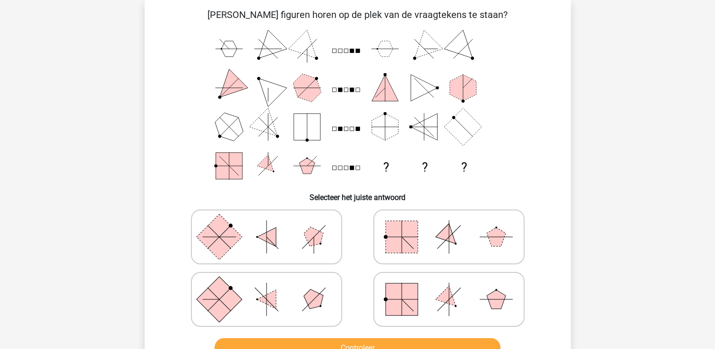
click at [438, 287] on icon at bounding box center [449, 299] width 142 height 47
click at [449, 287] on input "radio" at bounding box center [452, 284] width 6 height 6
radio input "true"
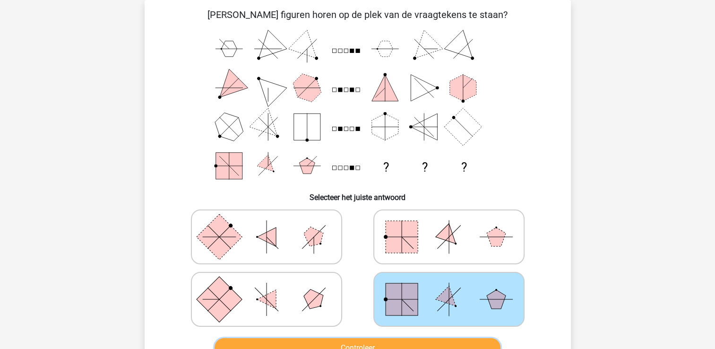
click at [434, 341] on button "Controleer" at bounding box center [358, 348] width 286 height 20
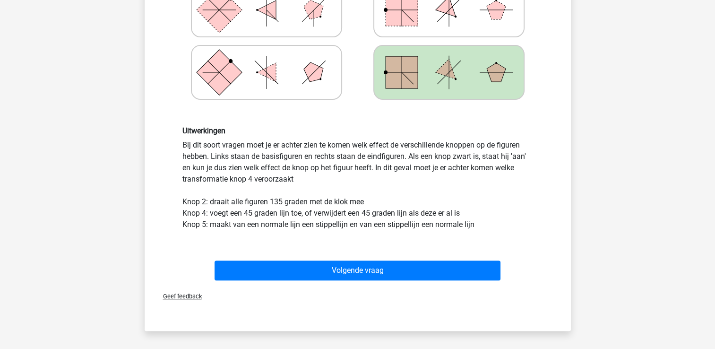
scroll to position [308, 0]
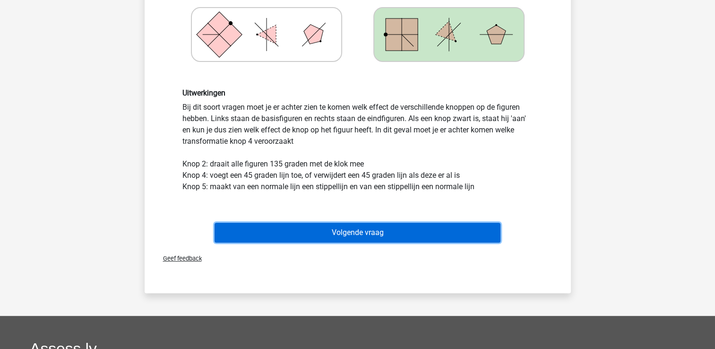
click at [424, 227] on button "Volgende vraag" at bounding box center [358, 233] width 286 height 20
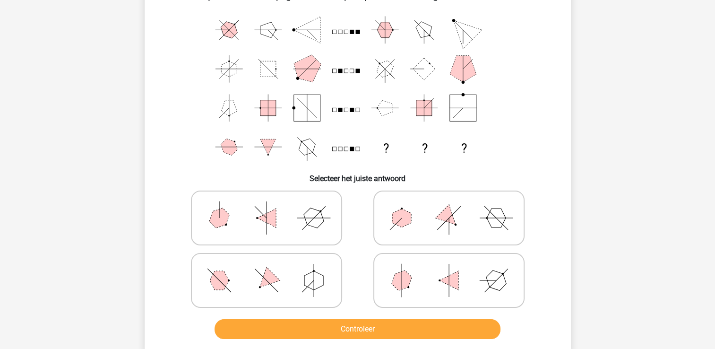
scroll to position [81, 0]
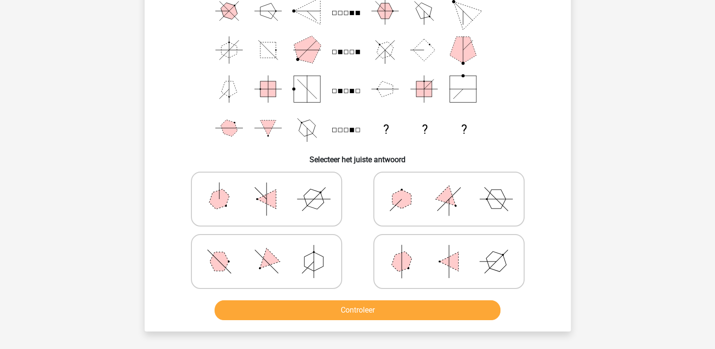
click at [336, 254] on icon at bounding box center [267, 261] width 142 height 47
click at [273, 250] on input "radio" at bounding box center [270, 246] width 6 height 6
radio input "true"
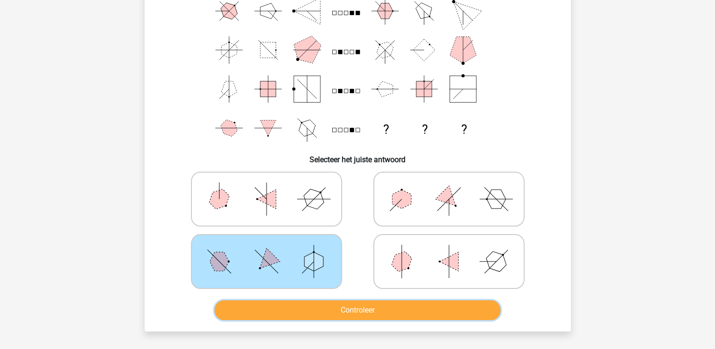
click at [319, 305] on button "Controleer" at bounding box center [358, 310] width 286 height 20
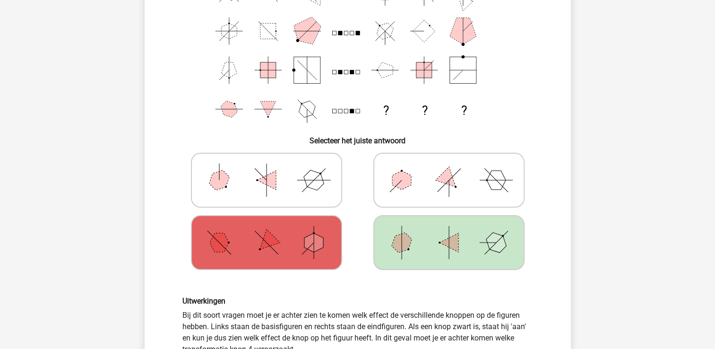
click at [478, 323] on div "Uitwerkingen Bij dit soort vragen moet je er achter zien te komen welk effect d…" at bounding box center [357, 348] width 365 height 104
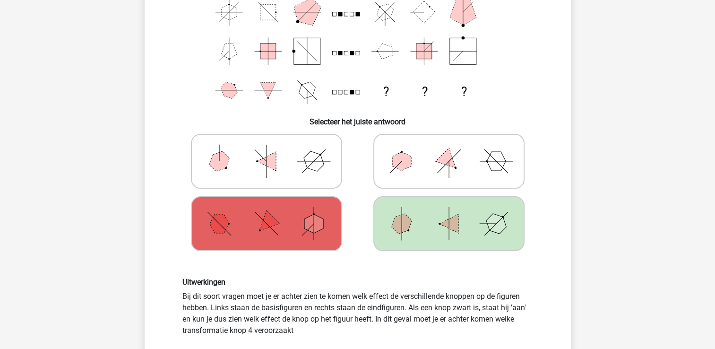
scroll to position [138, 0]
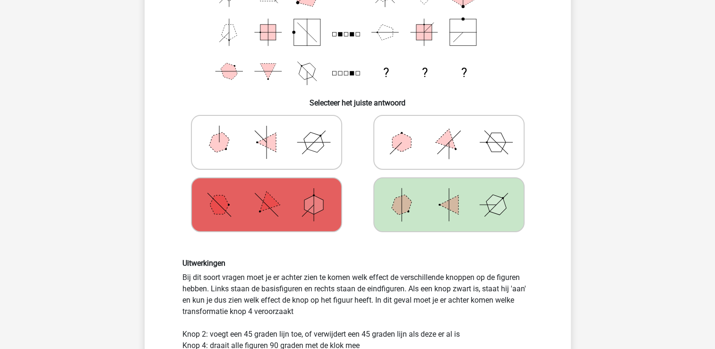
click at [478, 323] on div "Uitwerkingen Bij dit soort vragen moet je er achter zien te komen welk effect d…" at bounding box center [357, 311] width 365 height 104
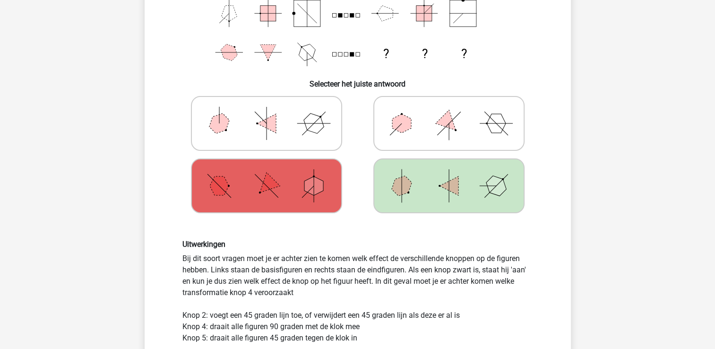
scroll to position [289, 0]
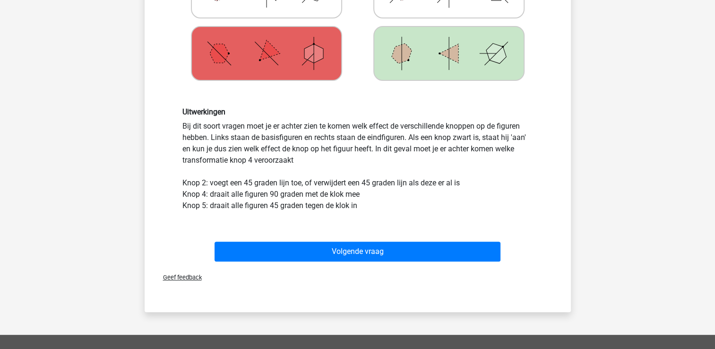
click at [500, 228] on div "Uitwerkingen Bij dit soort vragen moet je er achter zien te komen welk effect d…" at bounding box center [358, 159] width 396 height 149
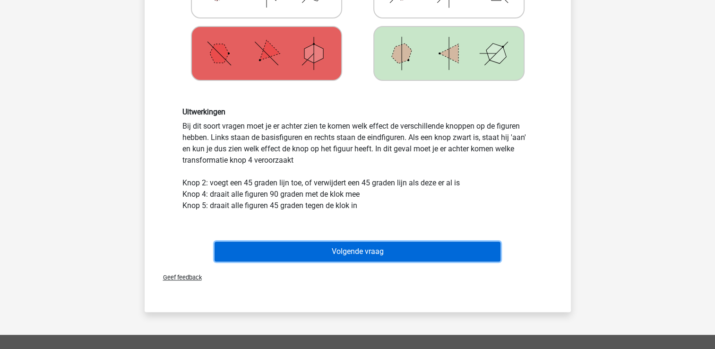
drag, startPoint x: 500, startPoint y: 228, endPoint x: 480, endPoint y: 242, distance: 23.5
click at [480, 242] on button "Volgende vraag" at bounding box center [358, 252] width 286 height 20
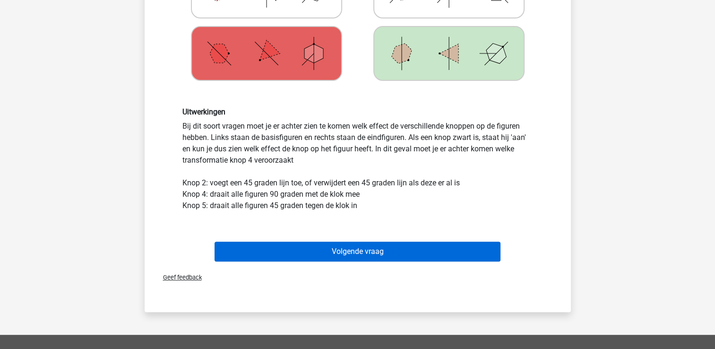
scroll to position [43, 0]
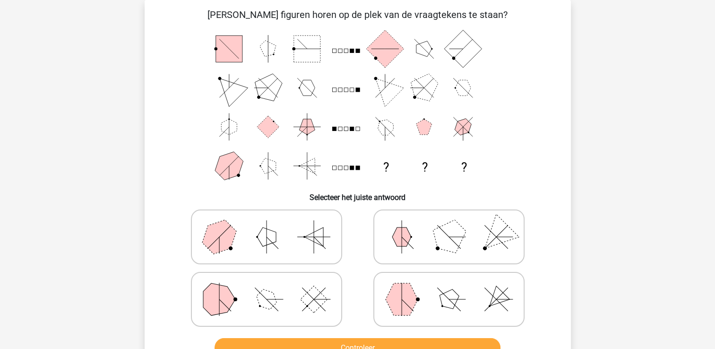
click at [480, 242] on icon at bounding box center [449, 236] width 142 height 47
click at [455, 225] on input "radio" at bounding box center [452, 222] width 6 height 6
radio input "true"
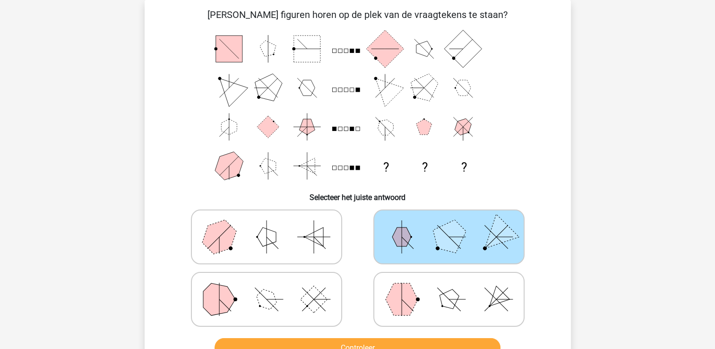
click at [267, 281] on input "radio" at bounding box center [270, 284] width 6 height 6
radio input "true"
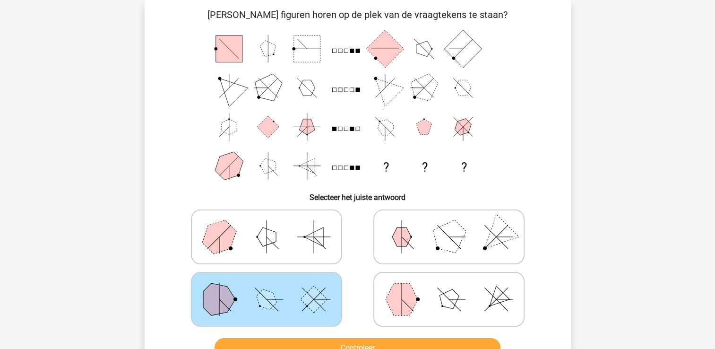
drag, startPoint x: 715, startPoint y: 108, endPoint x: 683, endPoint y: 44, distance: 71.2
drag, startPoint x: 683, startPoint y: 44, endPoint x: 683, endPoint y: 35, distance: 9.0
drag, startPoint x: 683, startPoint y: 35, endPoint x: 709, endPoint y: 26, distance: 27.5
click at [709, 26] on div "Isa isa.mailweustink@gmail.com Nederlands English" at bounding box center [357, 299] width 715 height 685
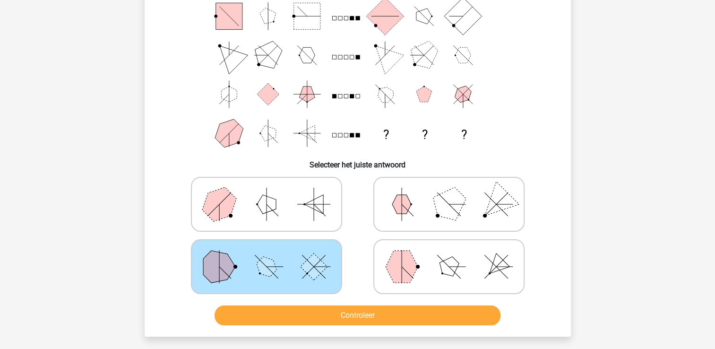
scroll to position [77, 0]
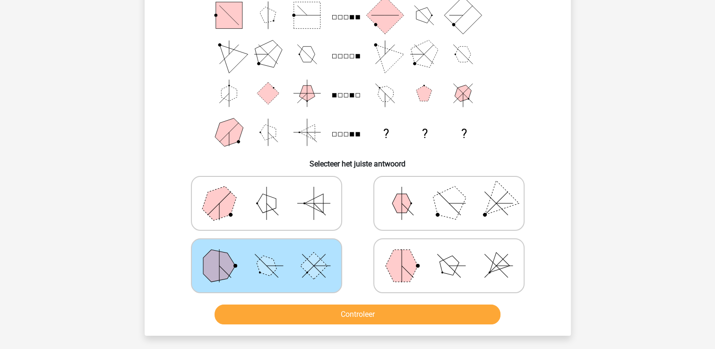
click at [440, 262] on polygon at bounding box center [448, 265] width 27 height 27
click at [449, 254] on input "radio" at bounding box center [452, 251] width 6 height 6
radio input "true"
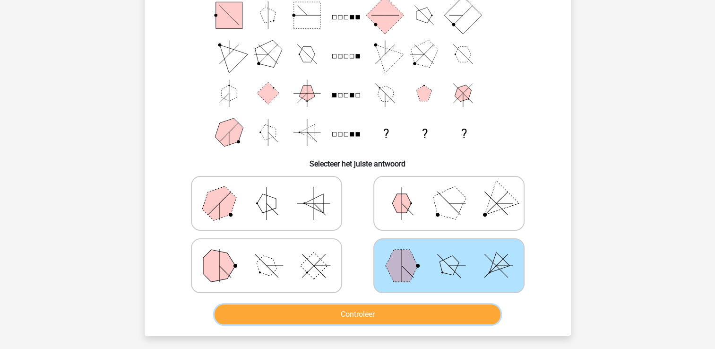
click at [440, 312] on button "Controleer" at bounding box center [358, 314] width 286 height 20
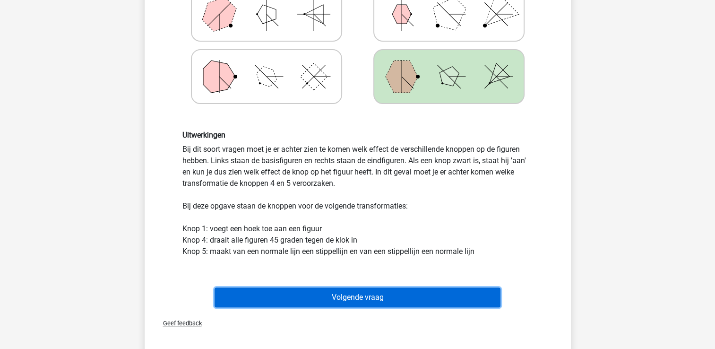
click at [384, 291] on button "Volgende vraag" at bounding box center [358, 297] width 286 height 20
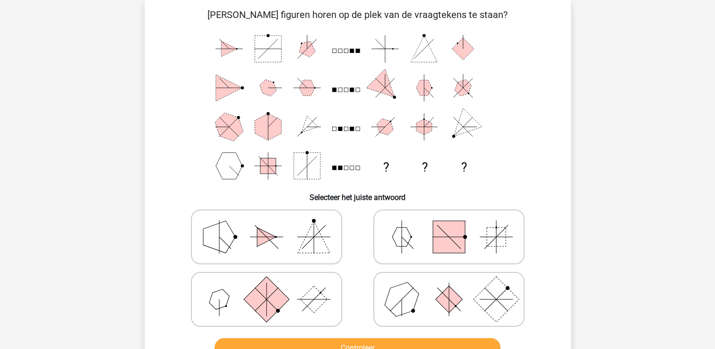
scroll to position [62, 0]
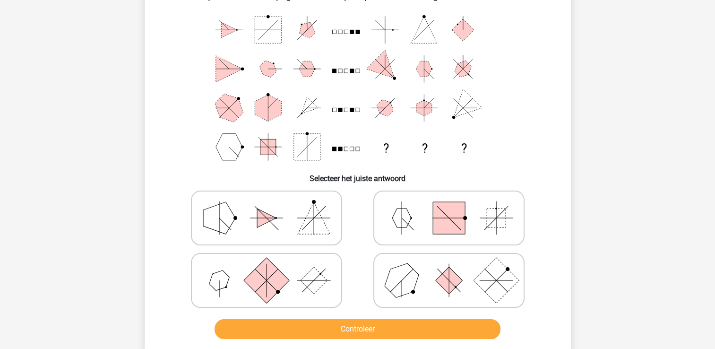
click at [276, 274] on rect at bounding box center [265, 280] width 45 height 45
click at [273, 268] on input "radio" at bounding box center [270, 265] width 6 height 6
radio input "true"
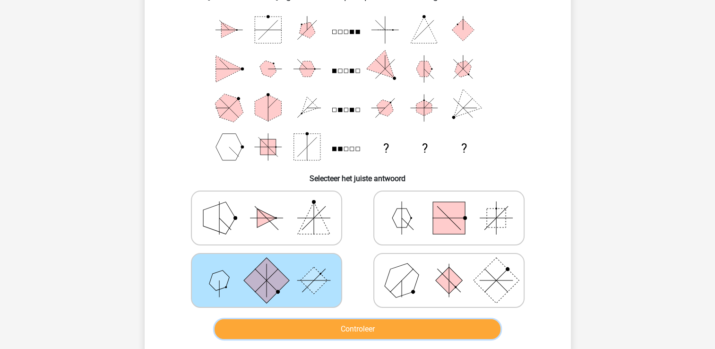
click at [310, 330] on button "Controleer" at bounding box center [358, 329] width 286 height 20
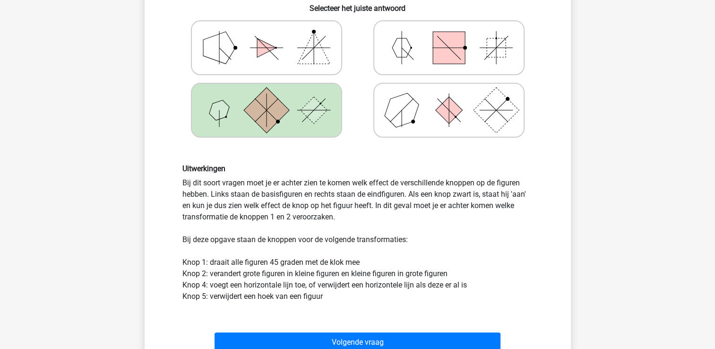
scroll to position [251, 0]
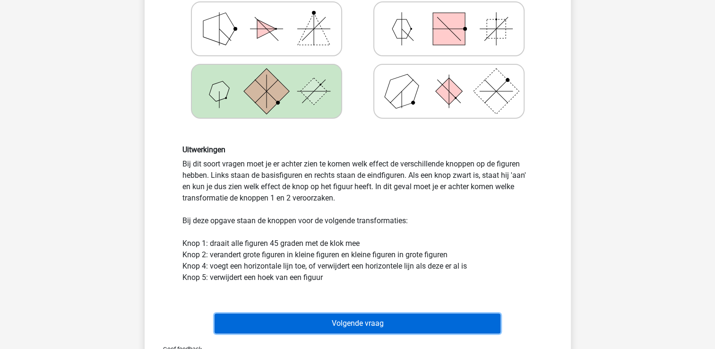
click at [310, 330] on button "Volgende vraag" at bounding box center [358, 323] width 286 height 20
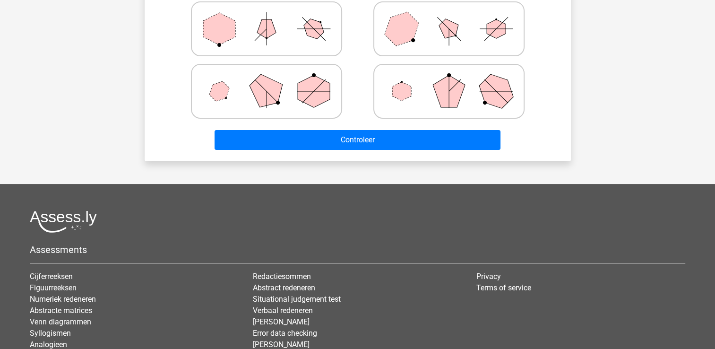
scroll to position [43, 0]
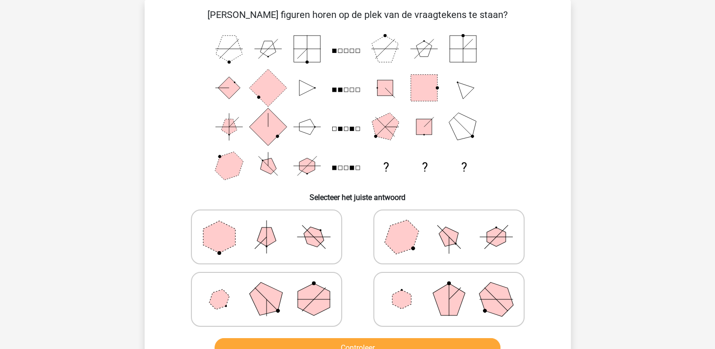
click at [267, 256] on icon at bounding box center [267, 236] width 142 height 47
click at [267, 225] on input "radio" at bounding box center [270, 222] width 6 height 6
radio input "true"
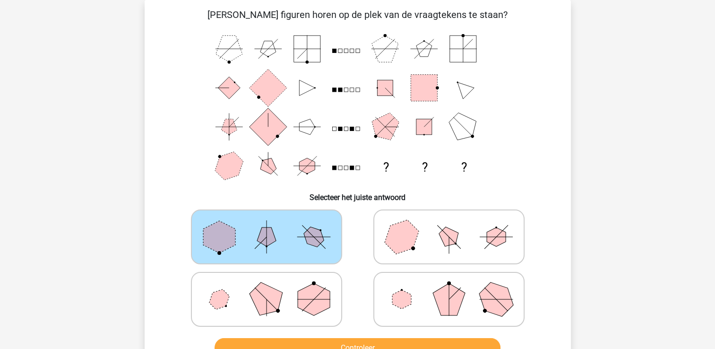
click at [301, 336] on div "Controleer" at bounding box center [358, 345] width 396 height 31
click at [302, 339] on button "Controleer" at bounding box center [358, 348] width 286 height 20
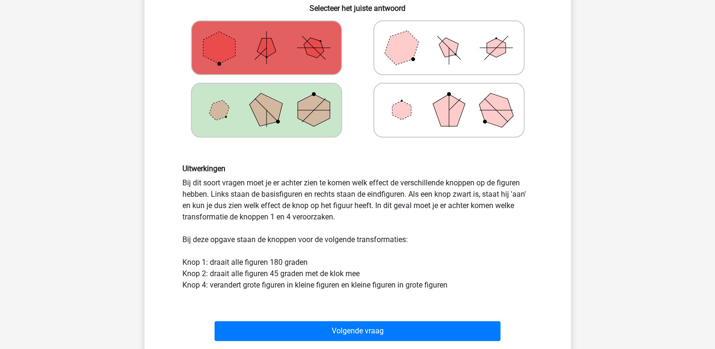
scroll to position [270, 0]
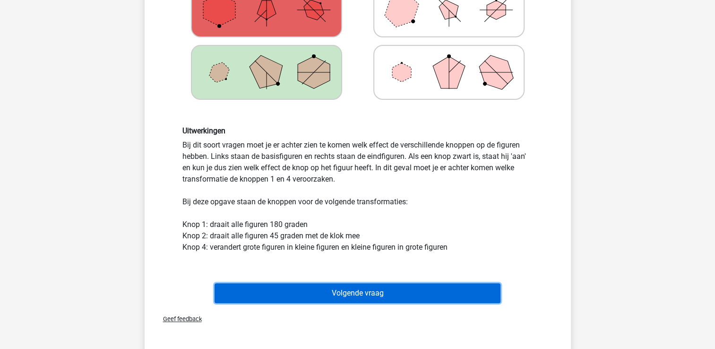
click at [341, 288] on button "Volgende vraag" at bounding box center [358, 293] width 286 height 20
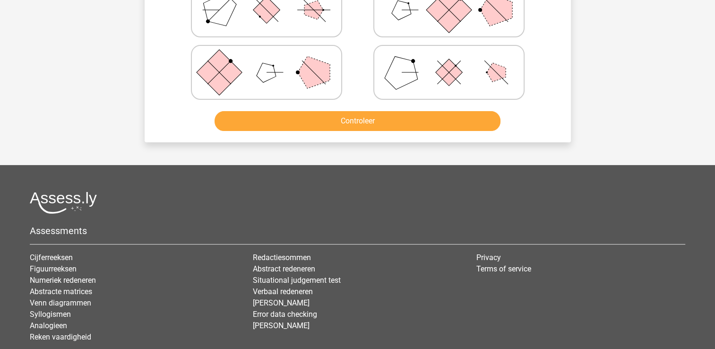
scroll to position [43, 0]
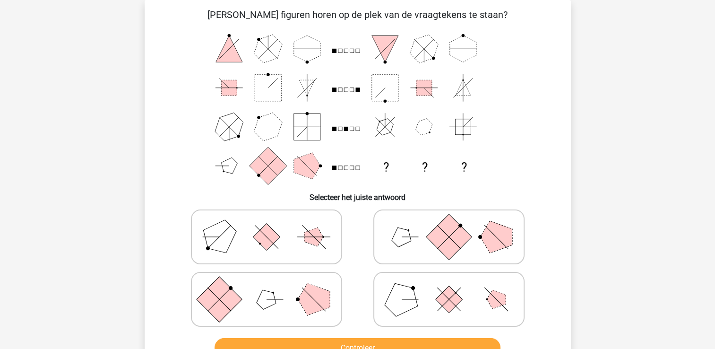
click at [414, 258] on icon at bounding box center [449, 236] width 142 height 47
click at [449, 225] on input "radio" at bounding box center [452, 222] width 6 height 6
radio input "true"
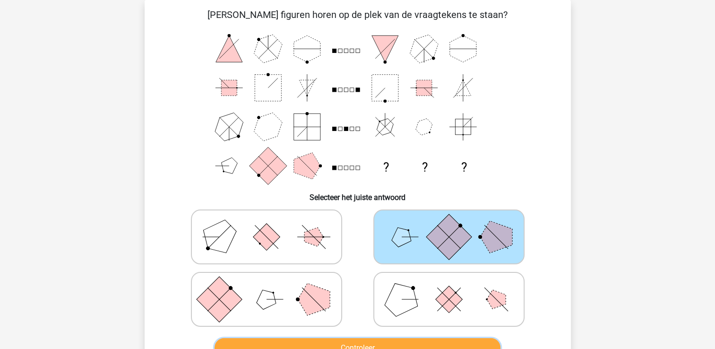
click at [388, 345] on button "Controleer" at bounding box center [358, 348] width 286 height 20
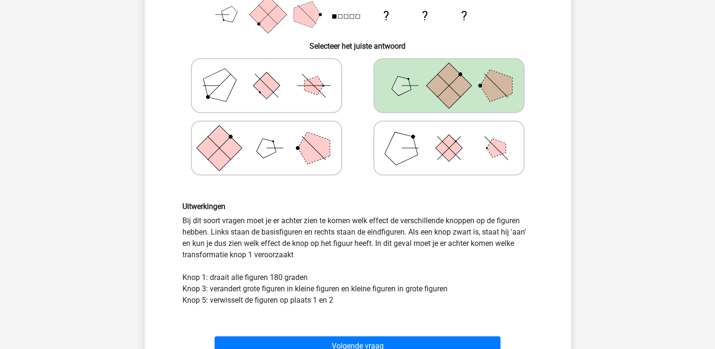
scroll to position [270, 0]
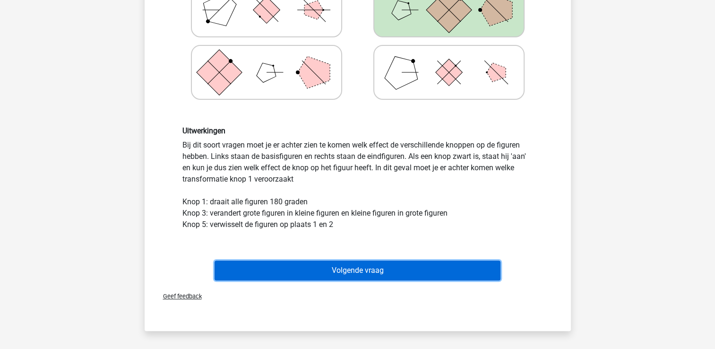
click at [407, 274] on button "Volgende vraag" at bounding box center [358, 270] width 286 height 20
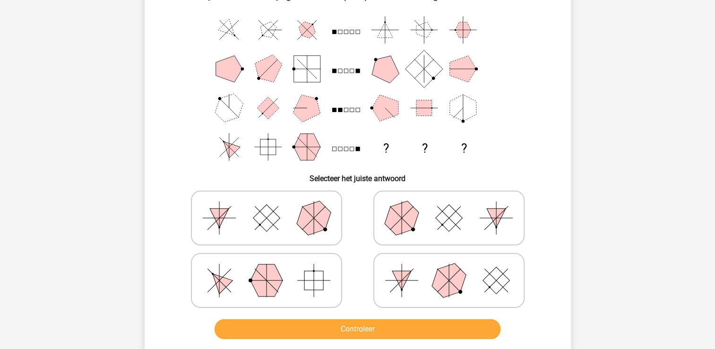
scroll to position [81, 0]
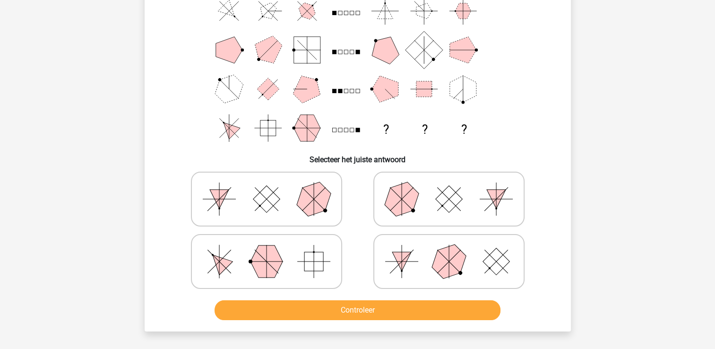
click at [281, 268] on icon at bounding box center [267, 261] width 142 height 47
click at [273, 250] on input "radio" at bounding box center [270, 246] width 6 height 6
radio input "true"
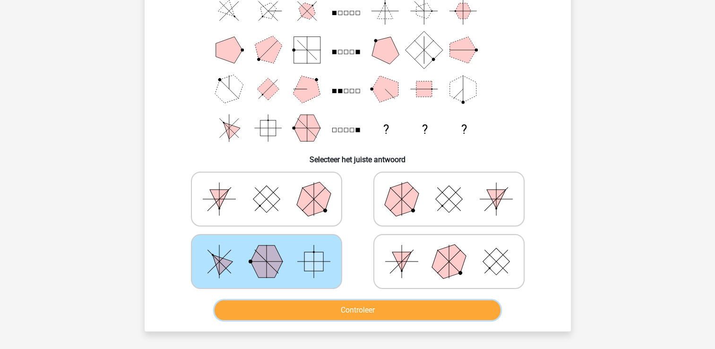
click at [296, 304] on button "Controleer" at bounding box center [358, 310] width 286 height 20
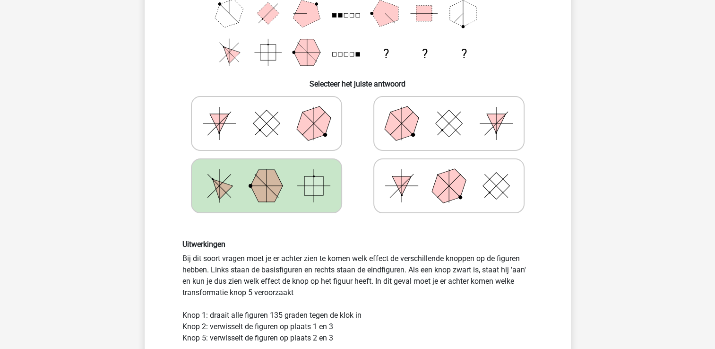
scroll to position [233, 0]
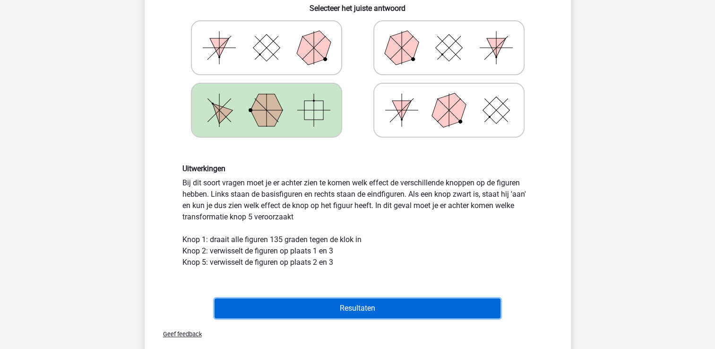
click at [296, 304] on button "Resultaten" at bounding box center [358, 308] width 286 height 20
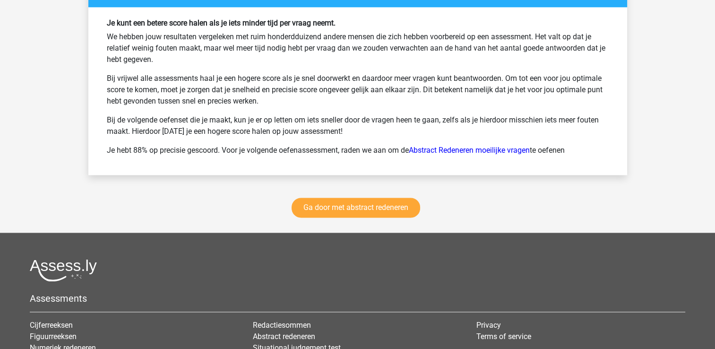
scroll to position [1324, 0]
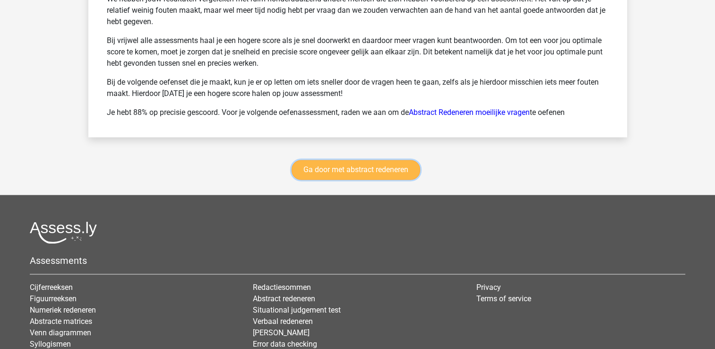
click at [373, 173] on link "Ga door met abstract redeneren" at bounding box center [356, 170] width 129 height 20
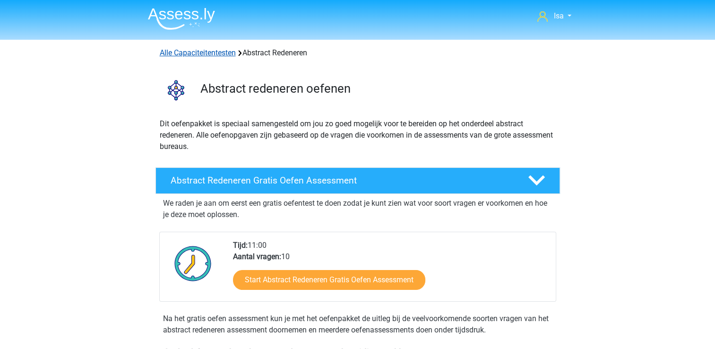
click at [187, 52] on link "Alle Capaciteitentesten" at bounding box center [198, 52] width 76 height 9
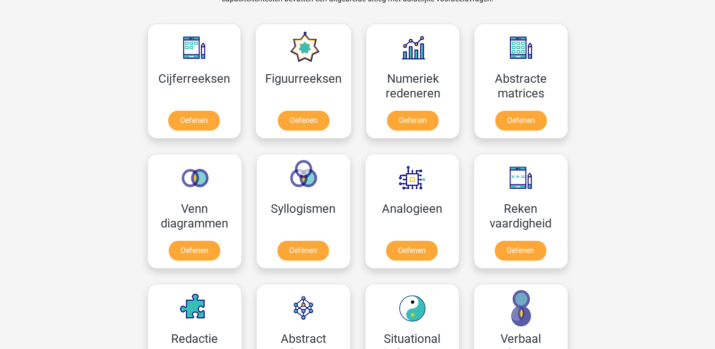
scroll to position [439, 0]
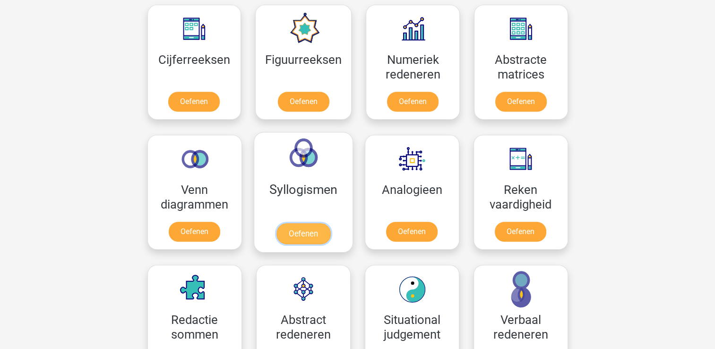
click at [305, 223] on link "Oefenen" at bounding box center [303, 233] width 54 height 21
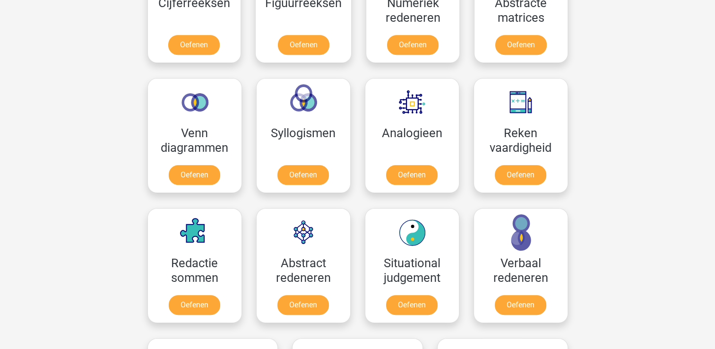
scroll to position [420, 0]
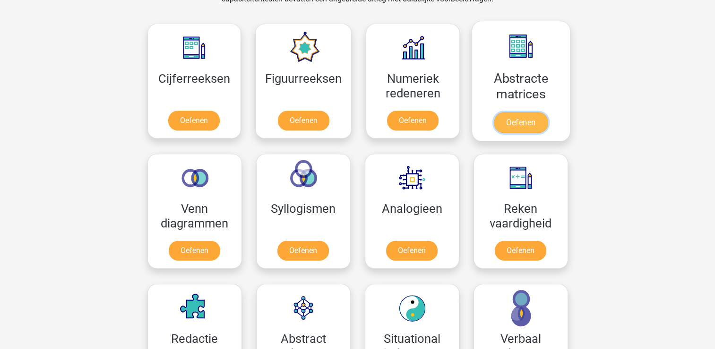
click at [494, 112] on link "Oefenen" at bounding box center [521, 122] width 54 height 21
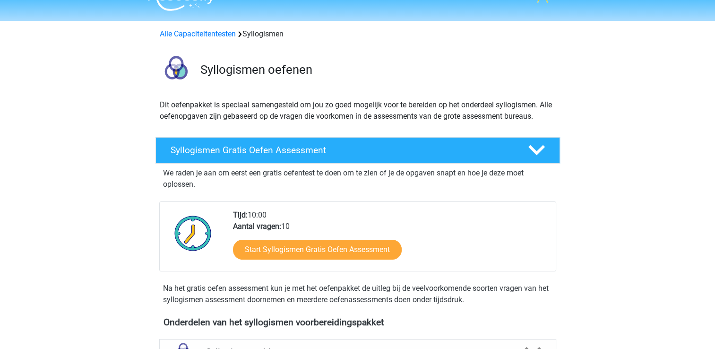
scroll to position [76, 0]
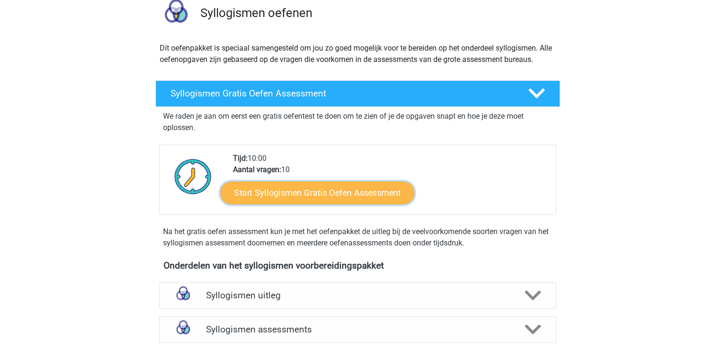
click at [348, 183] on link "Start Syllogismen Gratis Oefen Assessment" at bounding box center [317, 192] width 194 height 23
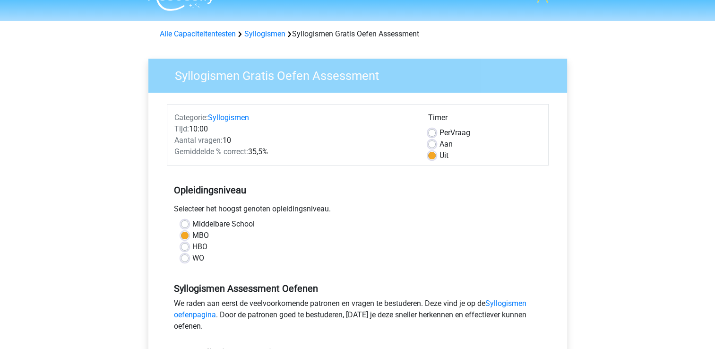
scroll to position [132, 0]
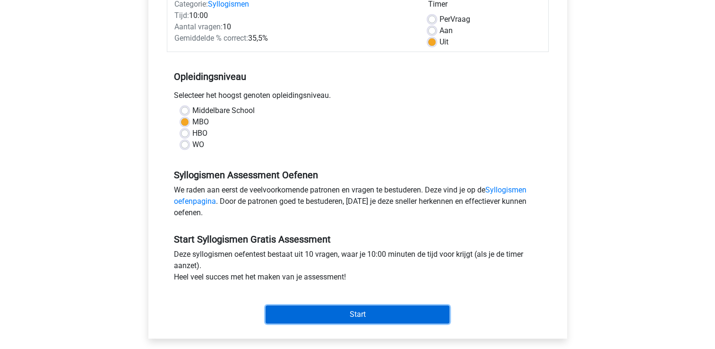
click at [310, 322] on input "Start" at bounding box center [358, 314] width 184 height 18
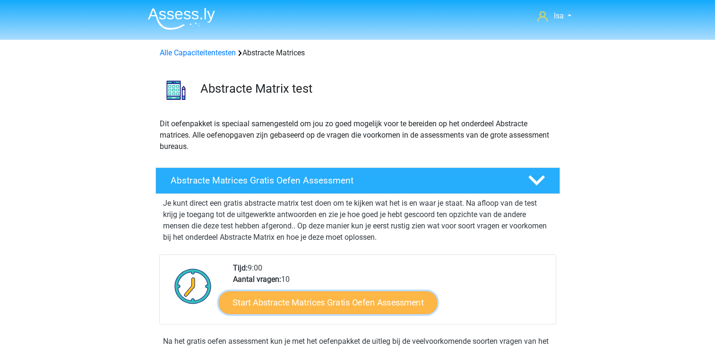
click at [329, 309] on link "Start Abstracte Matrices Gratis Oefen Assessment" at bounding box center [328, 302] width 218 height 23
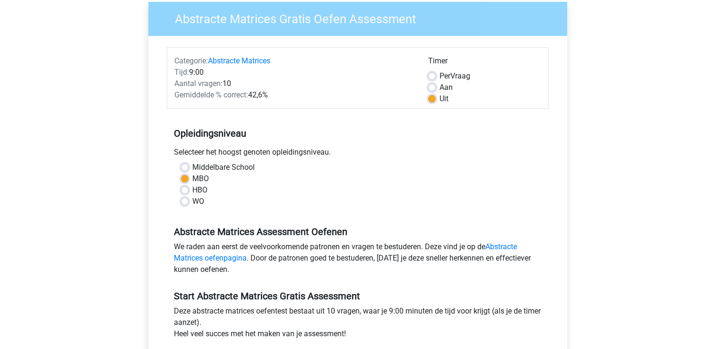
scroll to position [113, 0]
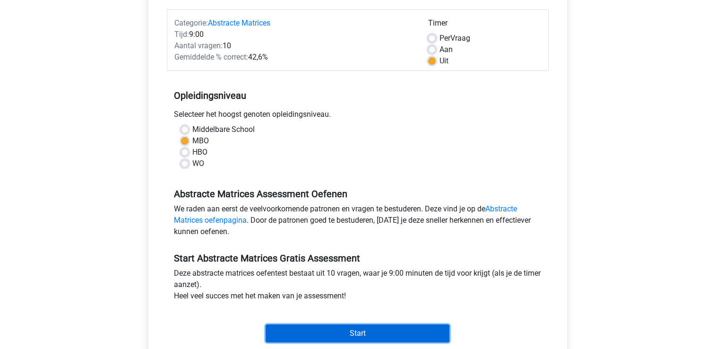
click at [325, 335] on input "Start" at bounding box center [358, 333] width 184 height 18
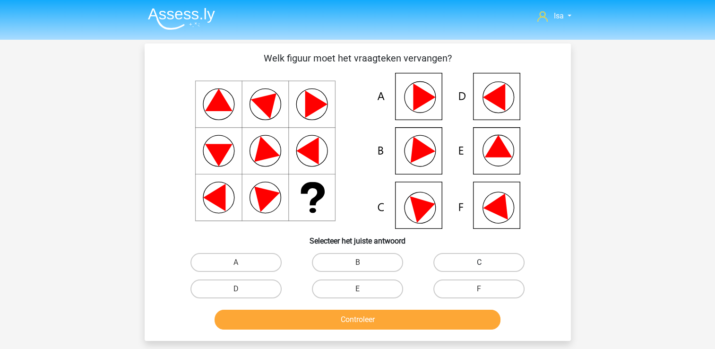
click at [457, 260] on label "C" at bounding box center [478, 262] width 91 height 19
click at [479, 262] on input "C" at bounding box center [482, 265] width 6 height 6
radio input "true"
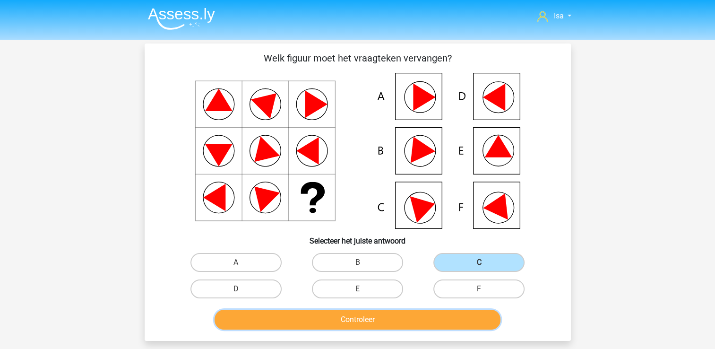
click at [442, 327] on button "Controleer" at bounding box center [358, 320] width 286 height 20
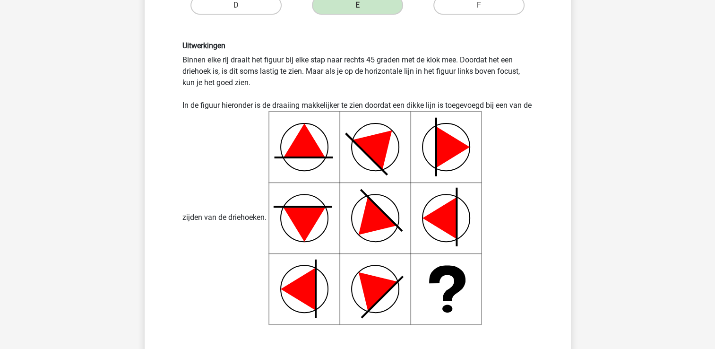
scroll to position [359, 0]
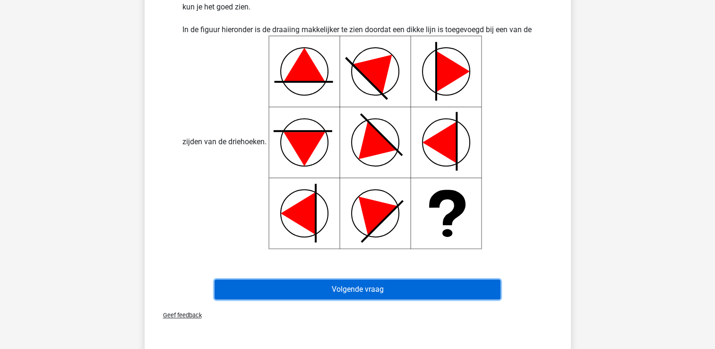
click at [422, 288] on button "Volgende vraag" at bounding box center [358, 289] width 286 height 20
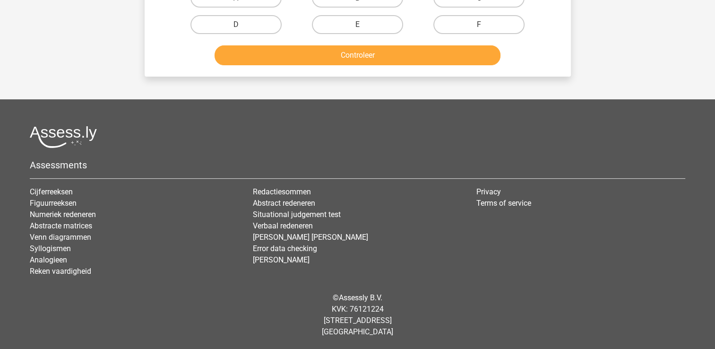
scroll to position [43, 0]
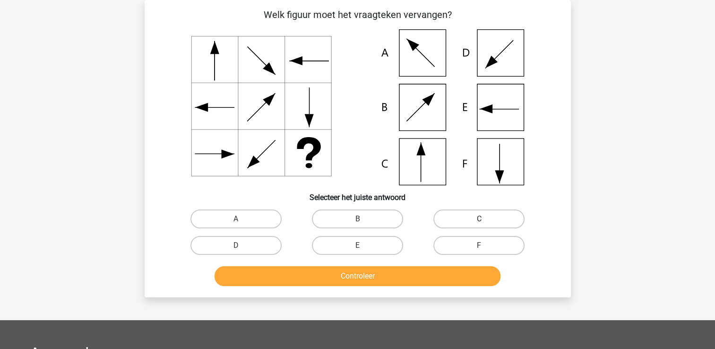
click at [473, 218] on label "C" at bounding box center [478, 218] width 91 height 19
click at [479, 219] on input "C" at bounding box center [482, 222] width 6 height 6
radio input "true"
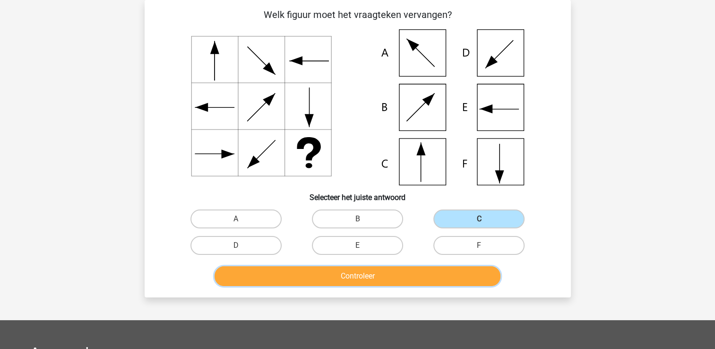
click at [458, 279] on button "Controleer" at bounding box center [358, 276] width 286 height 20
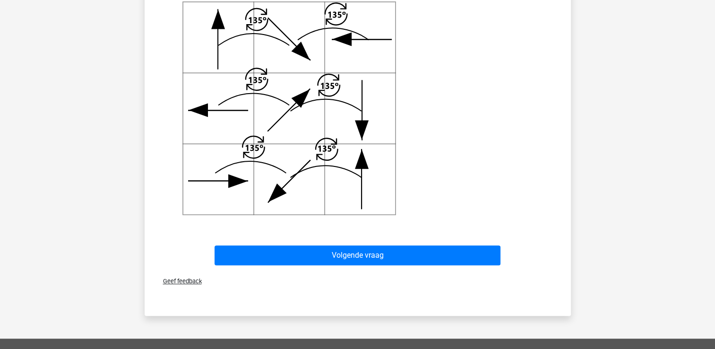
scroll to position [422, 0]
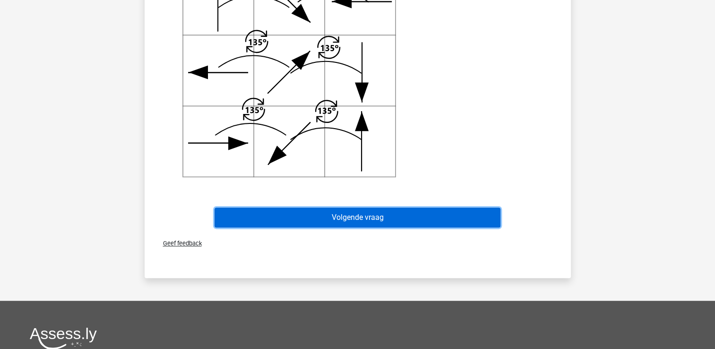
click at [374, 211] on button "Volgende vraag" at bounding box center [358, 218] width 286 height 20
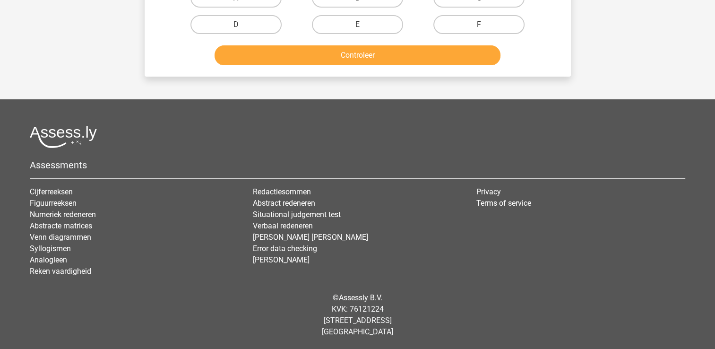
scroll to position [43, 0]
